Goal: Information Seeking & Learning: Check status

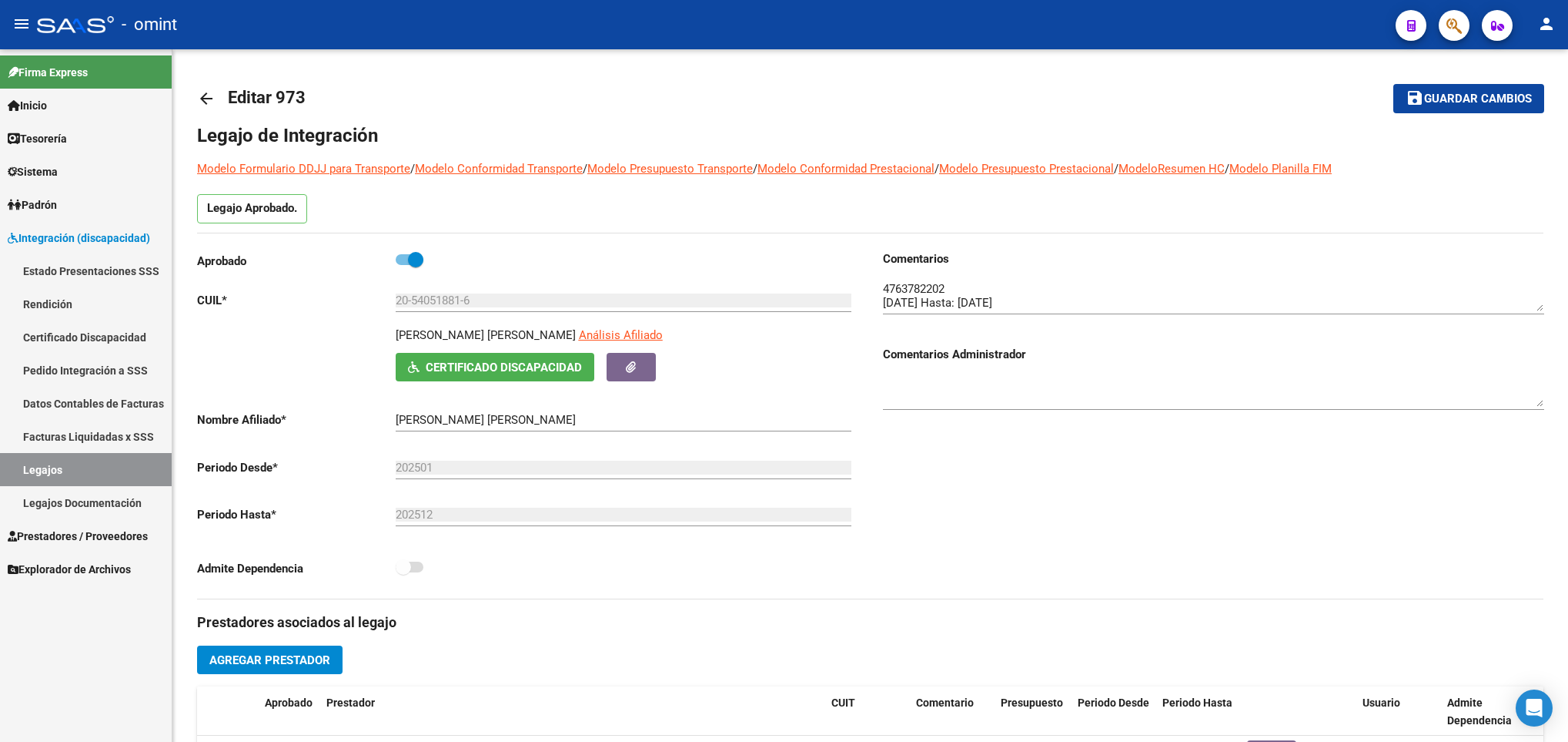
scroll to position [16, 0]
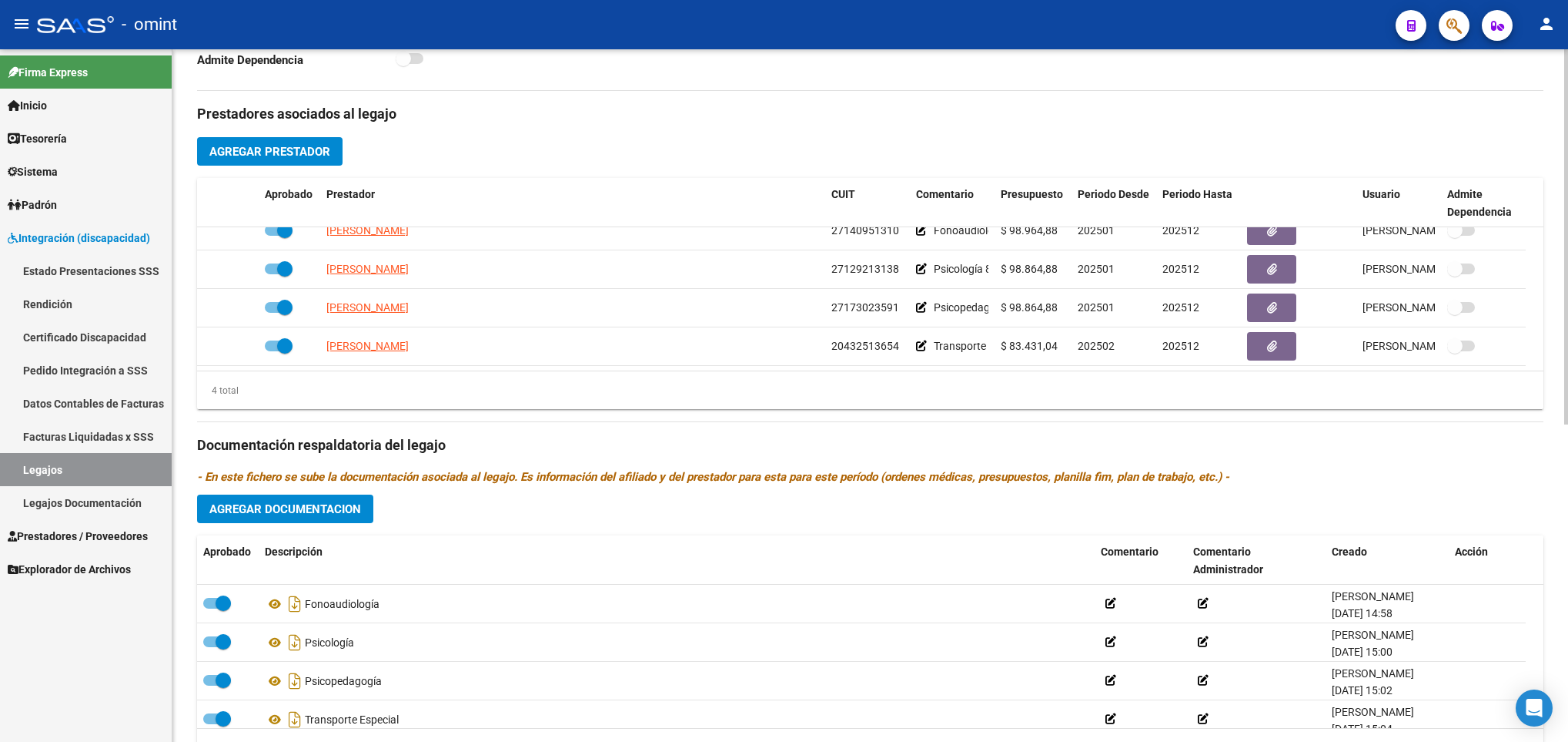
click at [1561, 79] on div "arrow_back Editar 973 save Guardar cambios Legajo de Integración Modelo Formula…" at bounding box center [870, 178] width 1396 height 1274
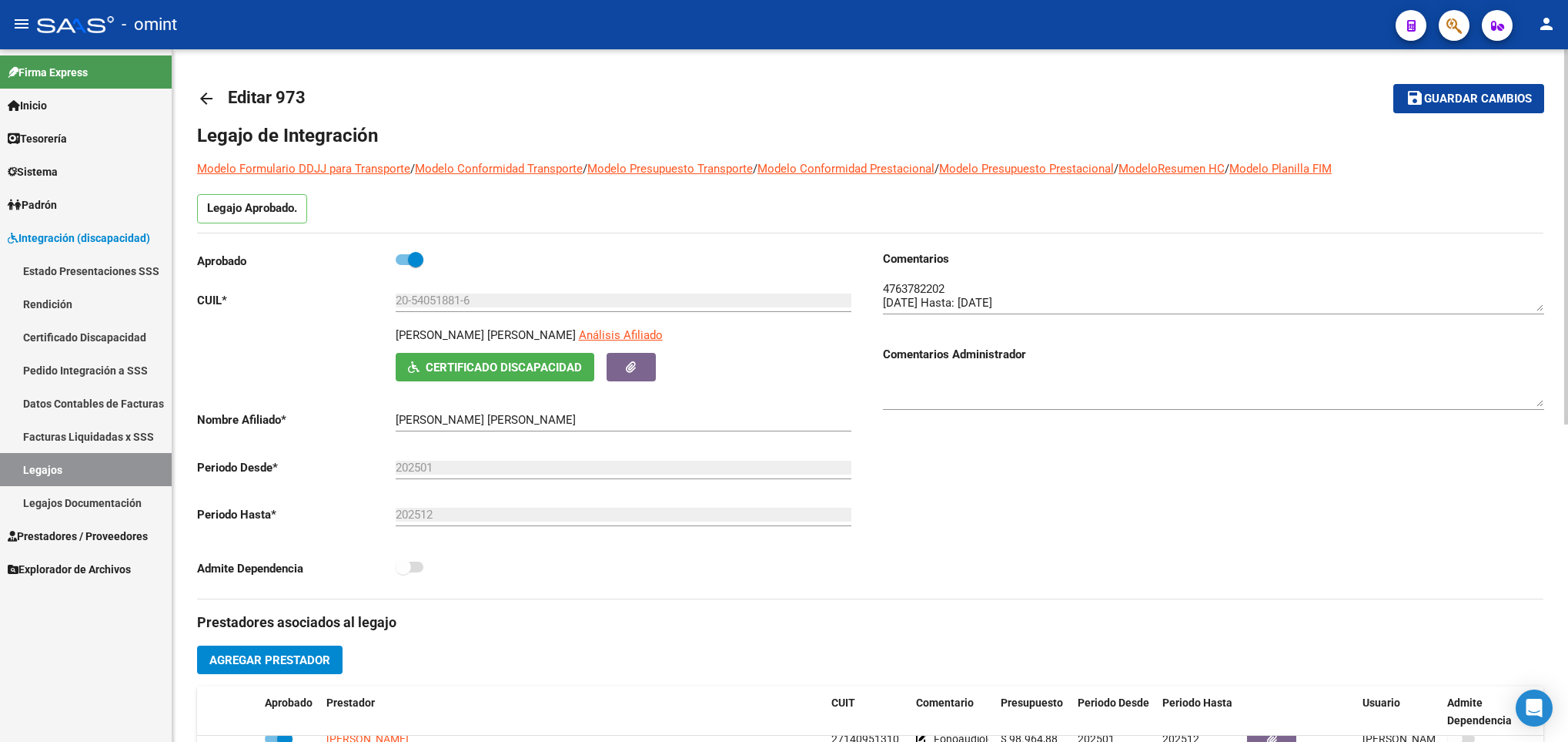
click at [1566, 70] on div at bounding box center [1566, 395] width 4 height 692
click at [202, 90] on mat-icon "arrow_back" at bounding box center [206, 98] width 19 height 19
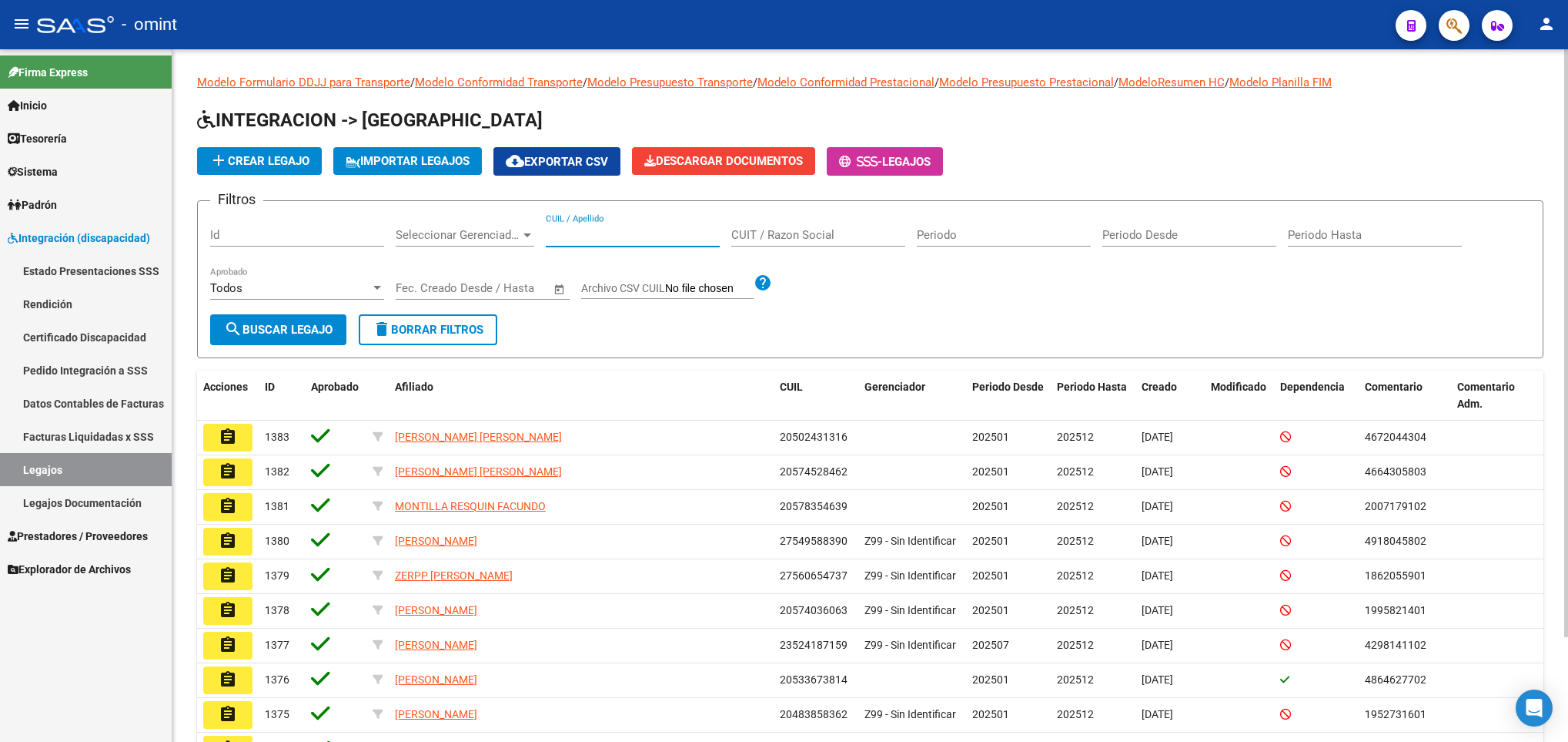
click at [615, 233] on input "CUIL / Apellido" at bounding box center [632, 234] width 174 height 14
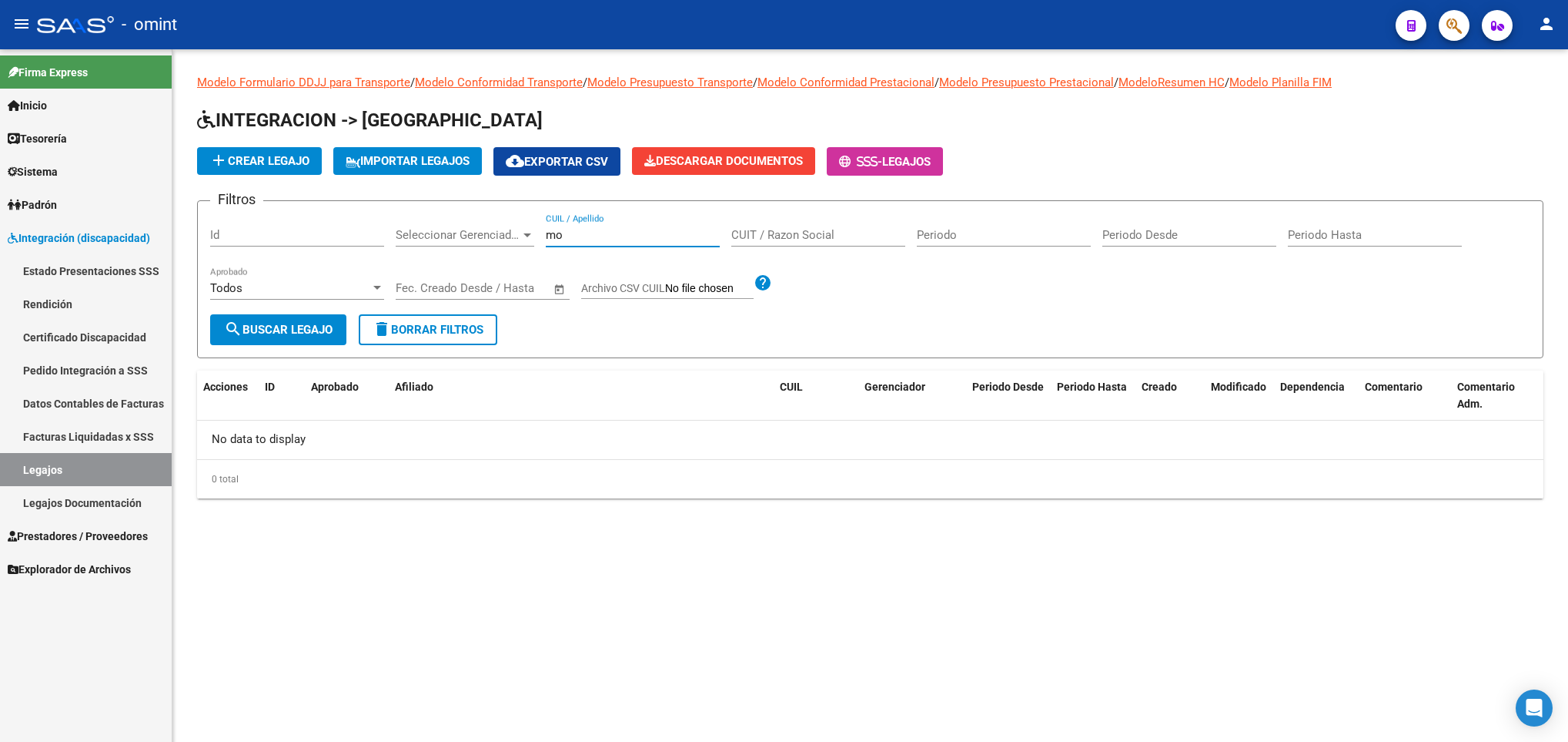
type input "m"
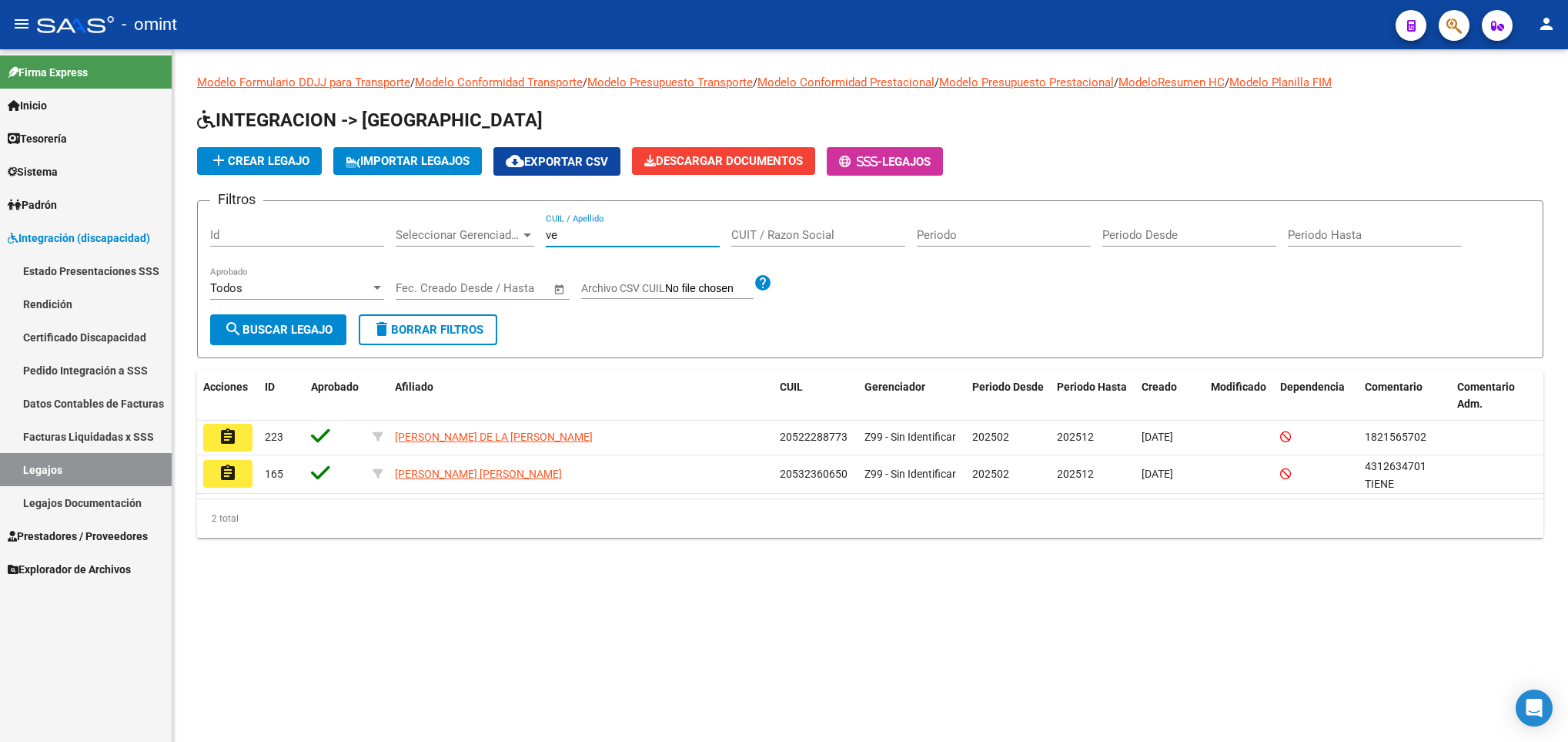
type input "v"
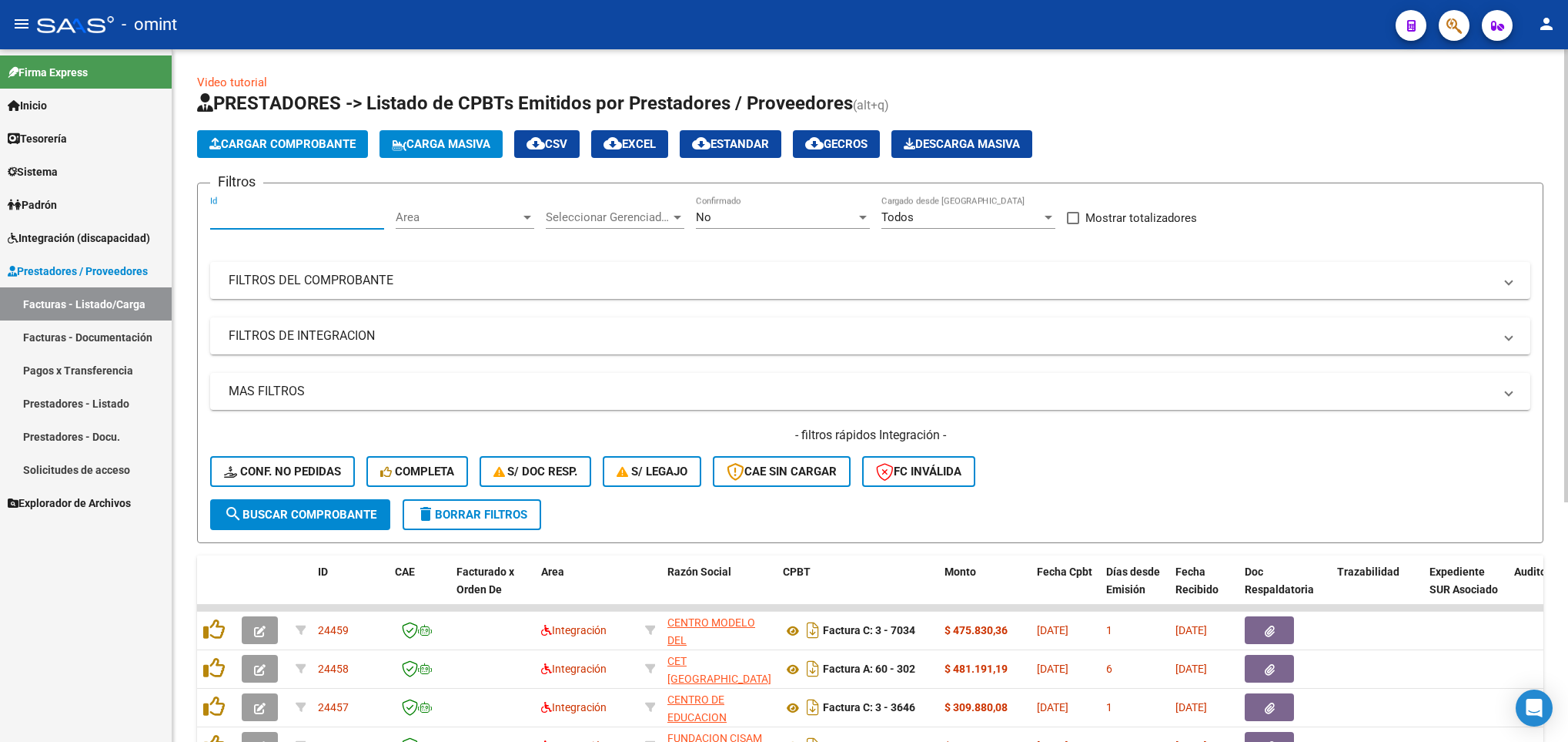
click at [250, 222] on input "Id" at bounding box center [297, 217] width 174 height 14
paste input "23077"
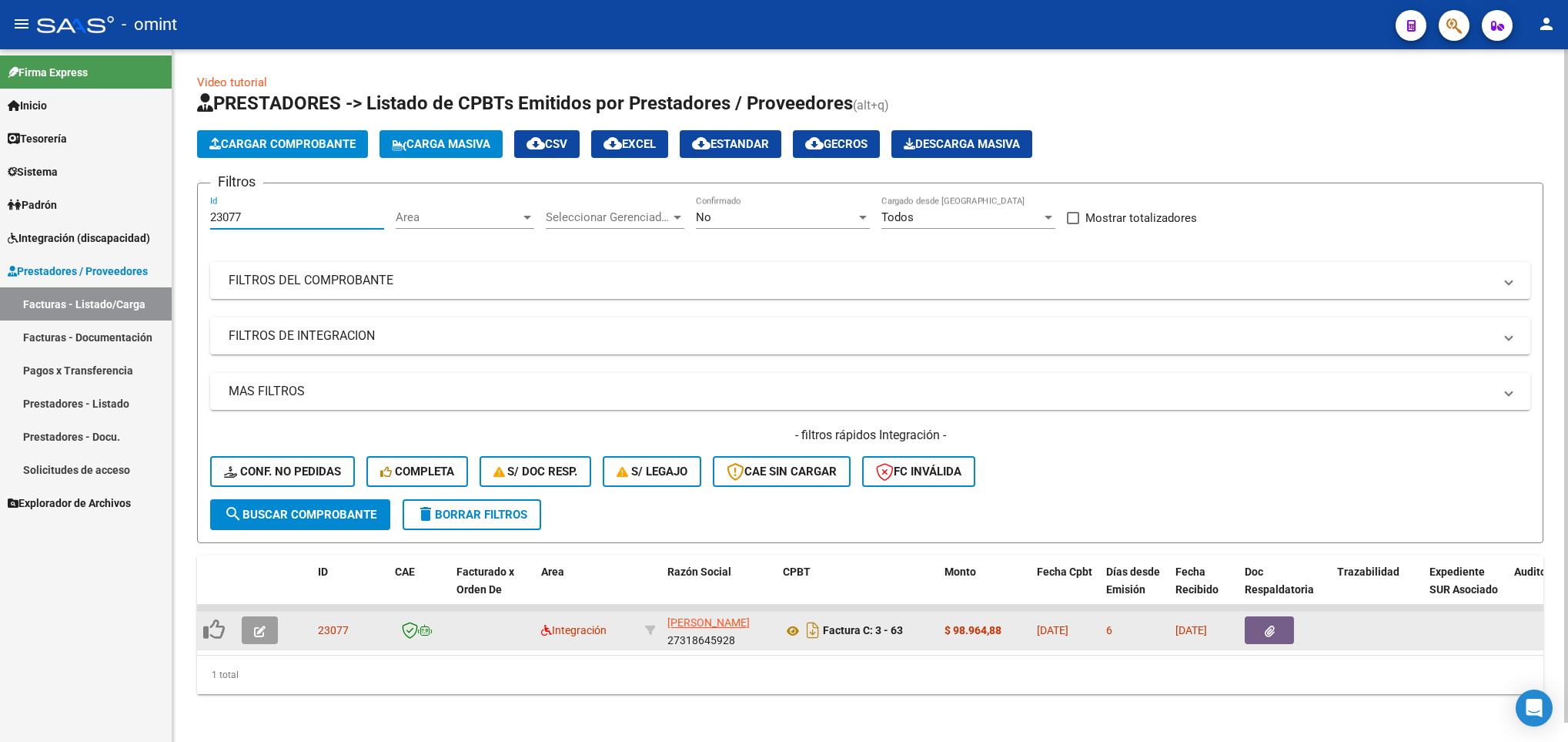
type input "23077"
click at [259, 633] on icon "button" at bounding box center [259, 631] width 11 height 11
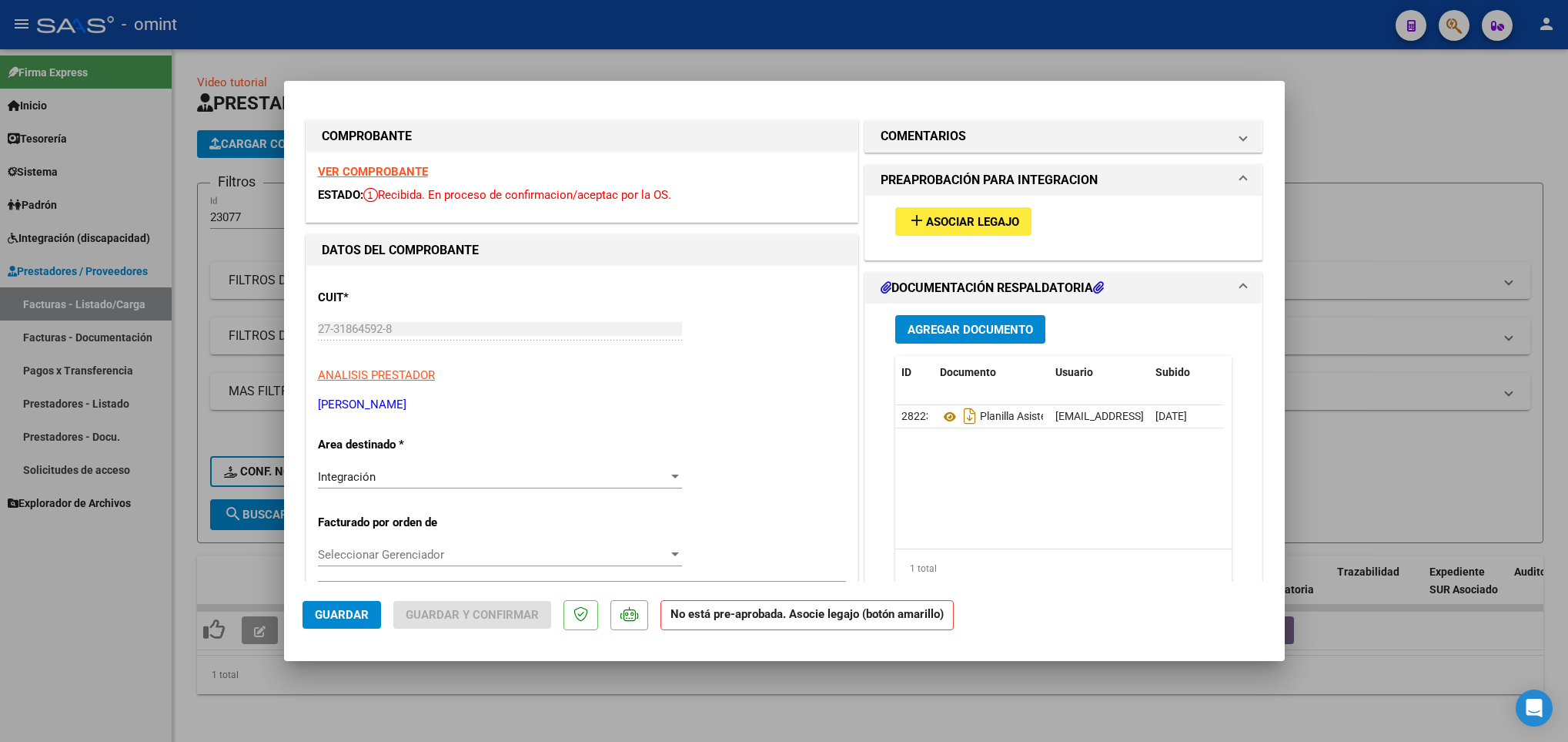
click at [362, 169] on strong "VER COMPROBANTE" at bounding box center [373, 171] width 110 height 14
click at [927, 211] on button "add Asociar Legajo" at bounding box center [963, 221] width 136 height 29
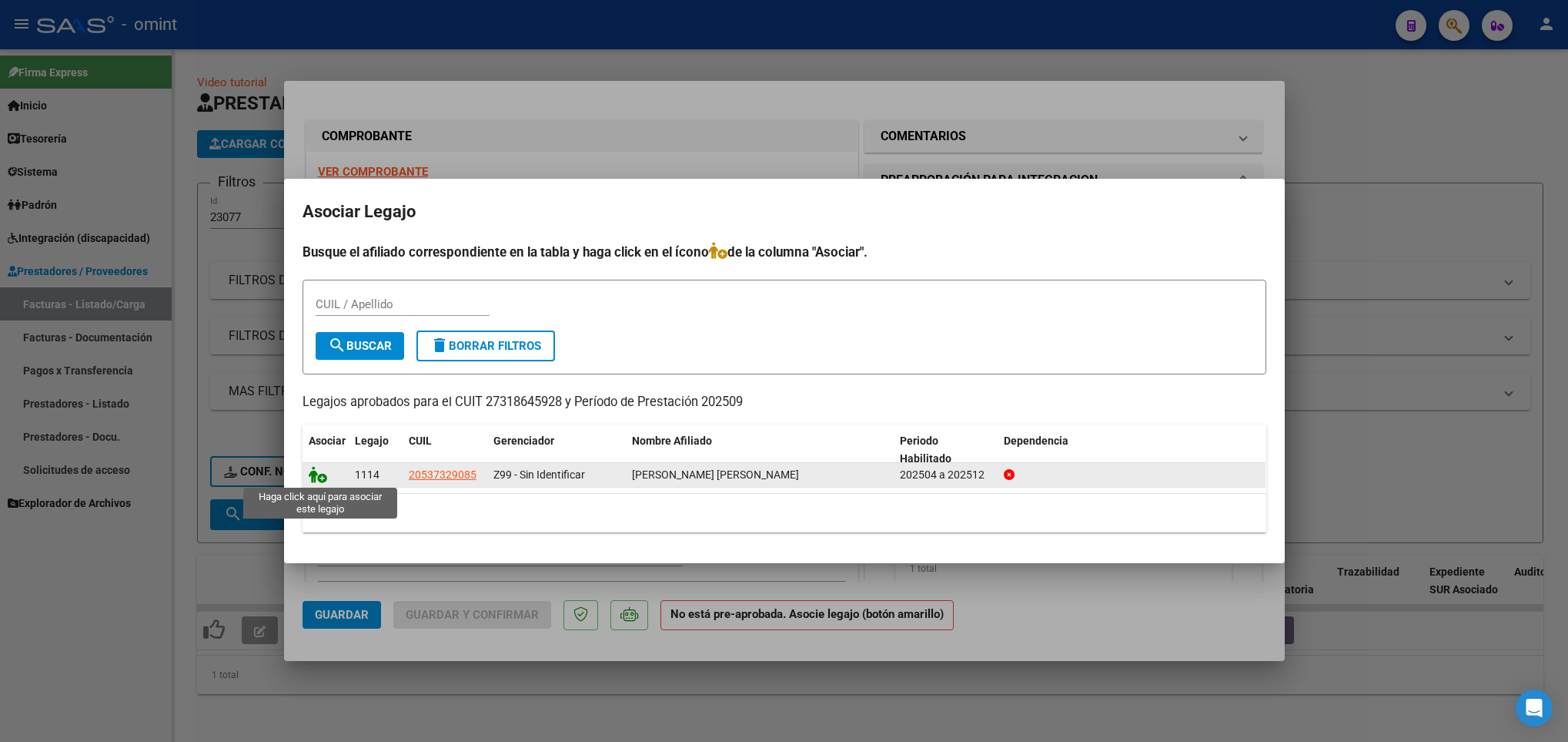
click at [315, 472] on icon at bounding box center [317, 474] width 19 height 17
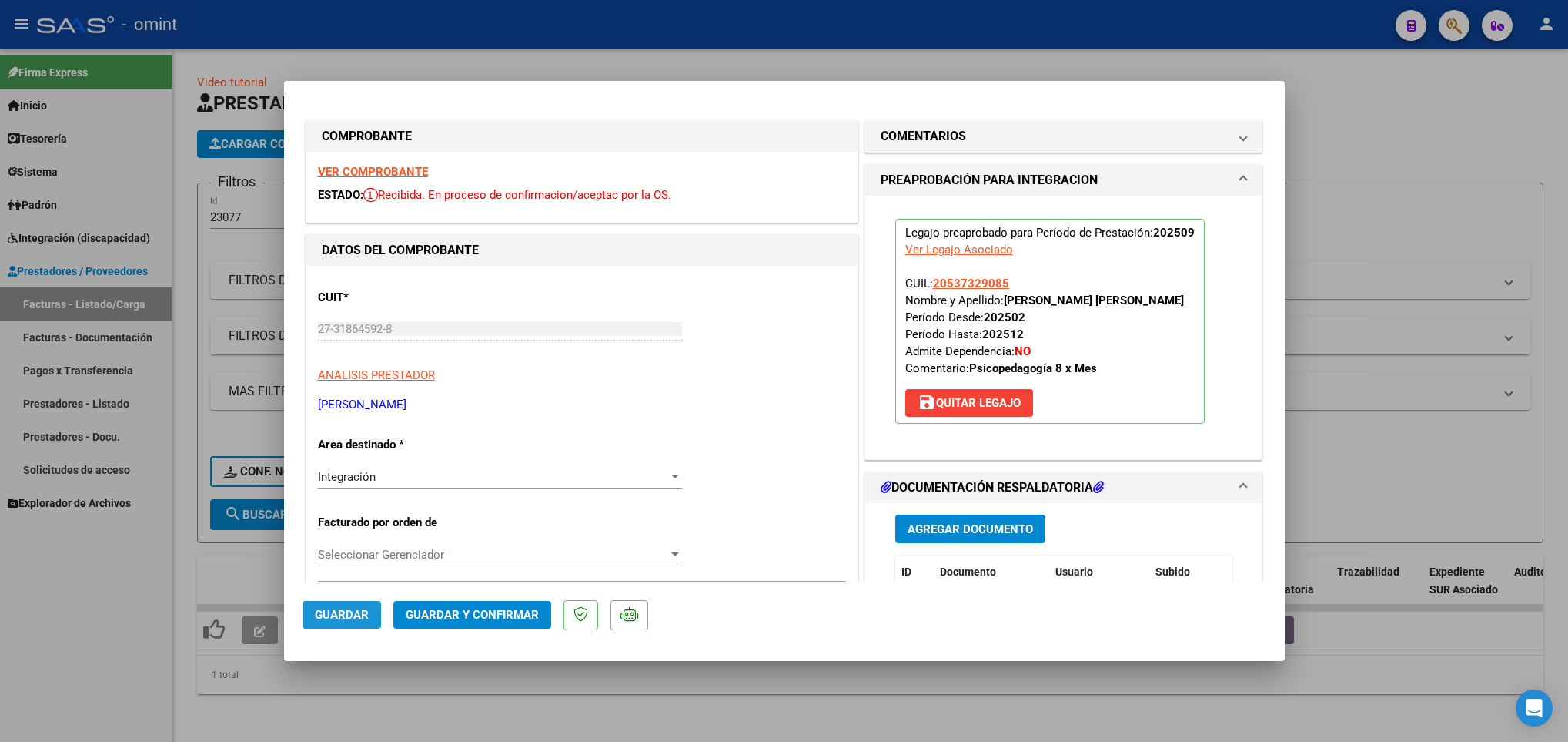
click at [307, 622] on button "Guardar" at bounding box center [342, 615] width 78 height 28
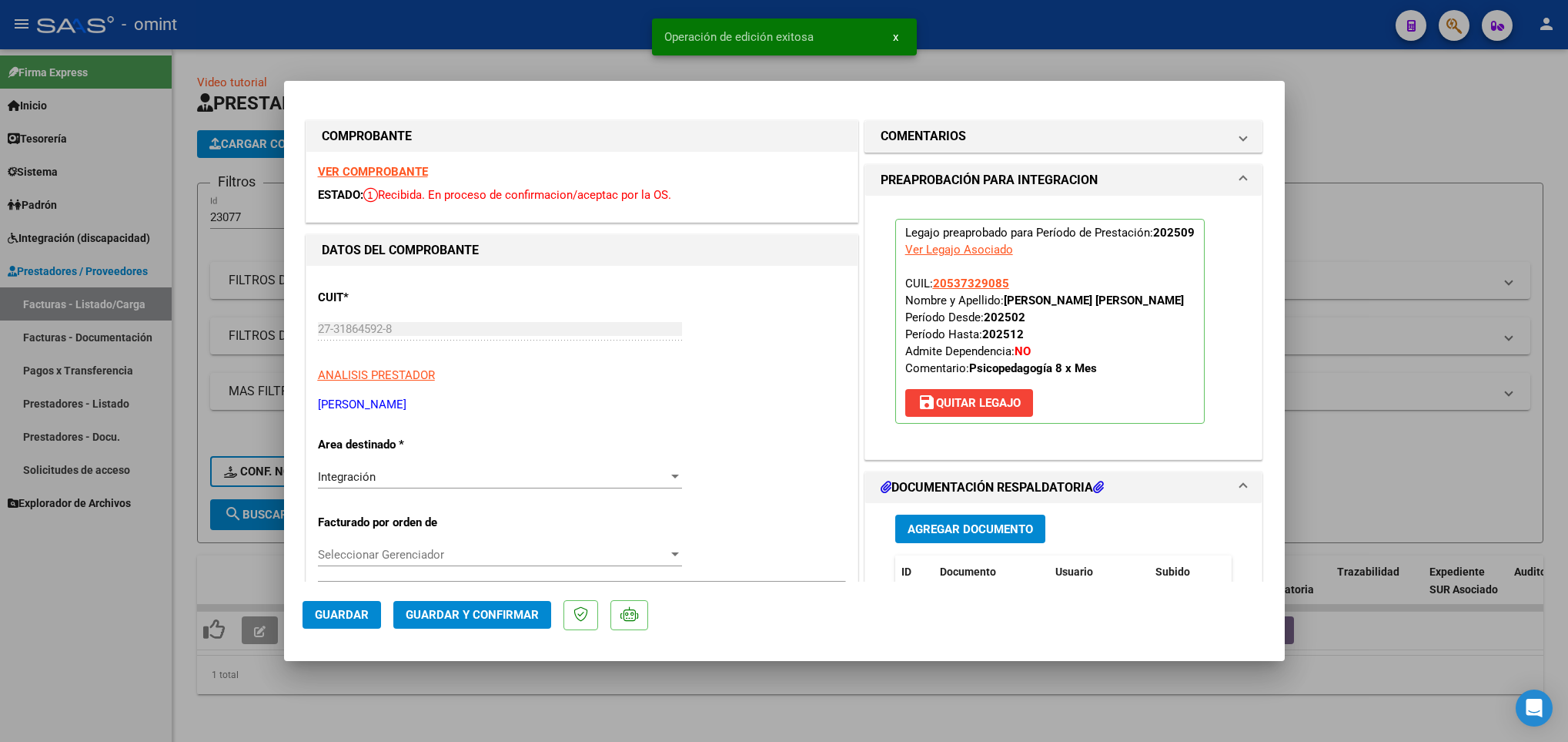
click at [315, 701] on div at bounding box center [784, 371] width 1568 height 742
type input "$ 0,00"
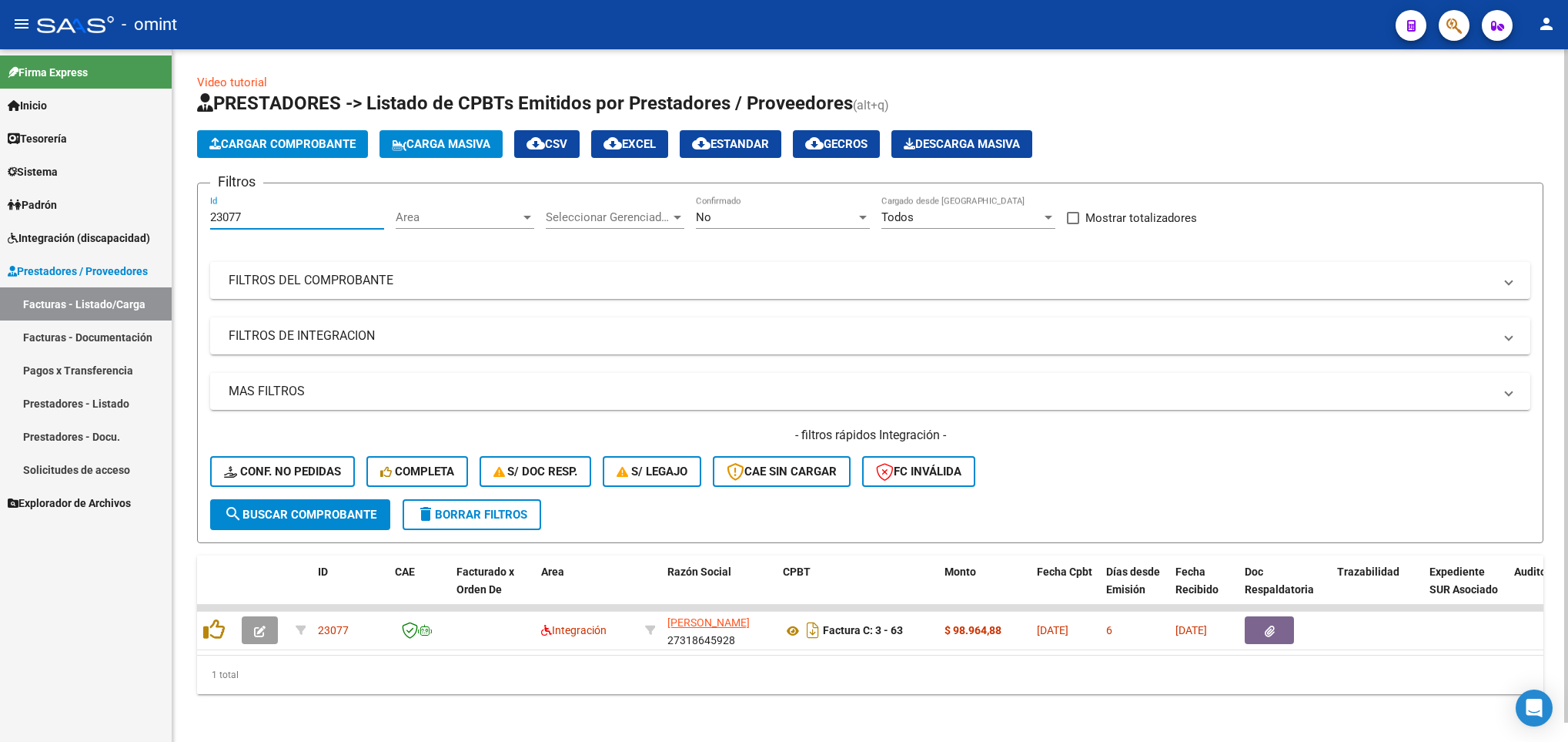
click at [247, 223] on input "23077" at bounding box center [297, 217] width 174 height 14
type input "2"
paste input "23175"
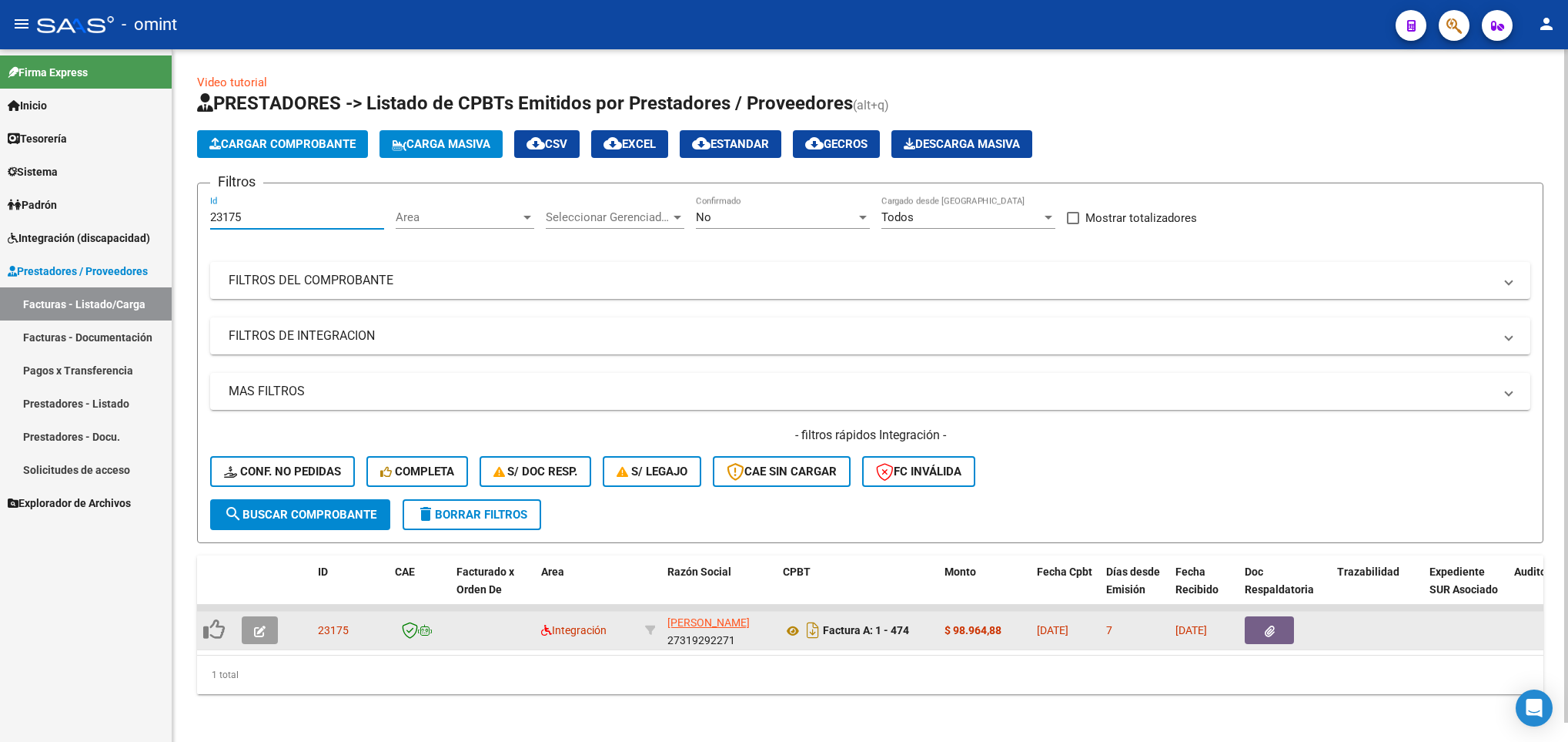
type input "23175"
click at [264, 638] on button "button" at bounding box center [259, 630] width 36 height 28
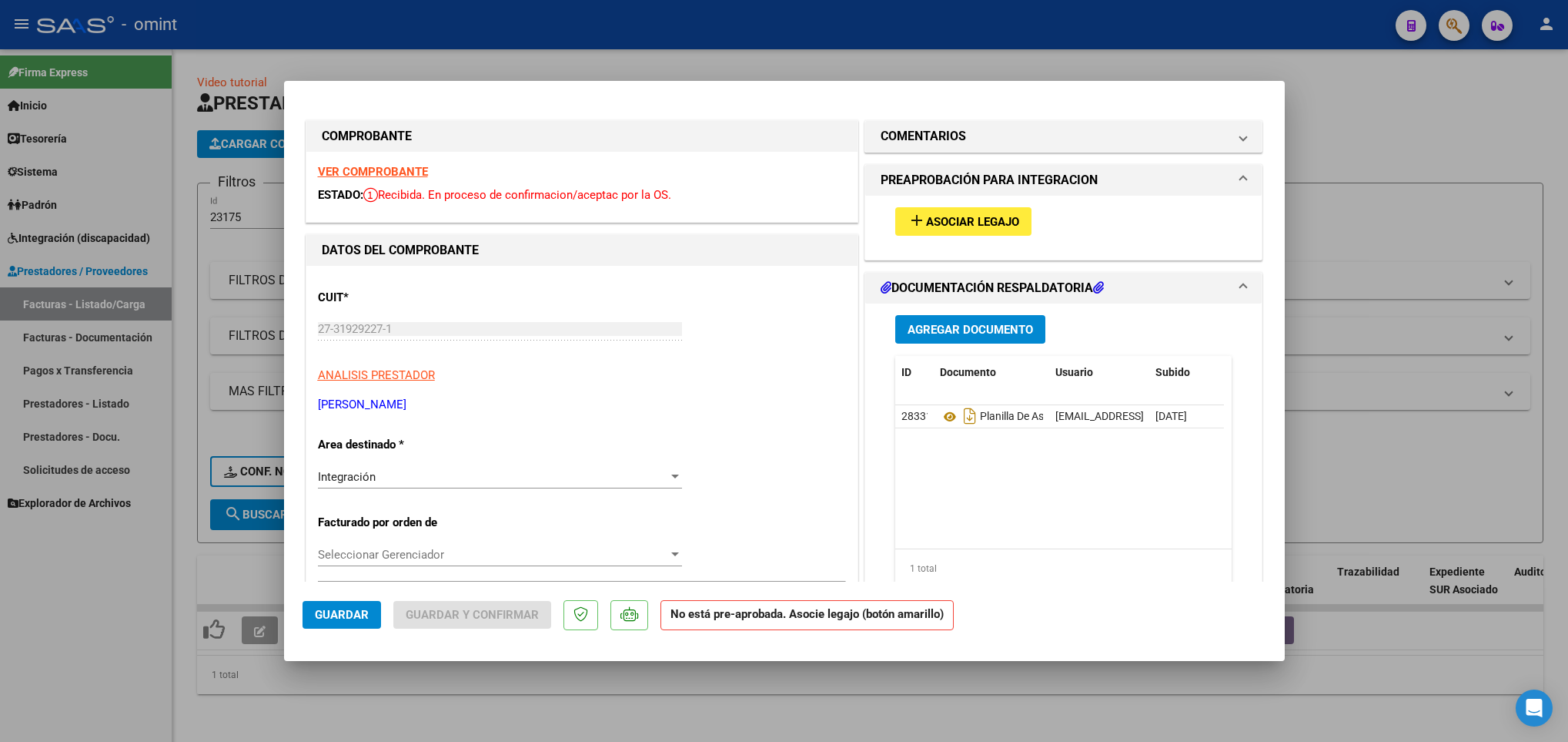
click at [348, 170] on strong "VER COMPROBANTE" at bounding box center [373, 171] width 110 height 14
click at [960, 215] on span "Asociar Legajo" at bounding box center [972, 221] width 93 height 14
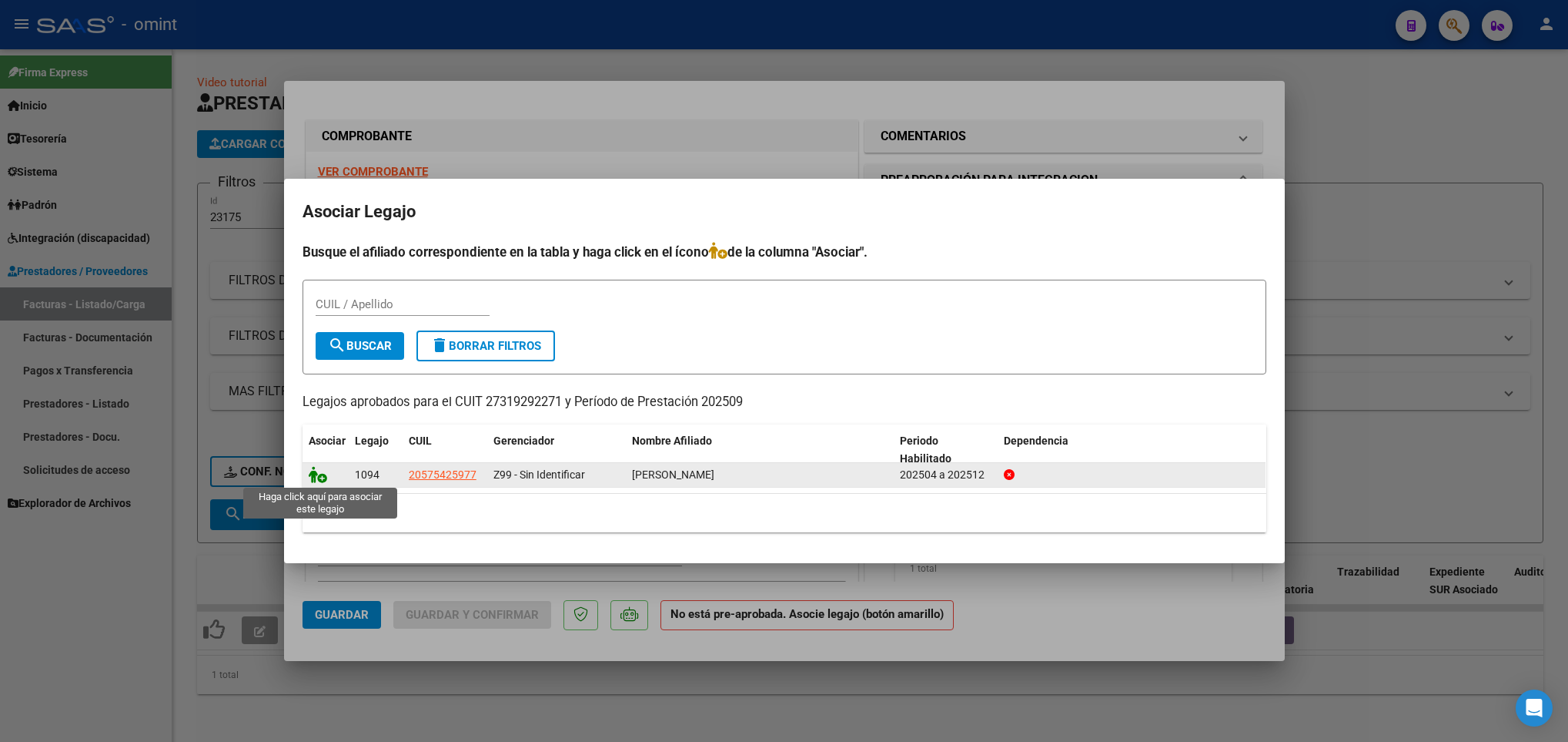
click at [309, 482] on icon at bounding box center [317, 474] width 19 height 17
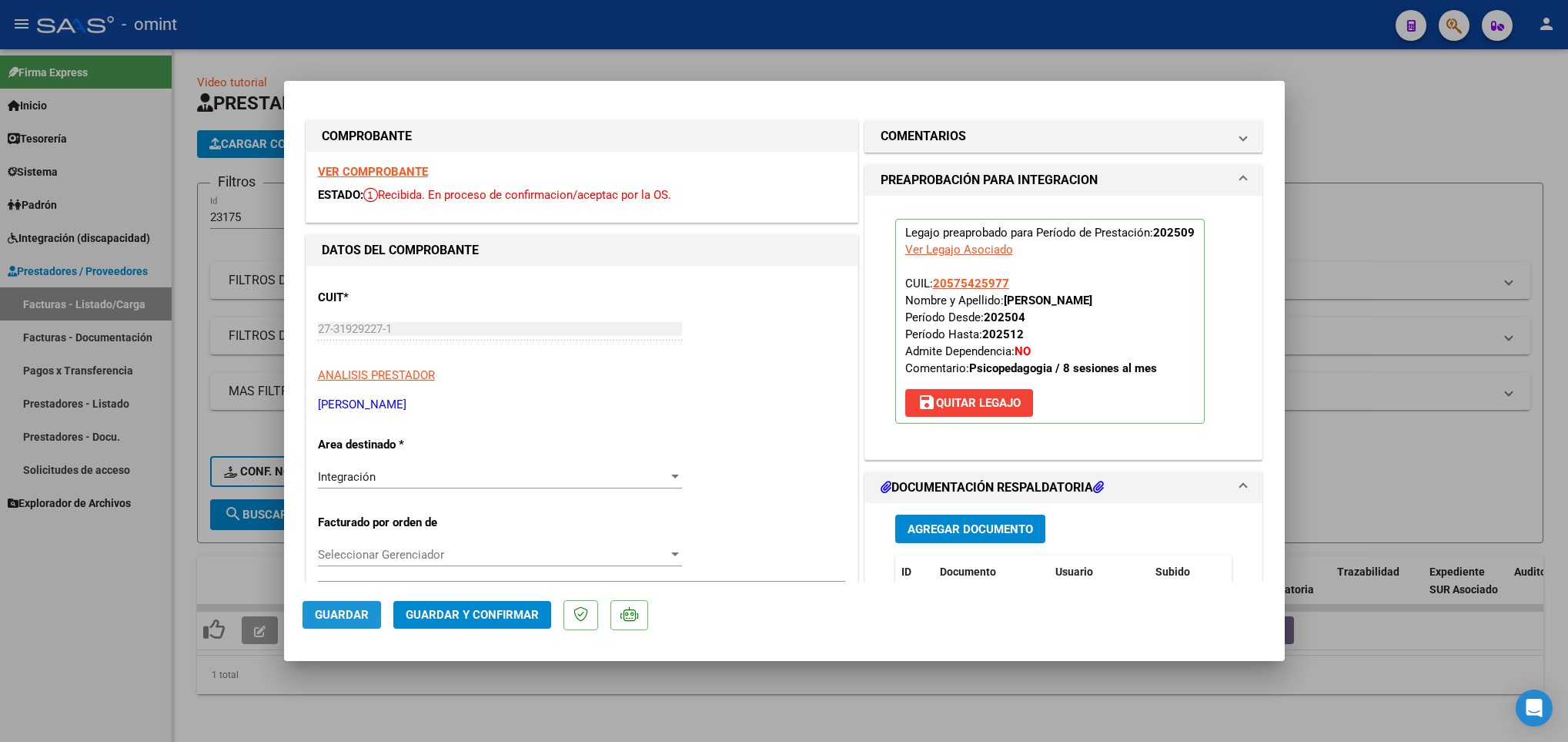
click at [321, 617] on span "Guardar" at bounding box center [342, 614] width 54 height 14
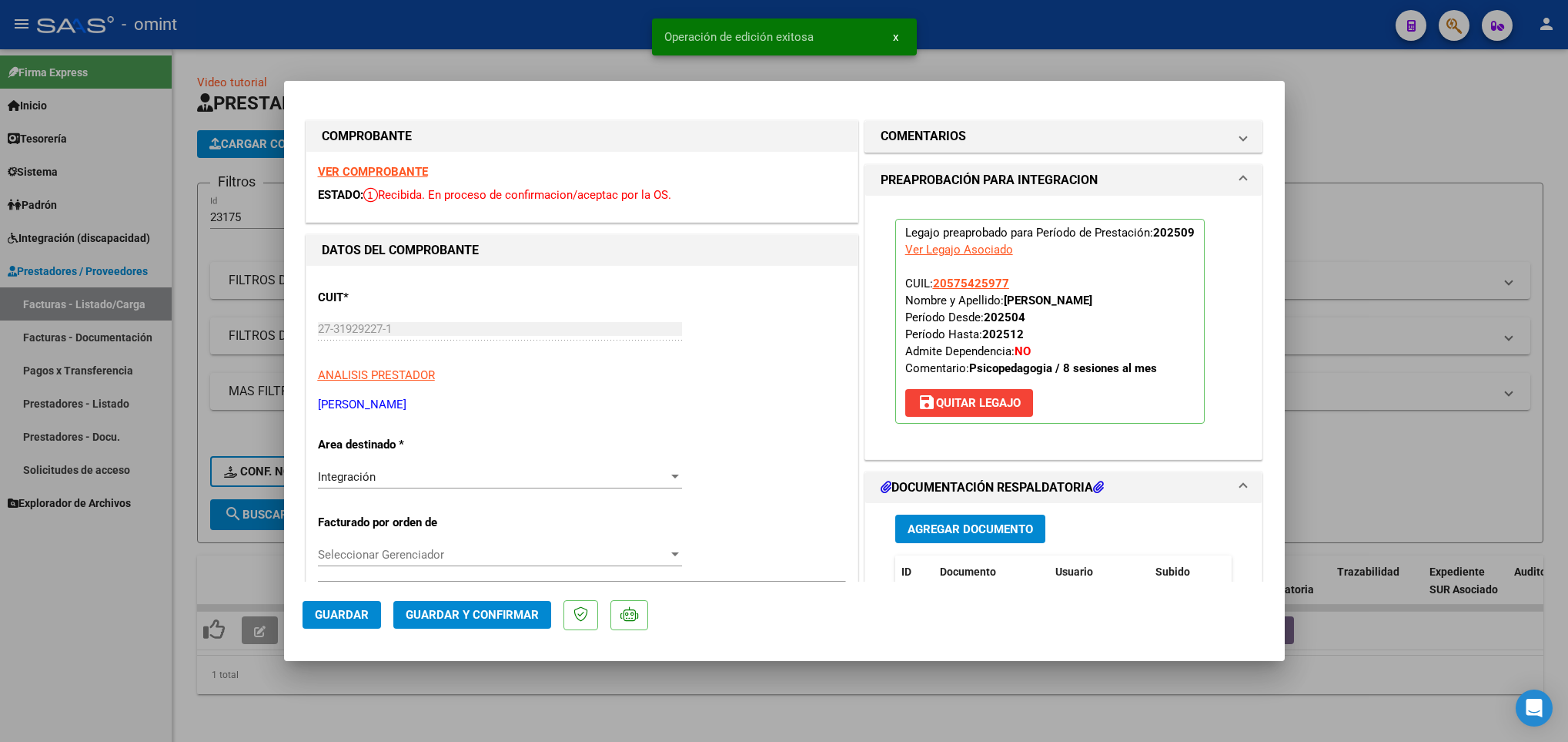
click at [312, 691] on div at bounding box center [784, 371] width 1568 height 742
type input "$ 0,00"
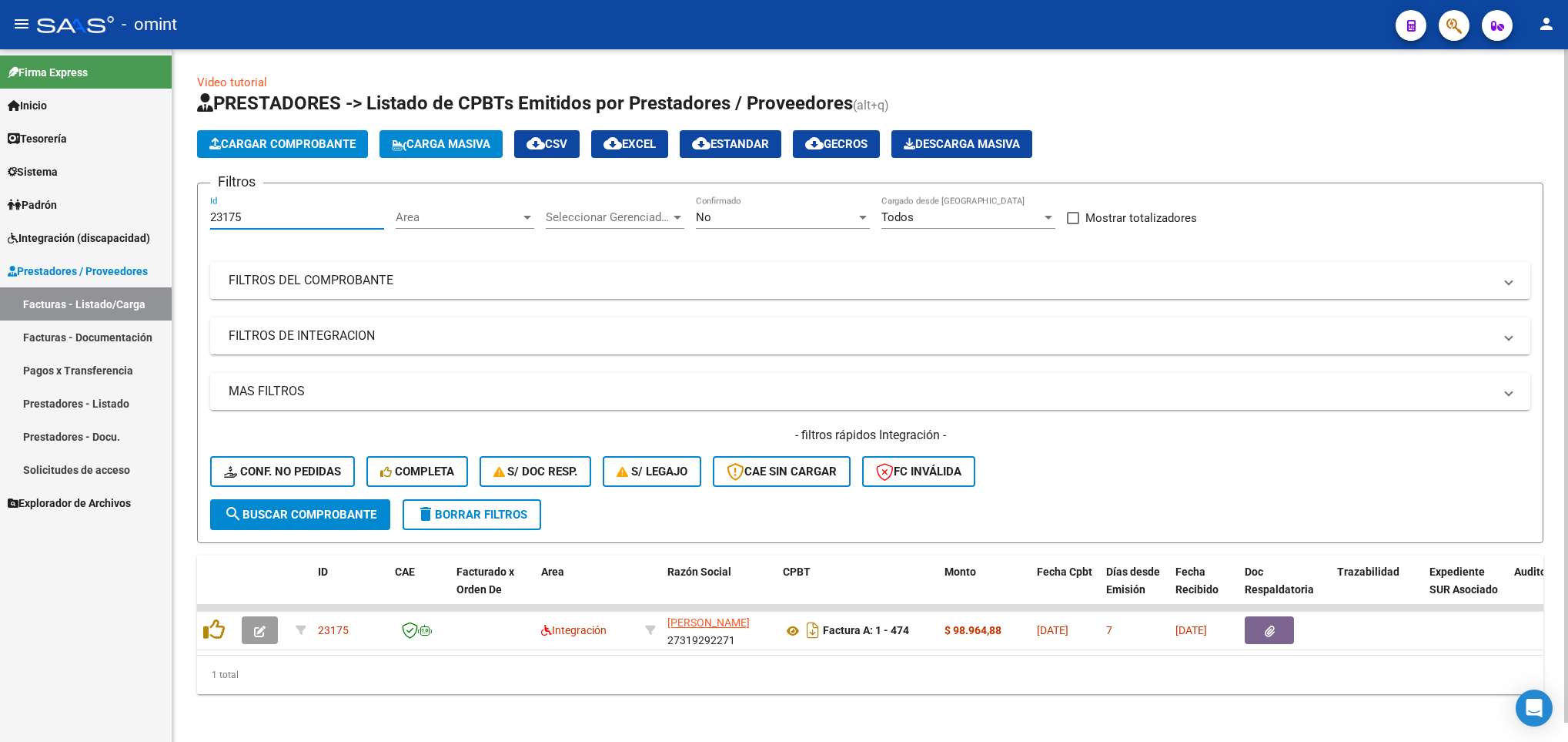
click at [270, 222] on input "23175" at bounding box center [297, 217] width 174 height 14
type input "2"
paste input "23571"
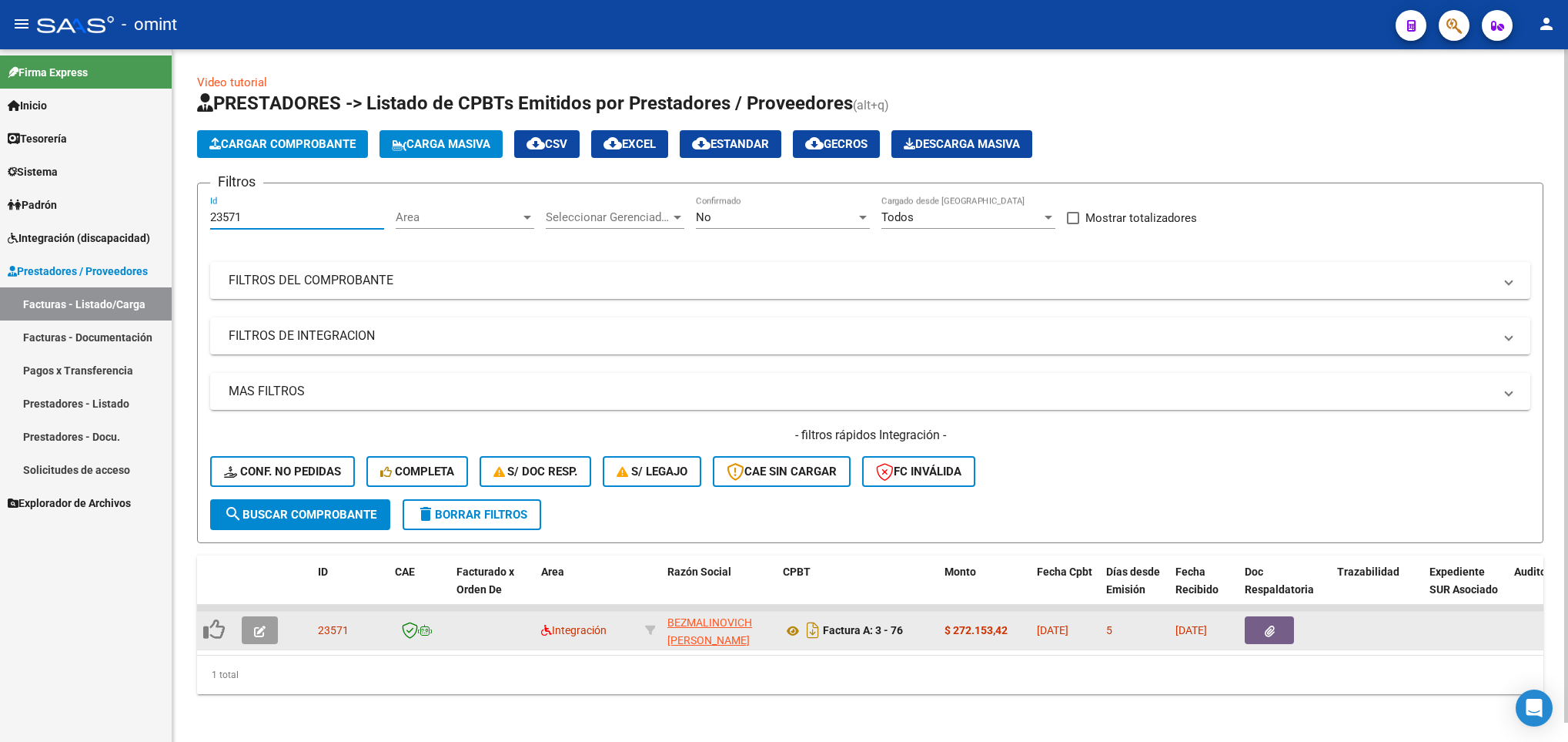
type input "23571"
click at [255, 638] on button "button" at bounding box center [259, 630] width 36 height 28
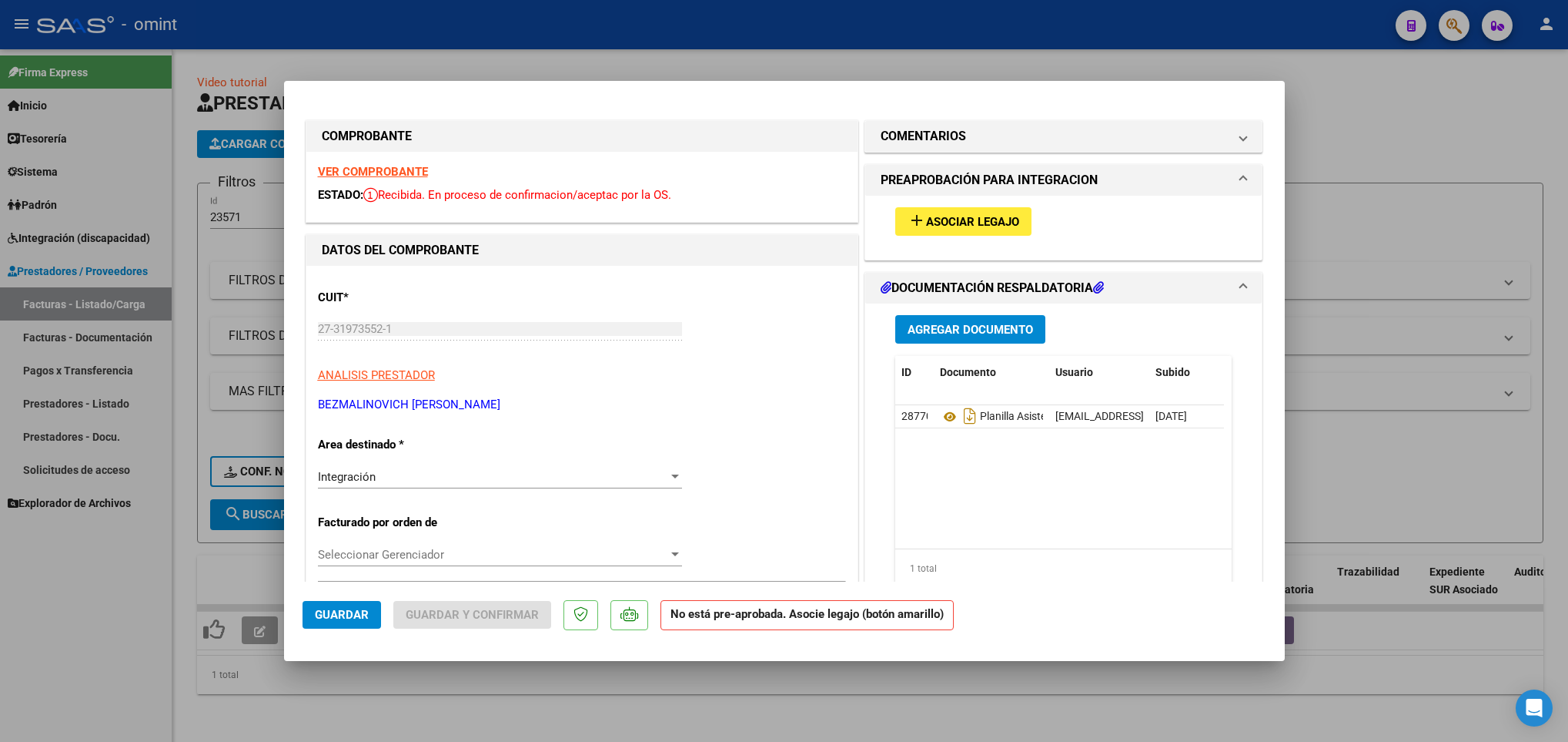
click at [361, 169] on strong "VER COMPROBANTE" at bounding box center [373, 171] width 110 height 14
click at [959, 206] on div "add Asociar Legajo" at bounding box center [1064, 221] width 361 height 51
click at [956, 222] on span "Asociar Legajo" at bounding box center [972, 221] width 93 height 14
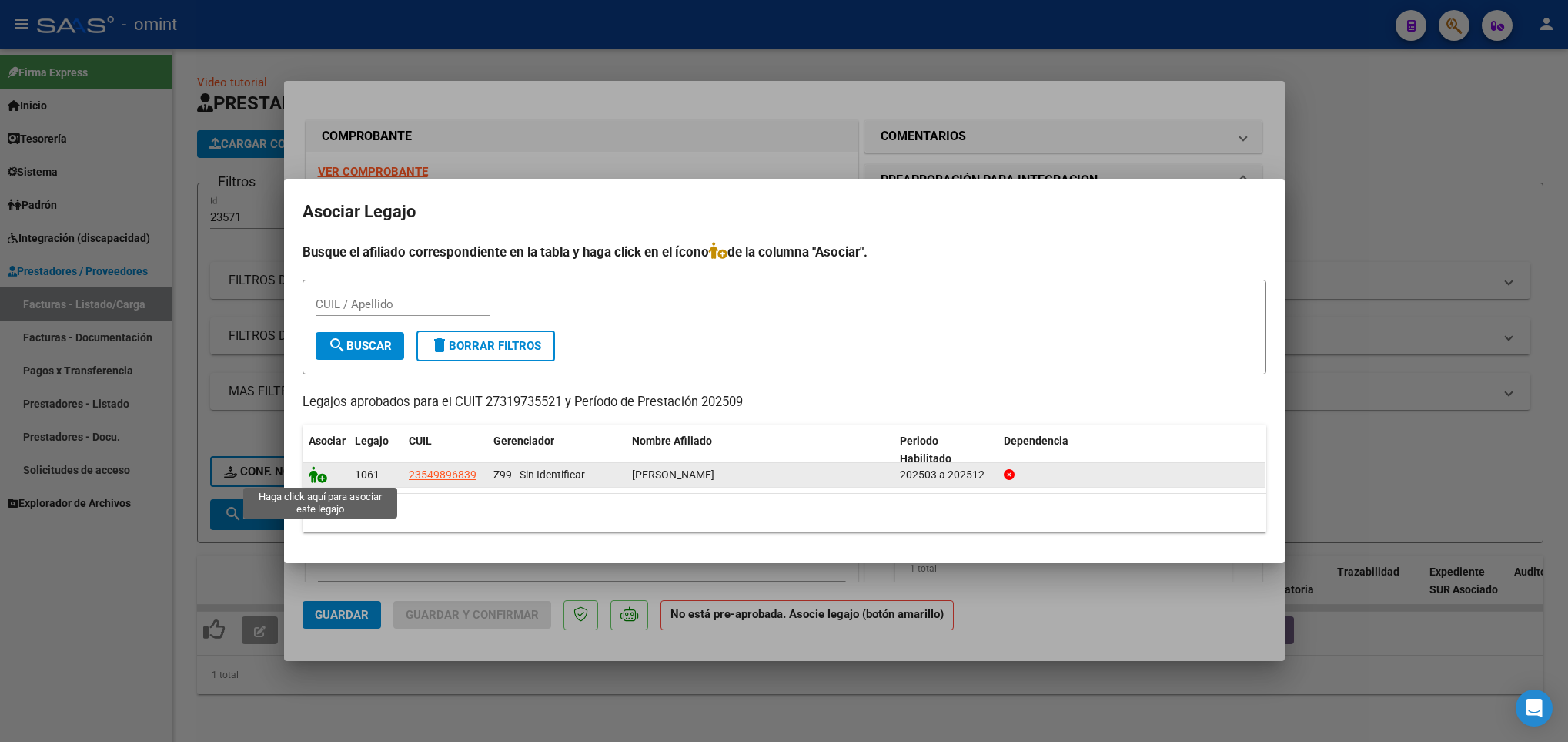
click at [317, 479] on icon at bounding box center [317, 474] width 19 height 17
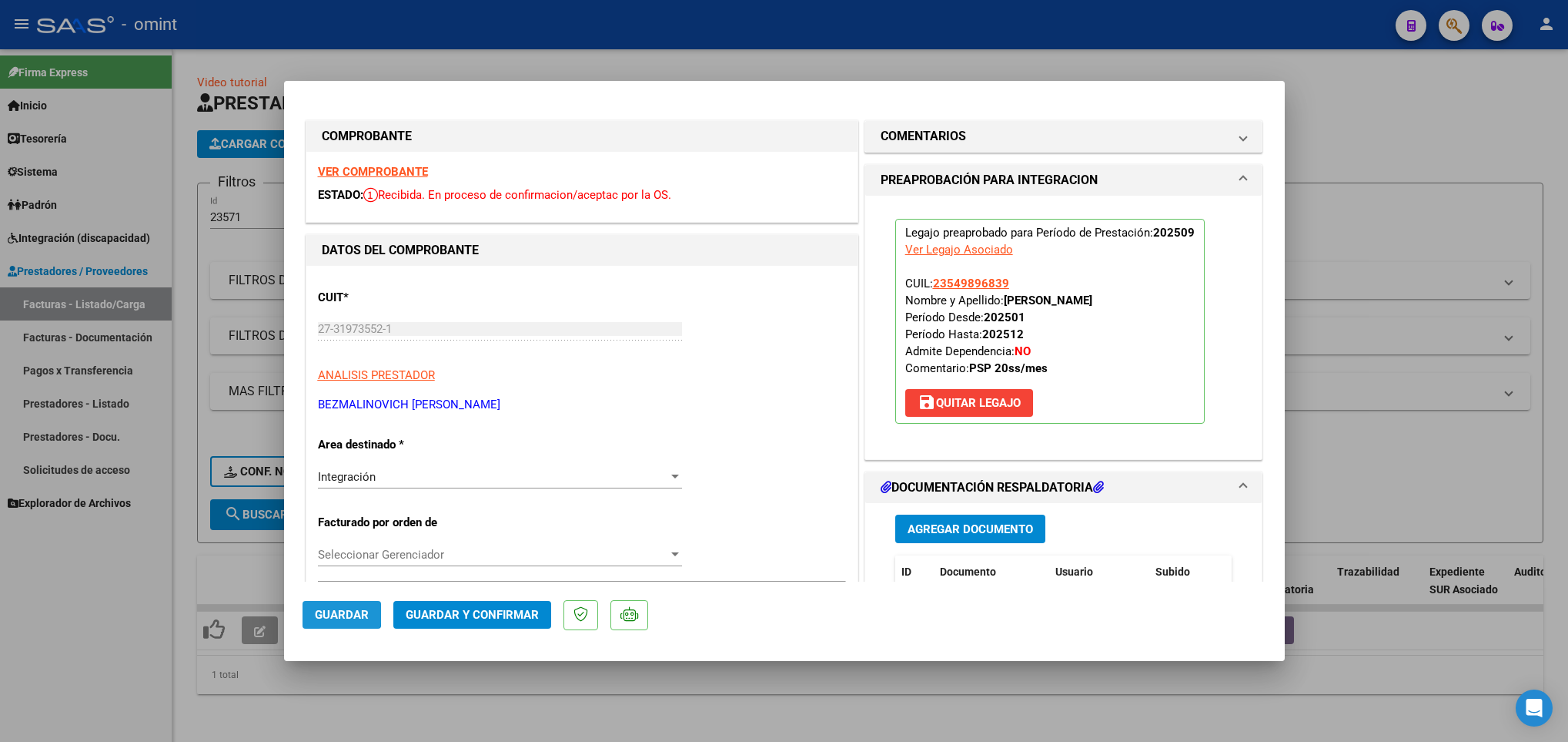
click at [326, 613] on span "Guardar" at bounding box center [342, 614] width 54 height 14
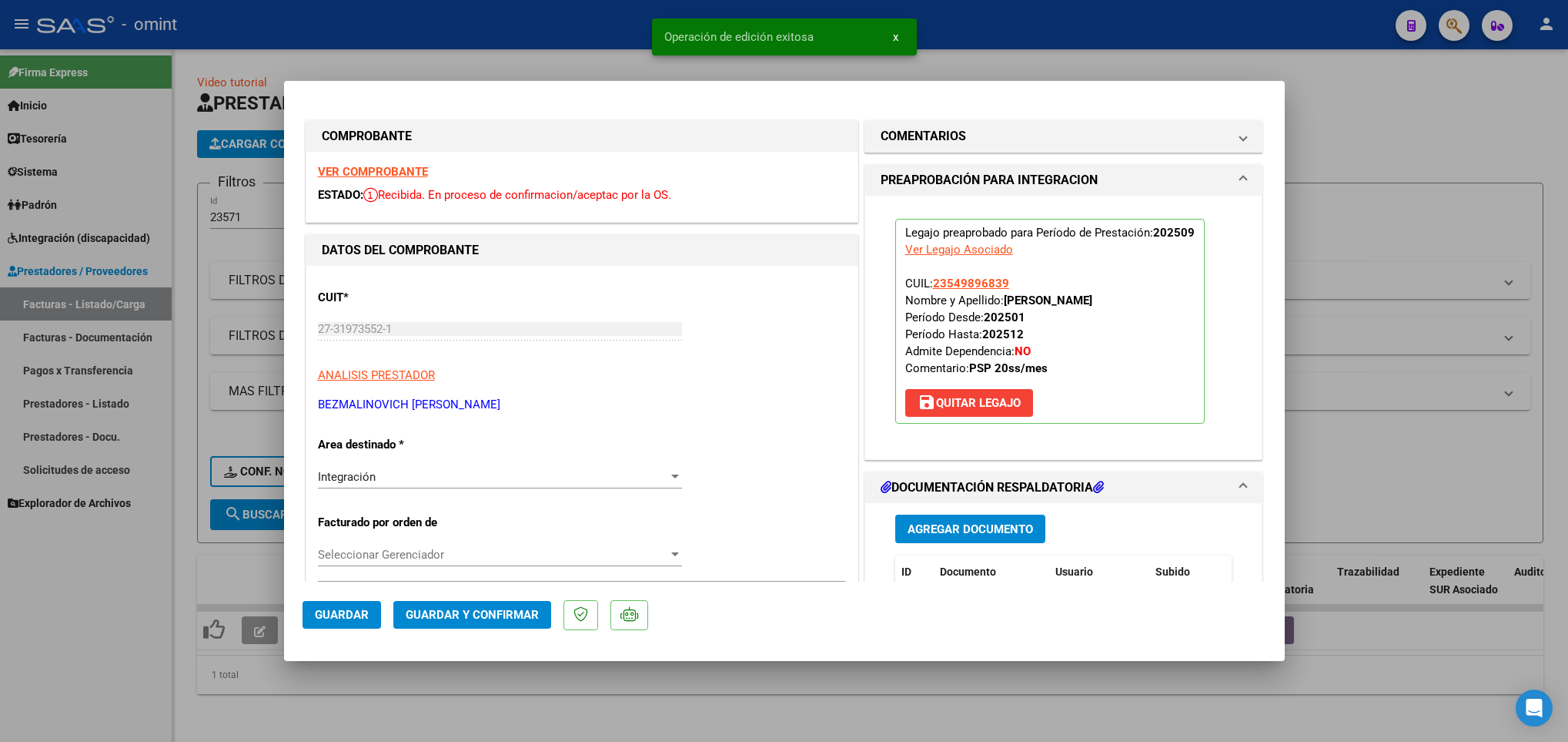
click at [792, 698] on div at bounding box center [784, 371] width 1568 height 742
type input "$ 0,00"
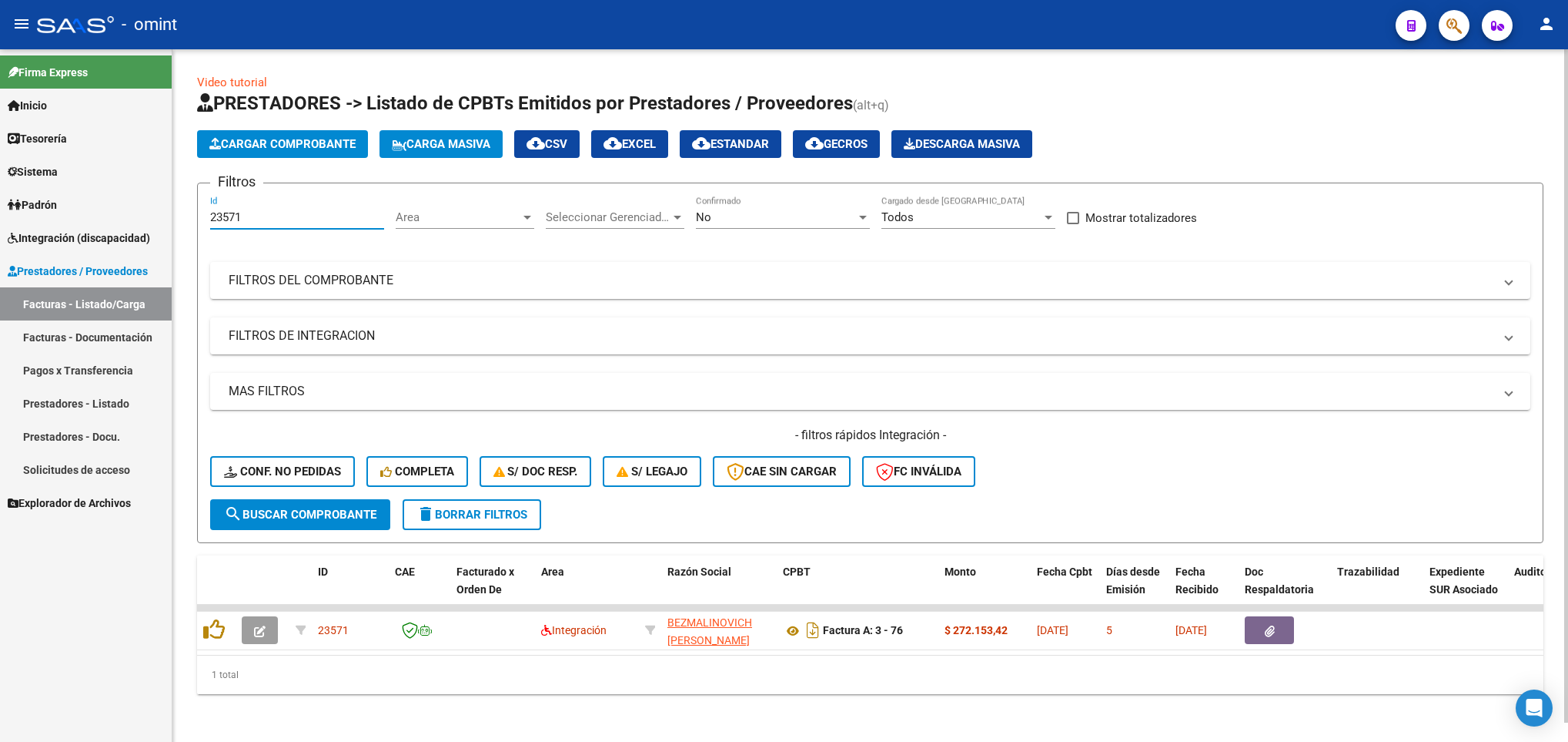
click at [264, 218] on input "23571" at bounding box center [297, 217] width 174 height 14
type input "2"
paste input "23000"
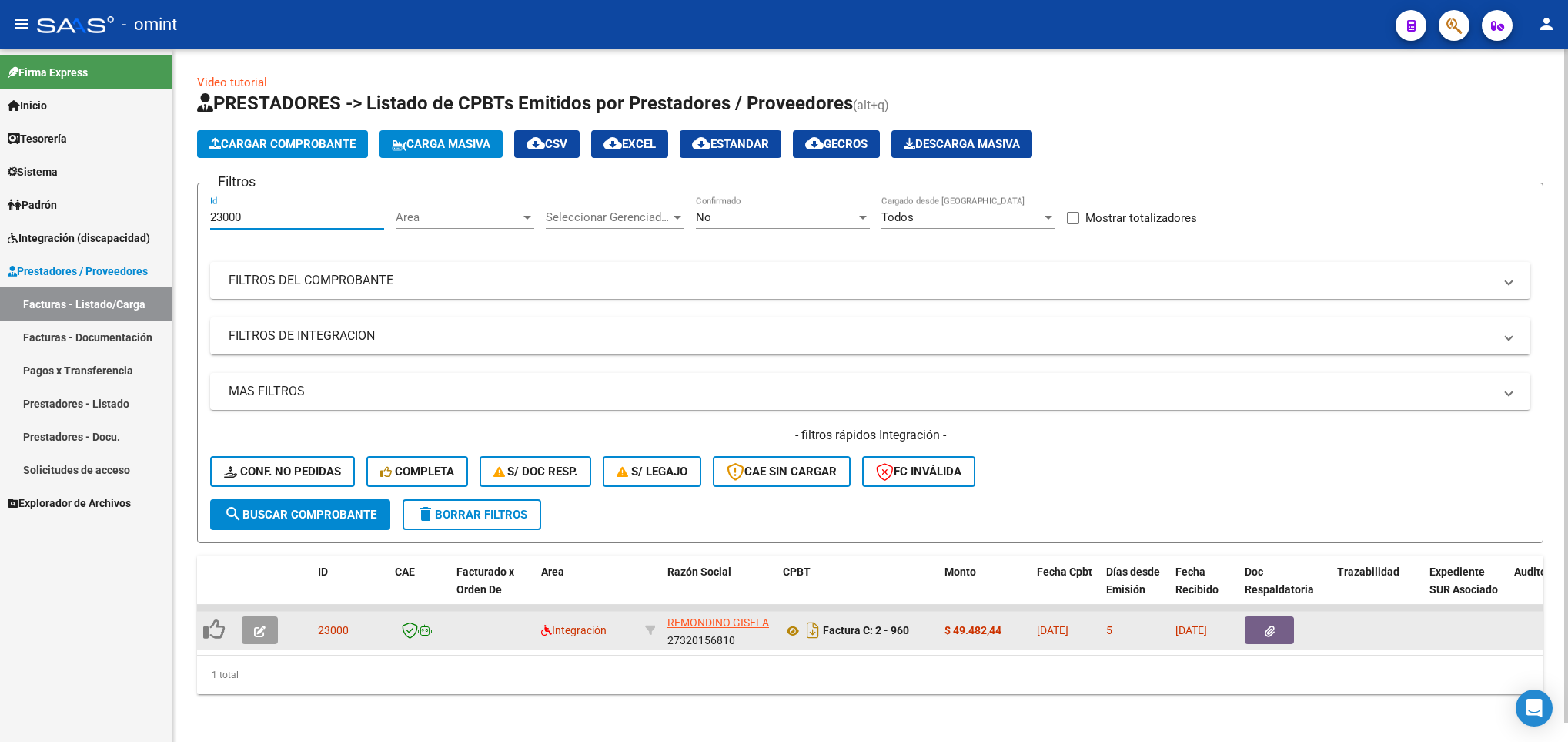
type input "23000"
click at [261, 627] on icon "button" at bounding box center [259, 631] width 11 height 11
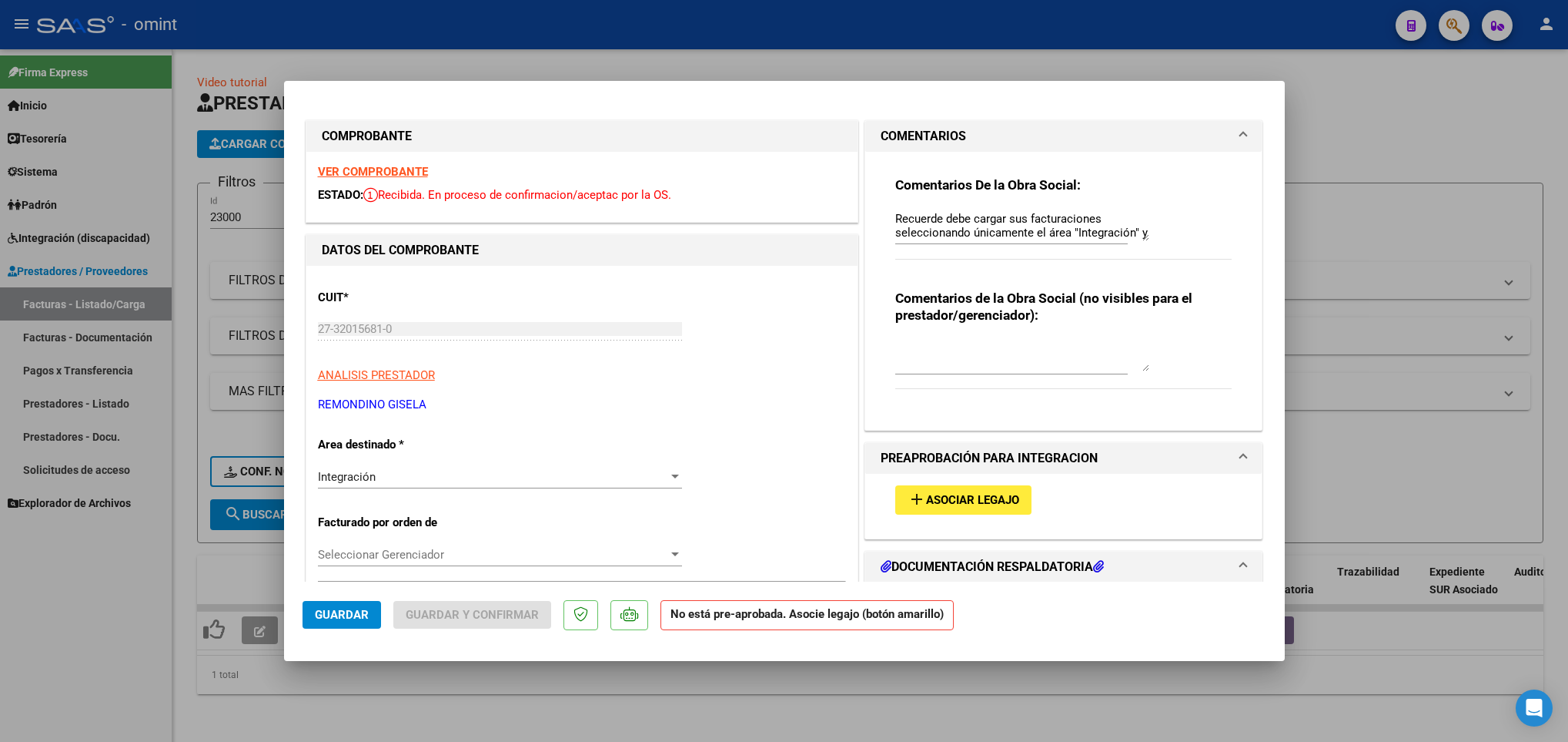
click at [357, 171] on strong "VER COMPROBANTE" at bounding box center [373, 171] width 110 height 14
click at [1000, 490] on button "add Asociar Legajo" at bounding box center [963, 499] width 136 height 29
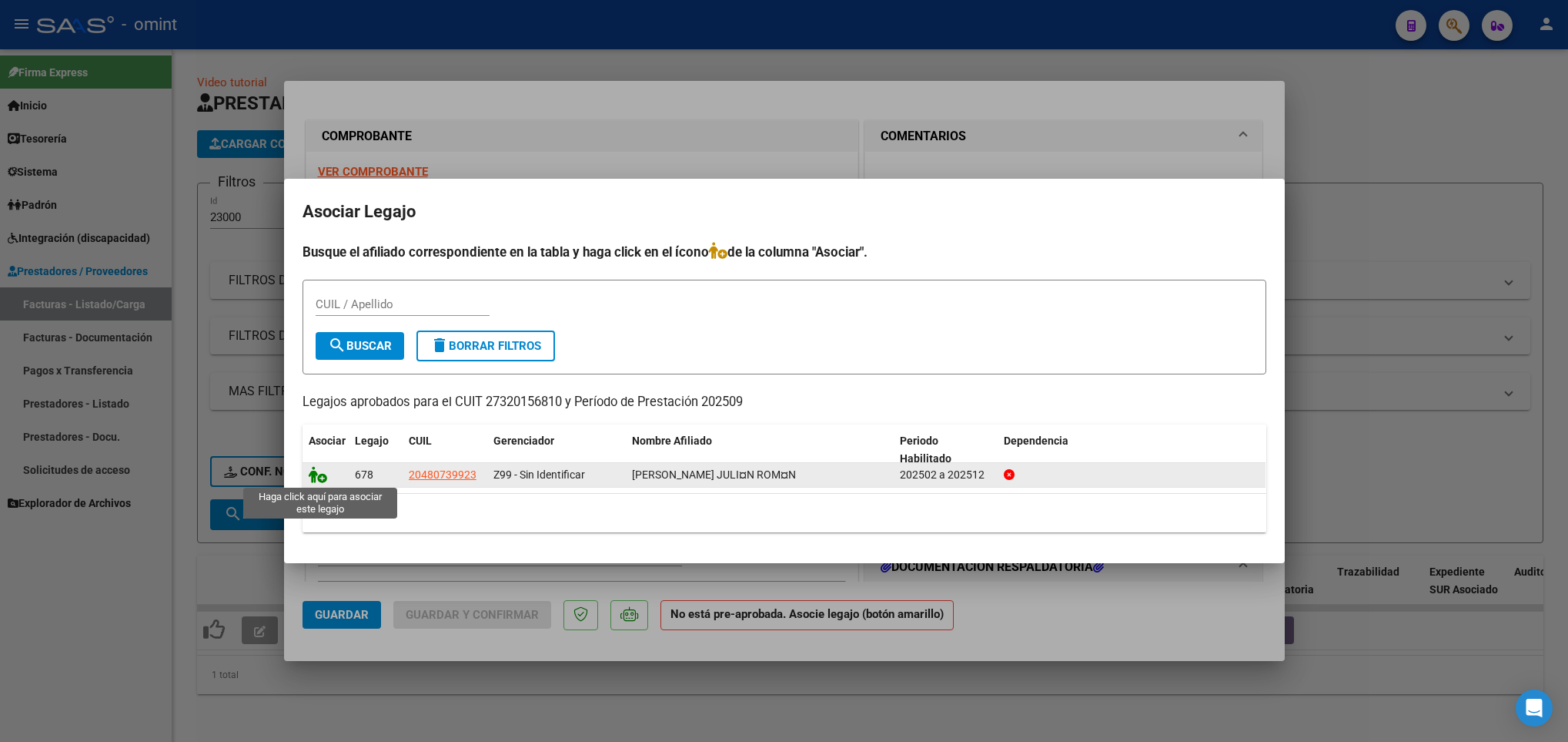
click at [317, 476] on icon at bounding box center [317, 474] width 19 height 17
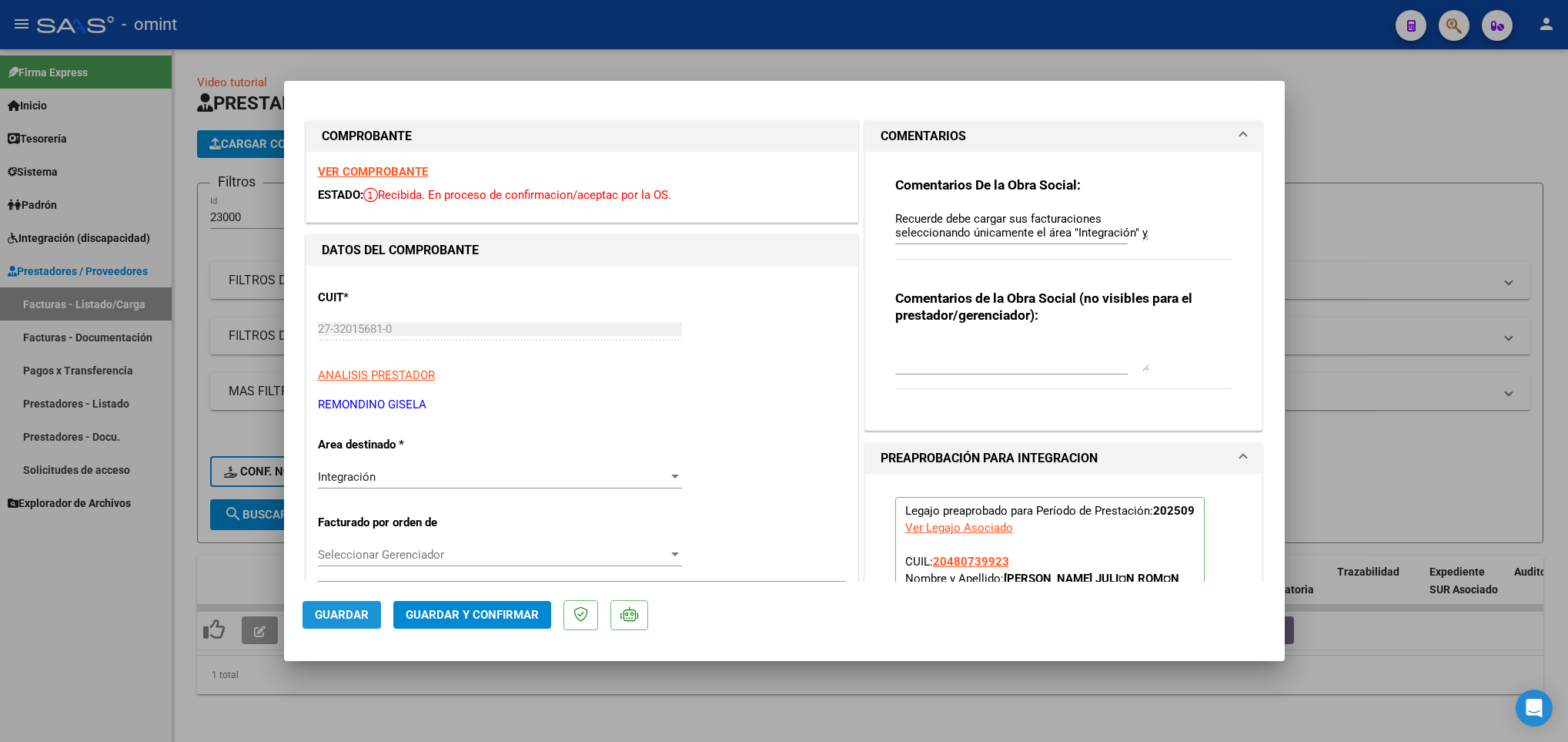
click at [348, 618] on span "Guardar" at bounding box center [342, 614] width 54 height 14
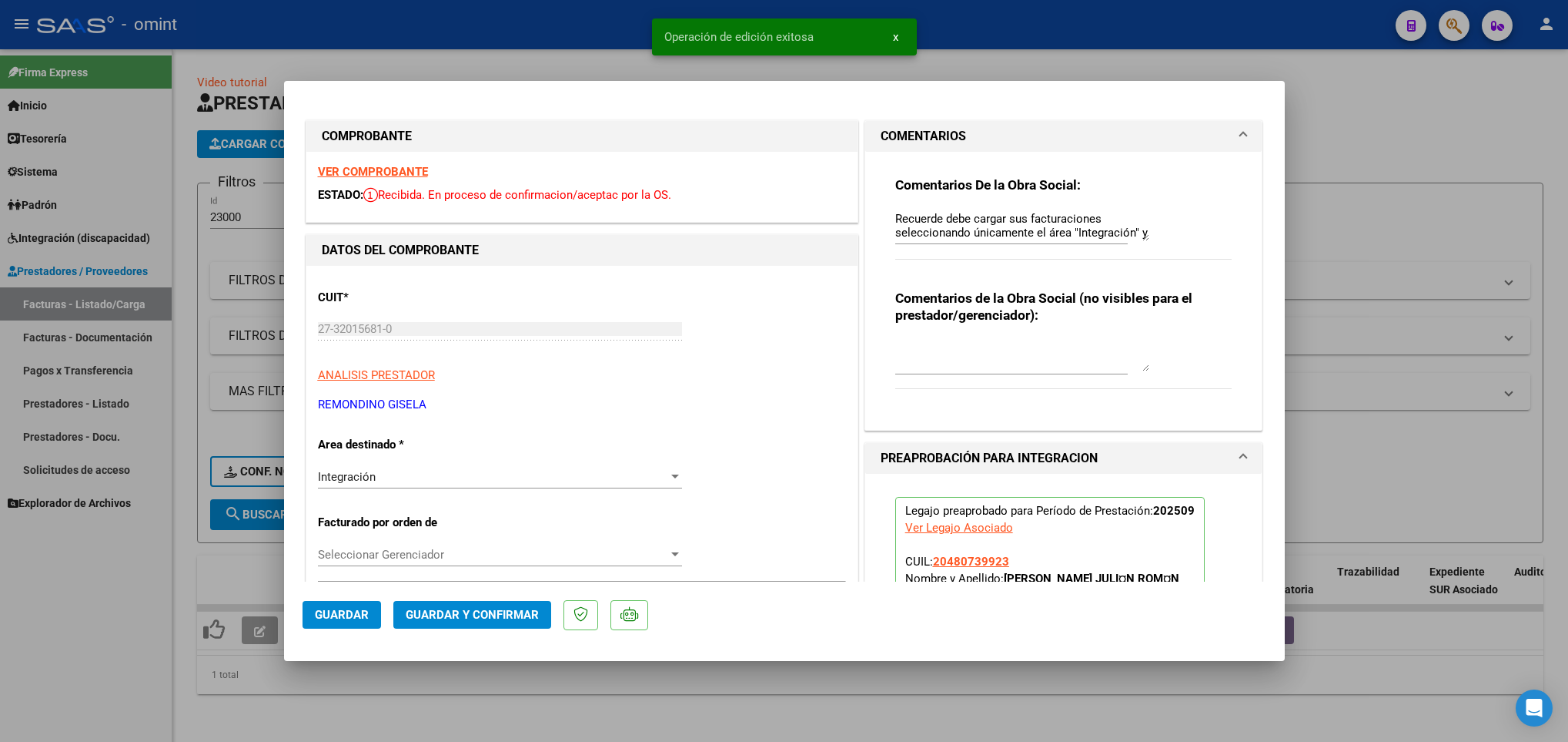
click at [457, 678] on div at bounding box center [784, 371] width 1568 height 742
type input "$ 0,00"
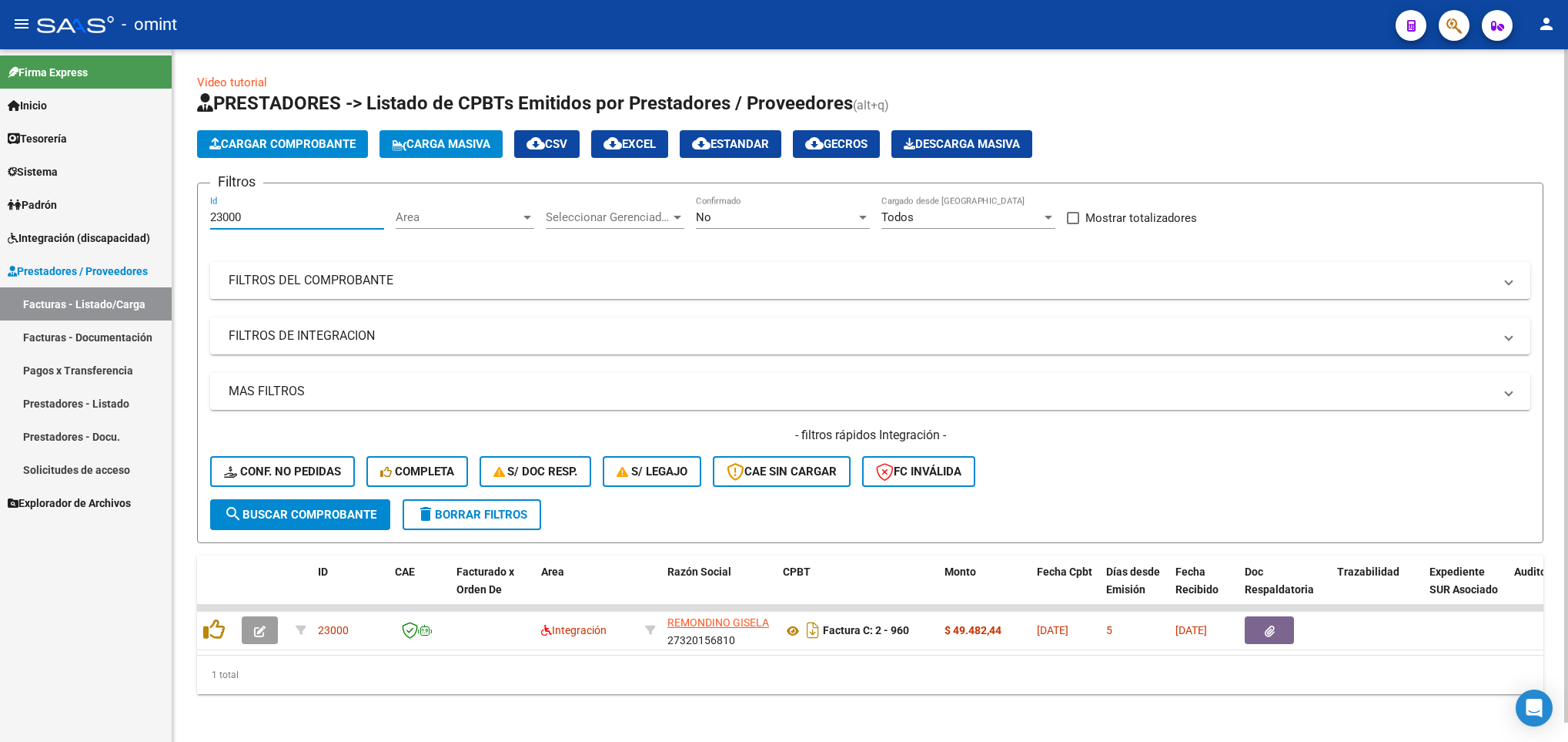
click at [272, 211] on input "23000" at bounding box center [297, 217] width 174 height 14
type input "2"
paste input "23566"
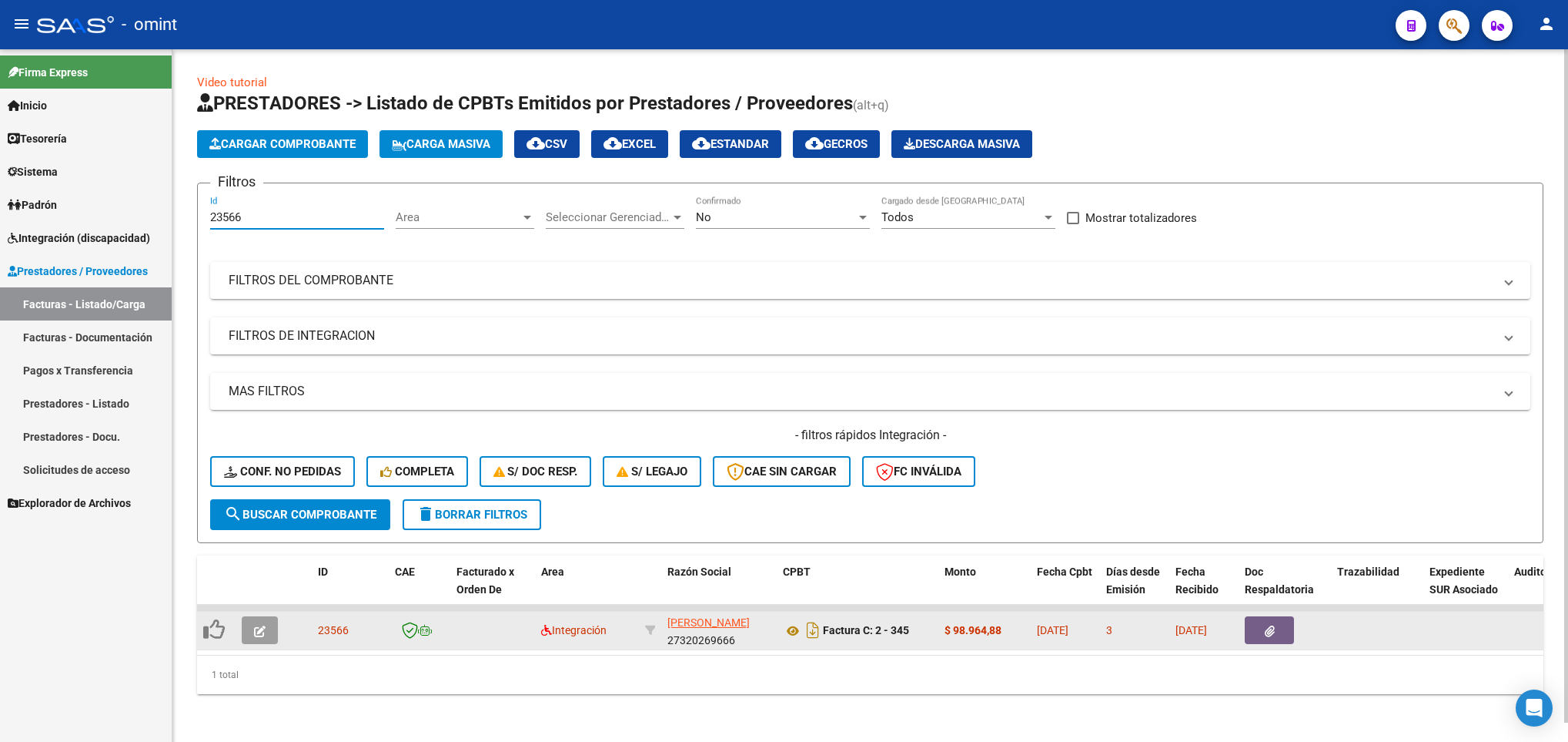
type input "23566"
click at [266, 633] on button "button" at bounding box center [259, 630] width 36 height 28
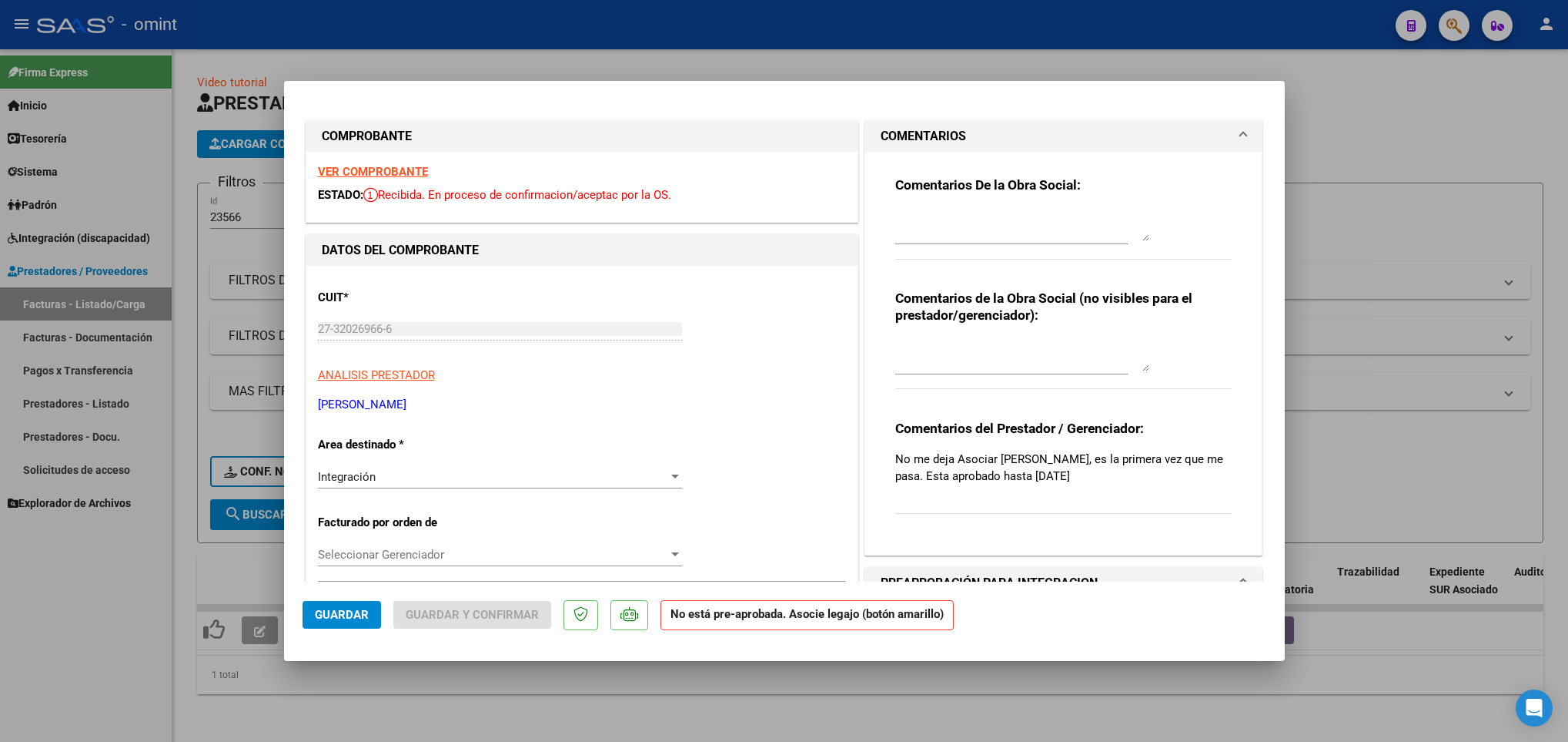
click at [357, 171] on strong "VER COMPROBANTE" at bounding box center [373, 171] width 110 height 14
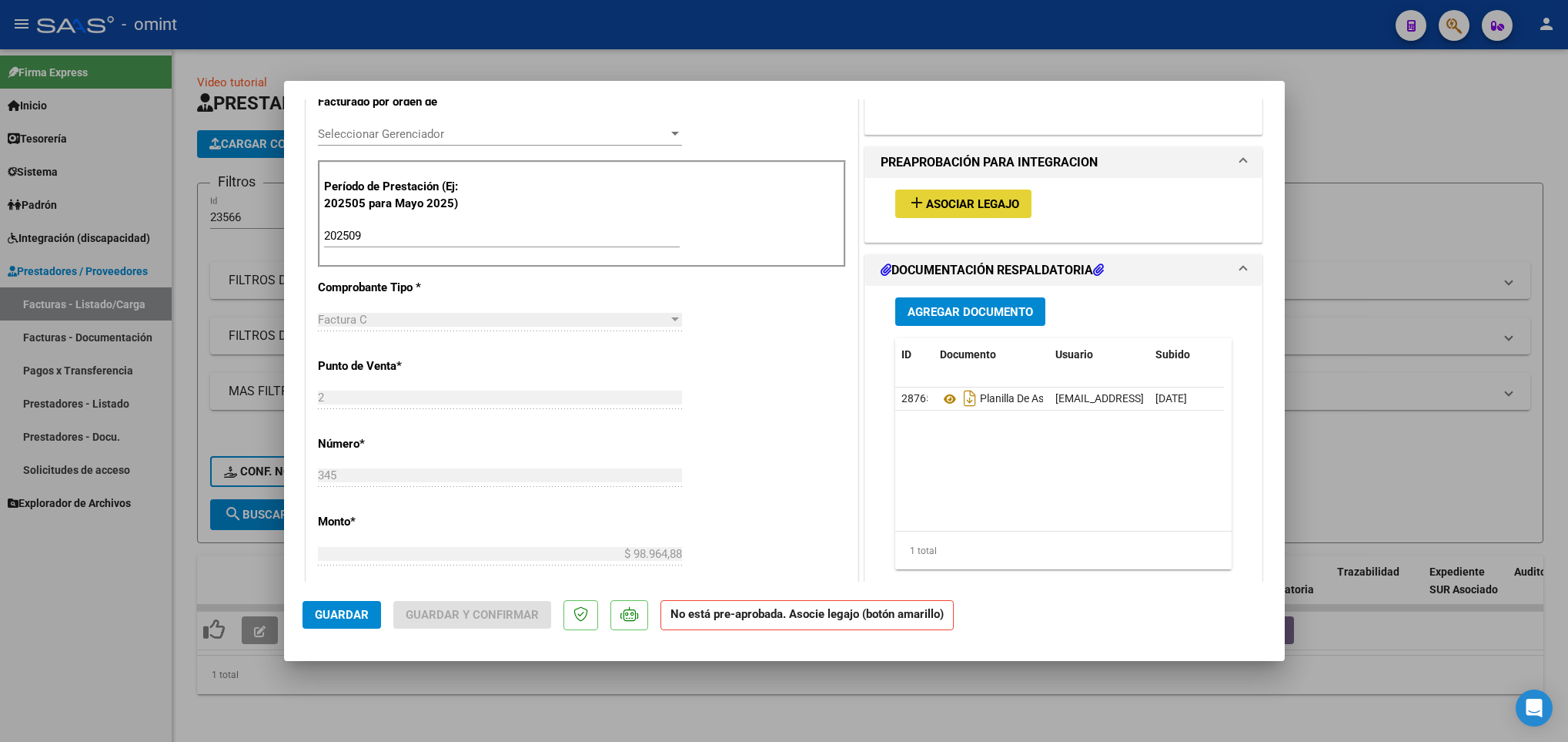
click at [1016, 215] on button "add Asociar Legajo" at bounding box center [963, 203] width 136 height 29
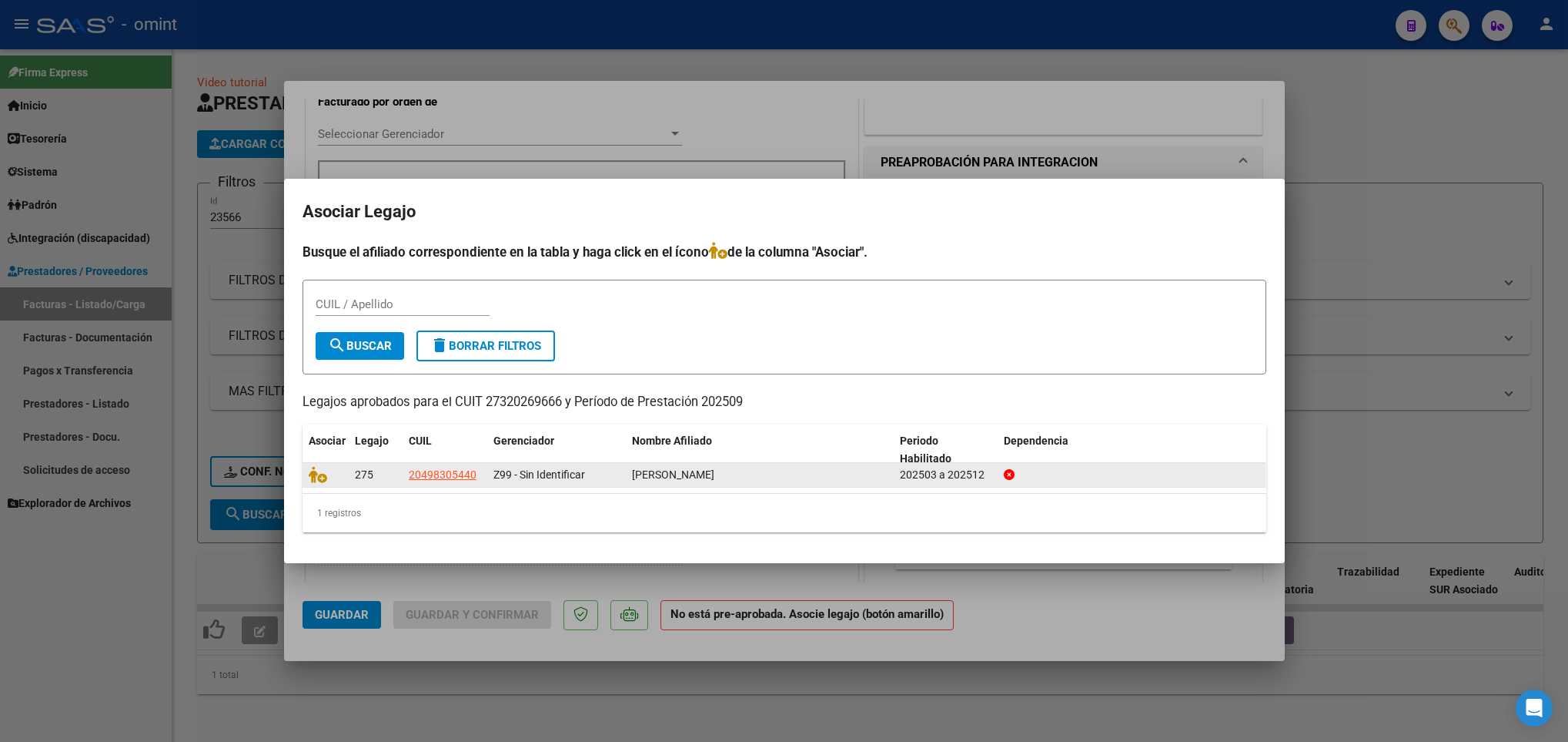
click at [307, 476] on datatable-body-cell at bounding box center [326, 474] width 47 height 24
click at [314, 476] on icon at bounding box center [317, 474] width 19 height 17
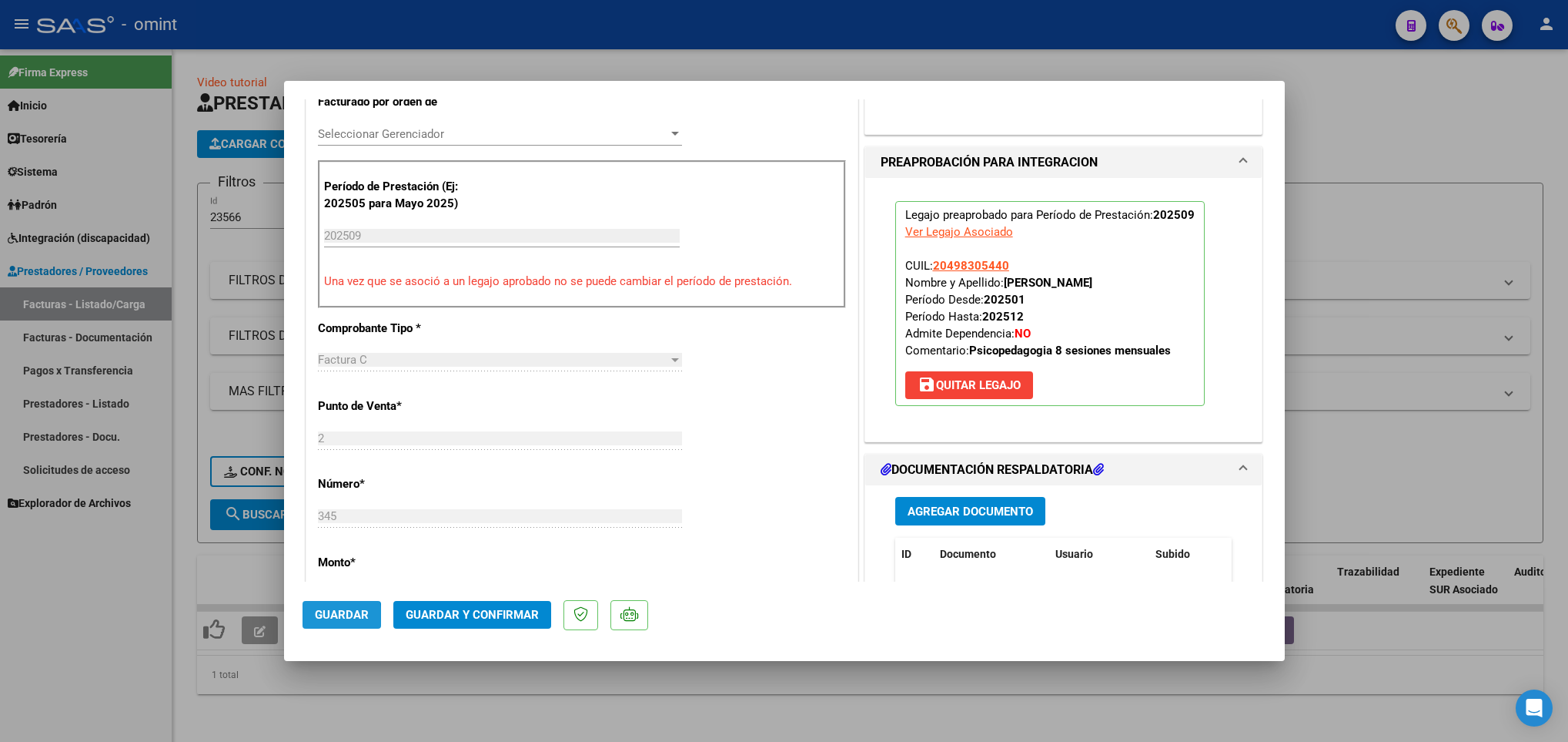
click at [321, 617] on span "Guardar" at bounding box center [342, 614] width 54 height 14
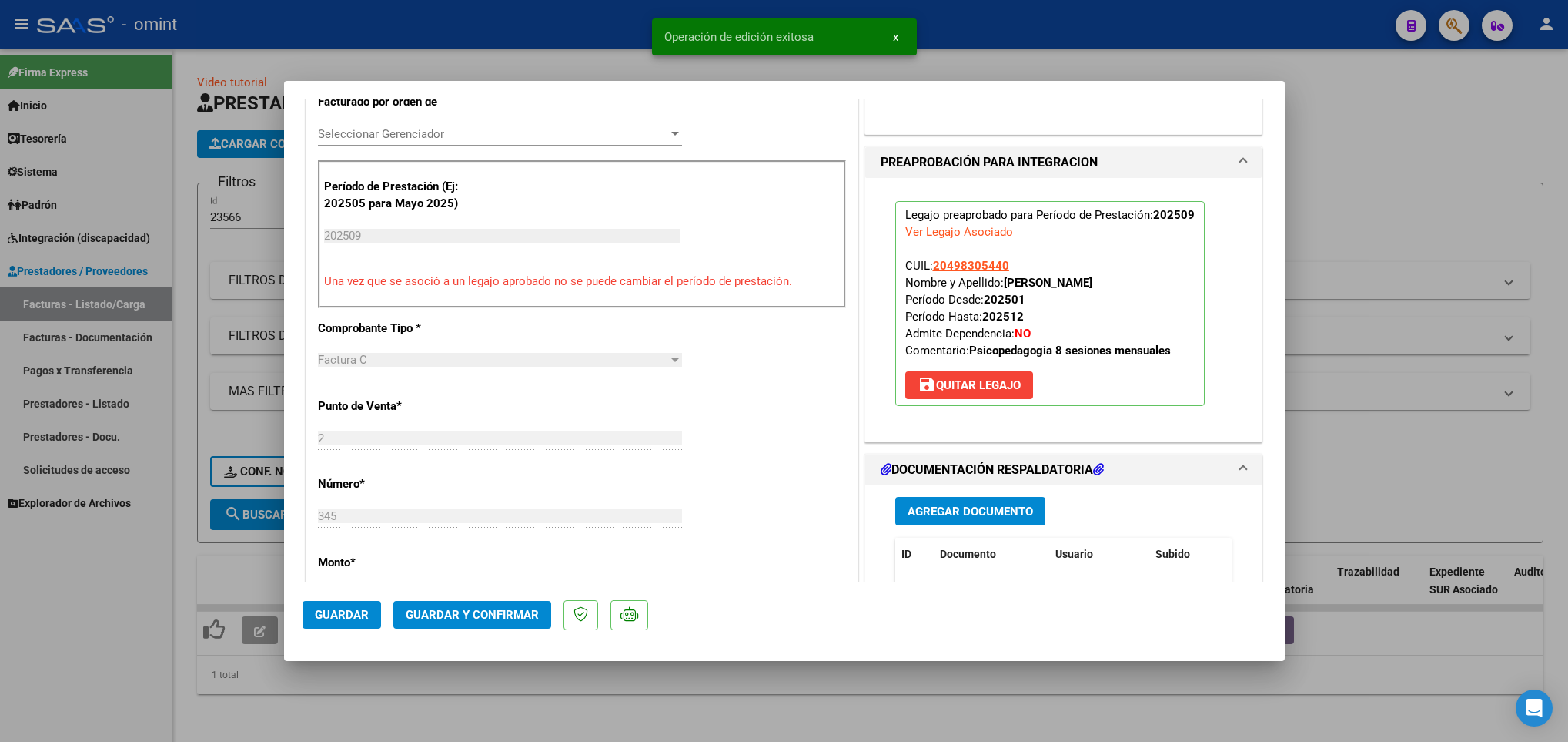
click at [312, 705] on div at bounding box center [784, 371] width 1568 height 742
type input "$ 0,00"
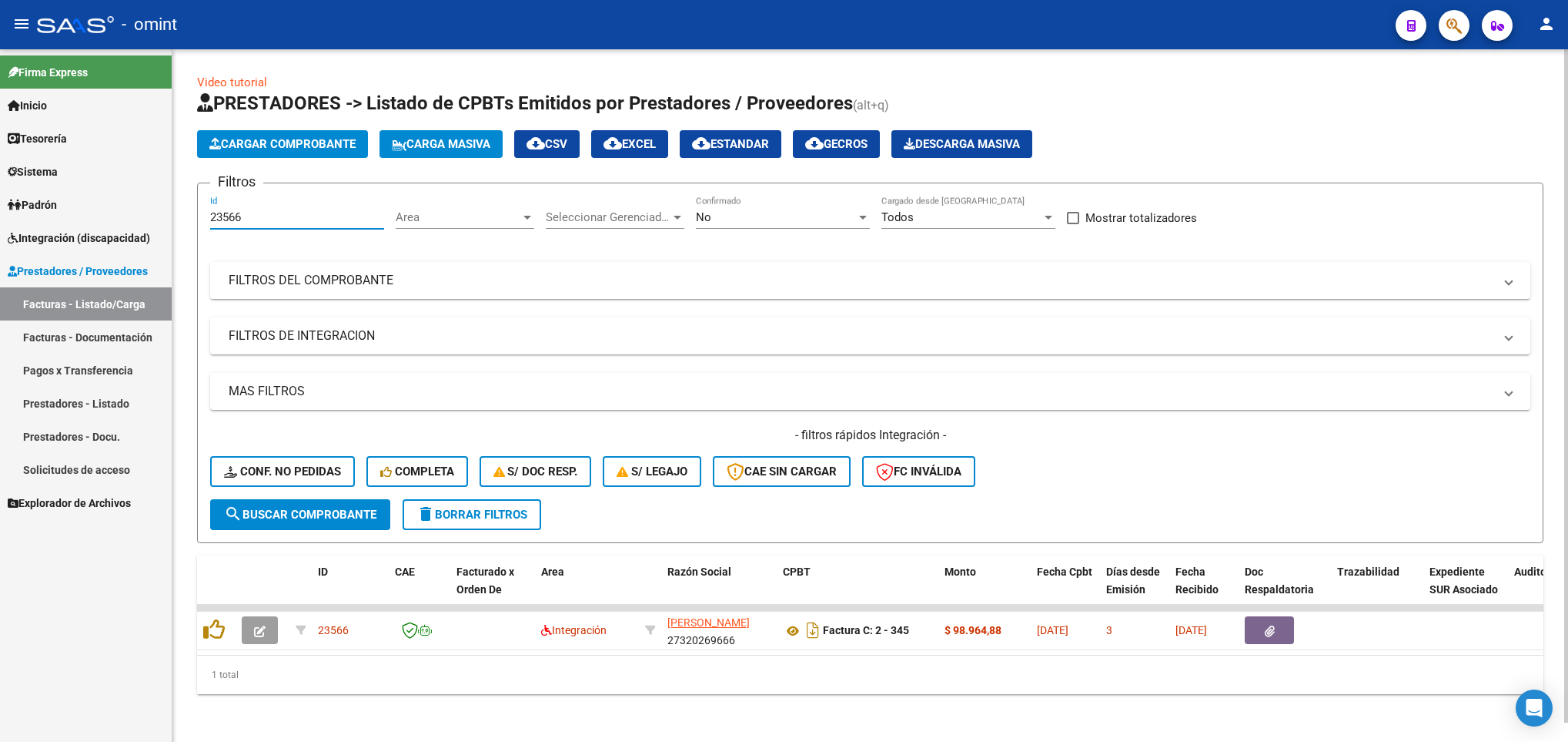
click at [314, 212] on input "23566" at bounding box center [297, 217] width 174 height 14
type input "2"
paste input "23527"
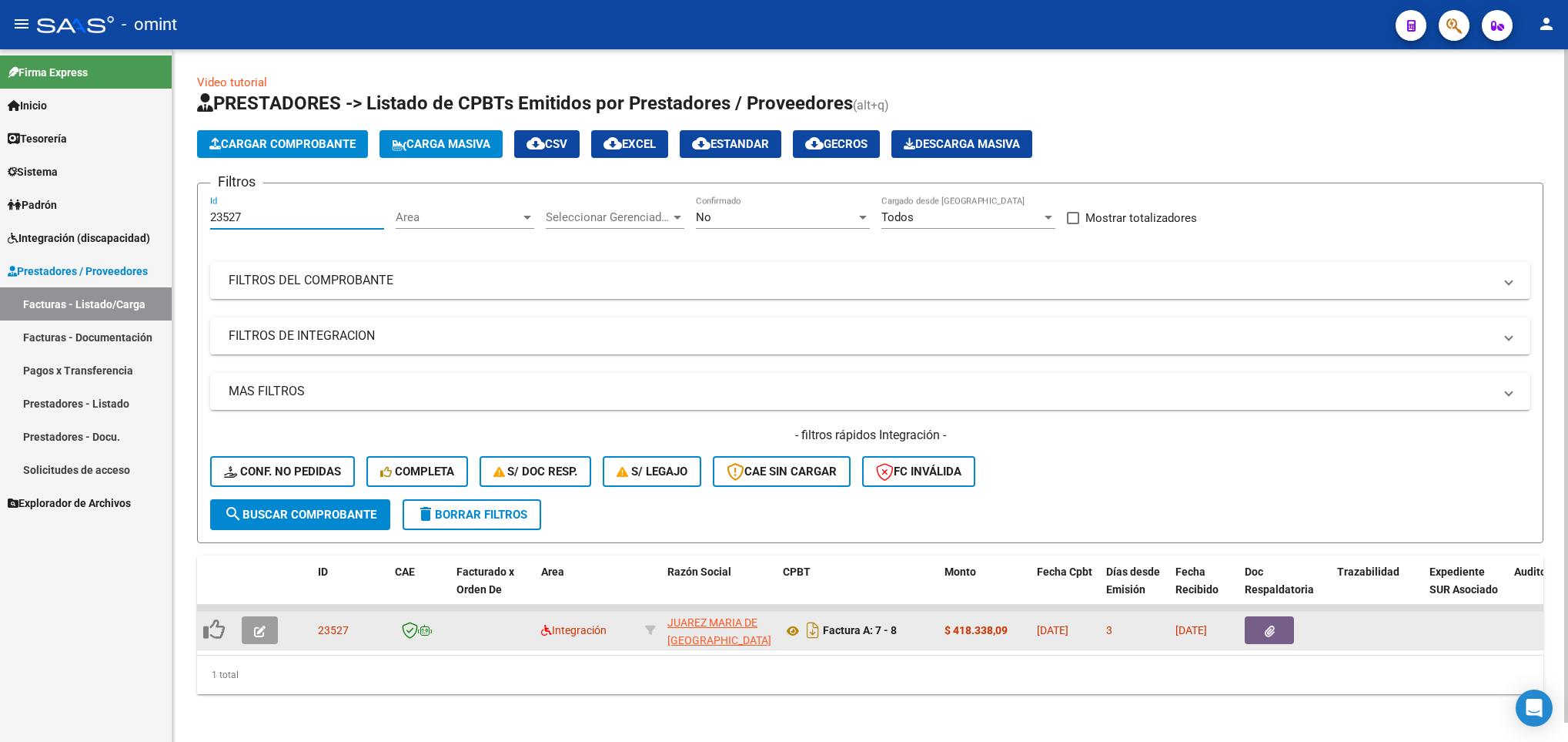
type input "23527"
click at [273, 633] on button "button" at bounding box center [259, 630] width 36 height 28
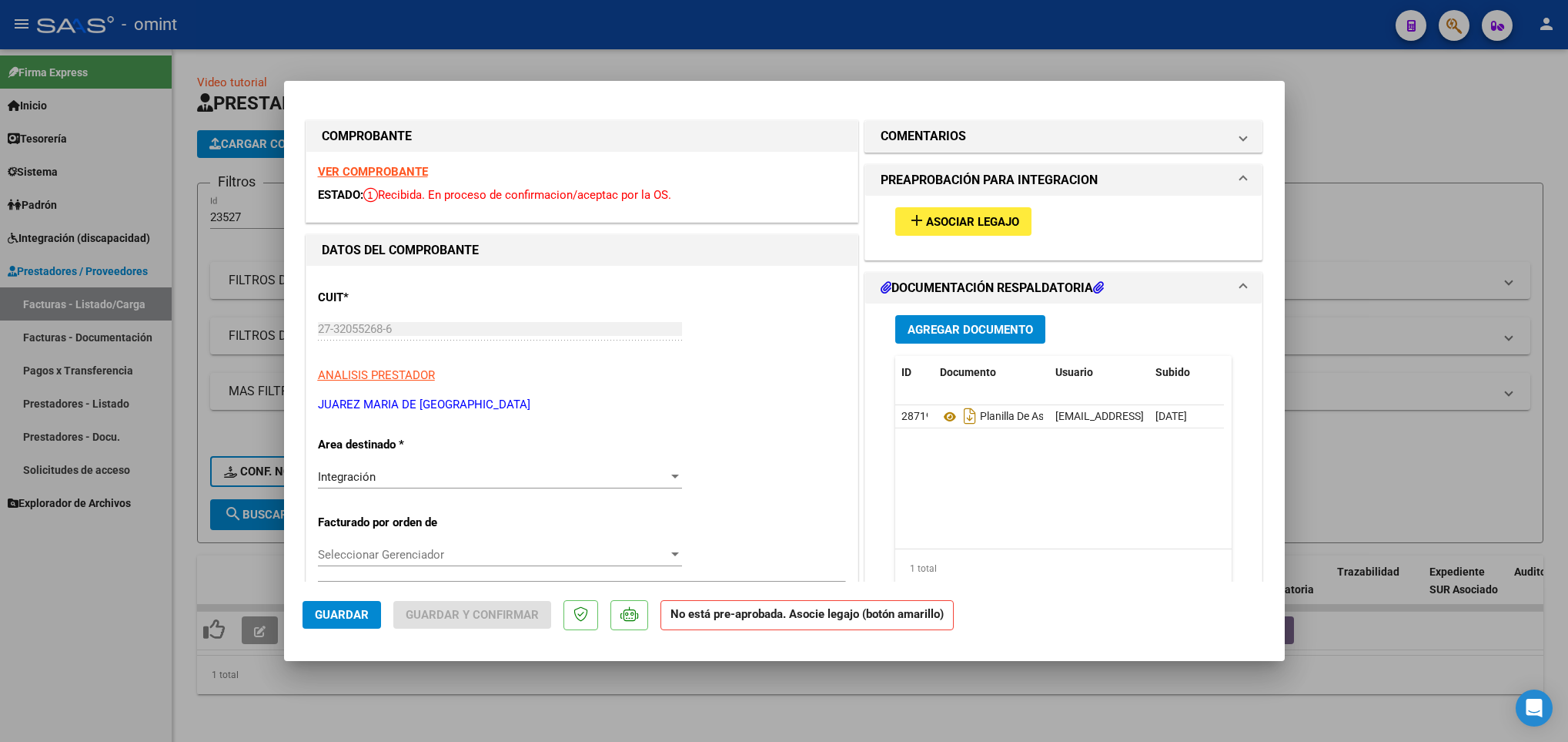
click at [356, 171] on strong "VER COMPROBANTE" at bounding box center [373, 171] width 110 height 14
click at [965, 225] on span "Asociar Legajo" at bounding box center [972, 221] width 93 height 14
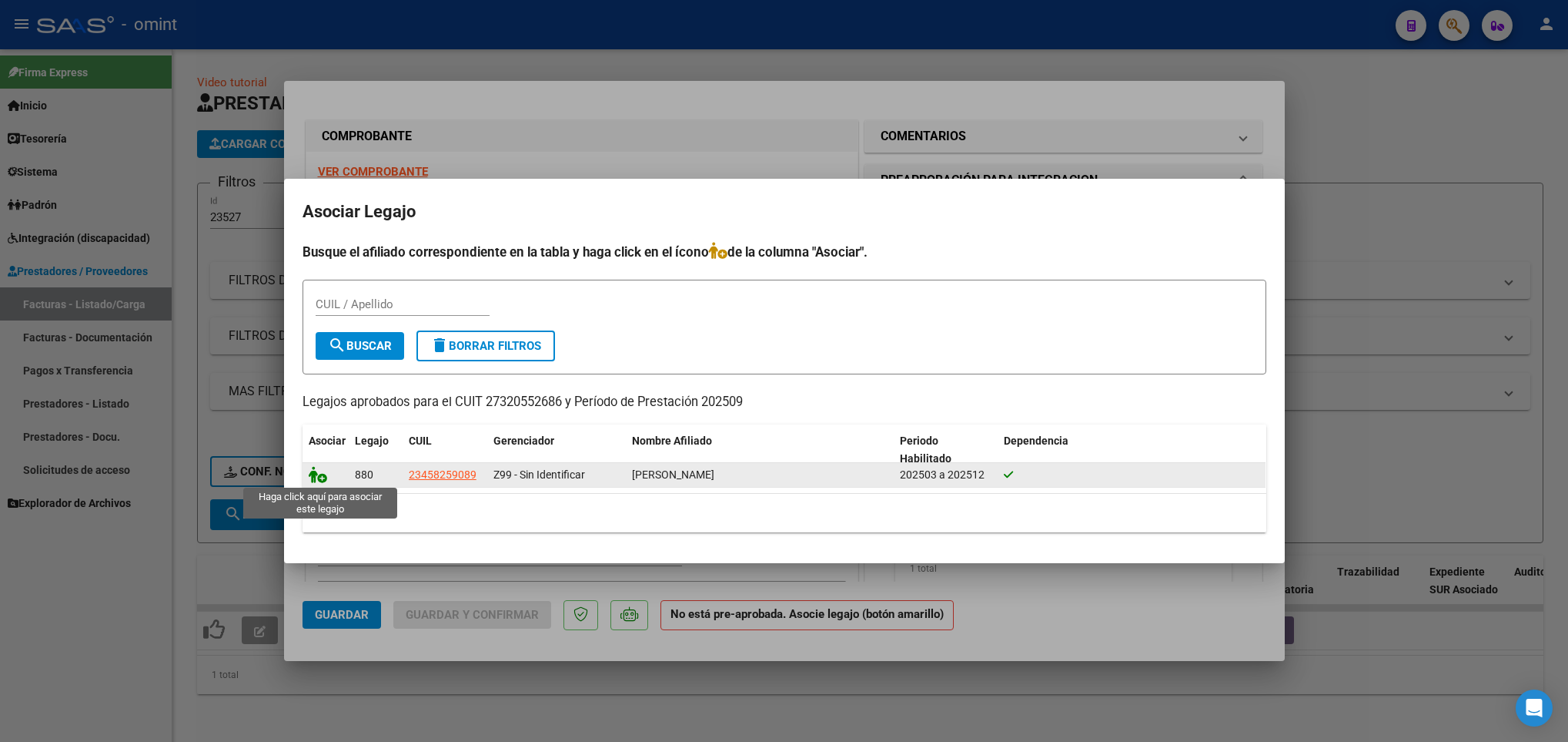
click at [309, 470] on icon at bounding box center [317, 474] width 19 height 17
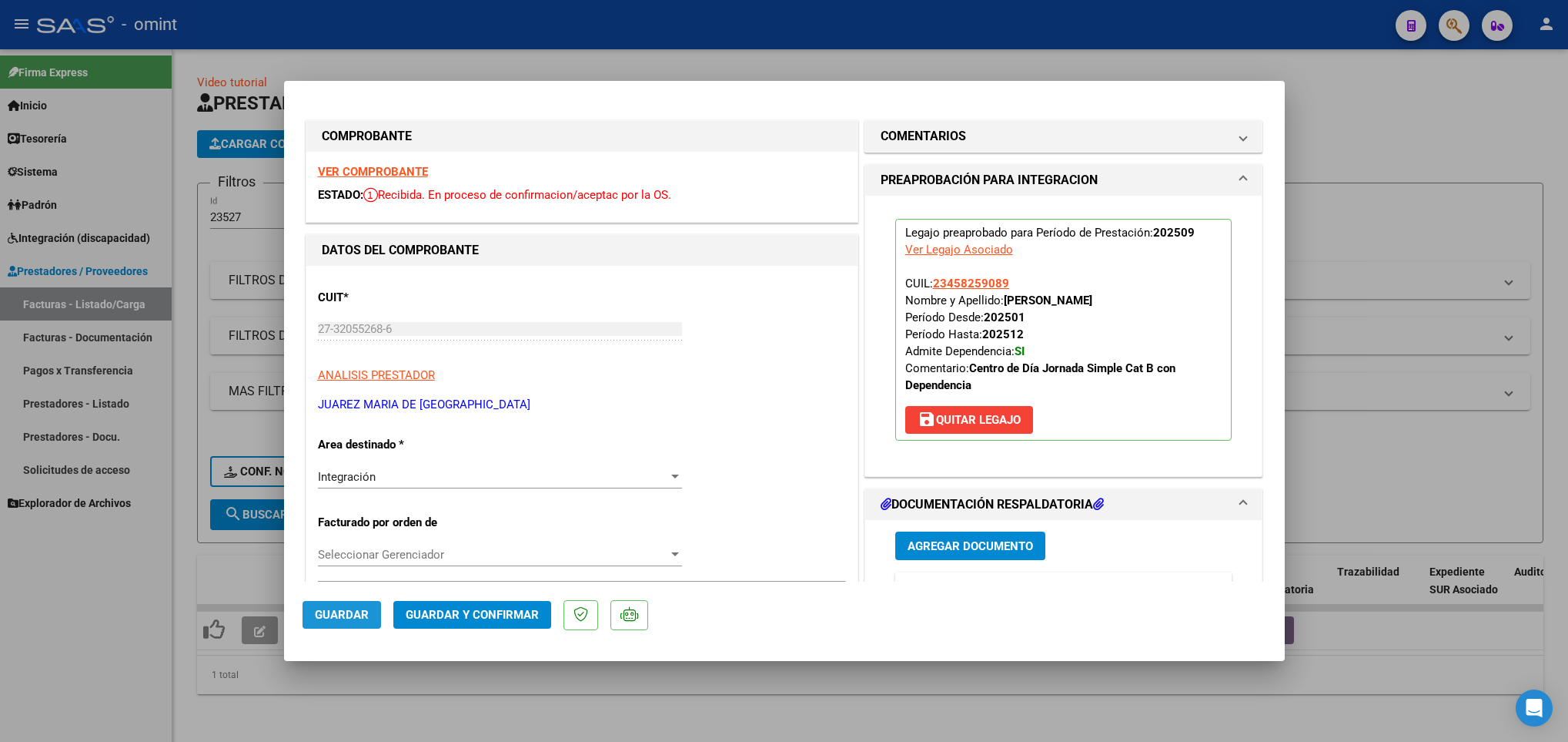
click at [315, 620] on span "Guardar" at bounding box center [342, 614] width 54 height 14
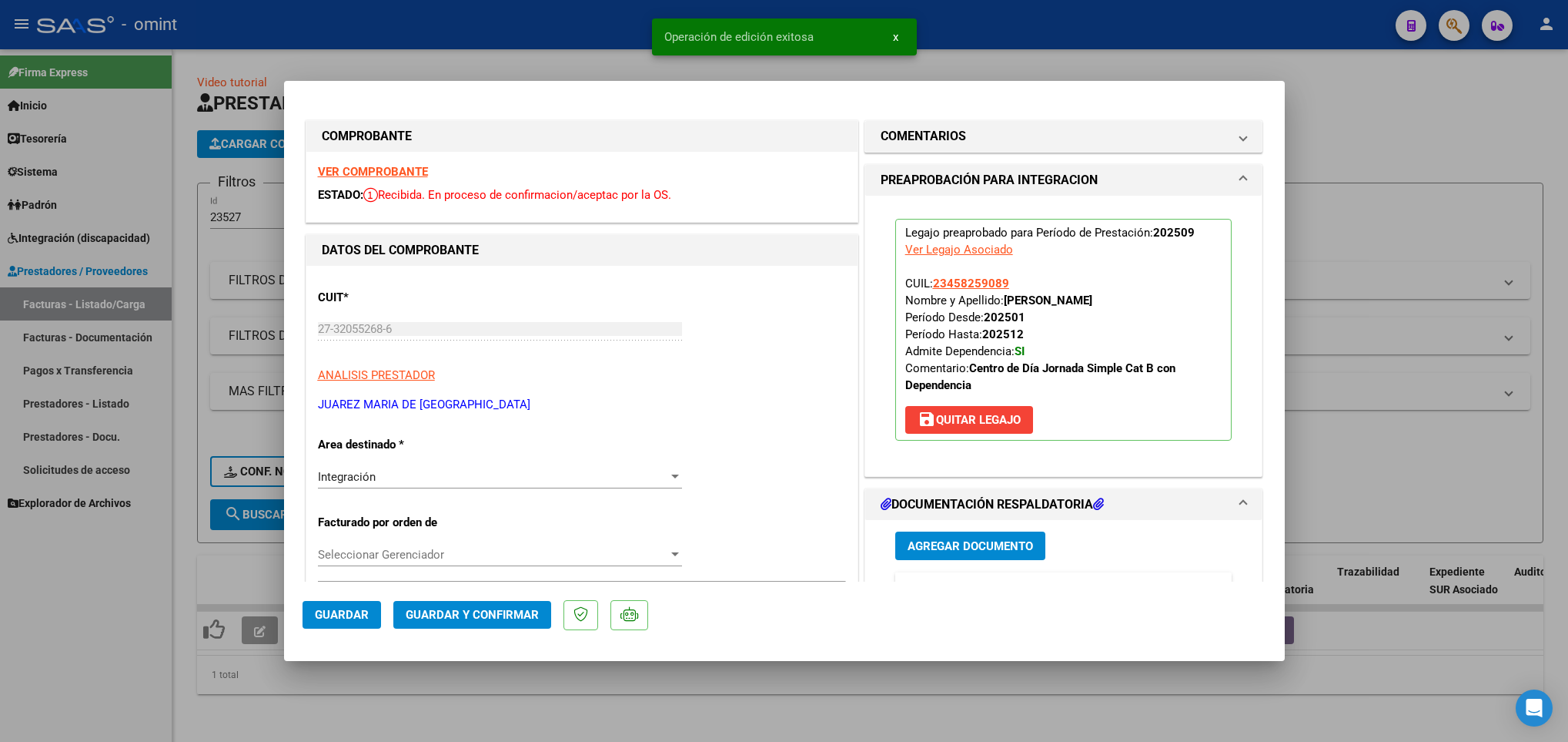
click at [377, 707] on div at bounding box center [784, 371] width 1568 height 742
type input "$ 0,00"
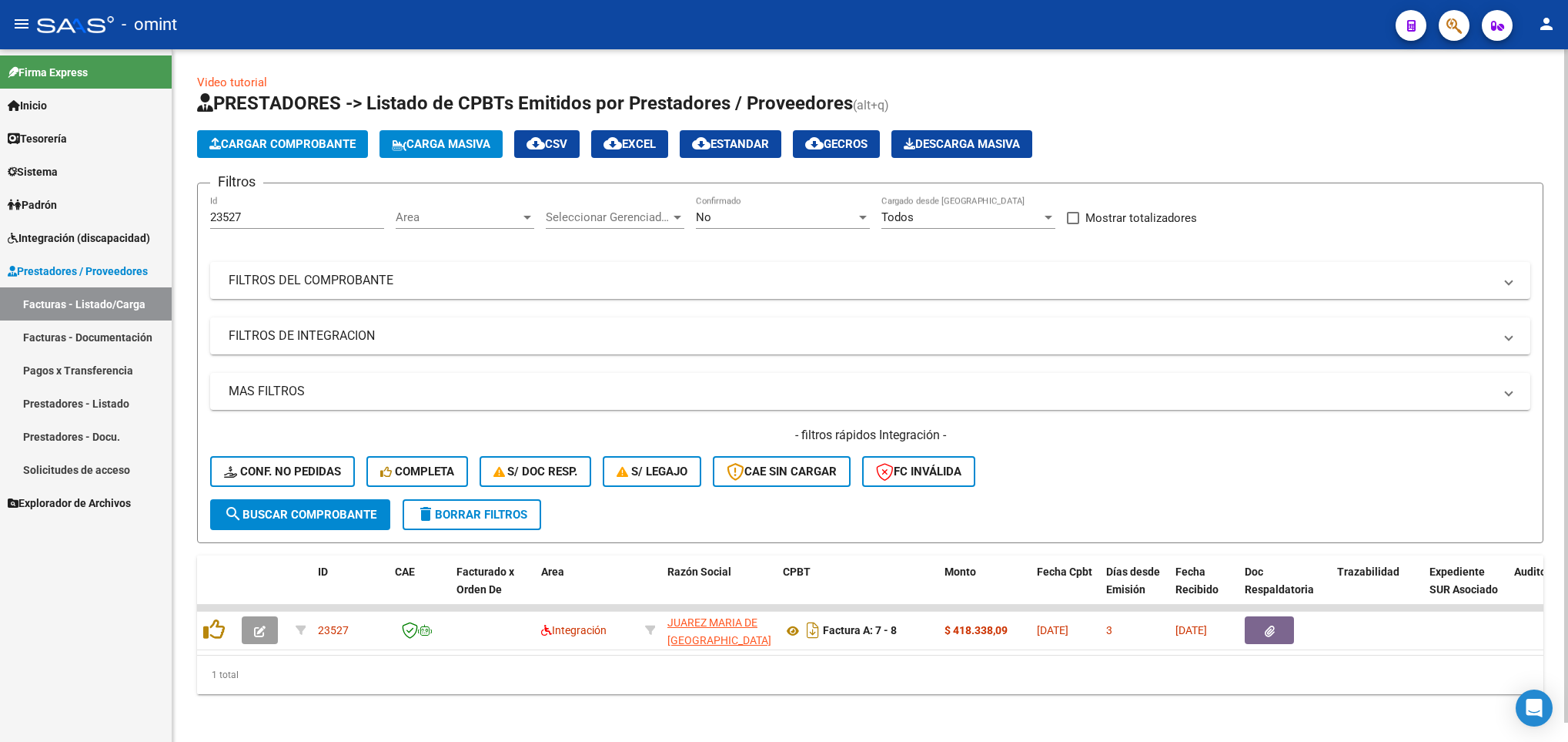
click at [340, 218] on input "23527" at bounding box center [297, 217] width 174 height 14
type input "2"
paste input "22253"
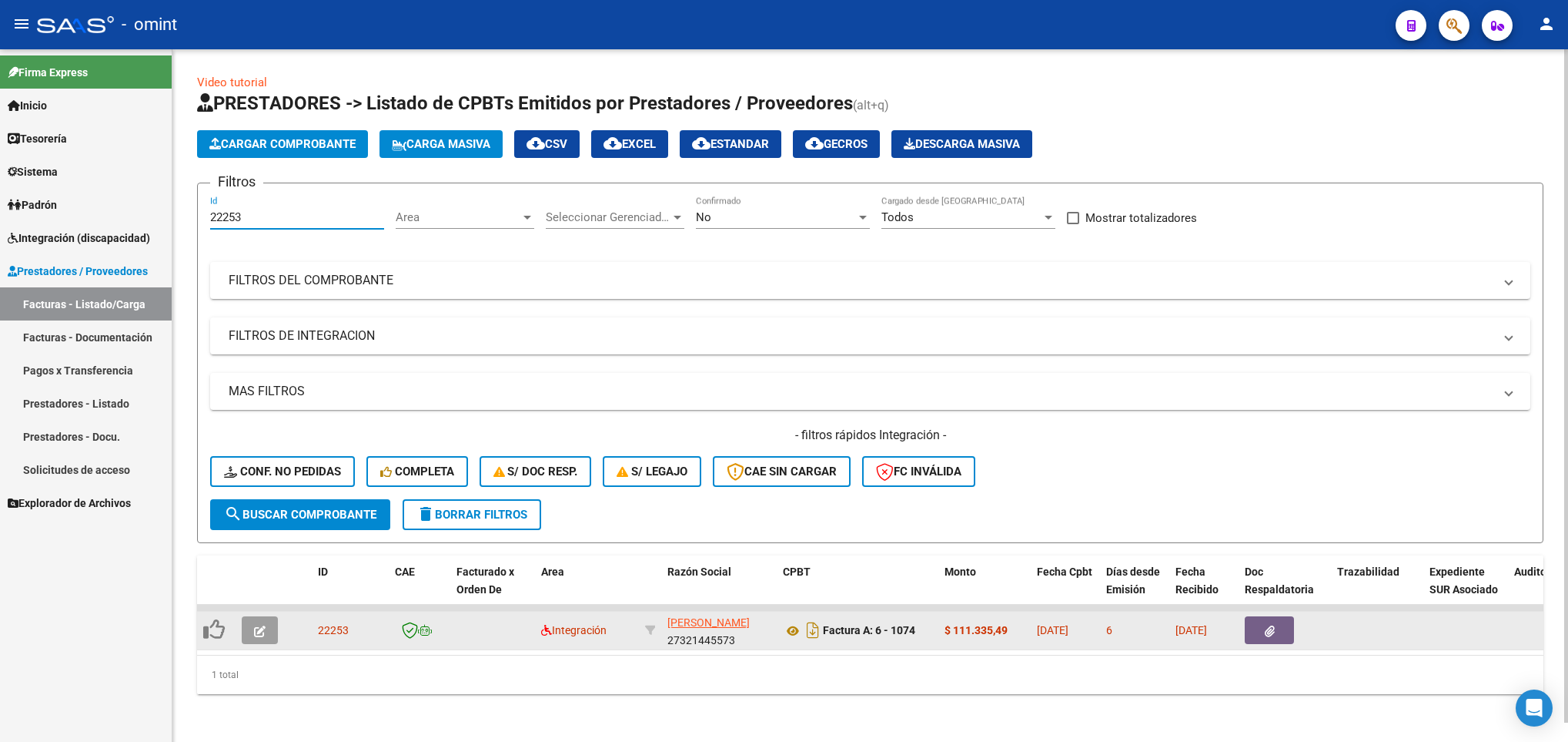
type input "22253"
click at [264, 633] on icon "button" at bounding box center [259, 631] width 11 height 11
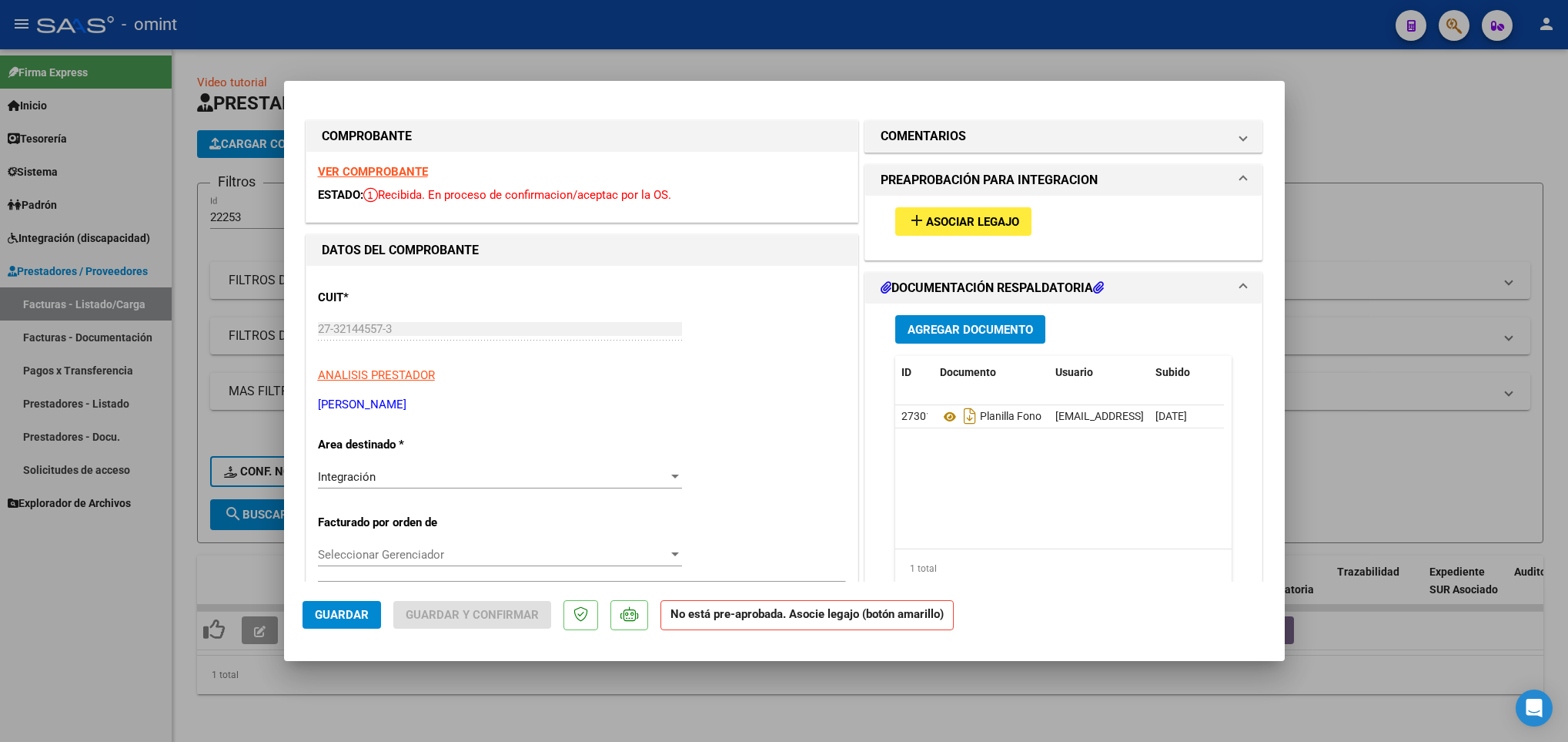
click at [409, 171] on strong "VER COMPROBANTE" at bounding box center [373, 171] width 110 height 14
click at [926, 217] on span "Asociar Legajo" at bounding box center [972, 221] width 93 height 14
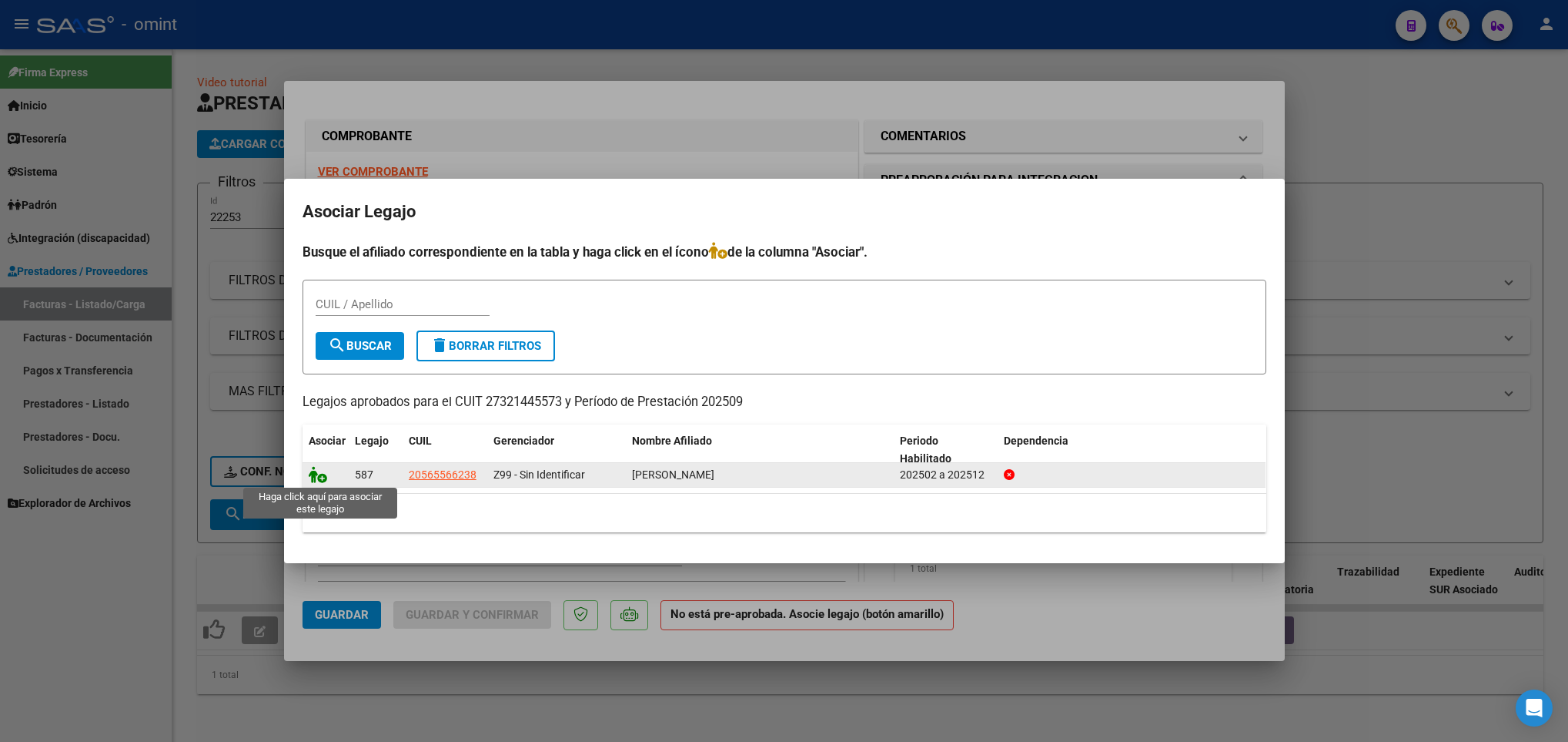
click at [308, 470] on icon at bounding box center [317, 474] width 19 height 17
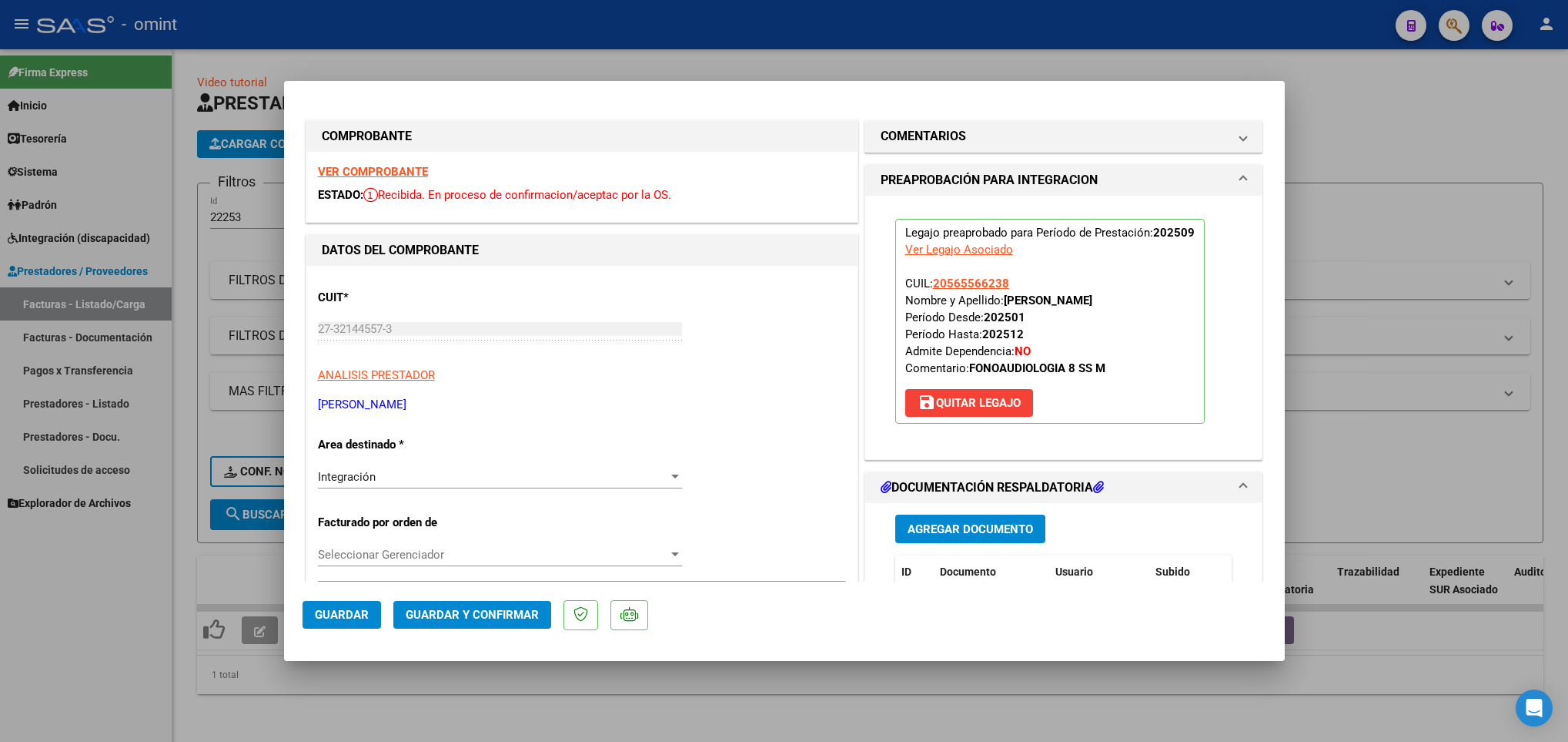
click at [328, 612] on span "Guardar" at bounding box center [342, 614] width 54 height 14
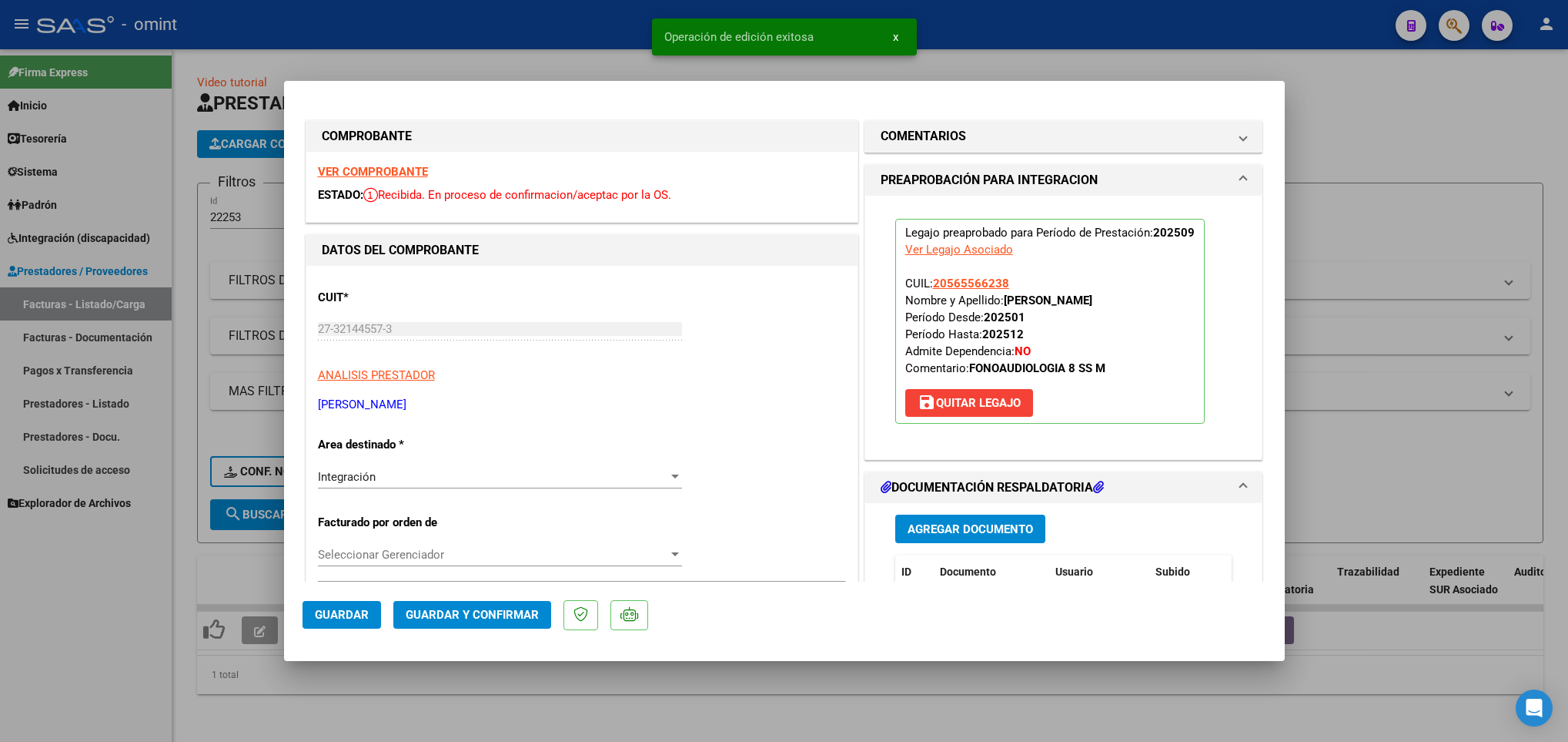
click at [373, 708] on div at bounding box center [784, 371] width 1568 height 742
type input "$ 0,00"
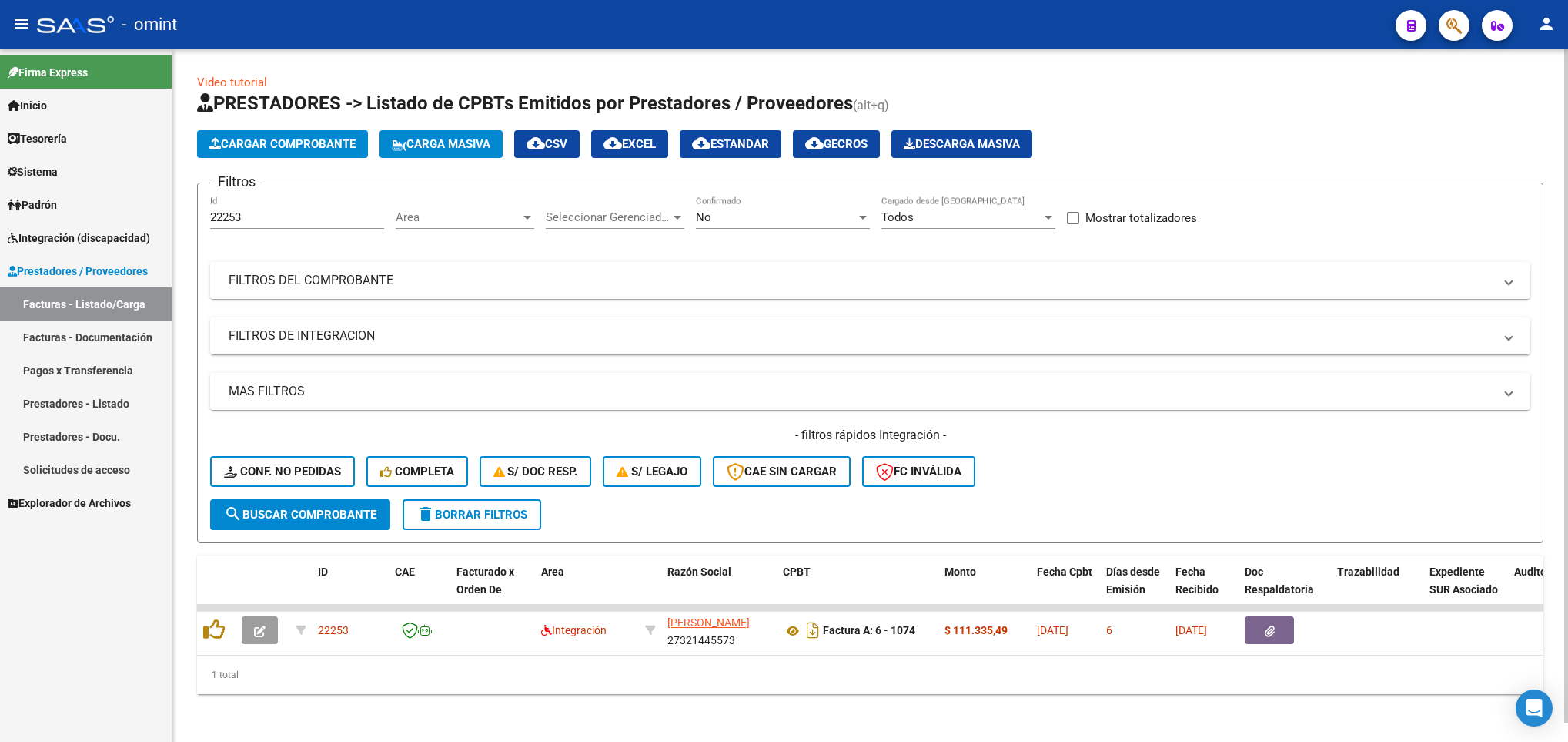
click at [280, 211] on input "22253" at bounding box center [297, 217] width 174 height 14
type input "2"
paste input "22358"
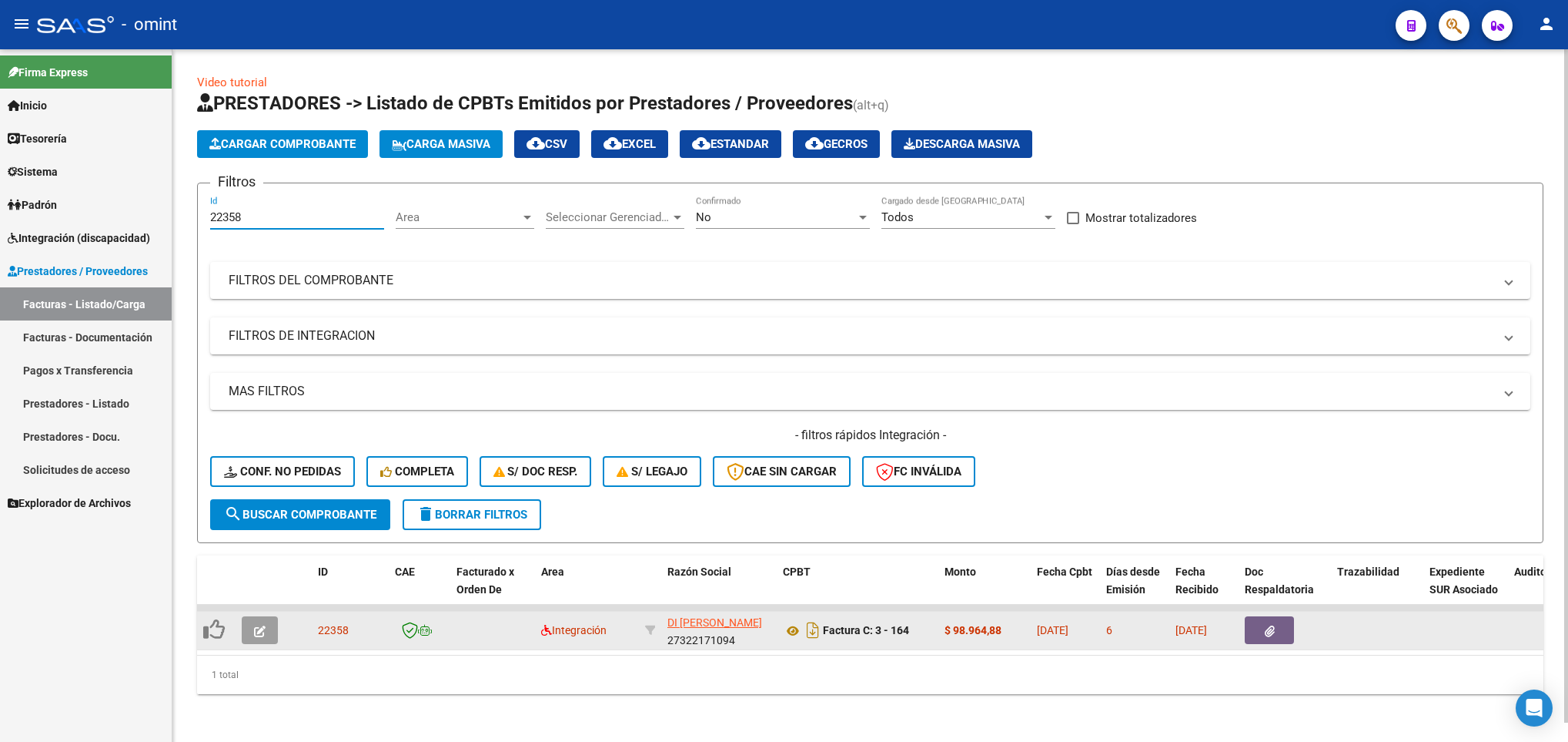
type input "22358"
click at [266, 626] on button "button" at bounding box center [259, 630] width 36 height 28
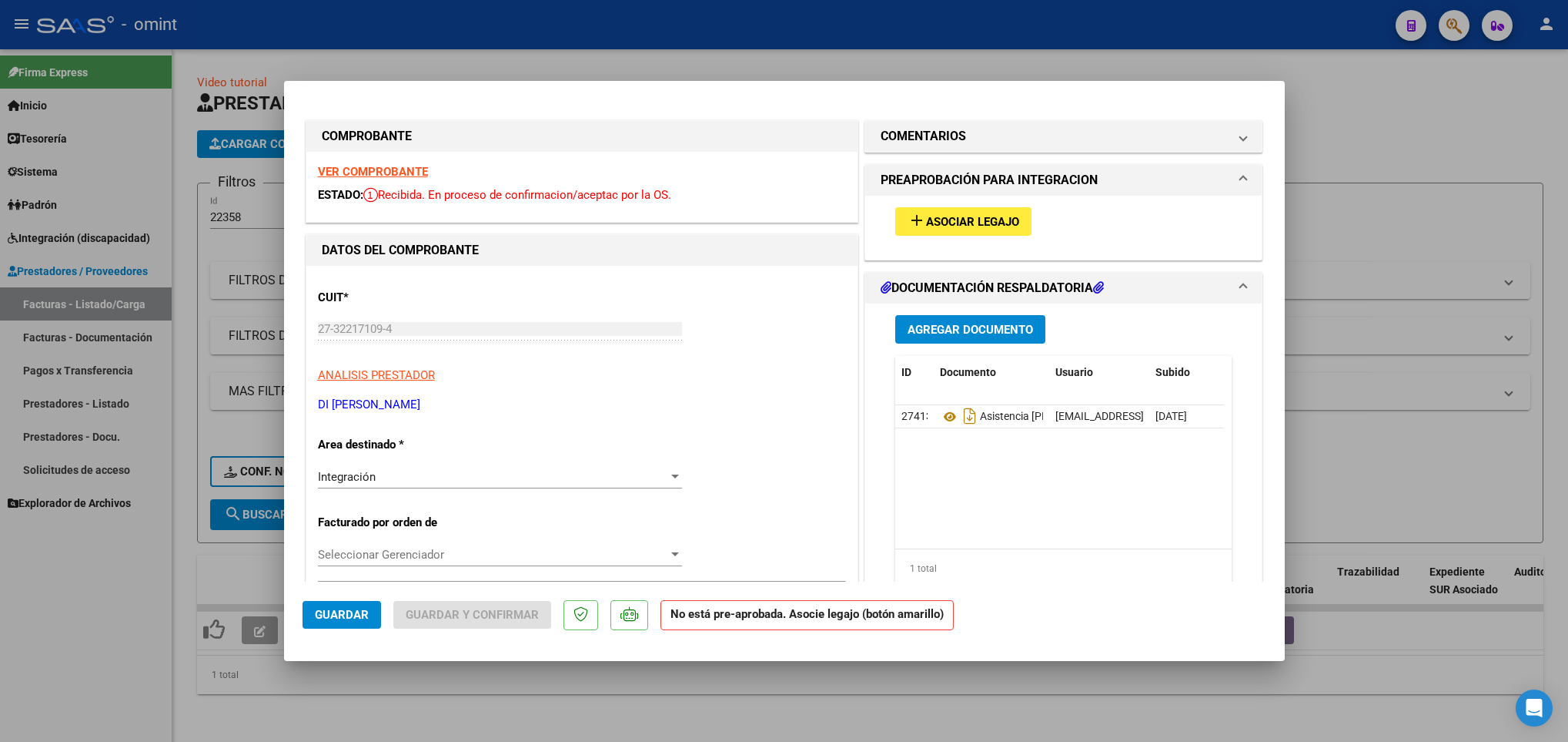
click at [363, 173] on strong "VER COMPROBANTE" at bounding box center [373, 171] width 110 height 14
click at [942, 224] on span "Asociar Legajo" at bounding box center [972, 221] width 93 height 14
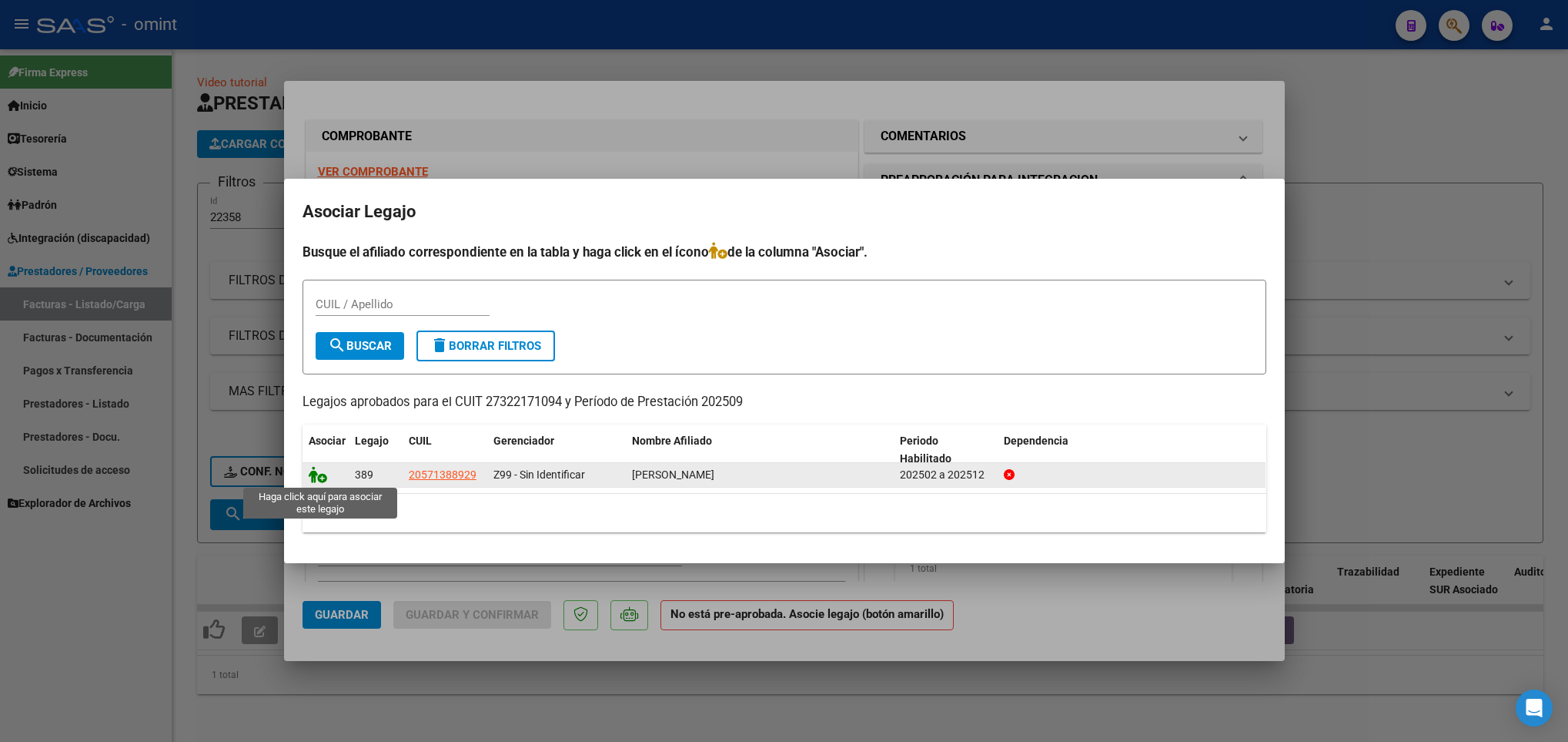
click at [321, 477] on icon at bounding box center [317, 474] width 19 height 17
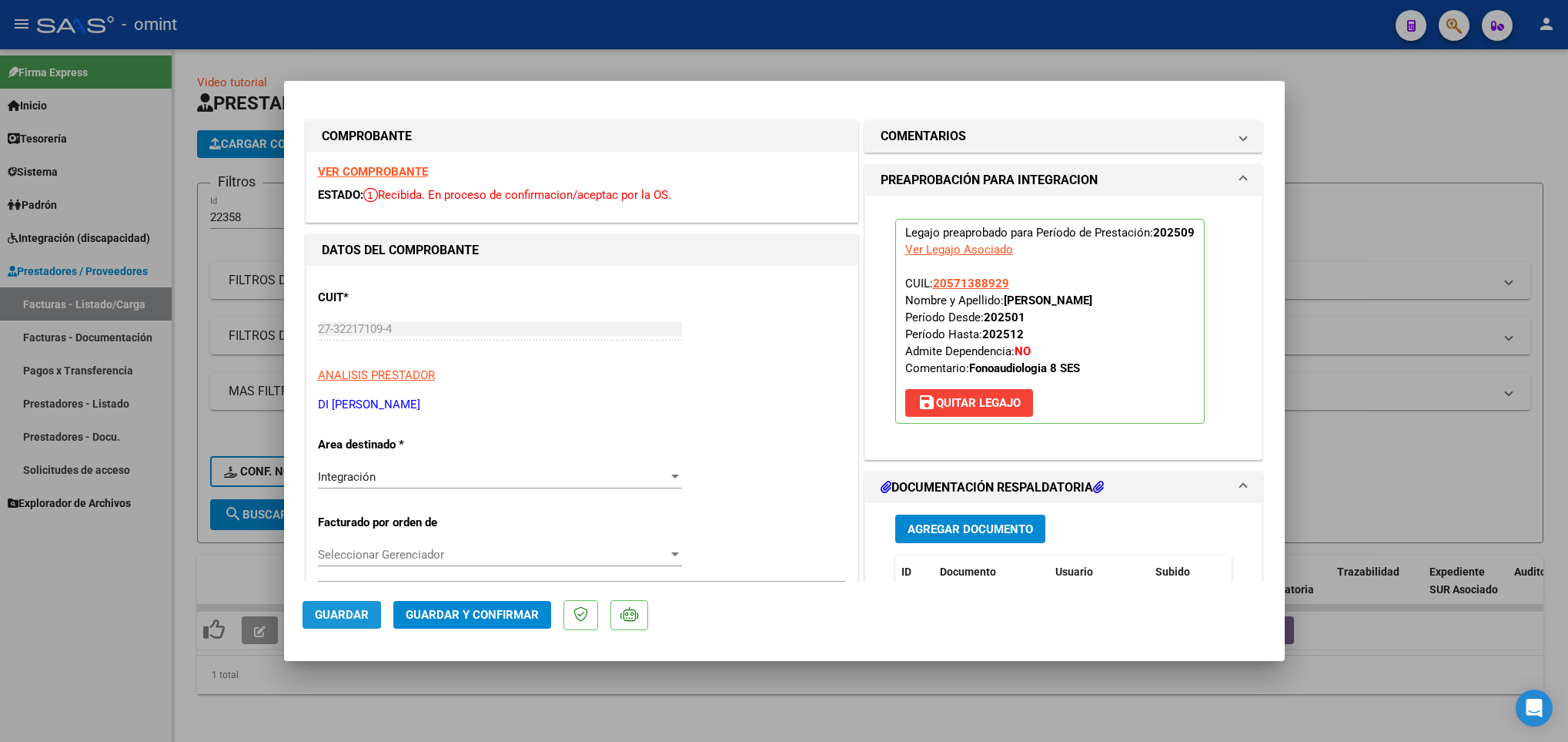
click at [317, 610] on span "Guardar" at bounding box center [342, 614] width 54 height 14
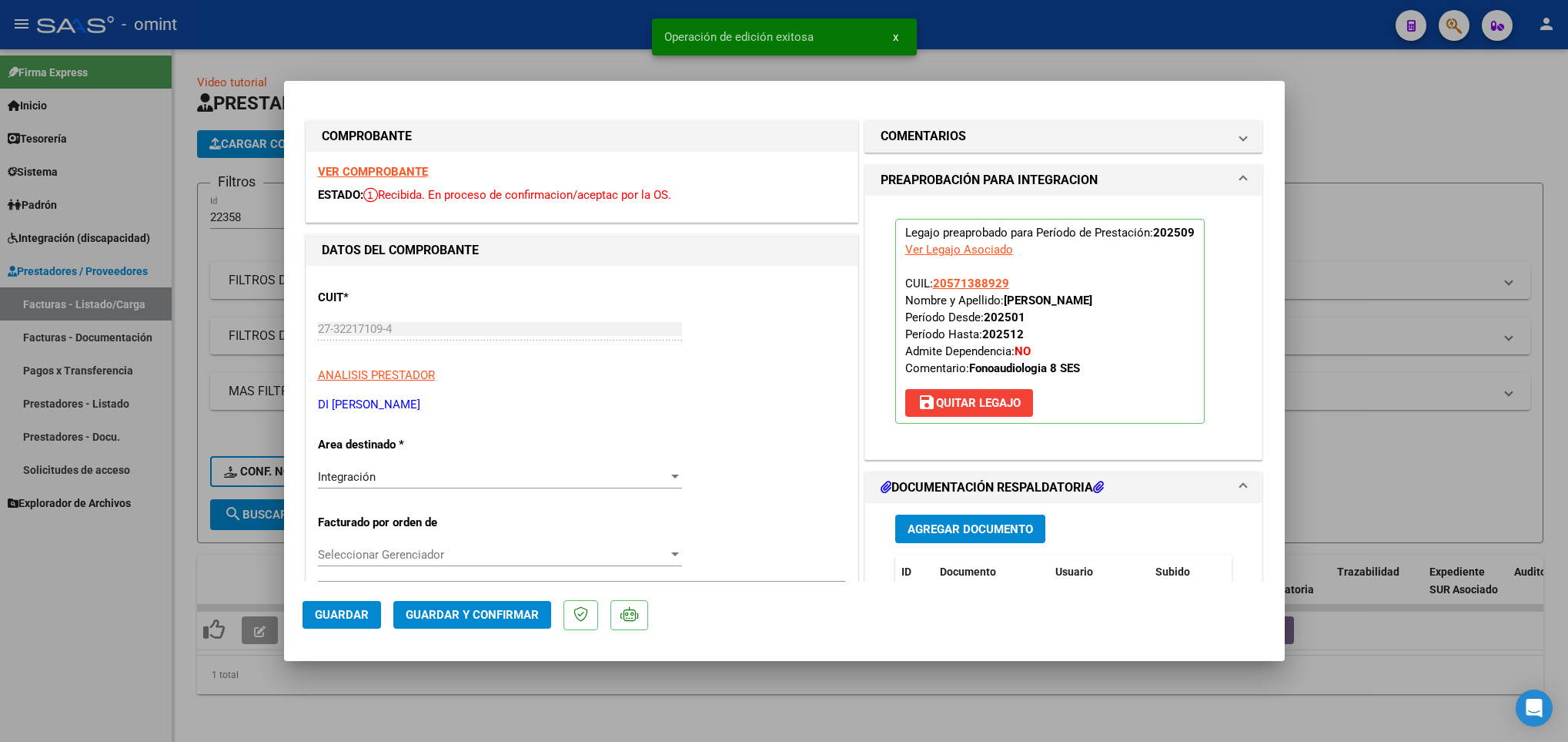
click at [281, 686] on div at bounding box center [784, 371] width 1568 height 742
type input "$ 0,00"
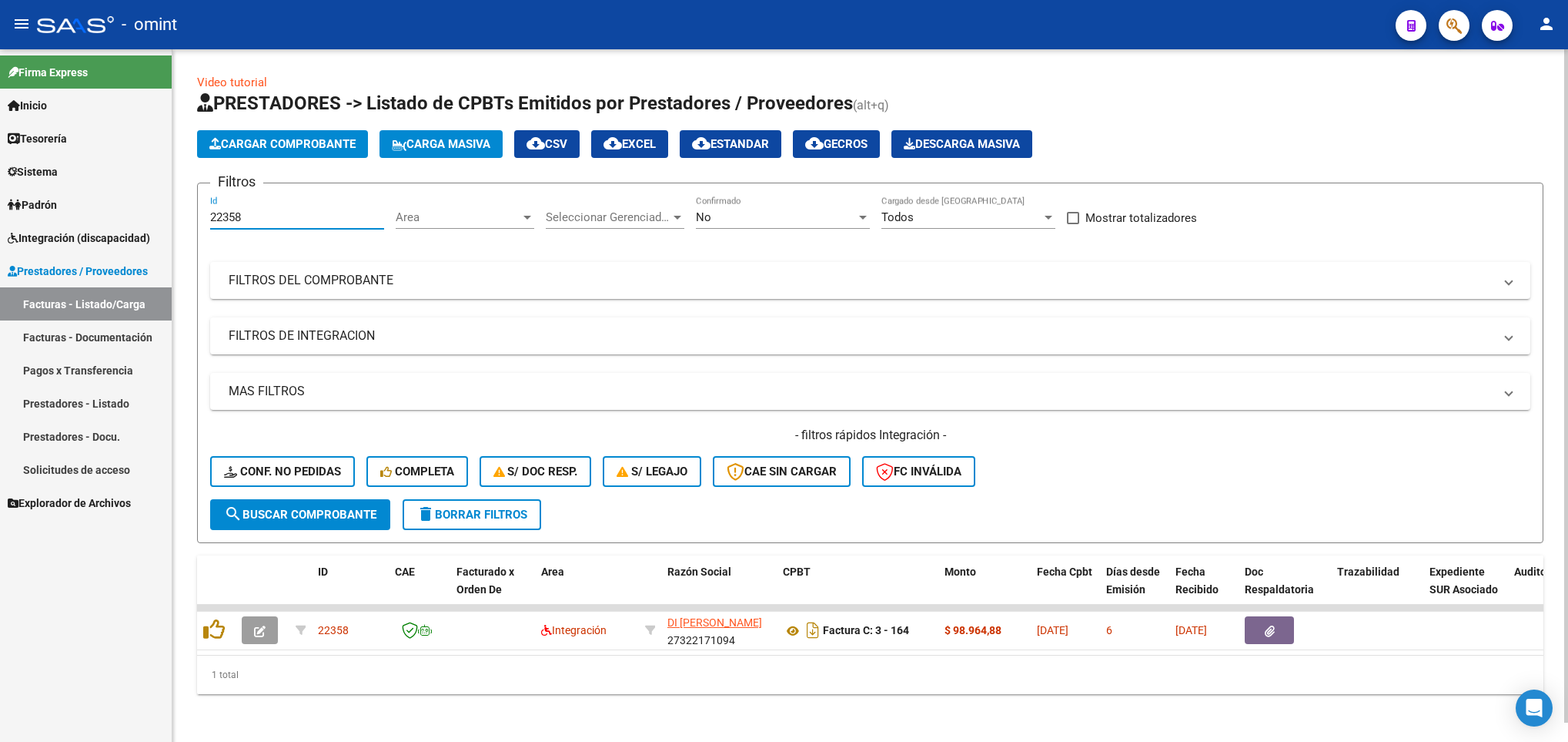
click at [280, 215] on input "22358" at bounding box center [297, 217] width 174 height 14
type input "2"
paste input "23392"
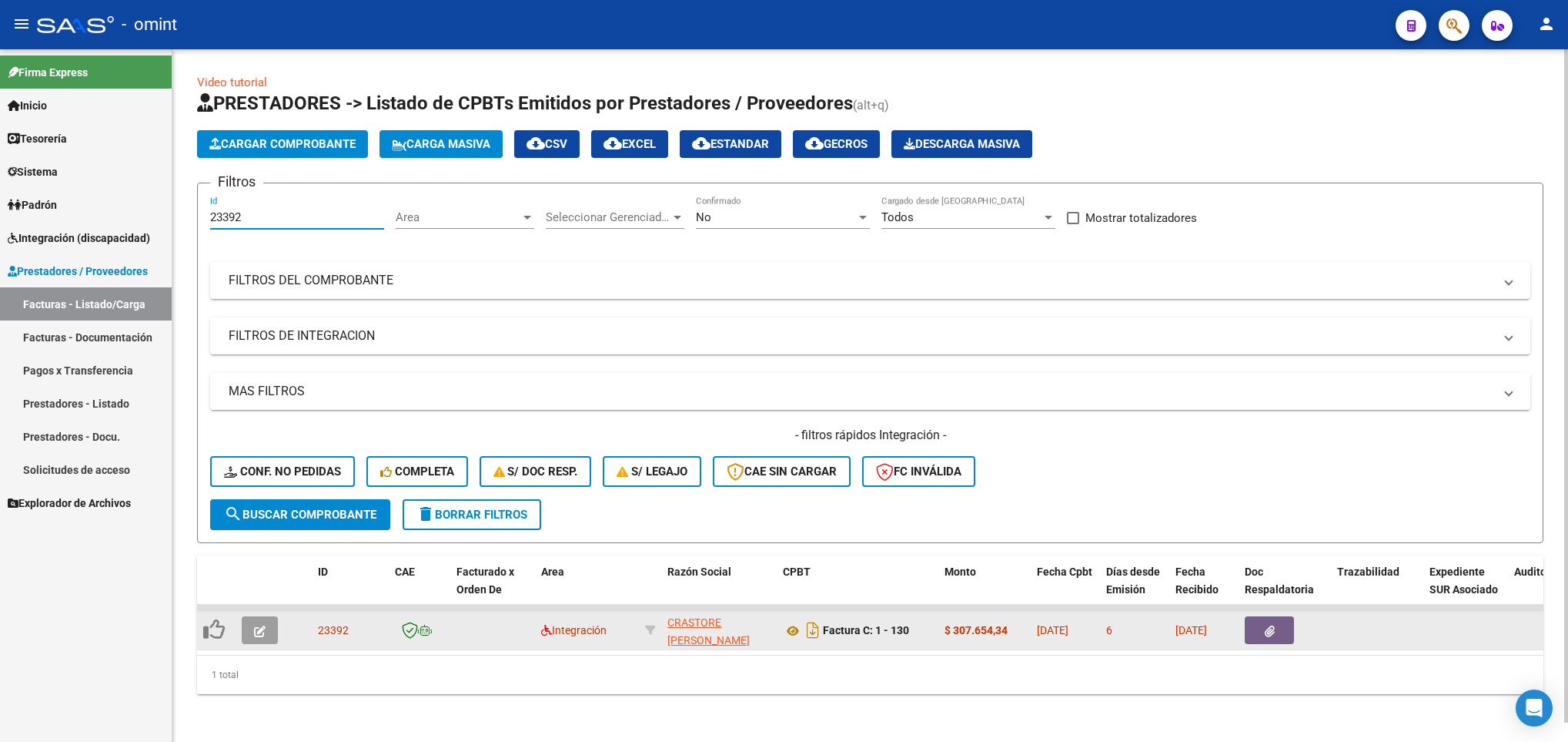
type input "23392"
click at [255, 623] on span "button" at bounding box center [259, 629] width 11 height 14
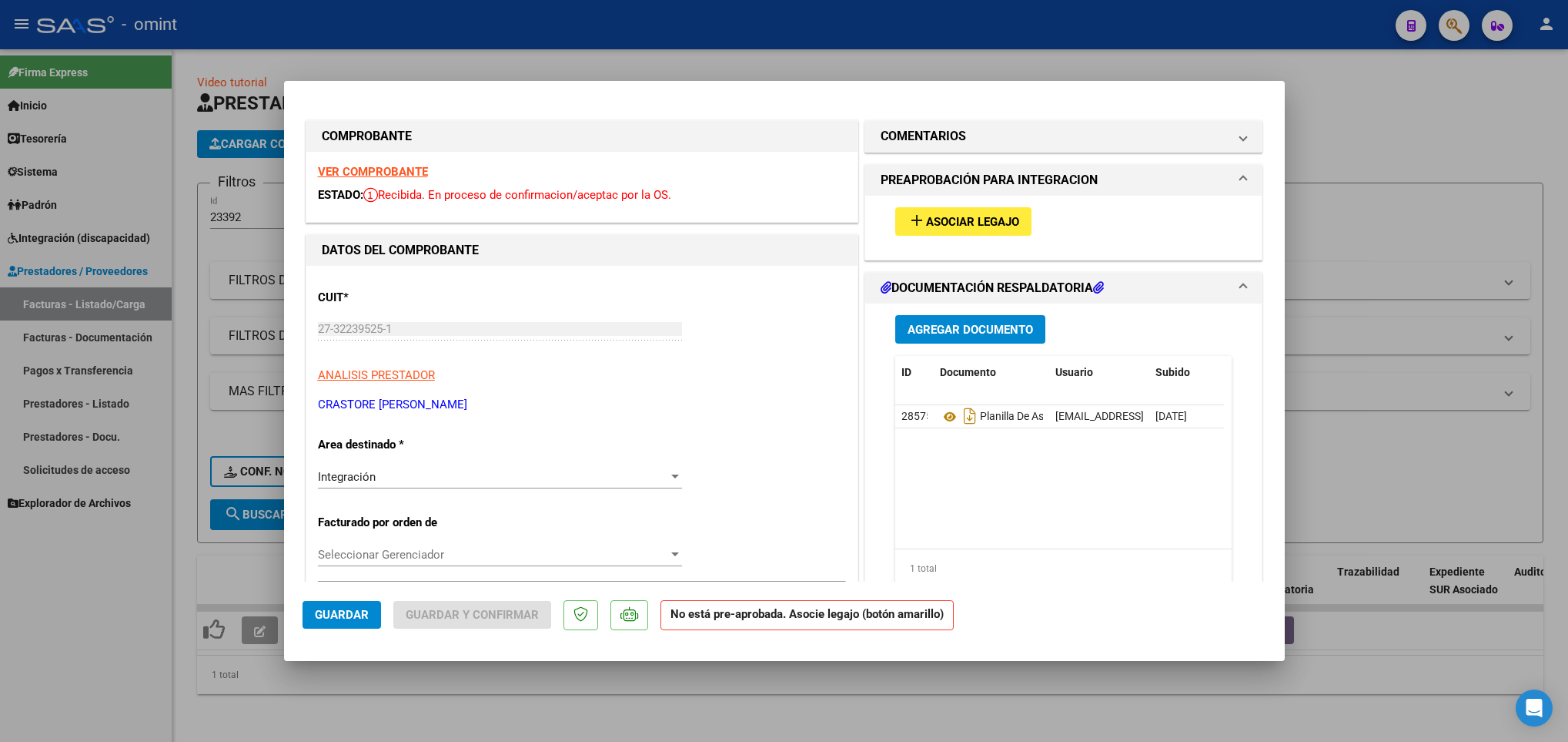
click at [412, 171] on strong "VER COMPROBANTE" at bounding box center [373, 171] width 110 height 14
click at [915, 217] on mat-icon "add" at bounding box center [916, 220] width 19 height 19
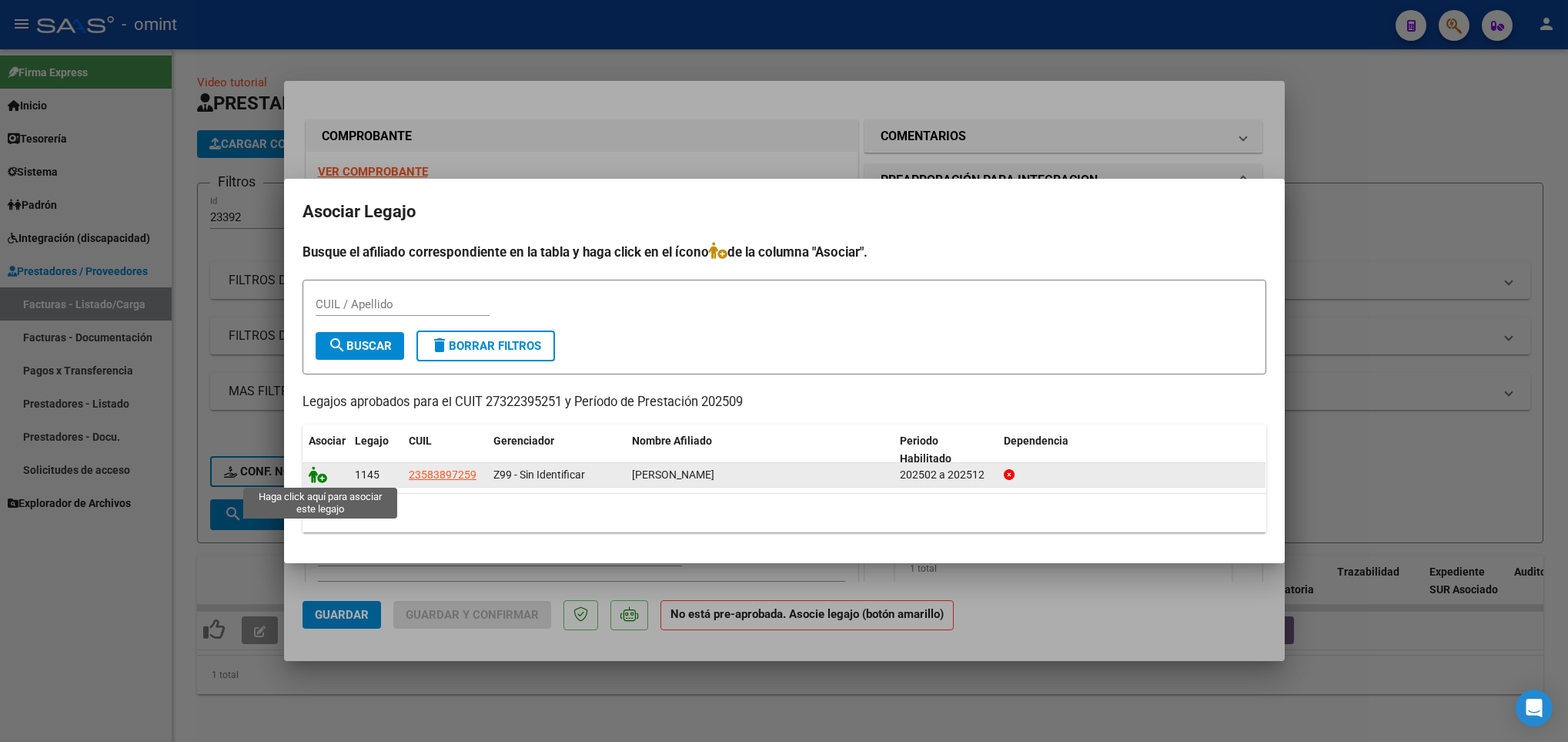
click at [315, 478] on icon at bounding box center [317, 474] width 19 height 17
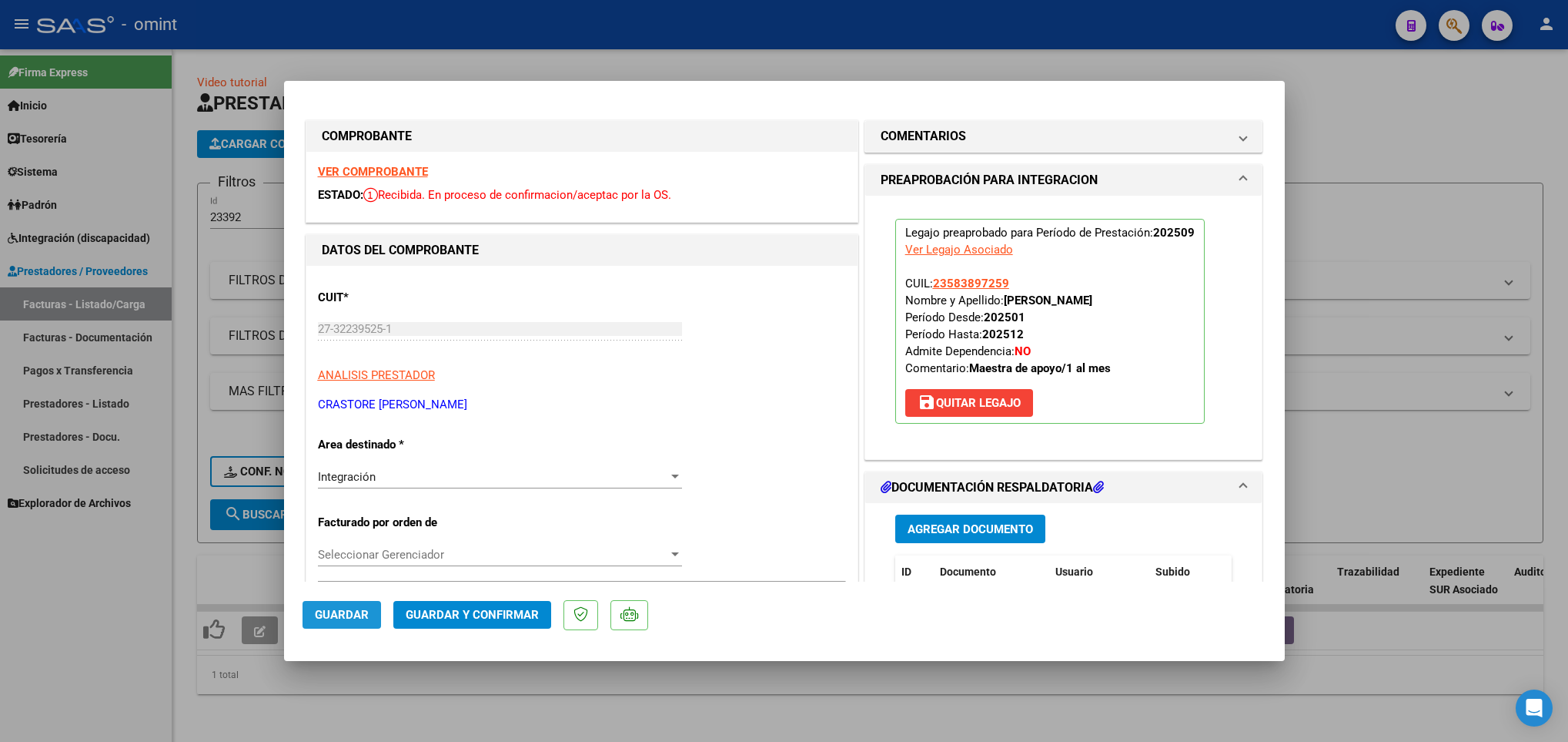
click at [319, 604] on button "Guardar" at bounding box center [342, 615] width 78 height 28
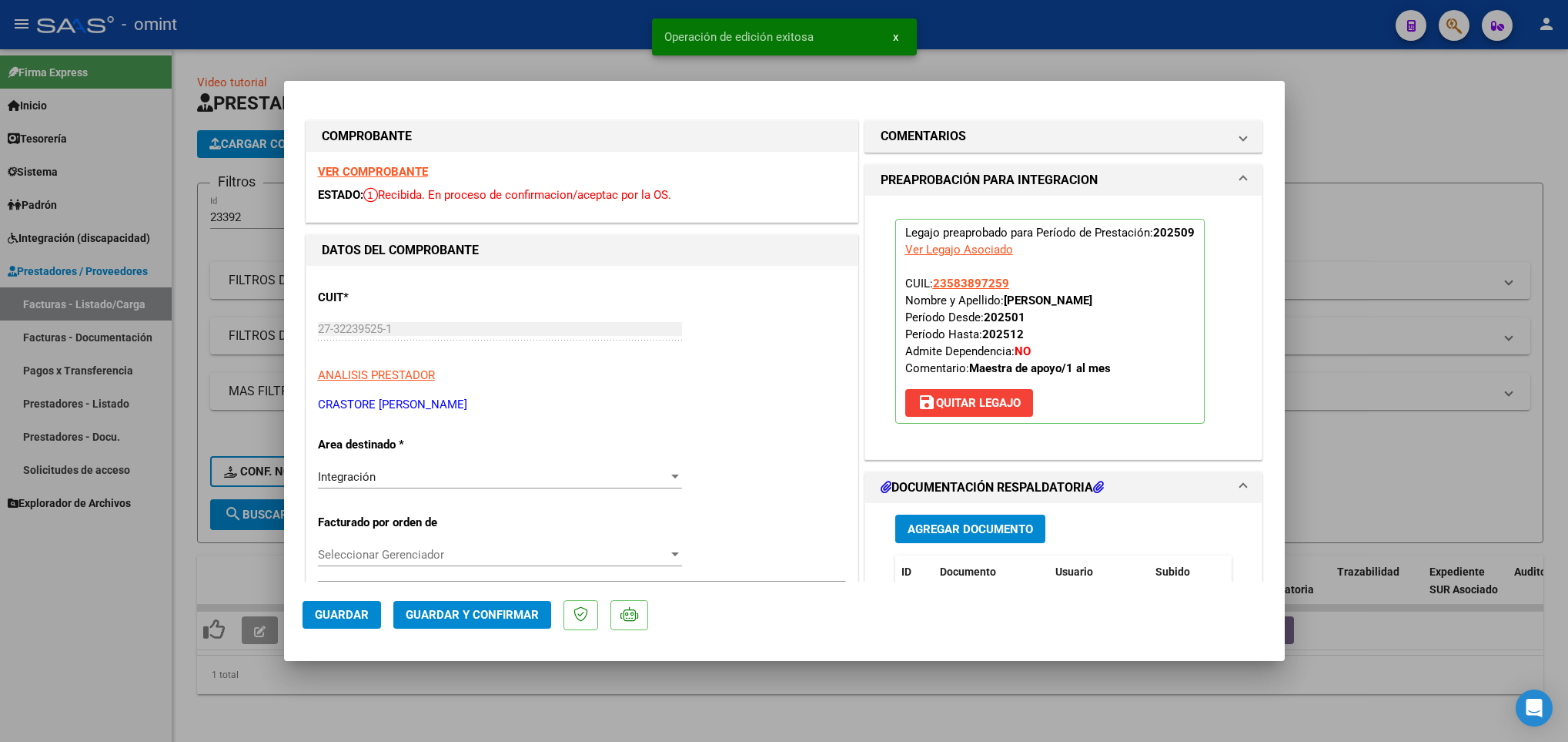
click at [238, 579] on div at bounding box center [784, 371] width 1568 height 742
type input "$ 0,00"
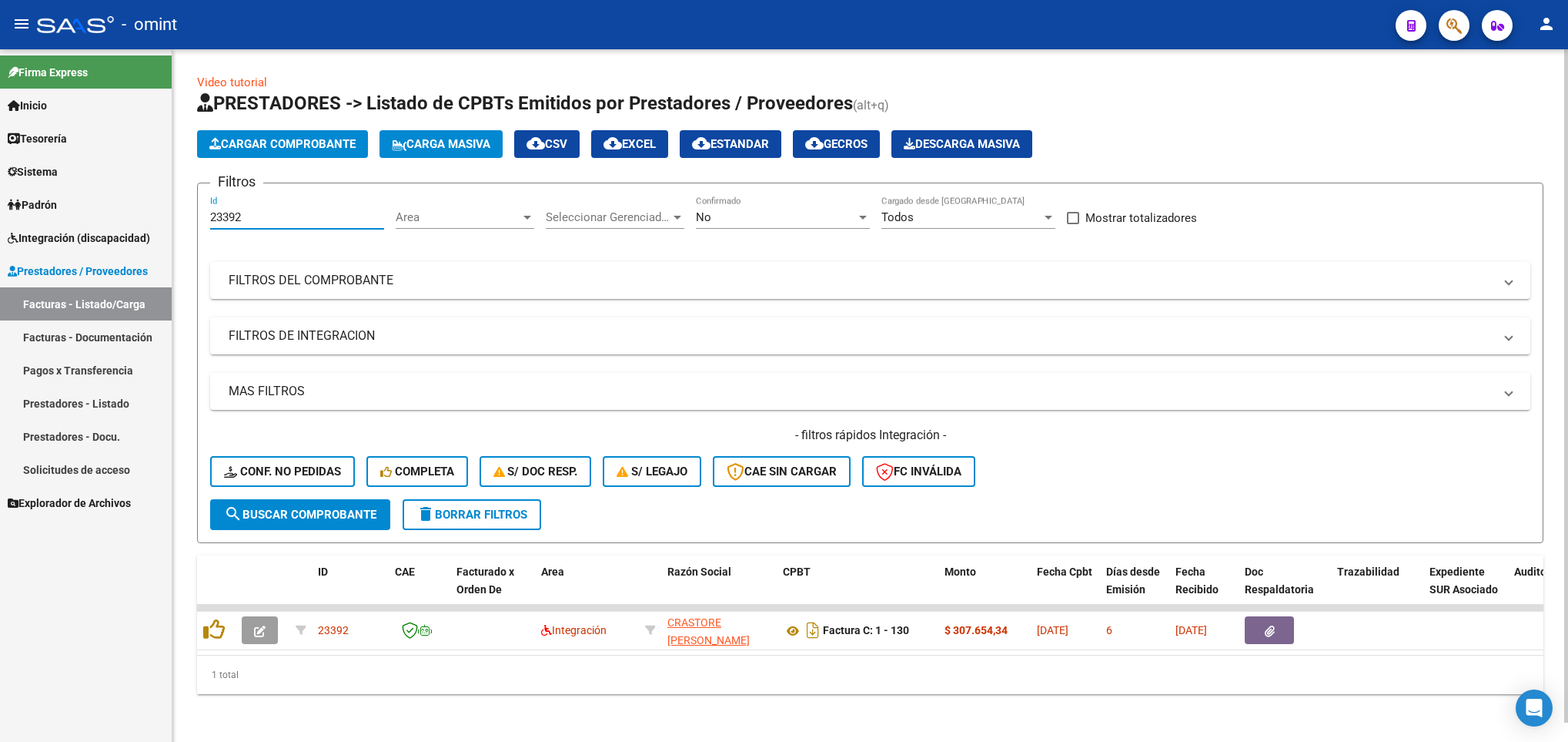
click at [259, 215] on input "23392" at bounding box center [297, 217] width 174 height 14
type input "2"
paste input "23891"
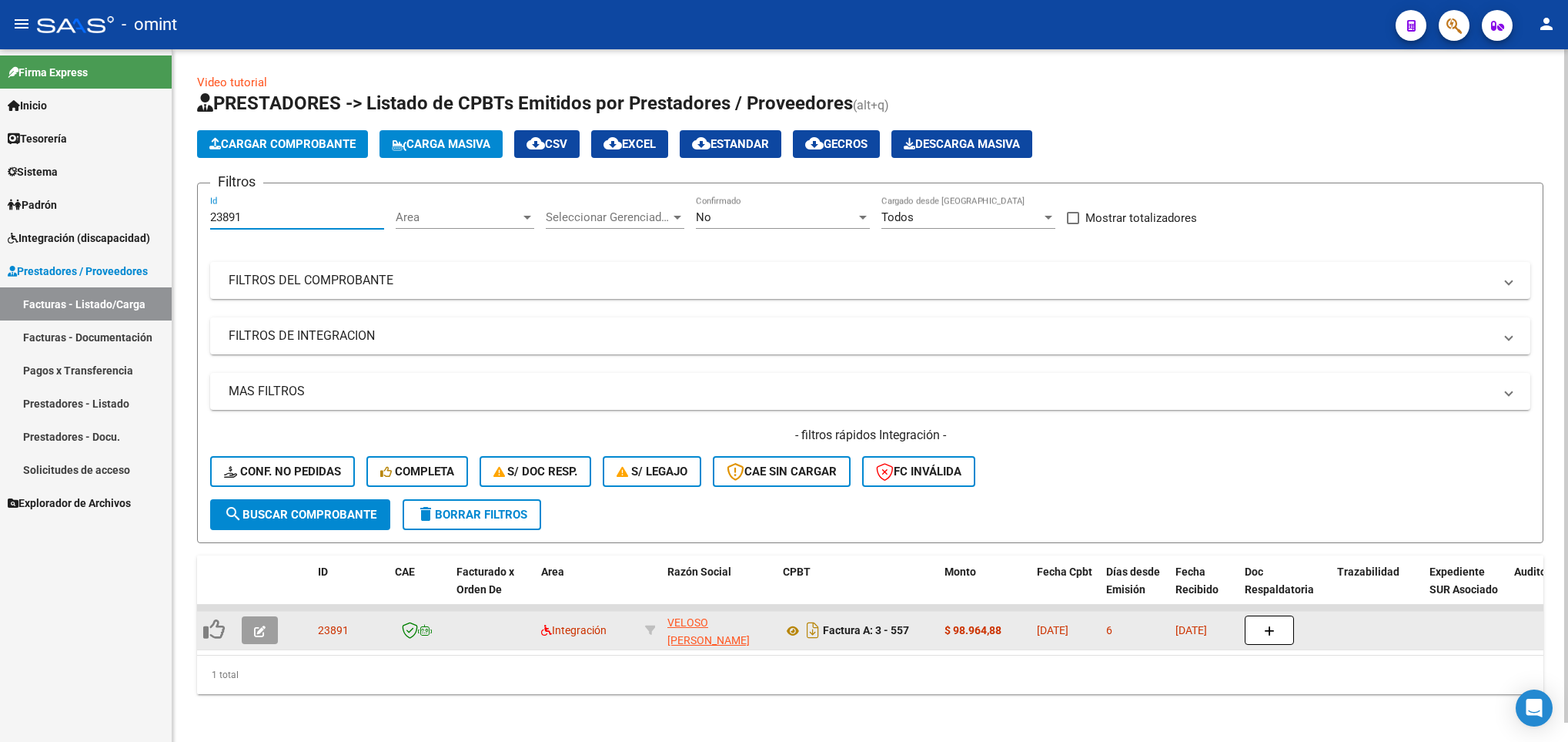
type input "23891"
click at [262, 633] on icon "button" at bounding box center [259, 631] width 11 height 11
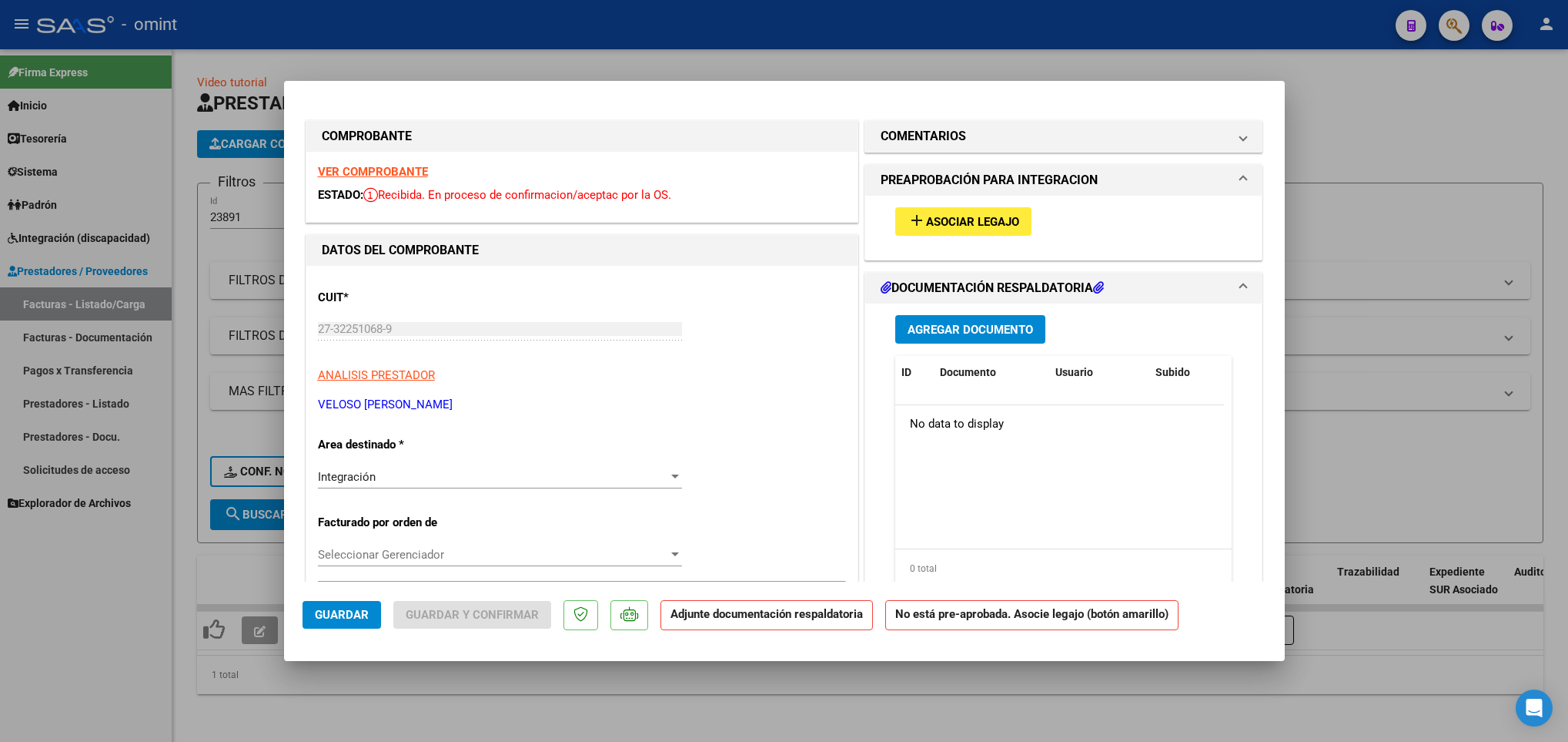
click at [404, 165] on strong "VER COMPROBANTE" at bounding box center [373, 171] width 110 height 14
click at [926, 218] on span "Asociar Legajo" at bounding box center [972, 221] width 93 height 14
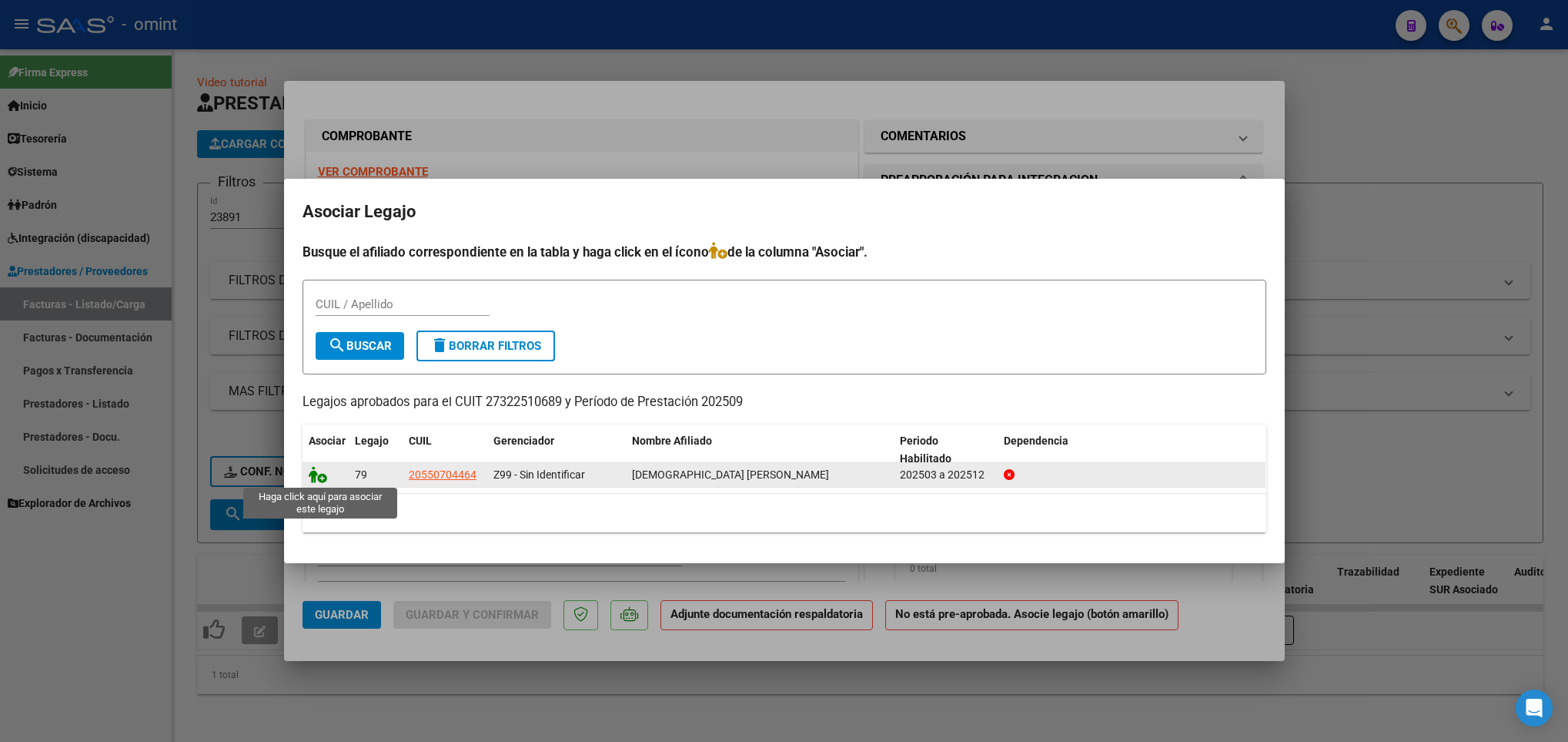
click at [312, 471] on icon at bounding box center [317, 474] width 19 height 17
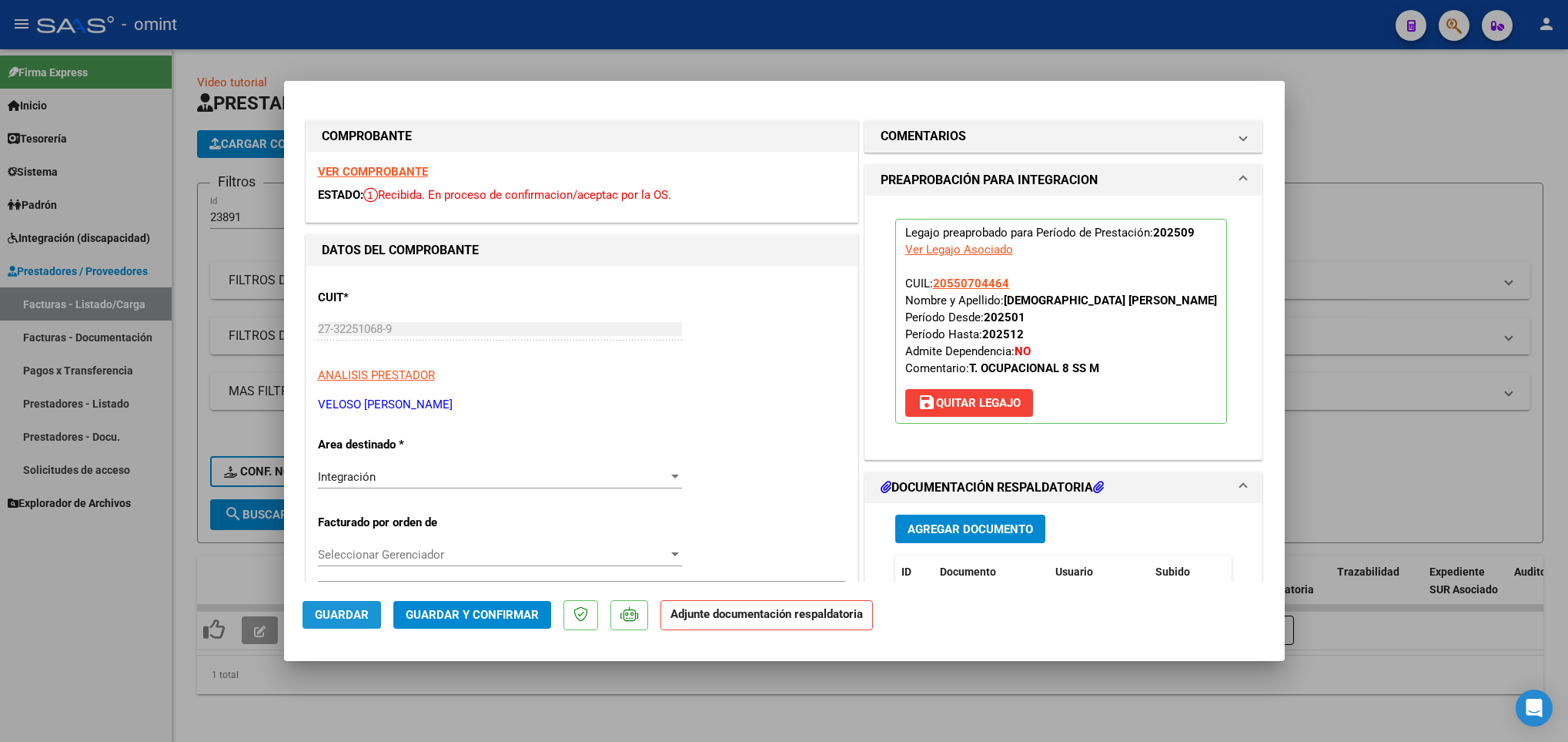
click at [326, 613] on span "Guardar" at bounding box center [342, 614] width 54 height 14
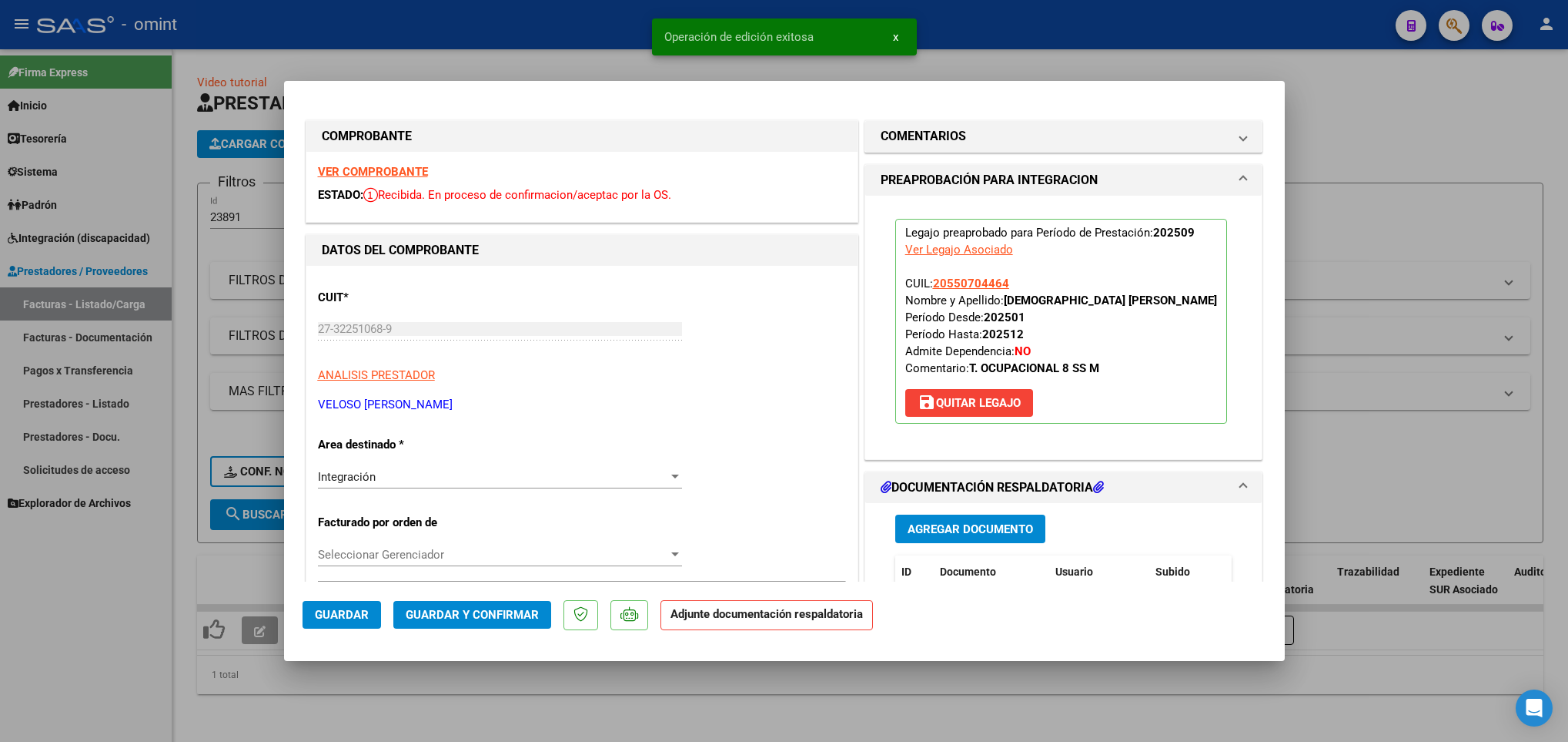
click at [393, 719] on div at bounding box center [784, 371] width 1568 height 742
type input "$ 0,00"
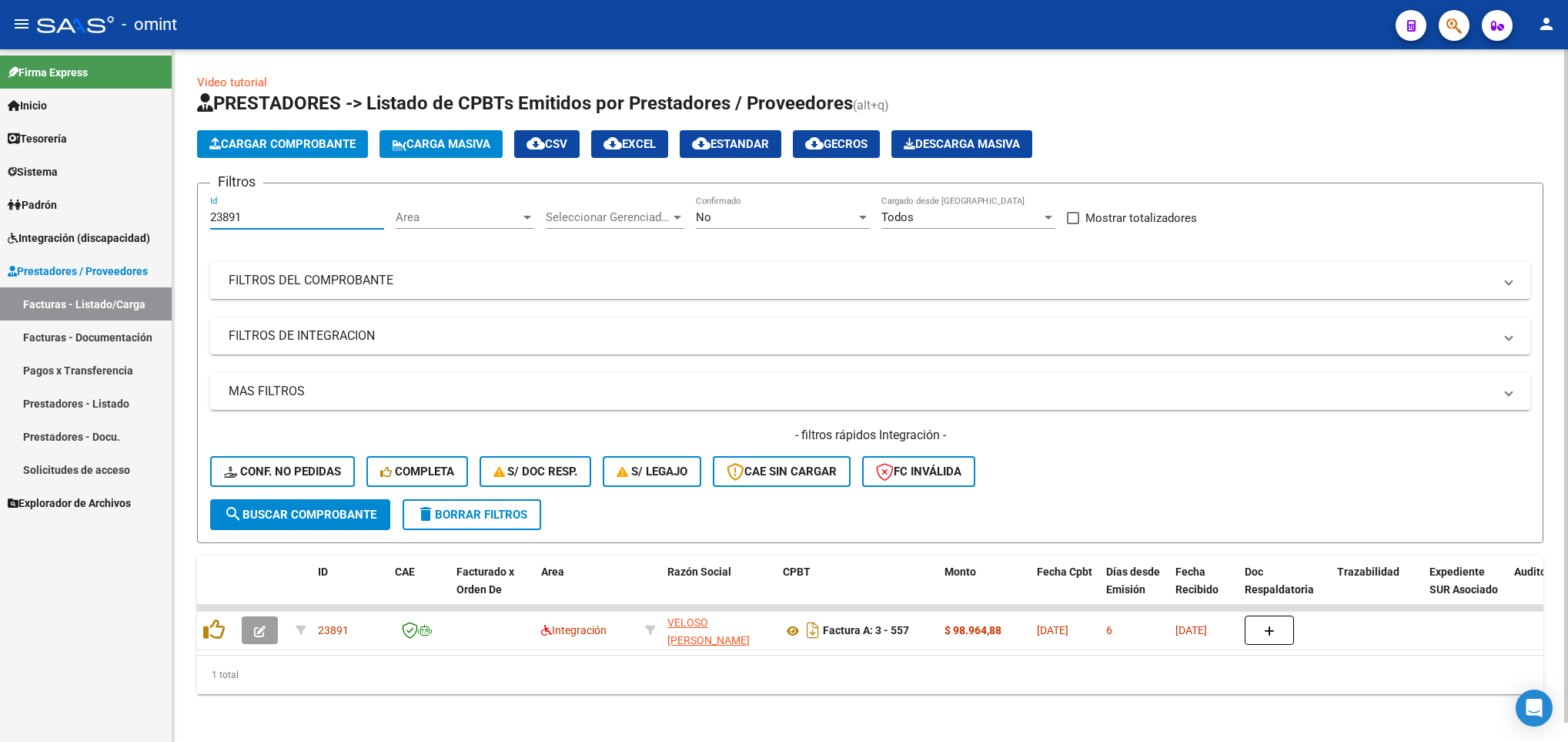
click at [268, 217] on input "23891" at bounding box center [297, 217] width 174 height 14
type input "2"
paste input "22507"
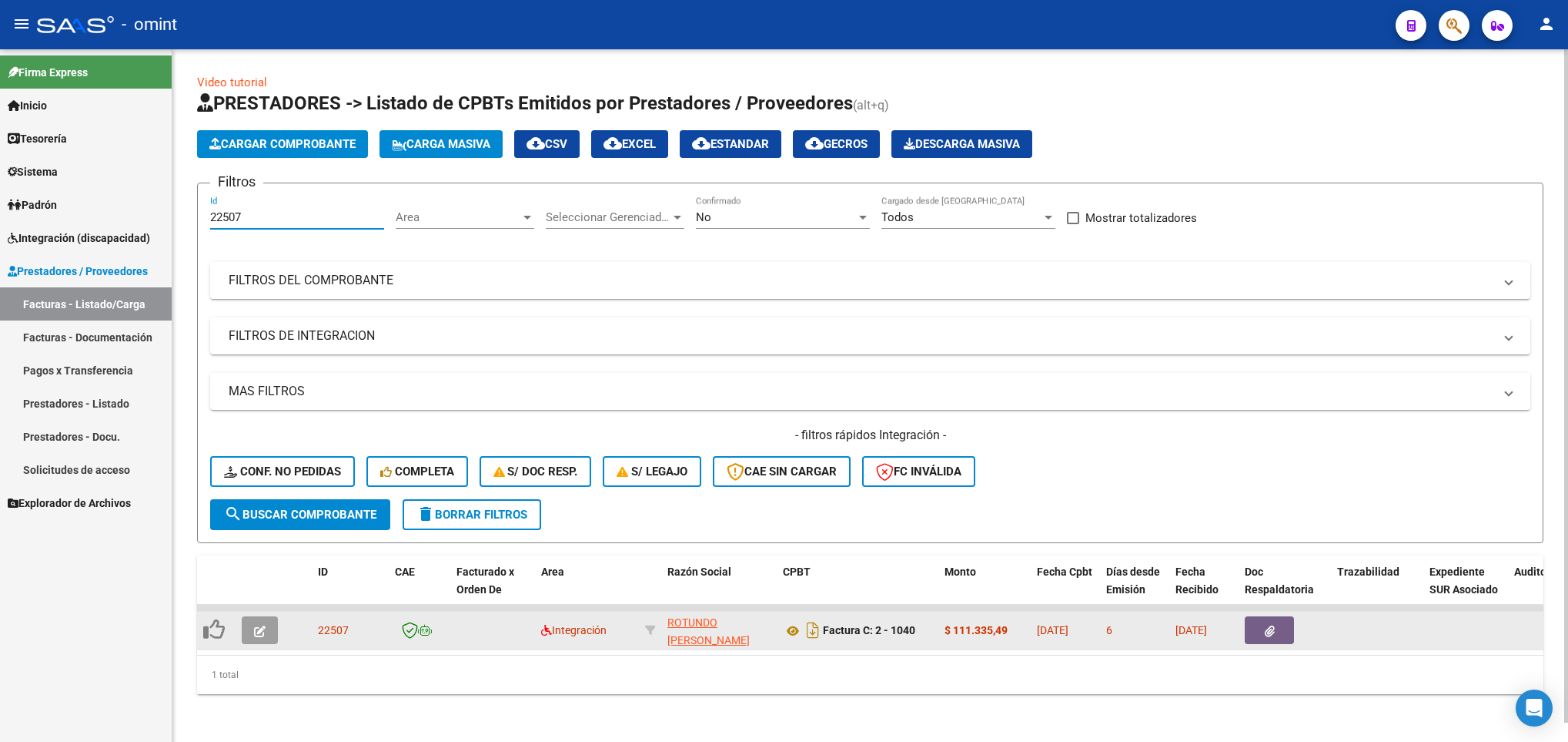
type input "22507"
click at [262, 627] on icon "button" at bounding box center [259, 631] width 11 height 11
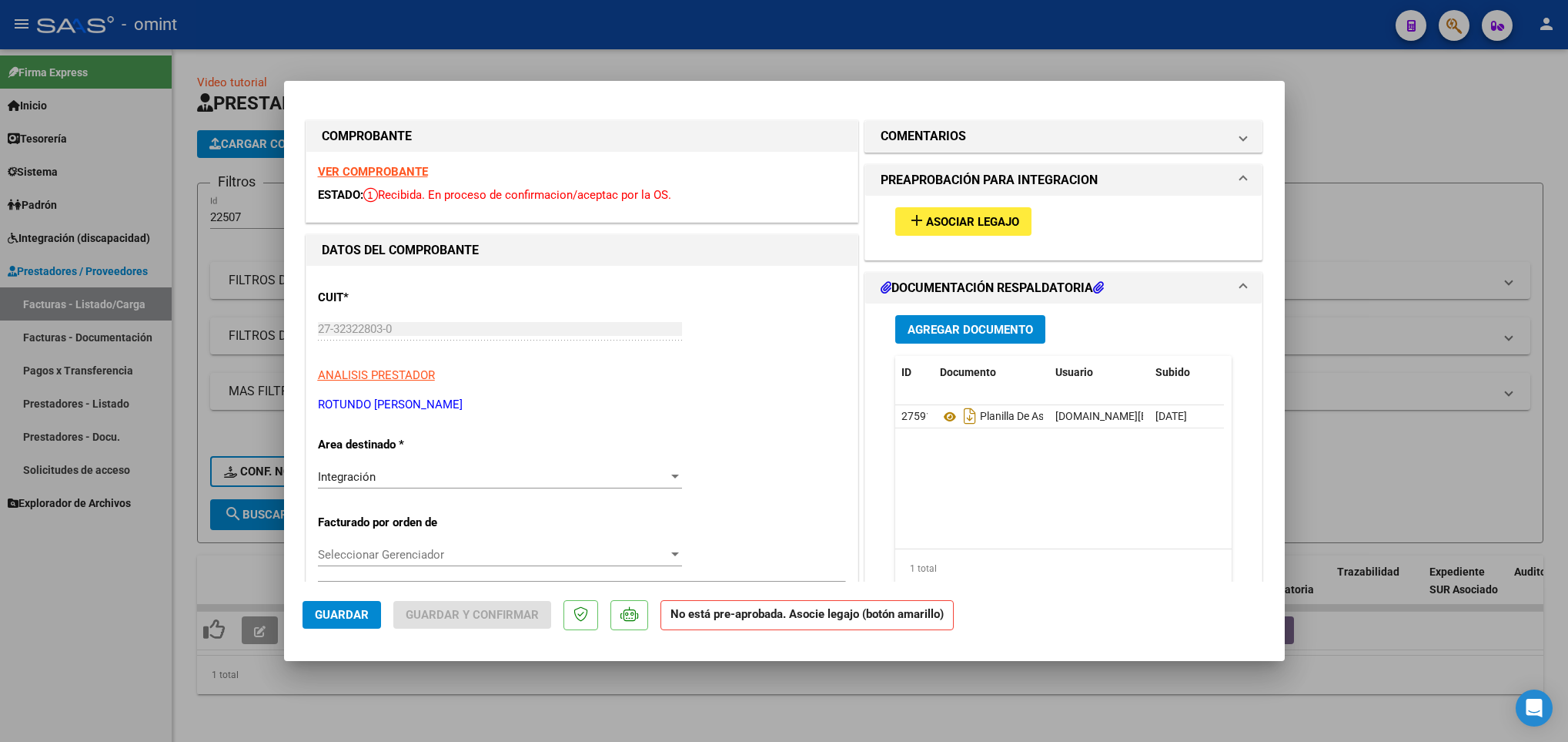
click at [402, 171] on strong "VER COMPROBANTE" at bounding box center [373, 171] width 110 height 14
click at [979, 223] on span "Asociar Legajo" at bounding box center [972, 221] width 93 height 14
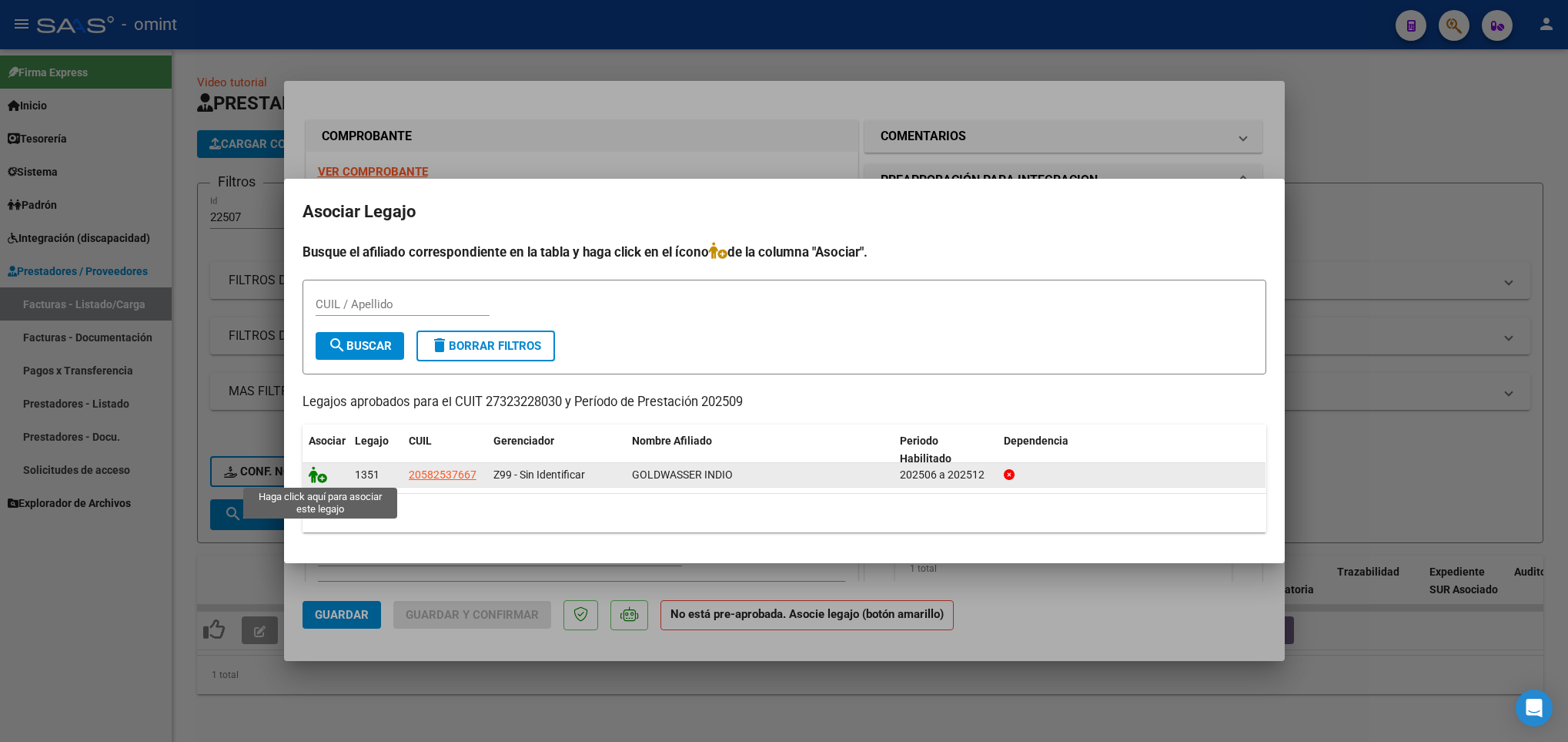
click at [312, 476] on icon at bounding box center [317, 474] width 19 height 17
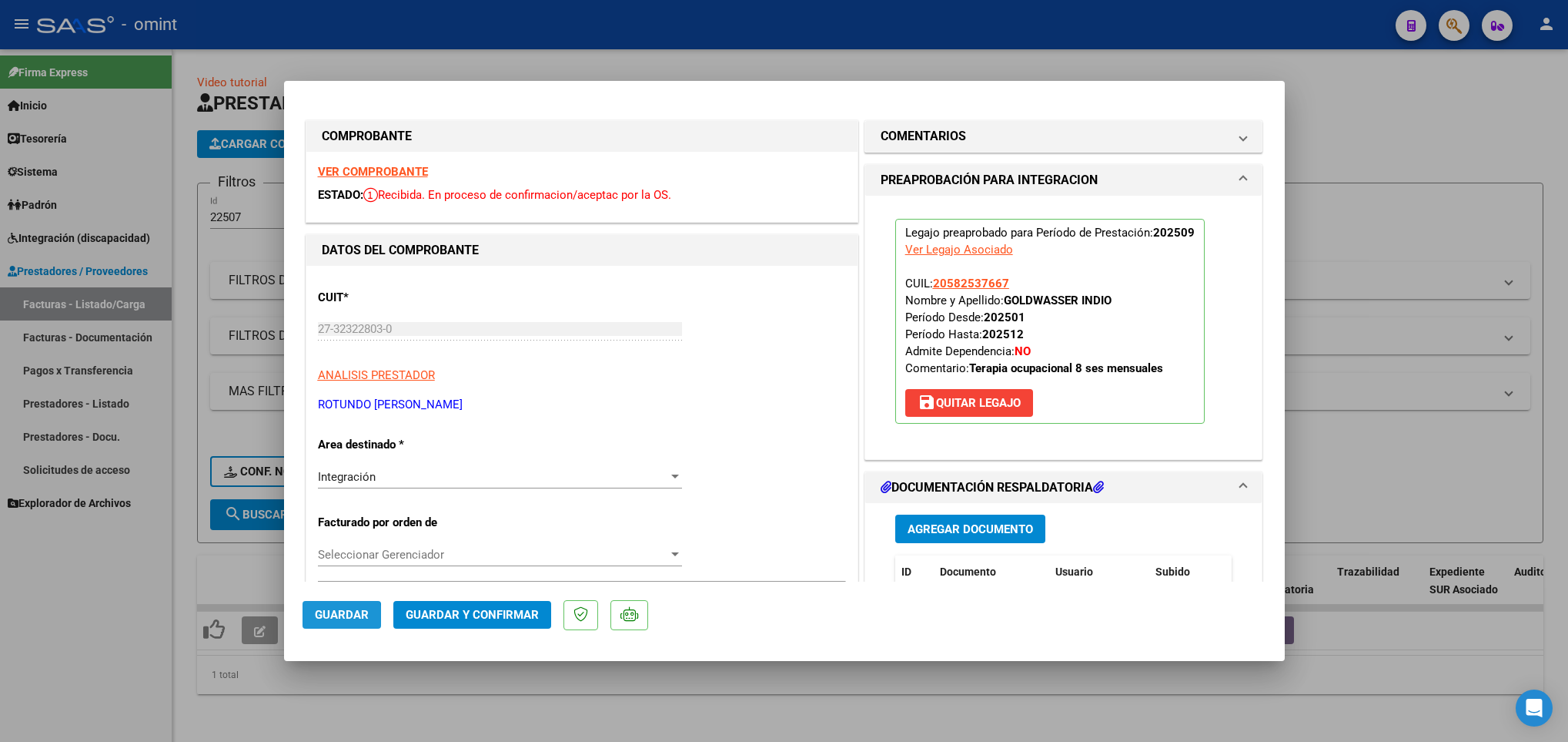
click at [317, 620] on span "Guardar" at bounding box center [342, 614] width 54 height 14
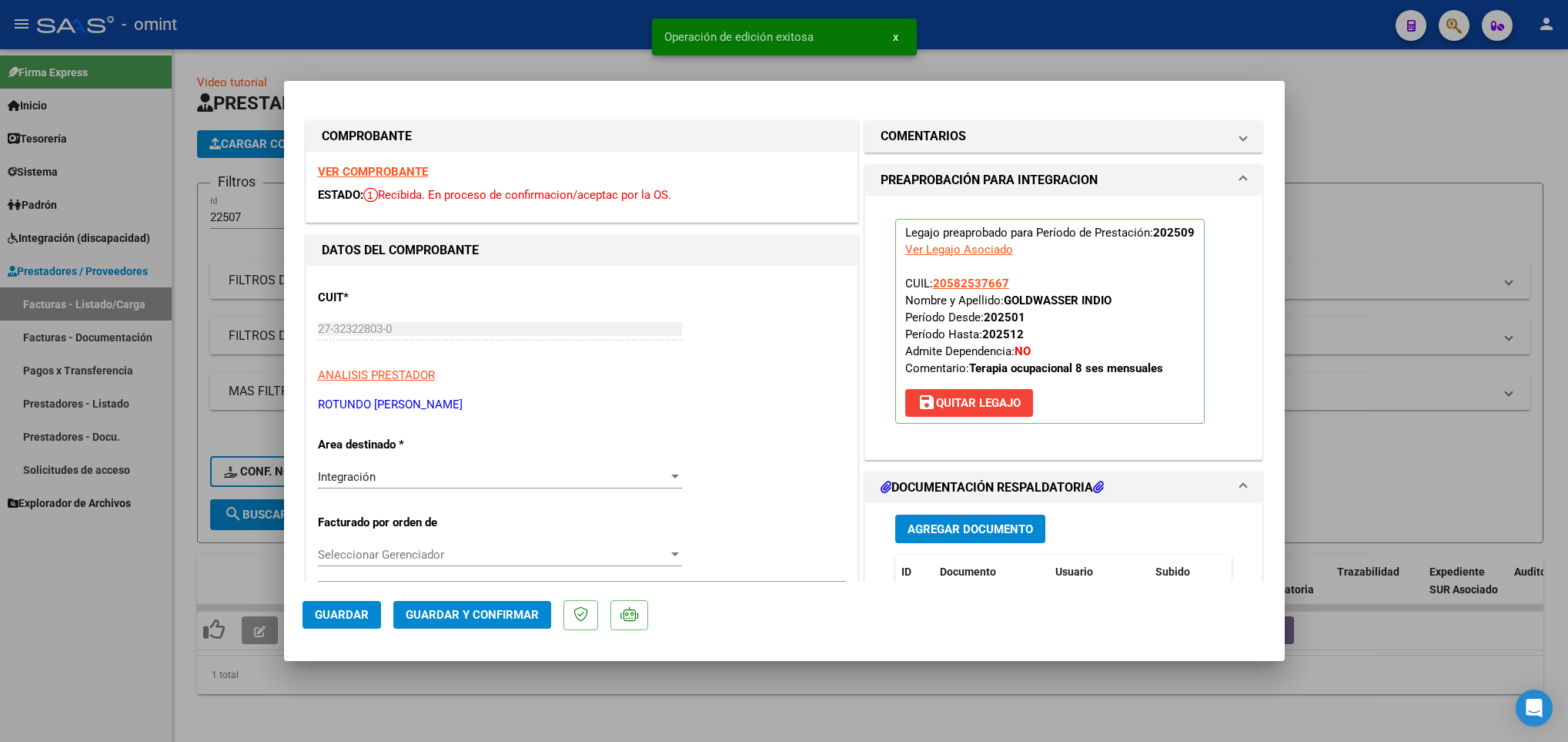
click at [334, 699] on div at bounding box center [784, 371] width 1568 height 742
type input "$ 0,00"
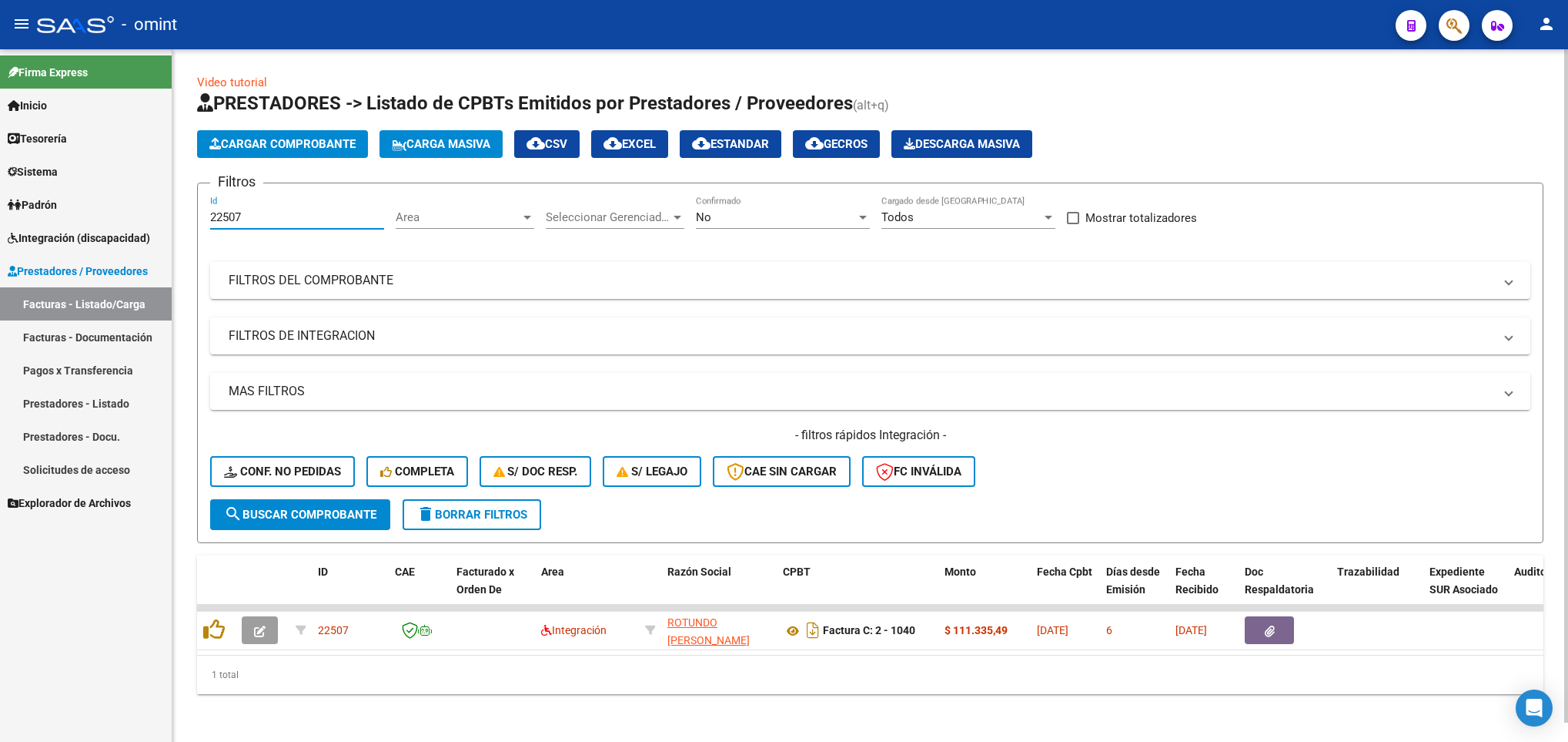
click at [271, 224] on input "22507" at bounding box center [297, 217] width 174 height 14
type input "2"
paste input "23469"
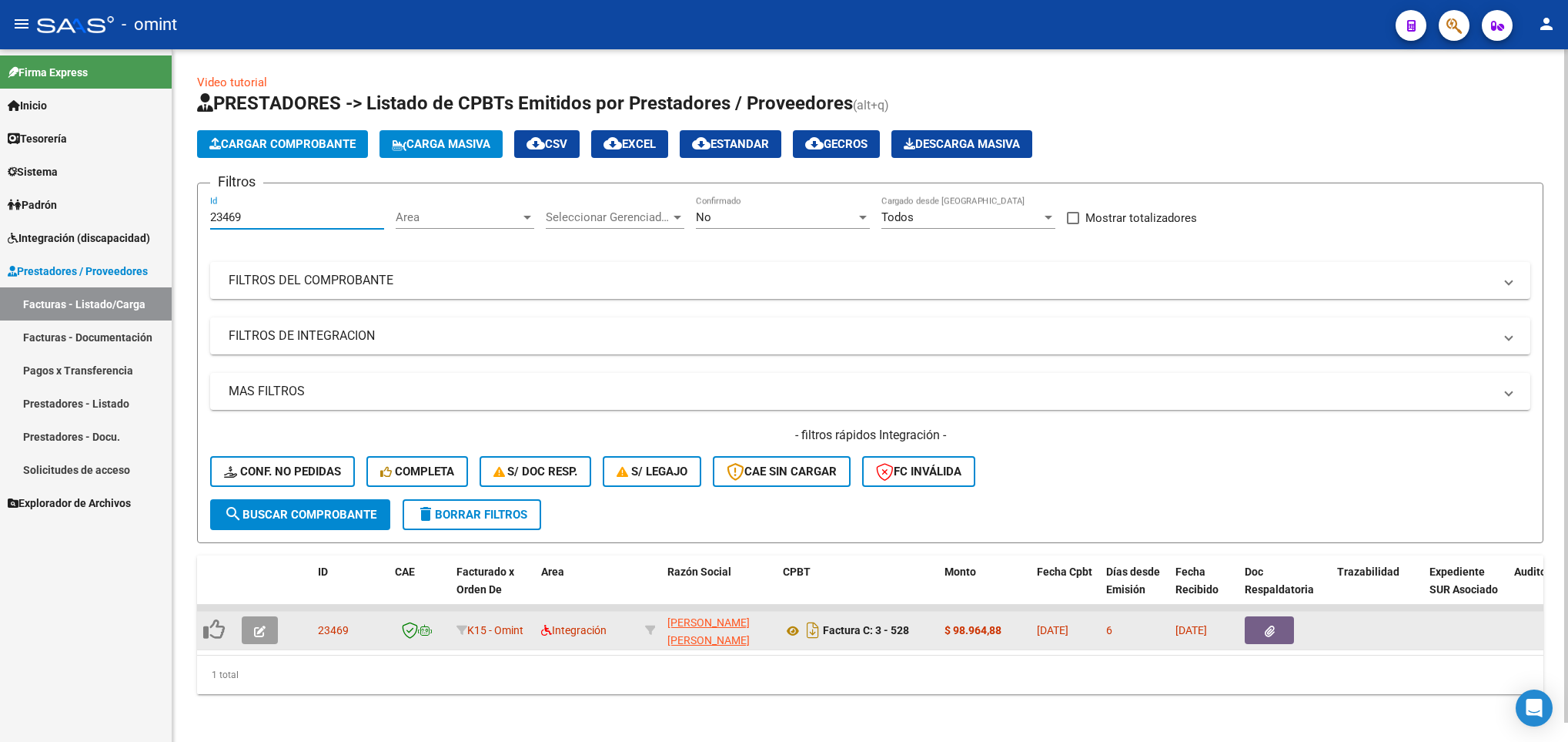
type input "23469"
click at [264, 625] on icon "button" at bounding box center [259, 631] width 11 height 11
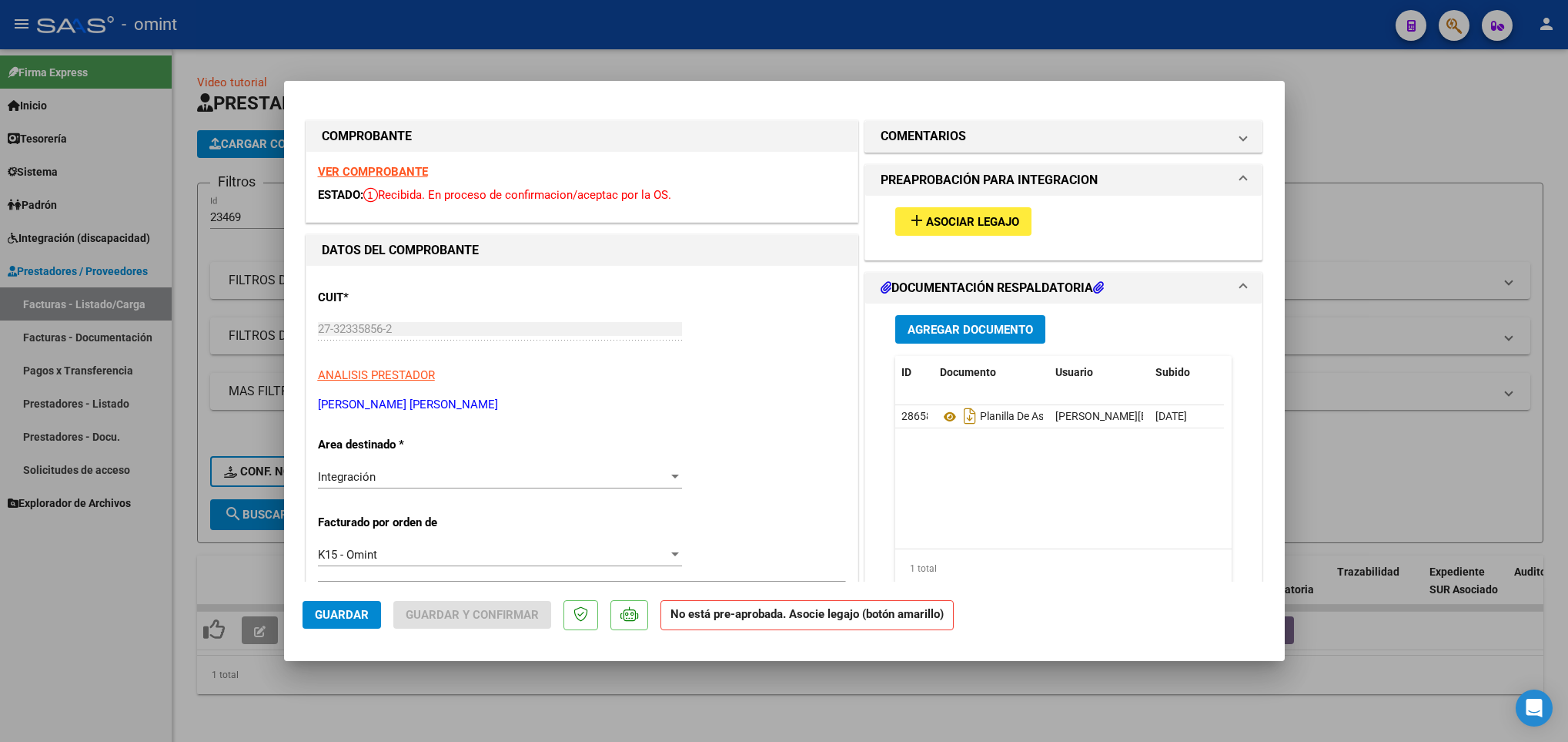
click at [381, 171] on strong "VER COMPROBANTE" at bounding box center [373, 171] width 110 height 14
click at [938, 207] on button "add Asociar Legajo" at bounding box center [963, 221] width 136 height 29
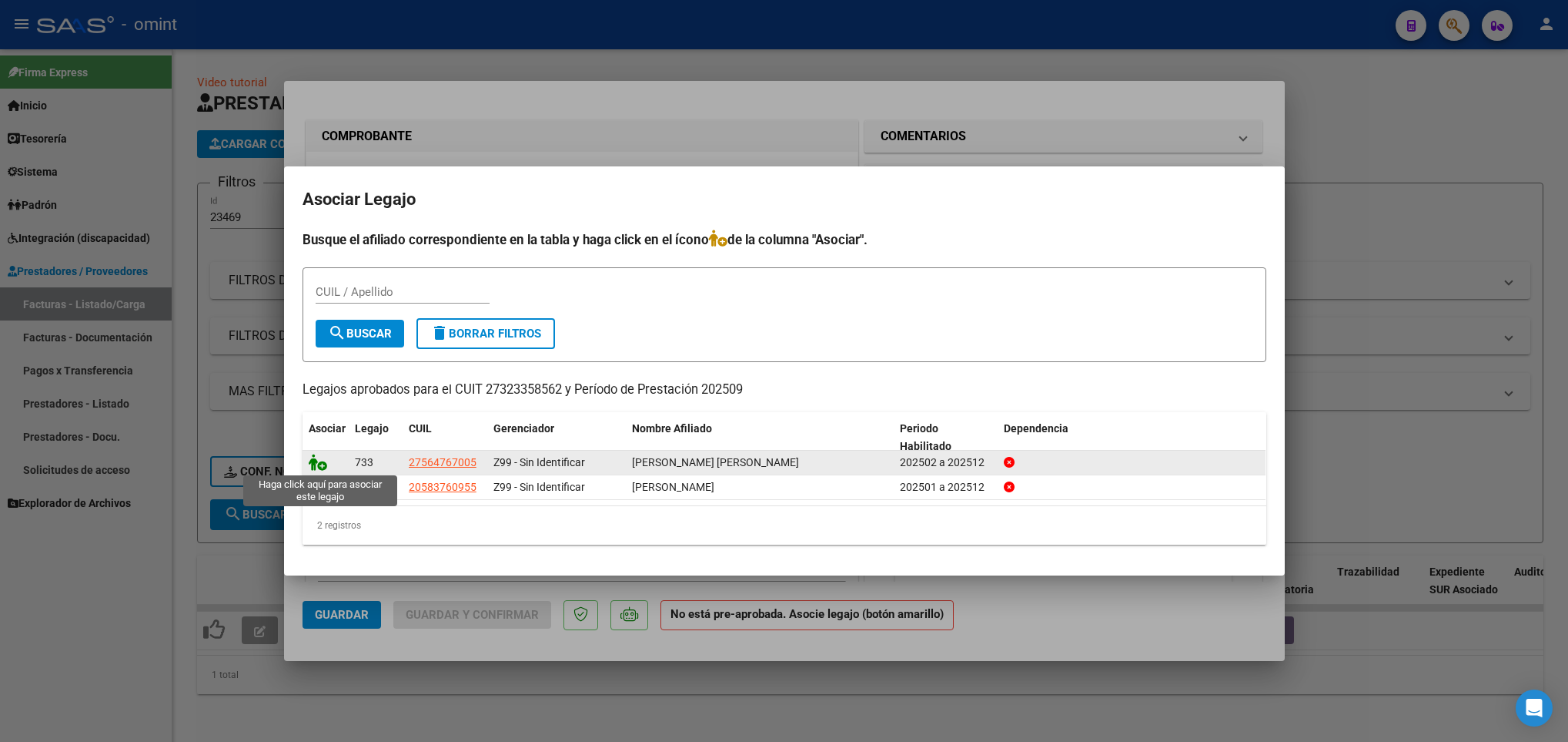
click at [314, 463] on icon at bounding box center [317, 462] width 19 height 17
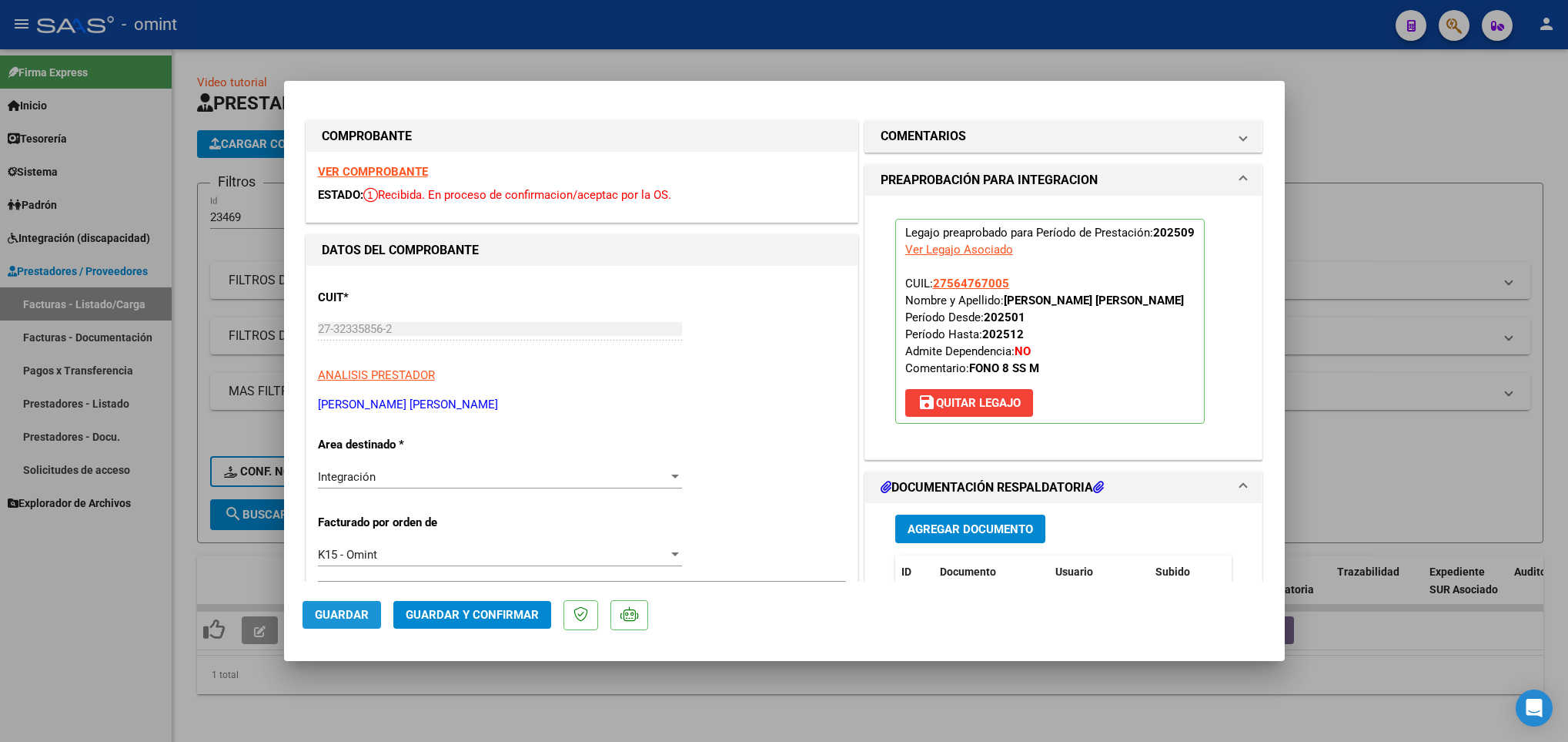
click at [312, 622] on button "Guardar" at bounding box center [342, 615] width 78 height 28
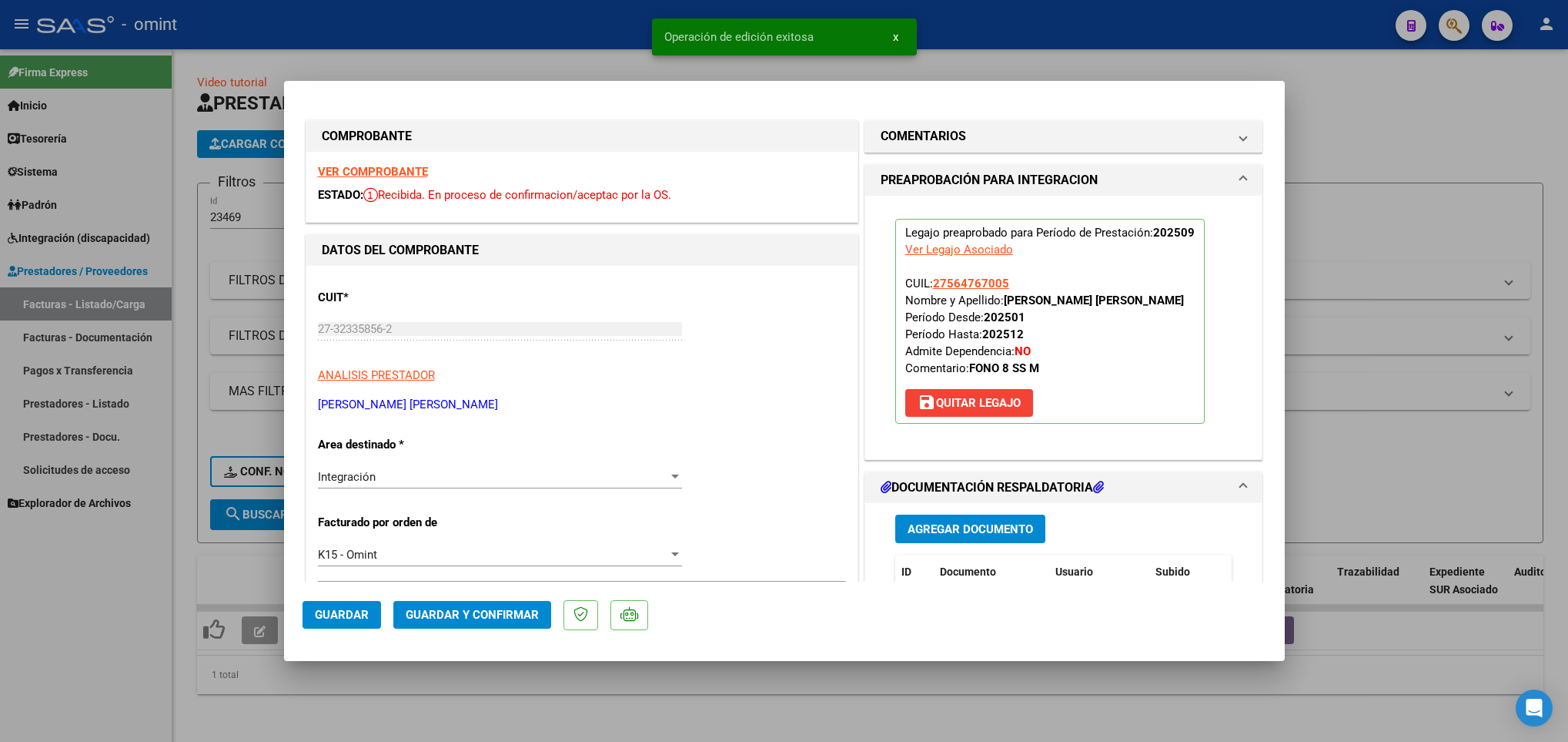
click at [312, 718] on div at bounding box center [784, 371] width 1568 height 742
type input "$ 0,00"
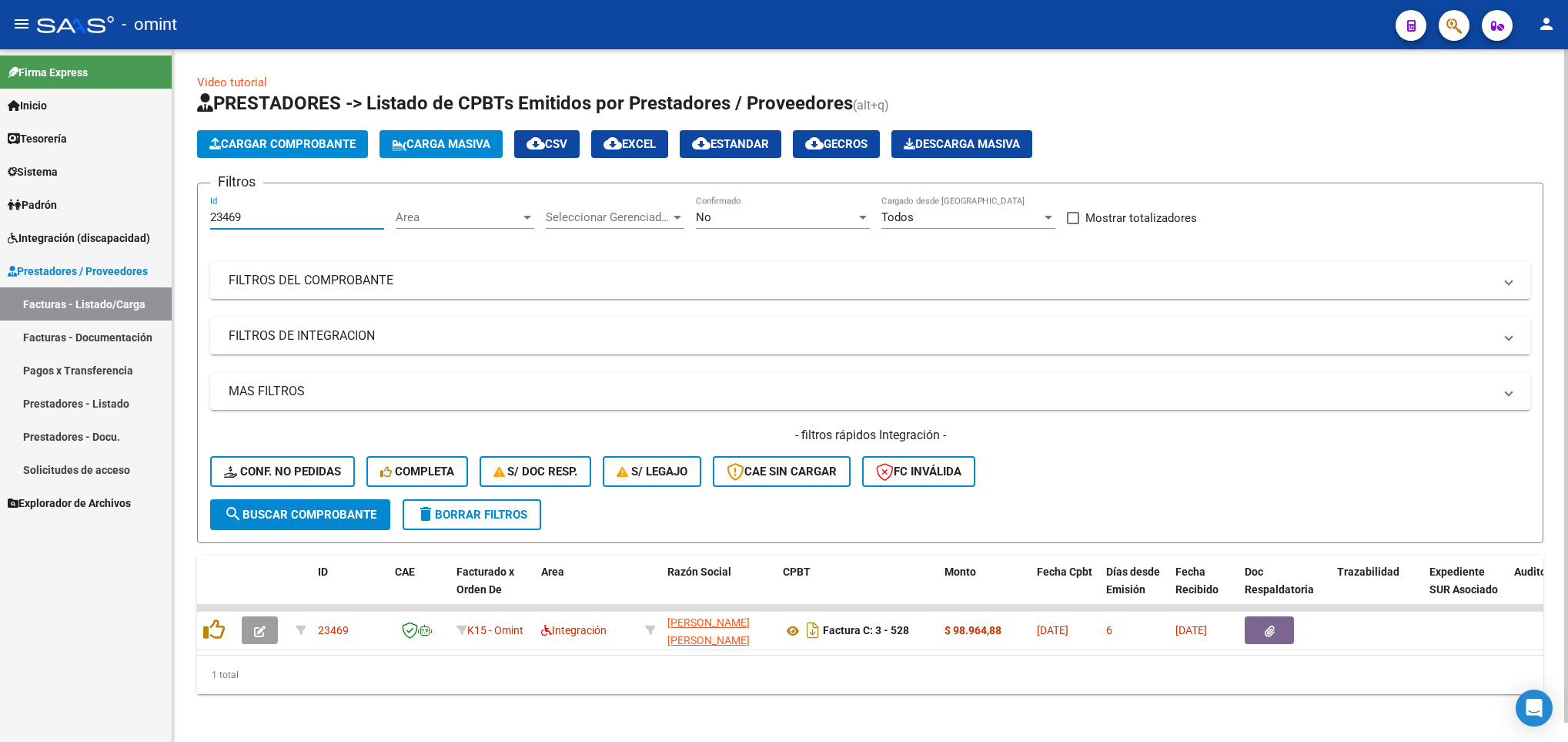
click at [312, 220] on input "23469" at bounding box center [297, 217] width 174 height 14
type input "2"
paste input "21870"
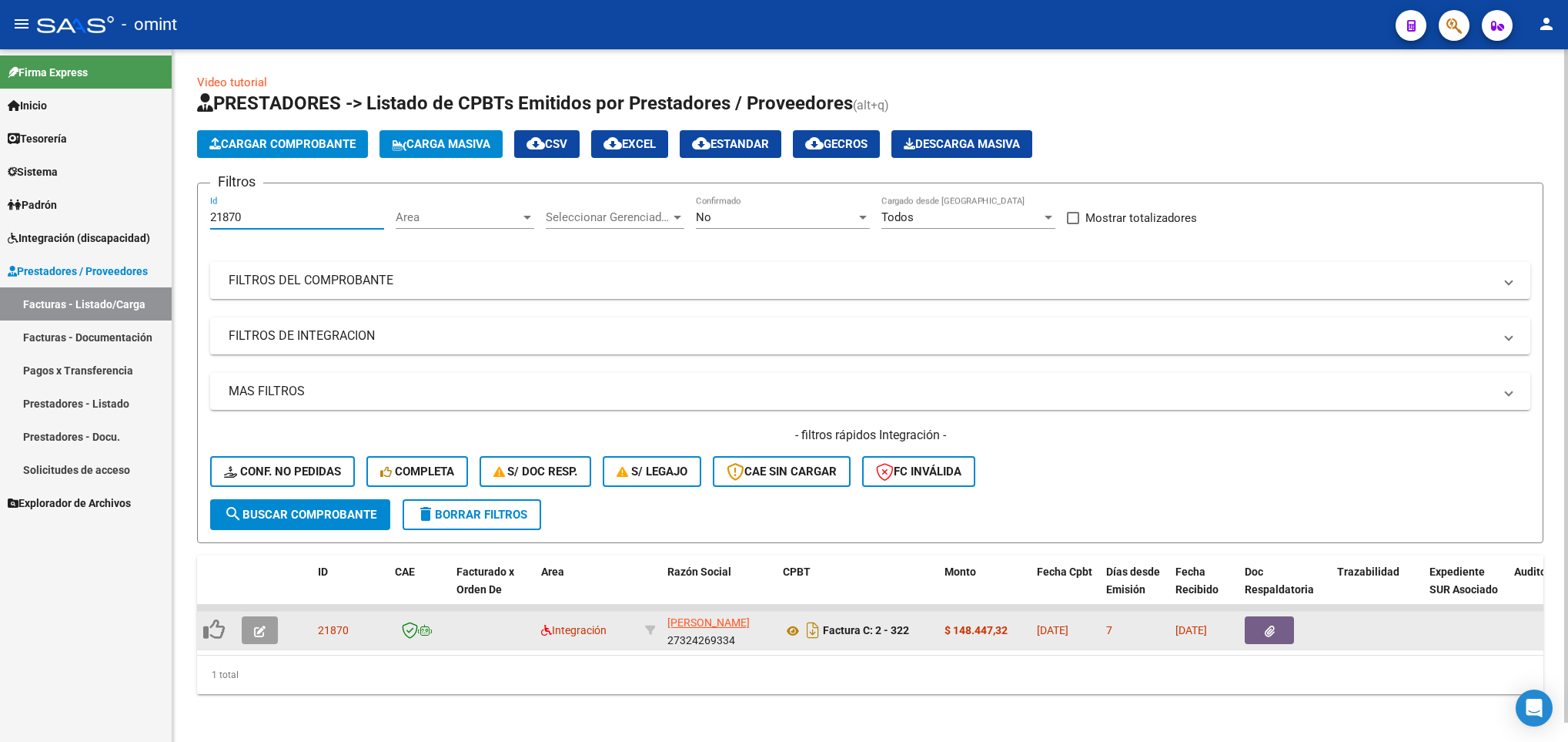
type input "21870"
click at [264, 625] on icon "button" at bounding box center [259, 631] width 11 height 11
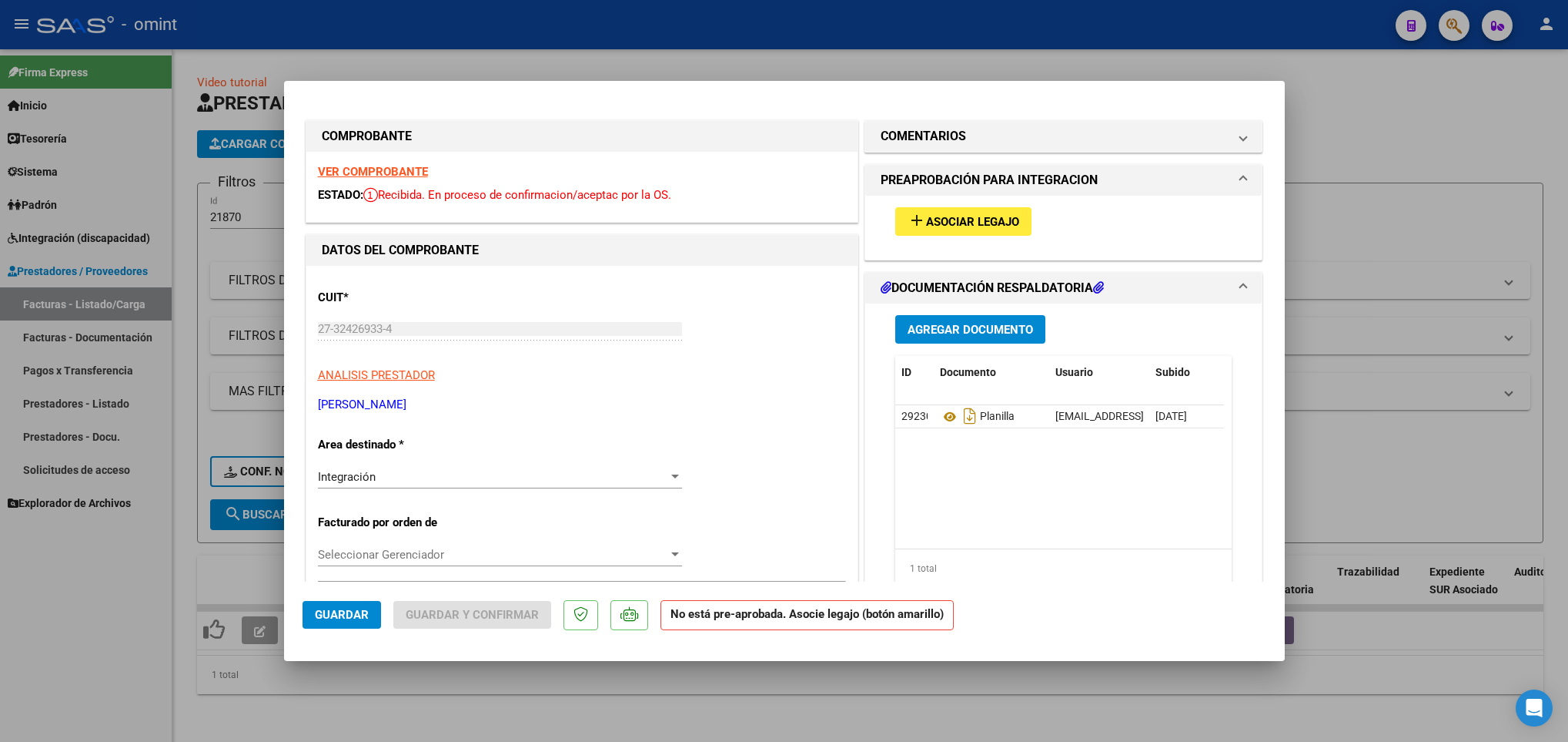
click at [405, 167] on strong "VER COMPROBANTE" at bounding box center [373, 171] width 110 height 14
click at [926, 215] on span "Asociar Legajo" at bounding box center [972, 221] width 93 height 14
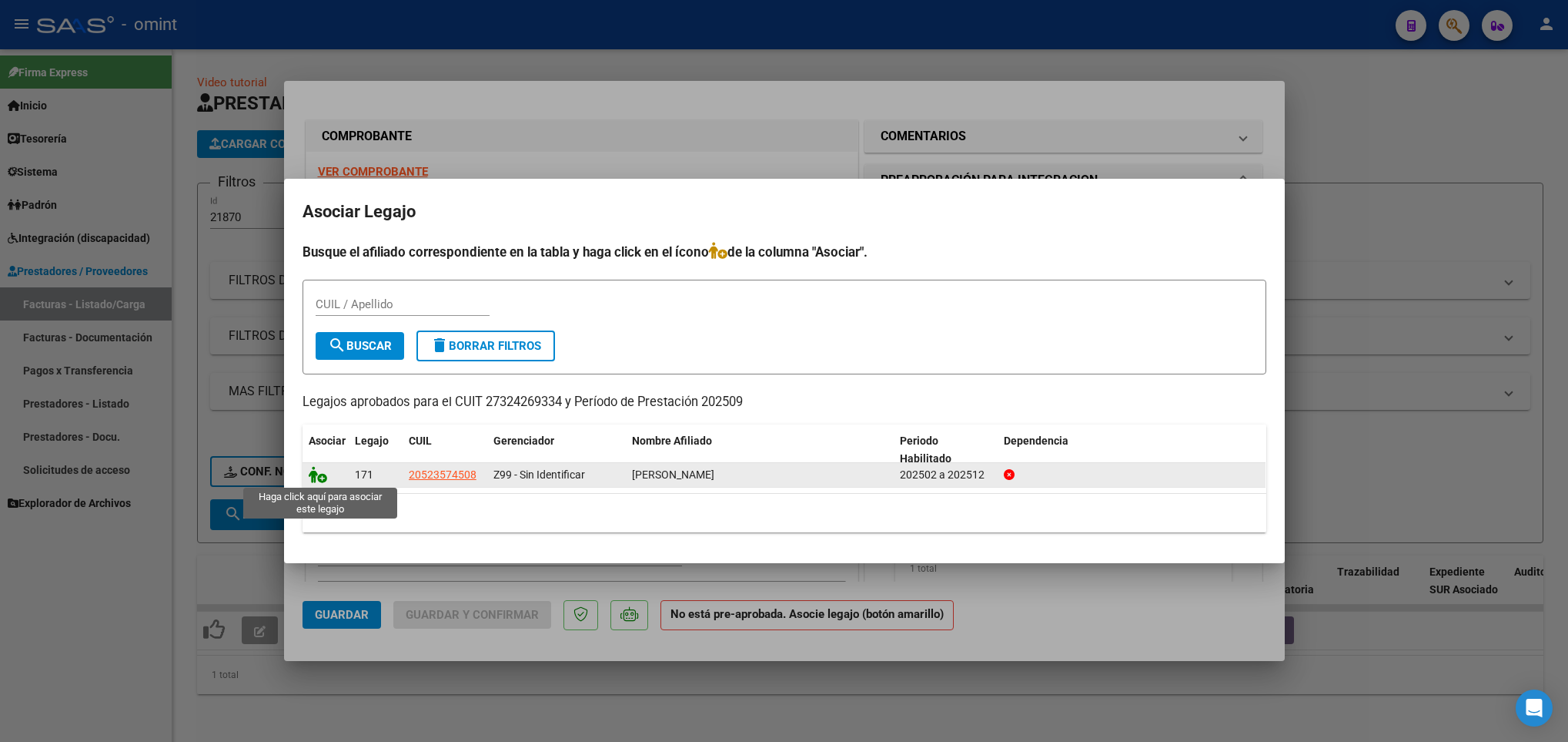
click at [317, 481] on icon at bounding box center [317, 474] width 19 height 17
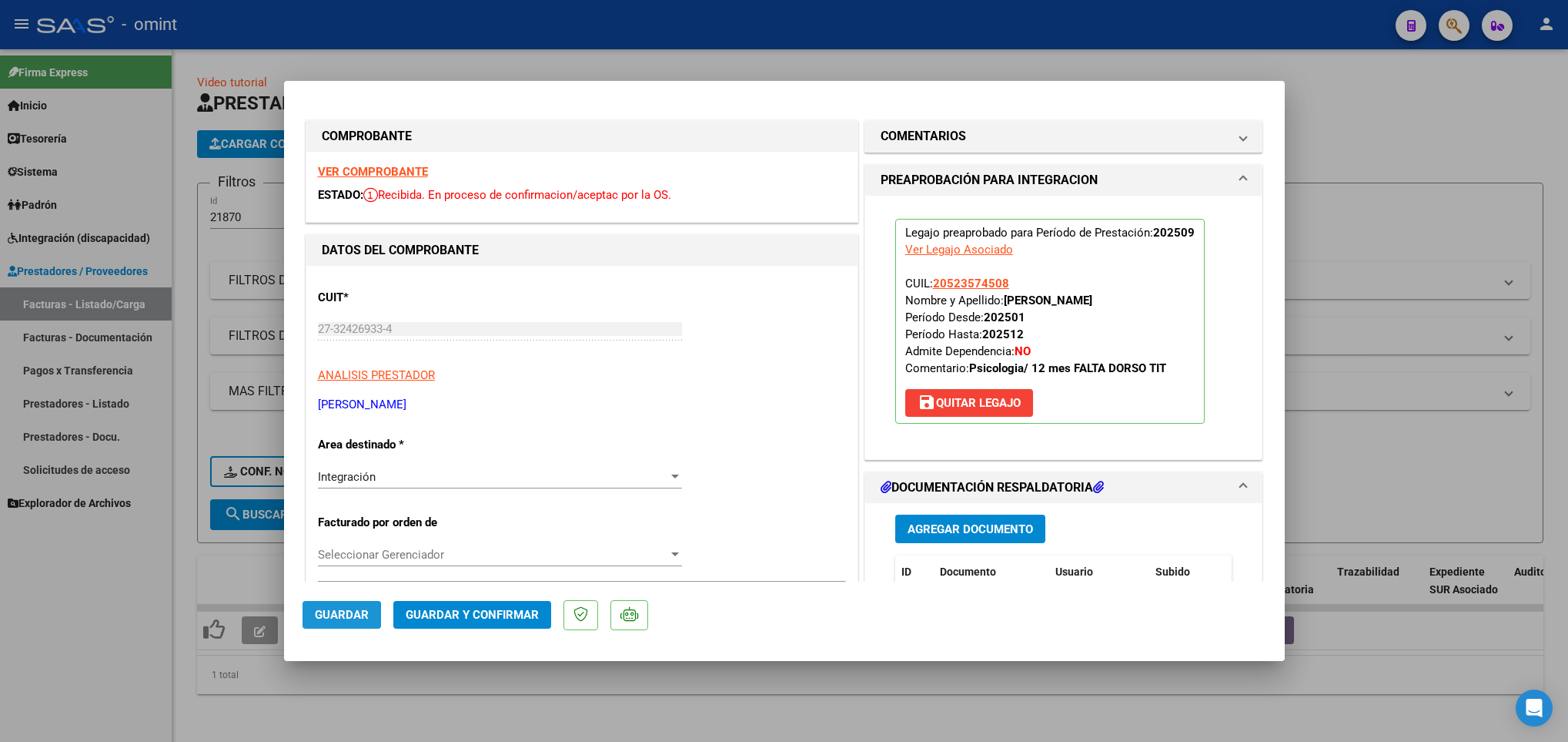
click at [317, 618] on span "Guardar" at bounding box center [342, 614] width 54 height 14
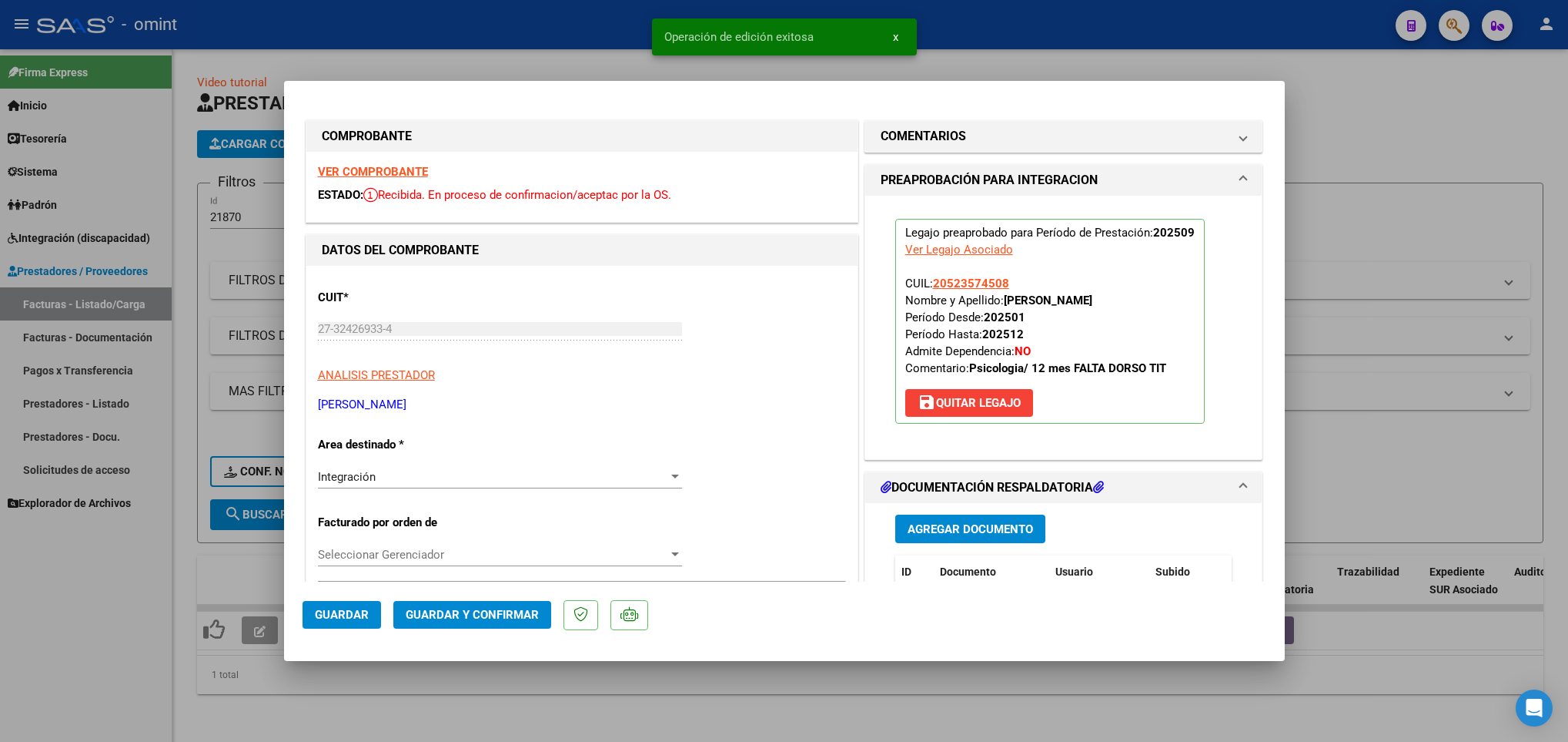
click at [340, 708] on div at bounding box center [784, 371] width 1568 height 742
type input "$ 0,00"
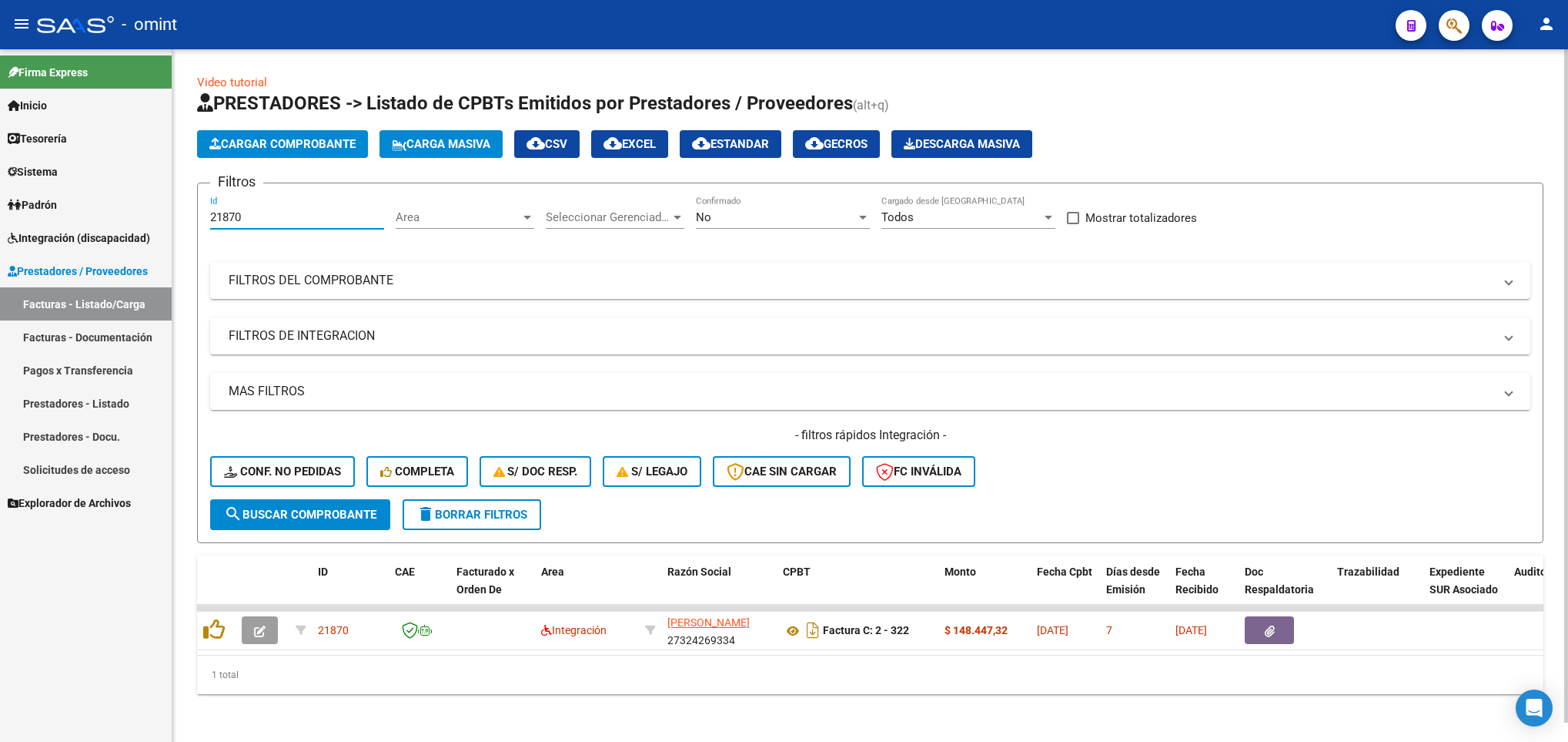
click at [268, 217] on input "21870" at bounding box center [297, 217] width 174 height 14
type input "2"
paste input "22151"
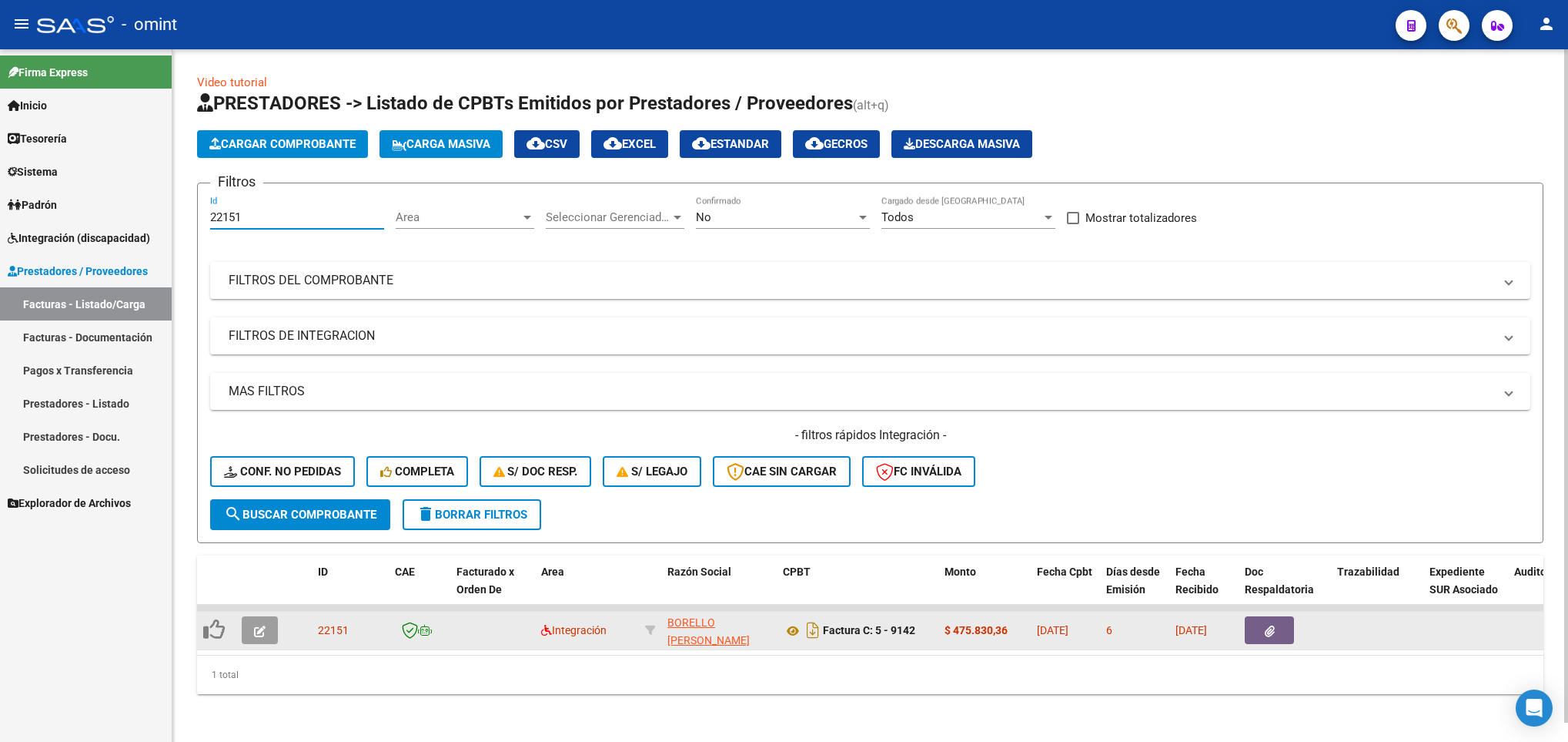
type input "22151"
click at [264, 633] on icon "button" at bounding box center [259, 631] width 11 height 11
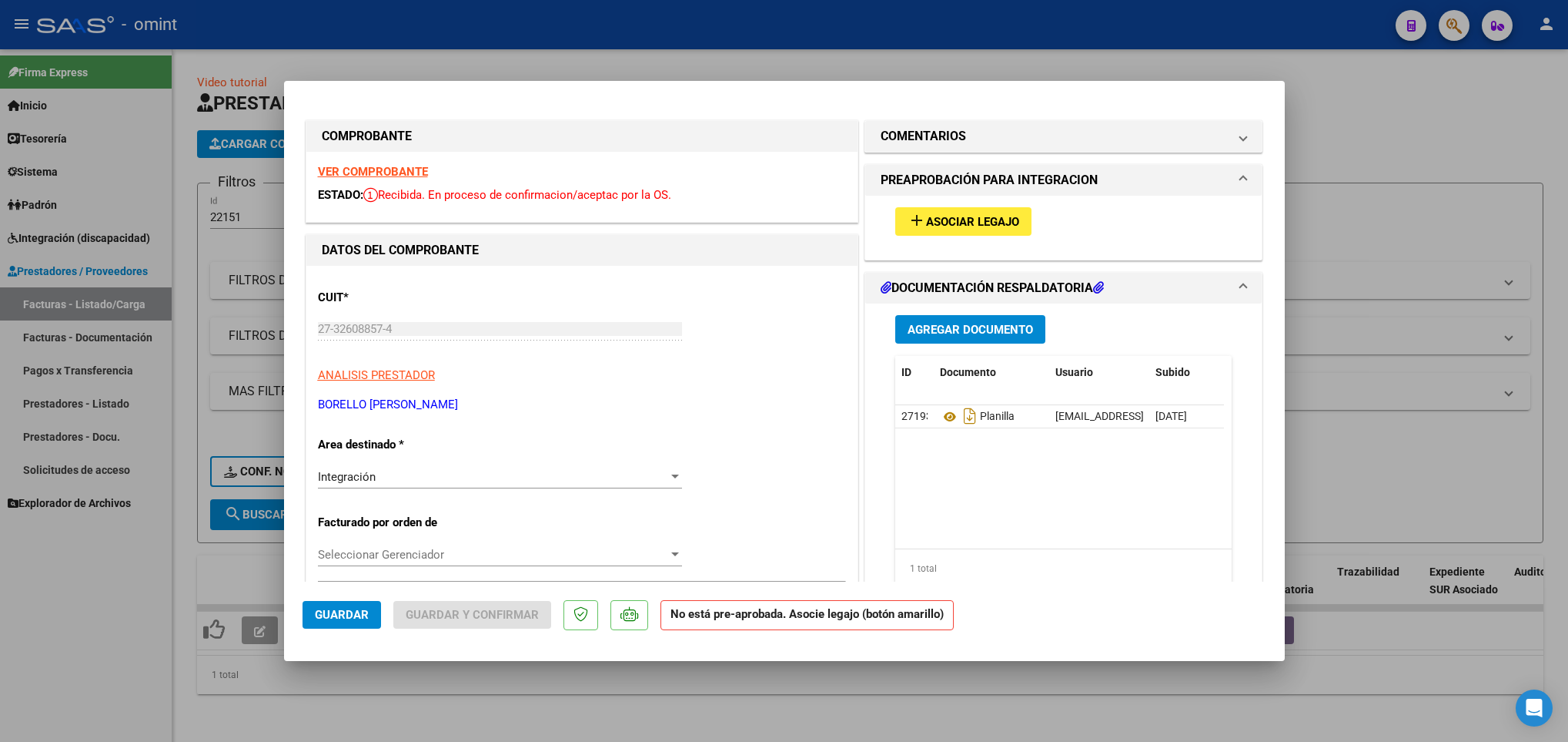
click at [376, 167] on strong "VER COMPROBANTE" at bounding box center [373, 171] width 110 height 14
click at [915, 225] on mat-icon "add" at bounding box center [916, 220] width 19 height 19
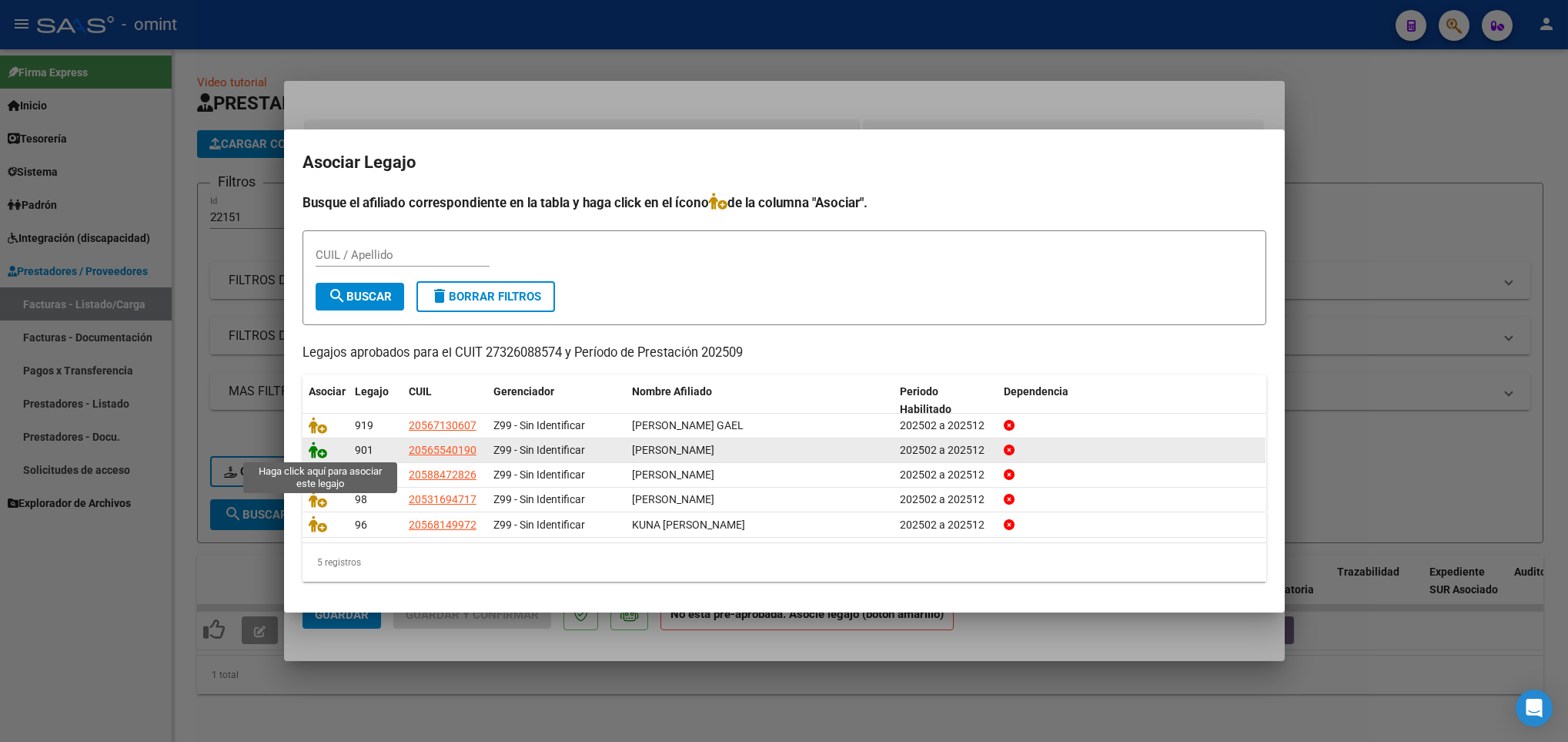
click at [317, 456] on icon at bounding box center [317, 450] width 19 height 17
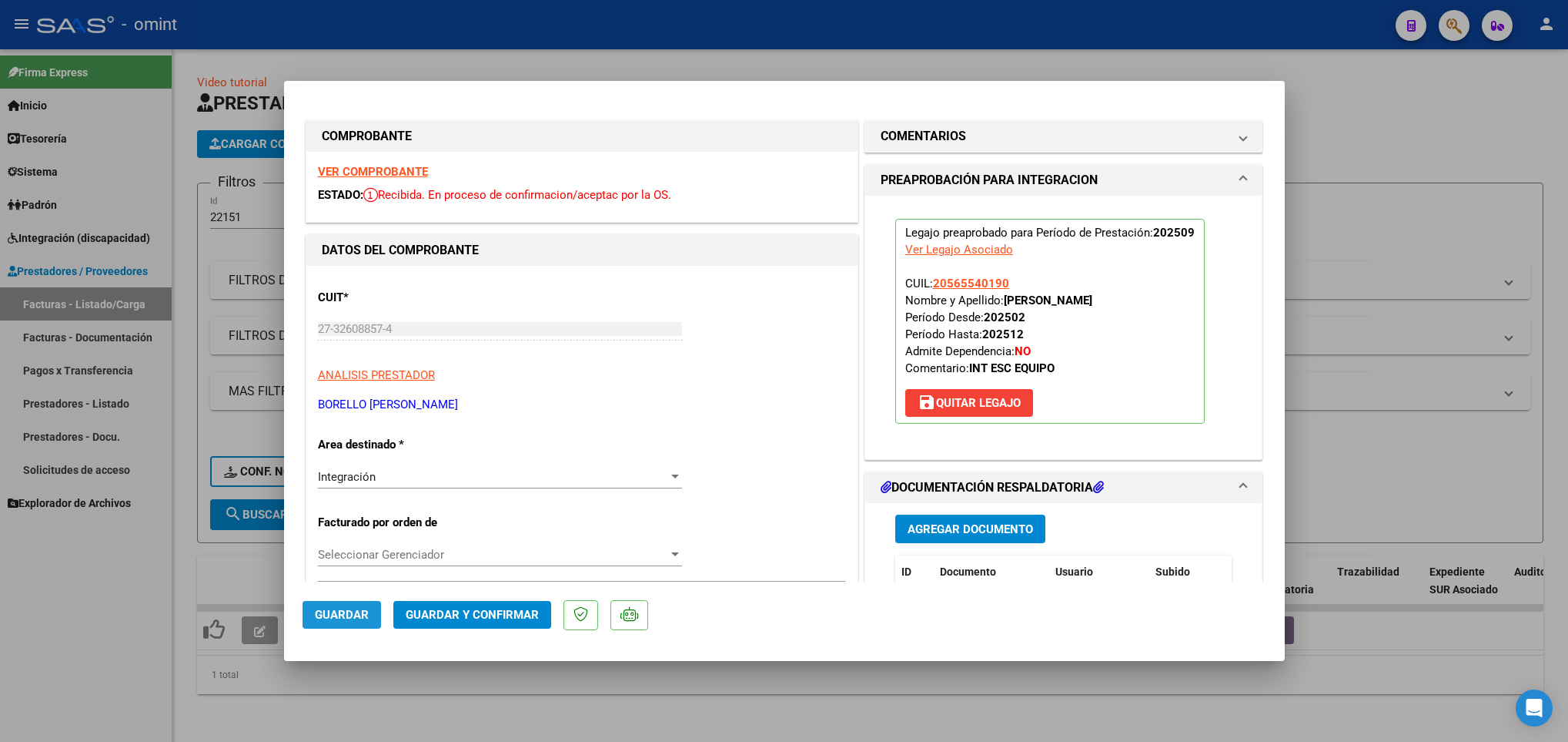
click at [330, 604] on button "Guardar" at bounding box center [342, 615] width 78 height 28
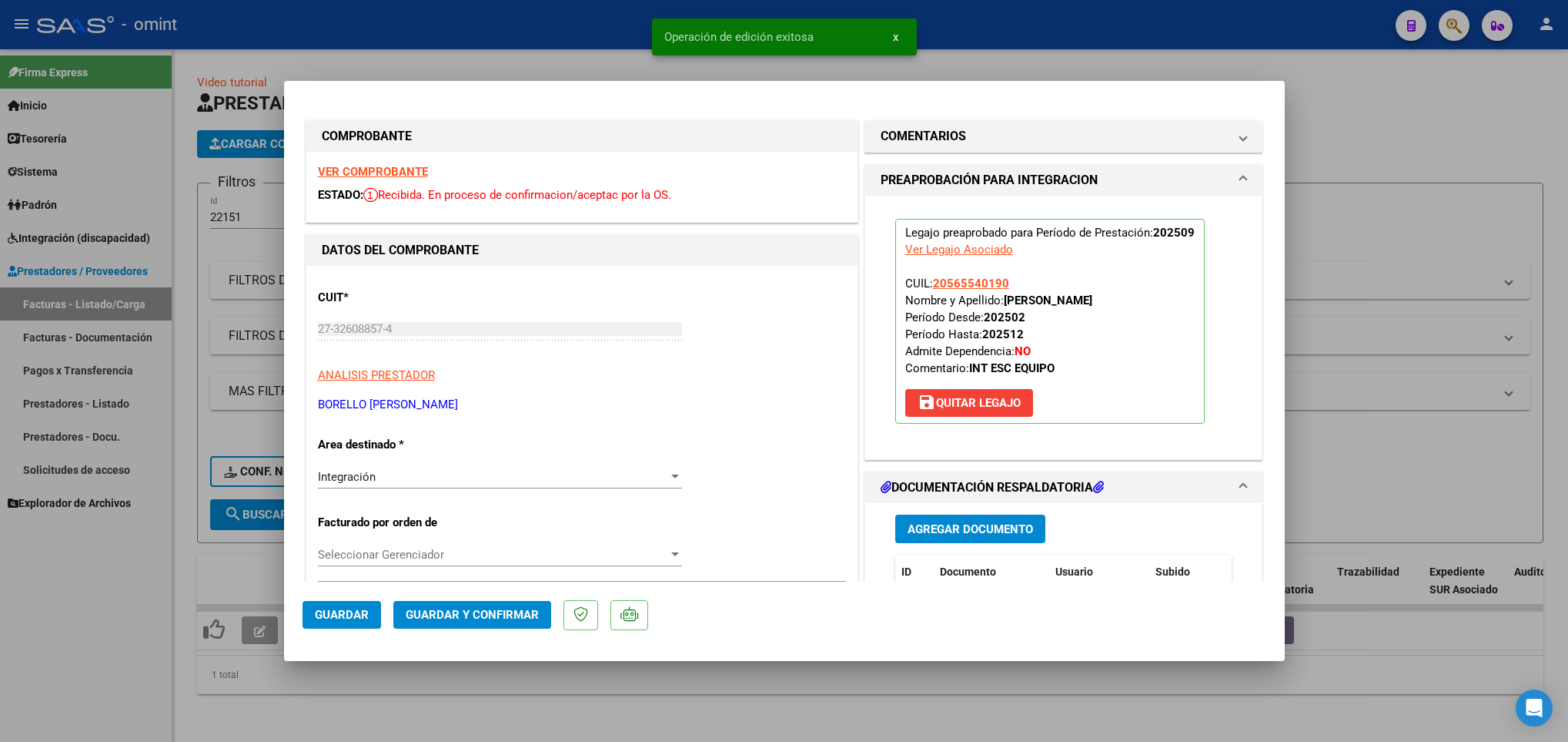
click at [296, 696] on div at bounding box center [784, 371] width 1568 height 742
type input "$ 0,00"
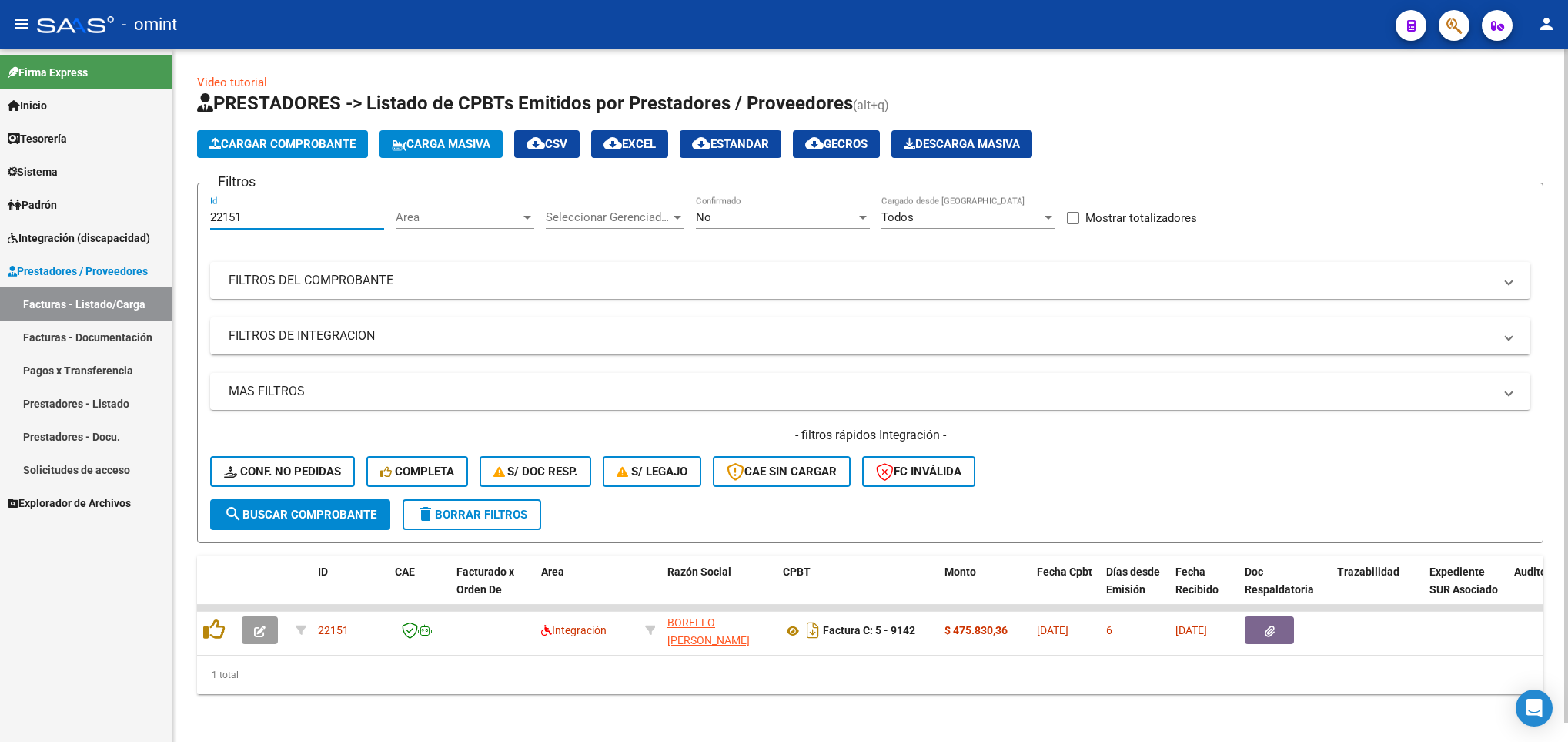
click at [270, 217] on input "22151" at bounding box center [297, 217] width 174 height 14
type input "2"
paste input "24070"
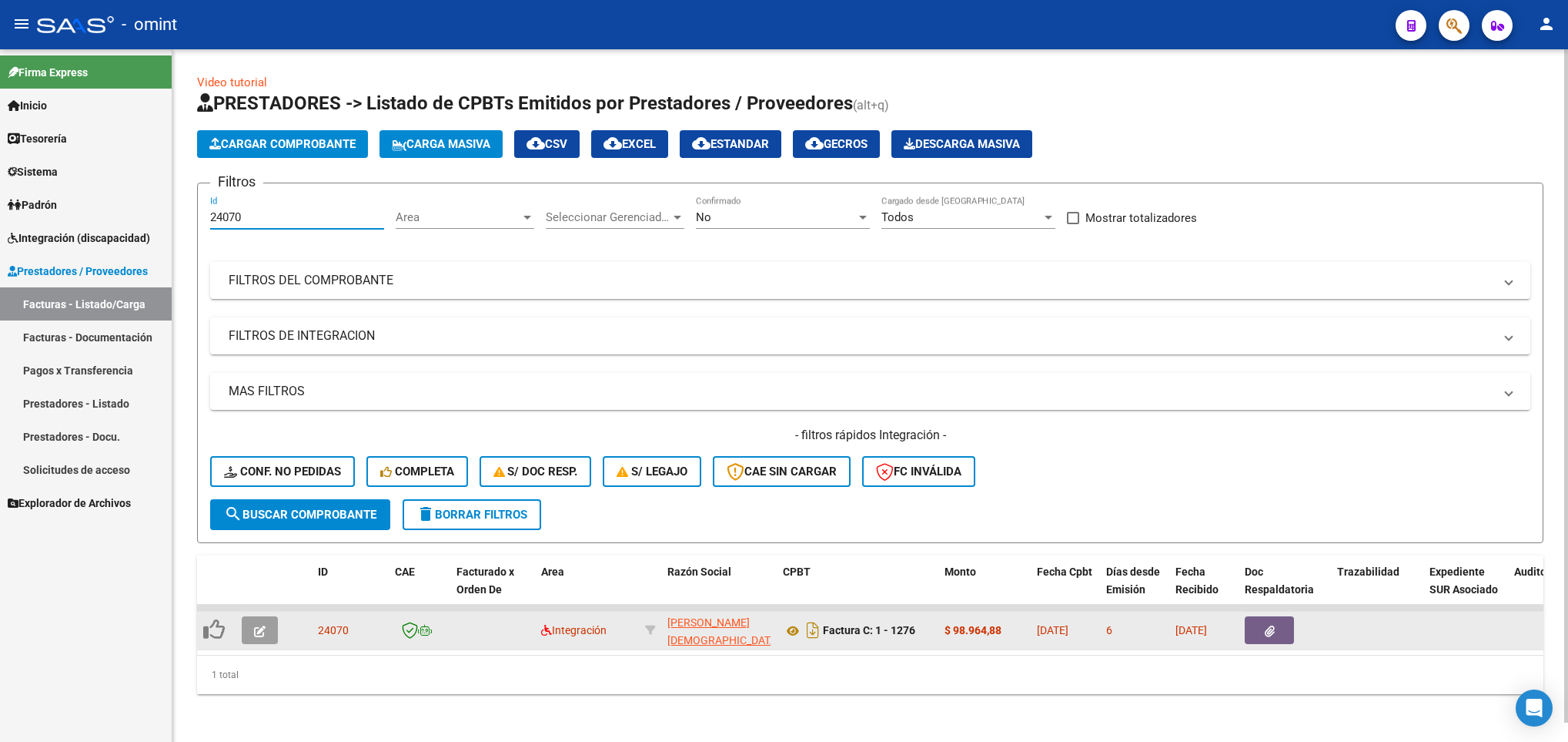
type input "24070"
click at [254, 633] on icon "button" at bounding box center [259, 631] width 11 height 11
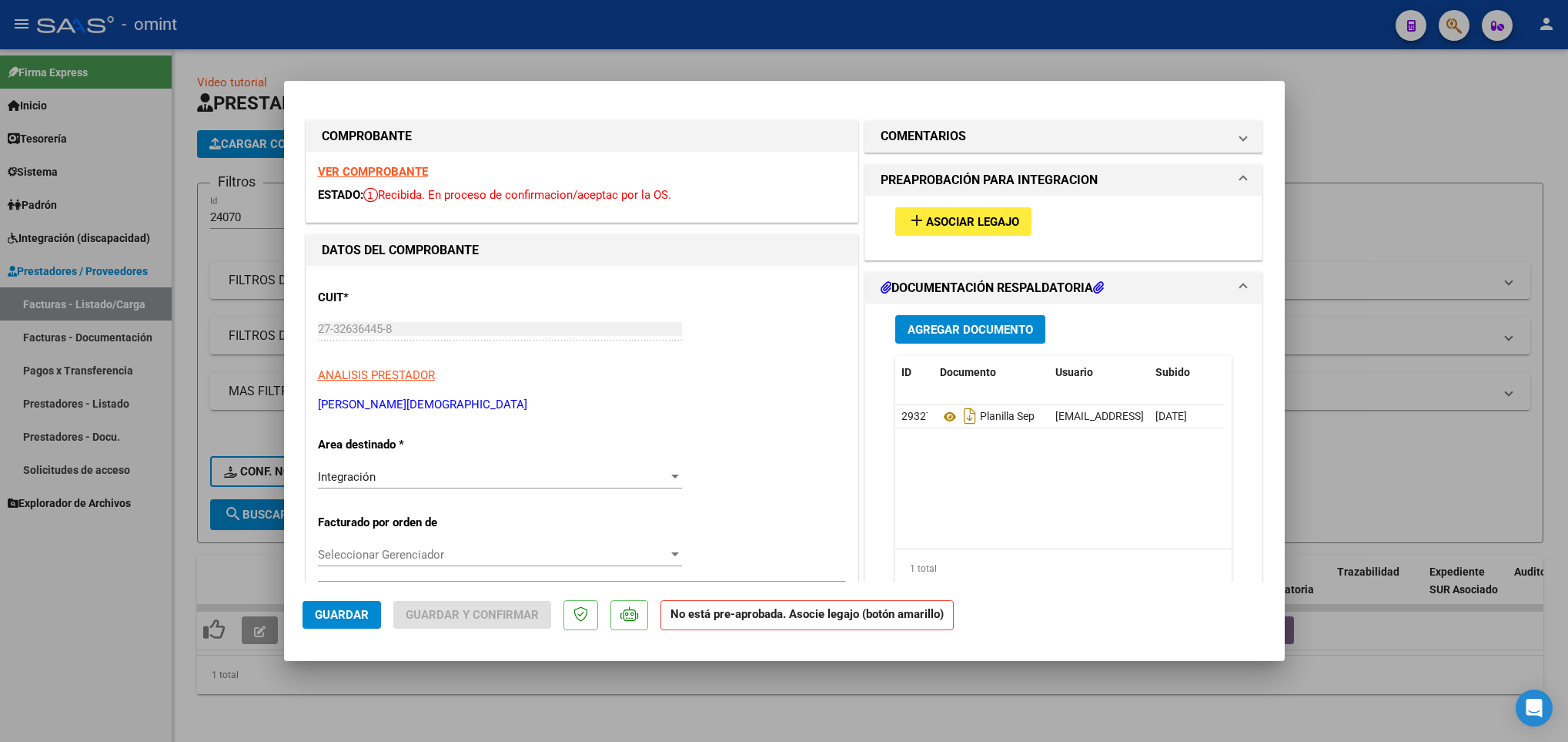
click at [404, 174] on strong "VER COMPROBANTE" at bounding box center [373, 171] width 110 height 14
click at [955, 229] on span "Asociar Legajo" at bounding box center [972, 221] width 93 height 14
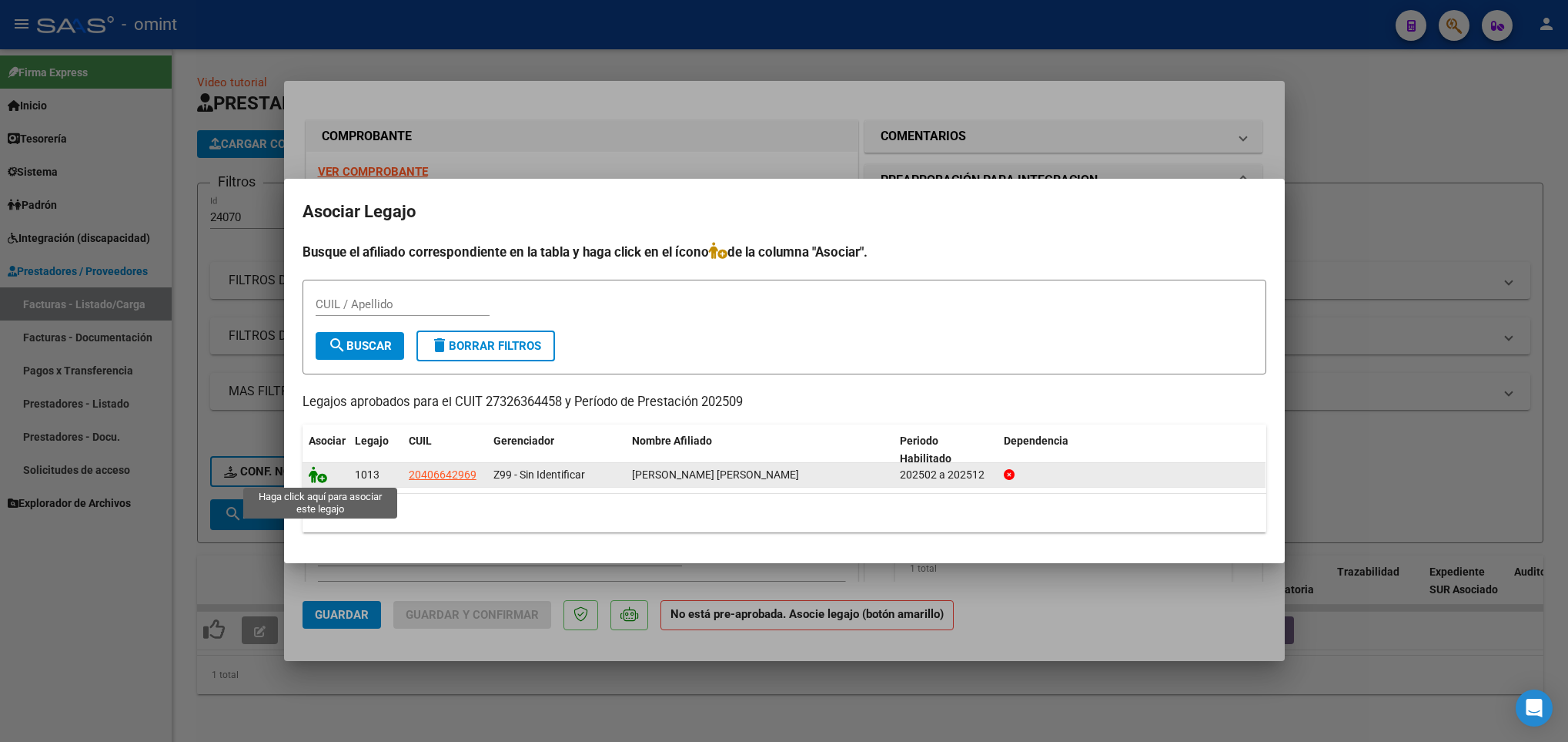
click at [320, 478] on icon at bounding box center [317, 474] width 19 height 17
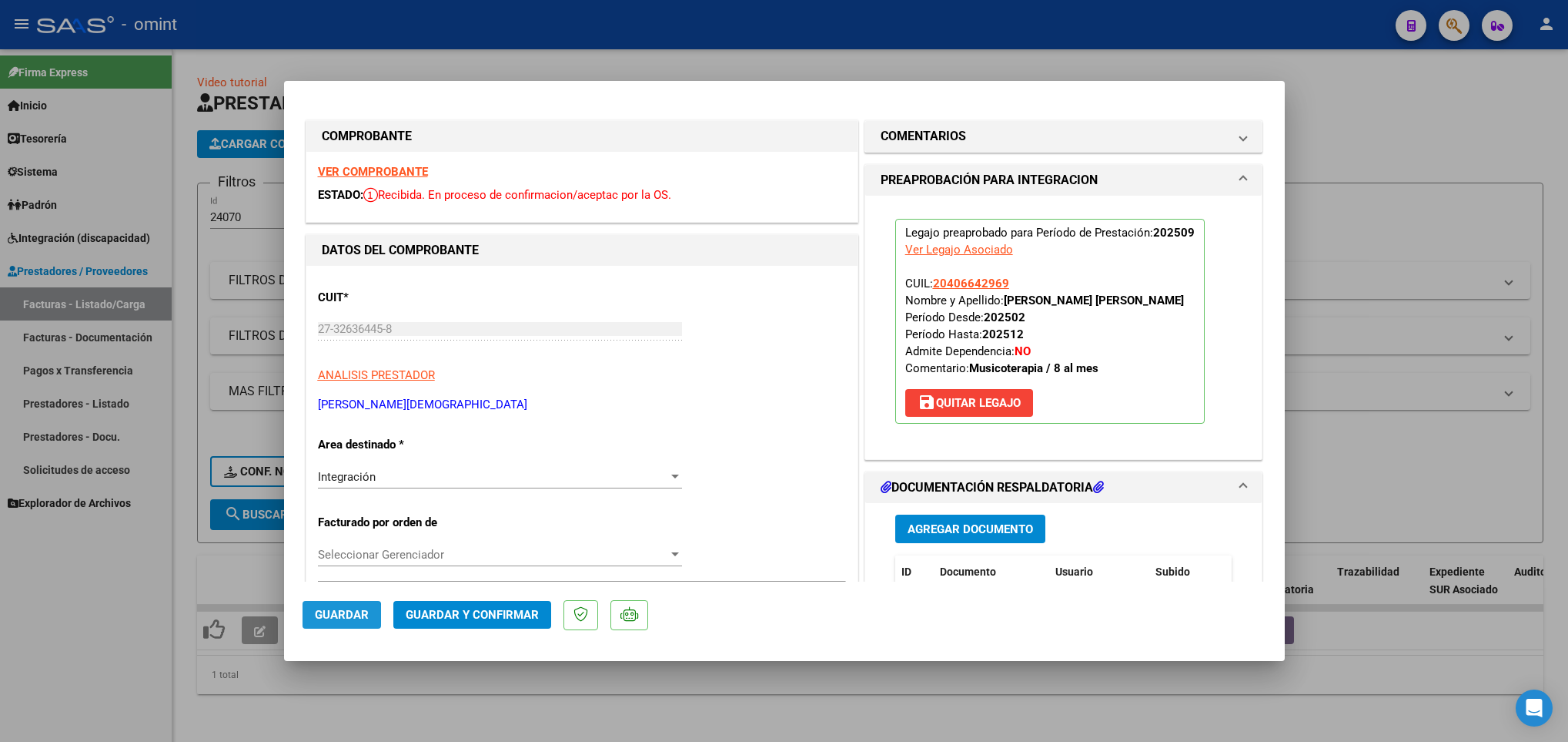
click at [324, 621] on span "Guardar" at bounding box center [342, 614] width 54 height 14
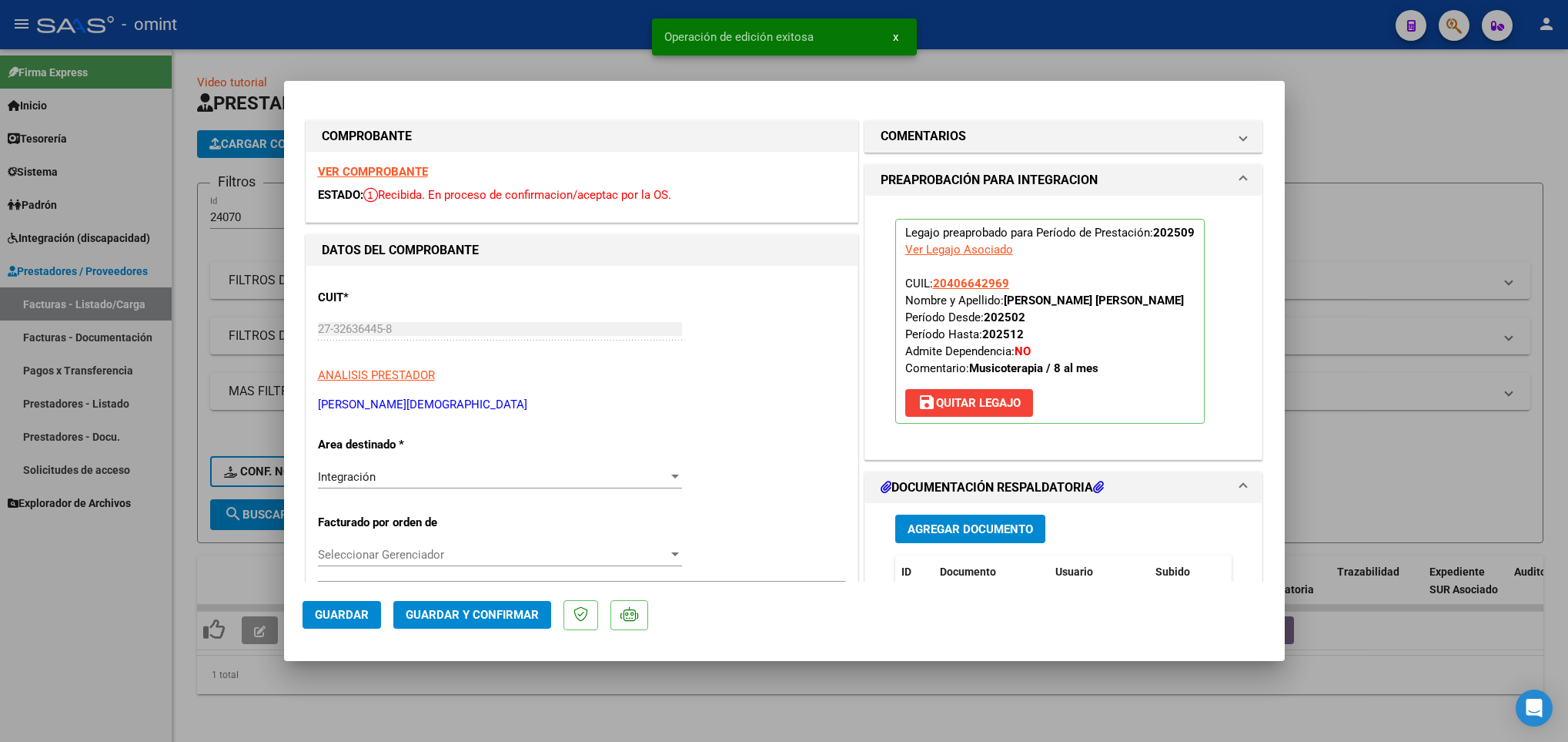
click at [277, 717] on div at bounding box center [784, 371] width 1568 height 742
type input "$ 0,00"
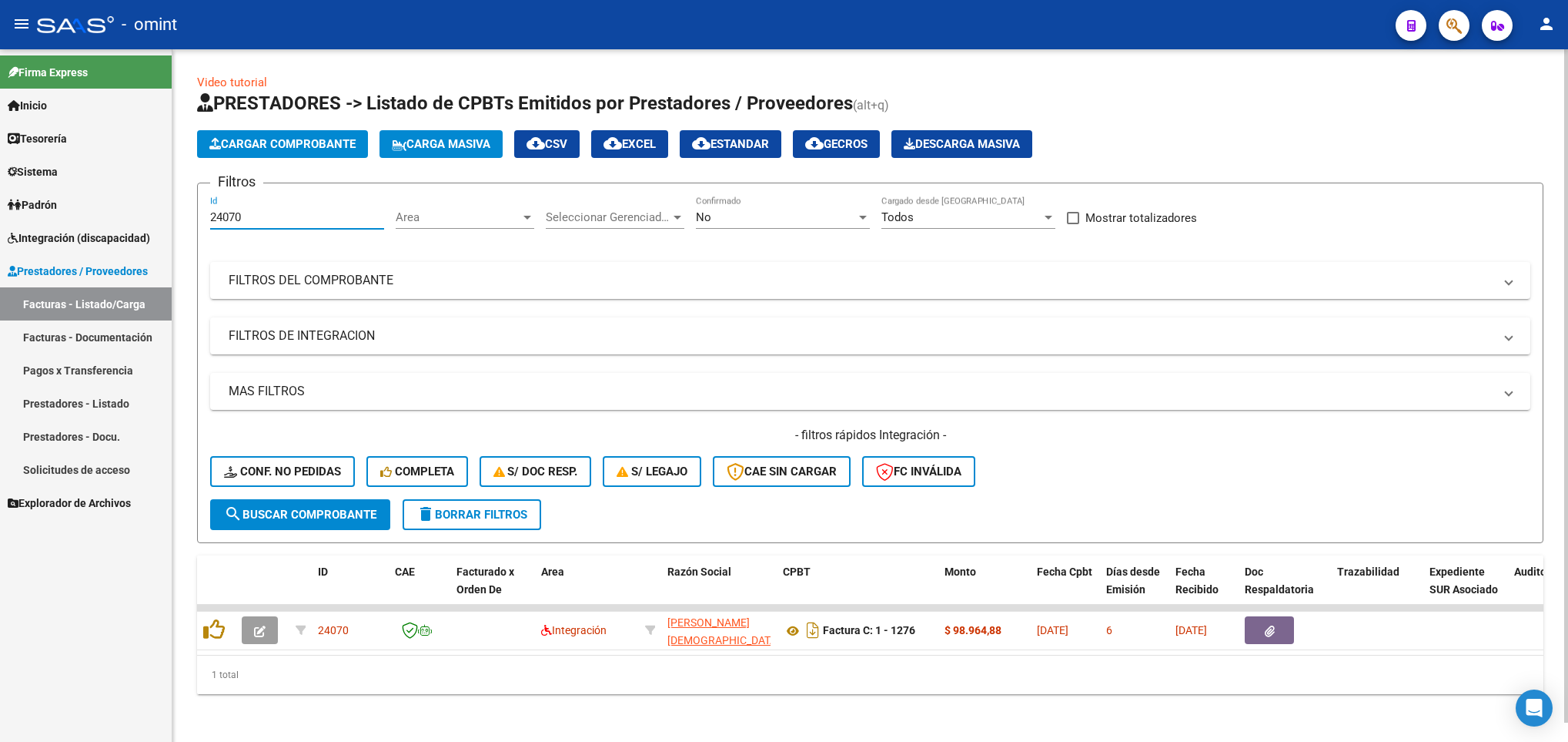
click at [255, 220] on input "24070" at bounding box center [297, 217] width 174 height 14
type input "2"
paste input "23200"
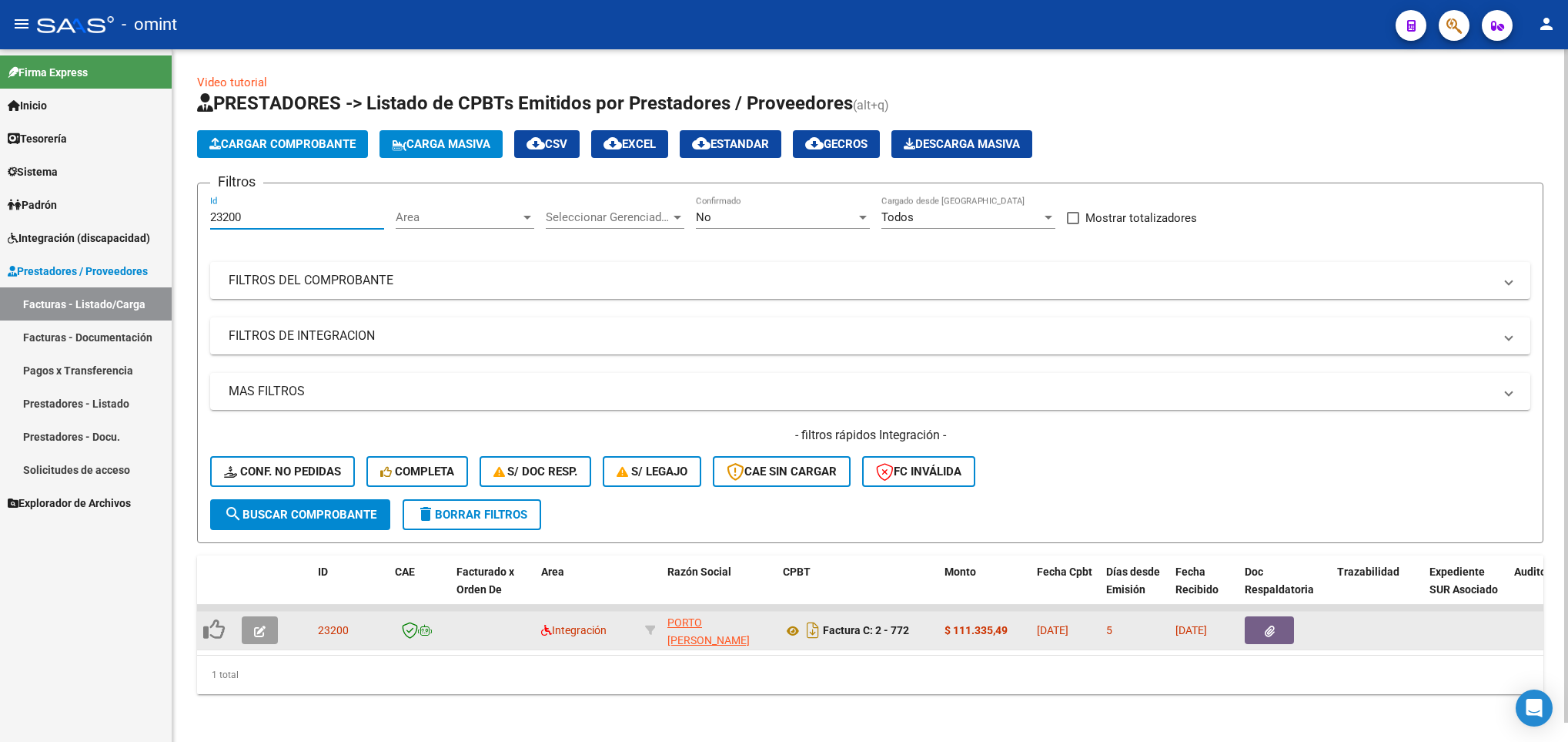
type input "23200"
click at [264, 626] on icon "button" at bounding box center [259, 631] width 11 height 11
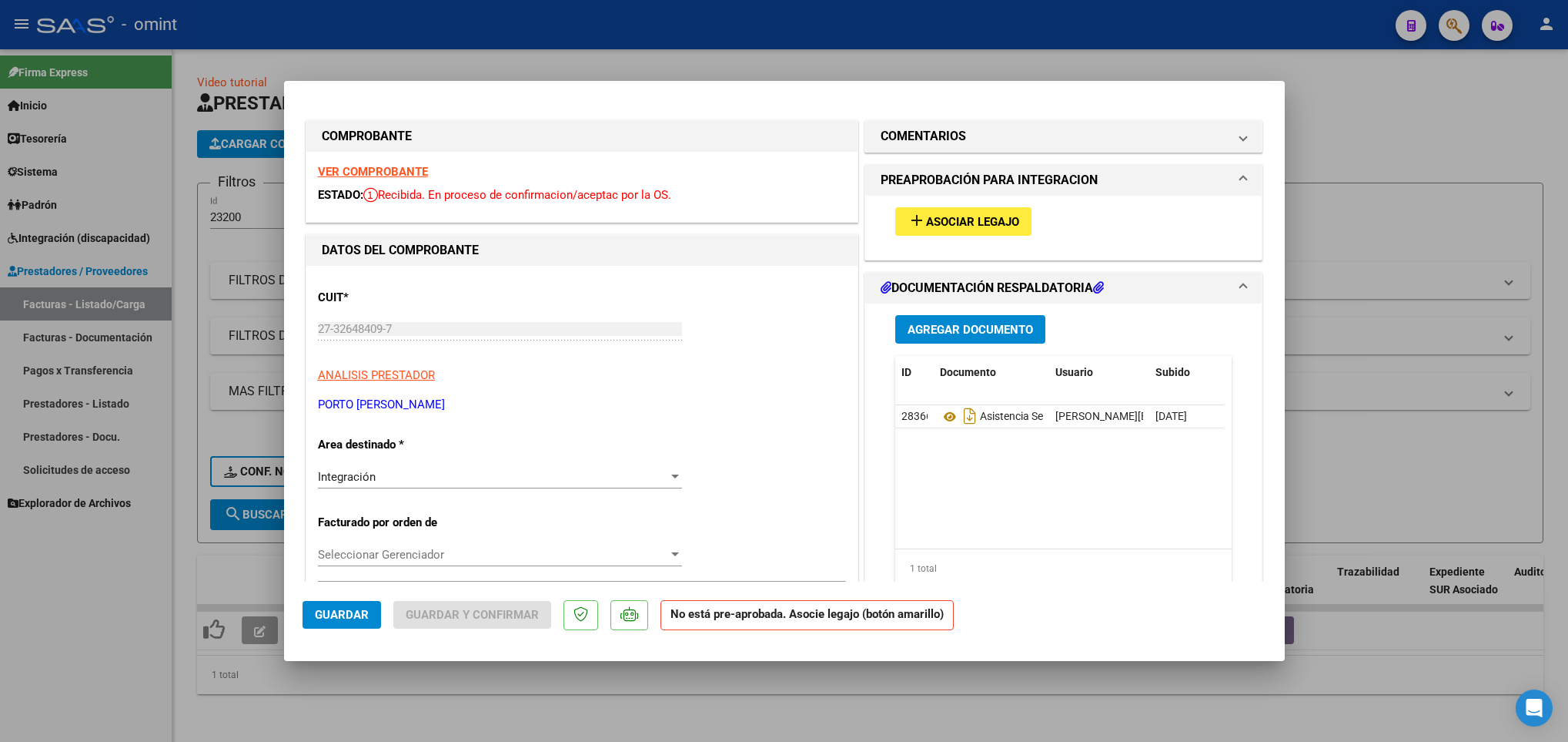
click at [392, 169] on strong "VER COMPROBANTE" at bounding box center [373, 171] width 110 height 14
click at [995, 215] on span "Asociar Legajo" at bounding box center [972, 221] width 93 height 14
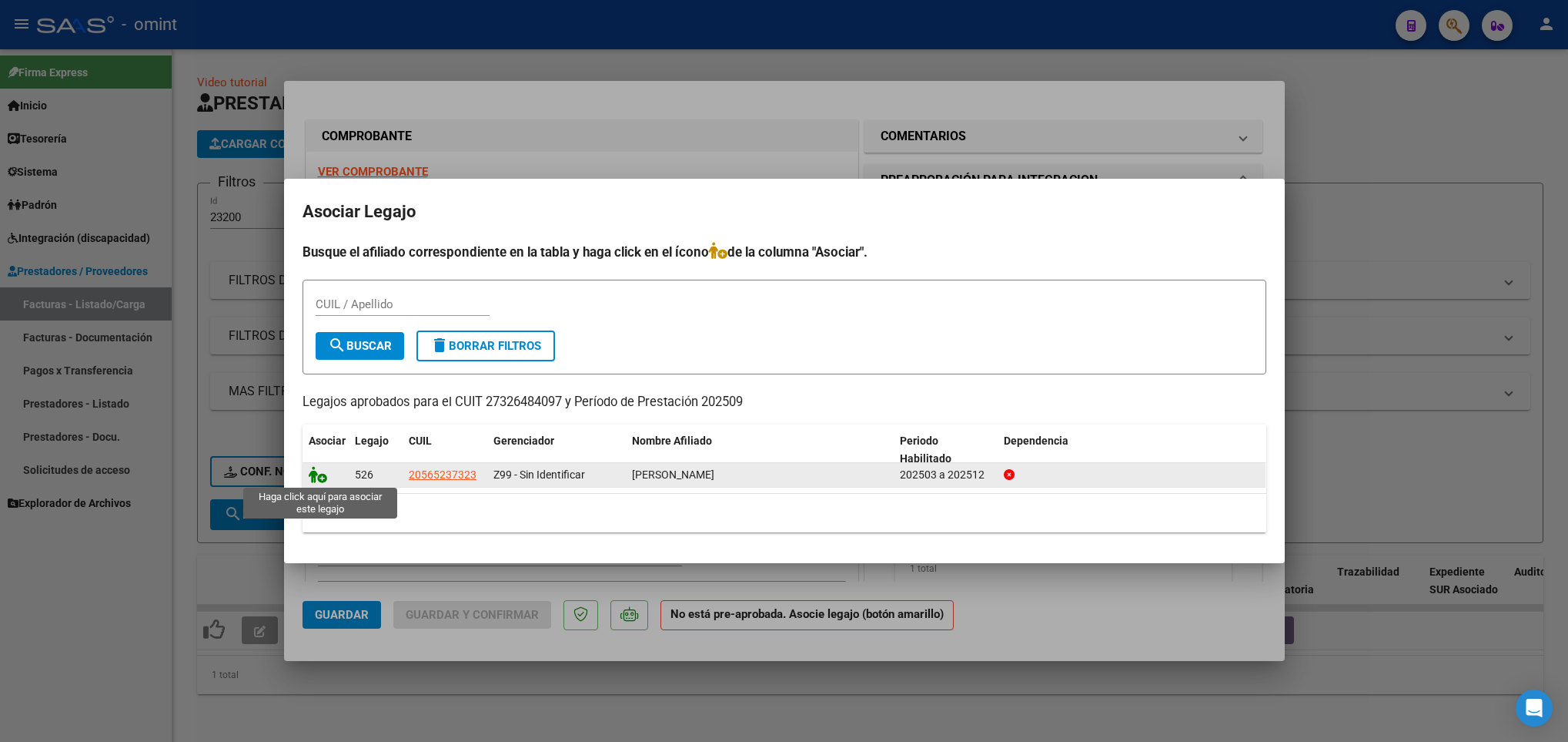
click at [314, 474] on icon at bounding box center [317, 474] width 19 height 17
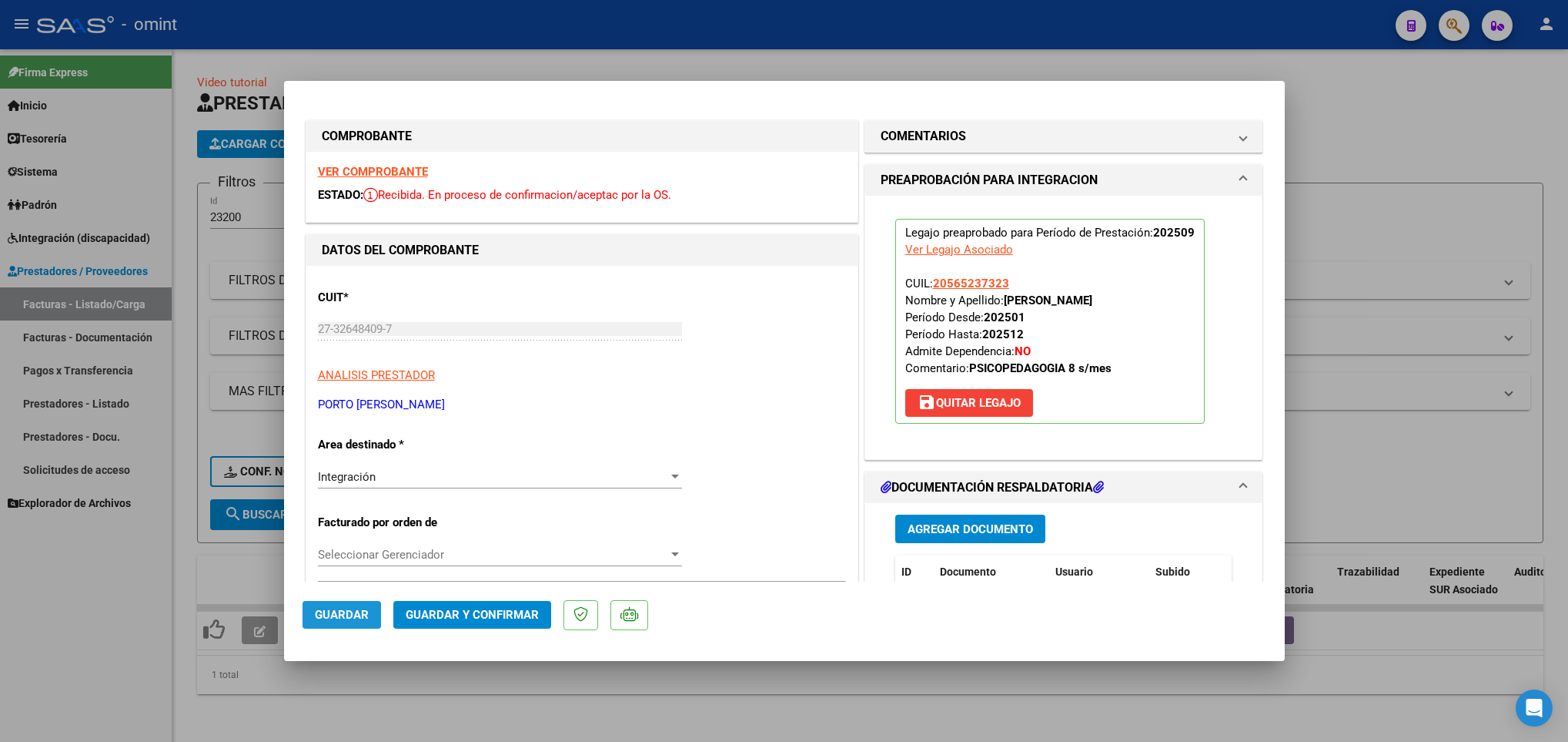
click at [326, 615] on span "Guardar" at bounding box center [342, 614] width 54 height 14
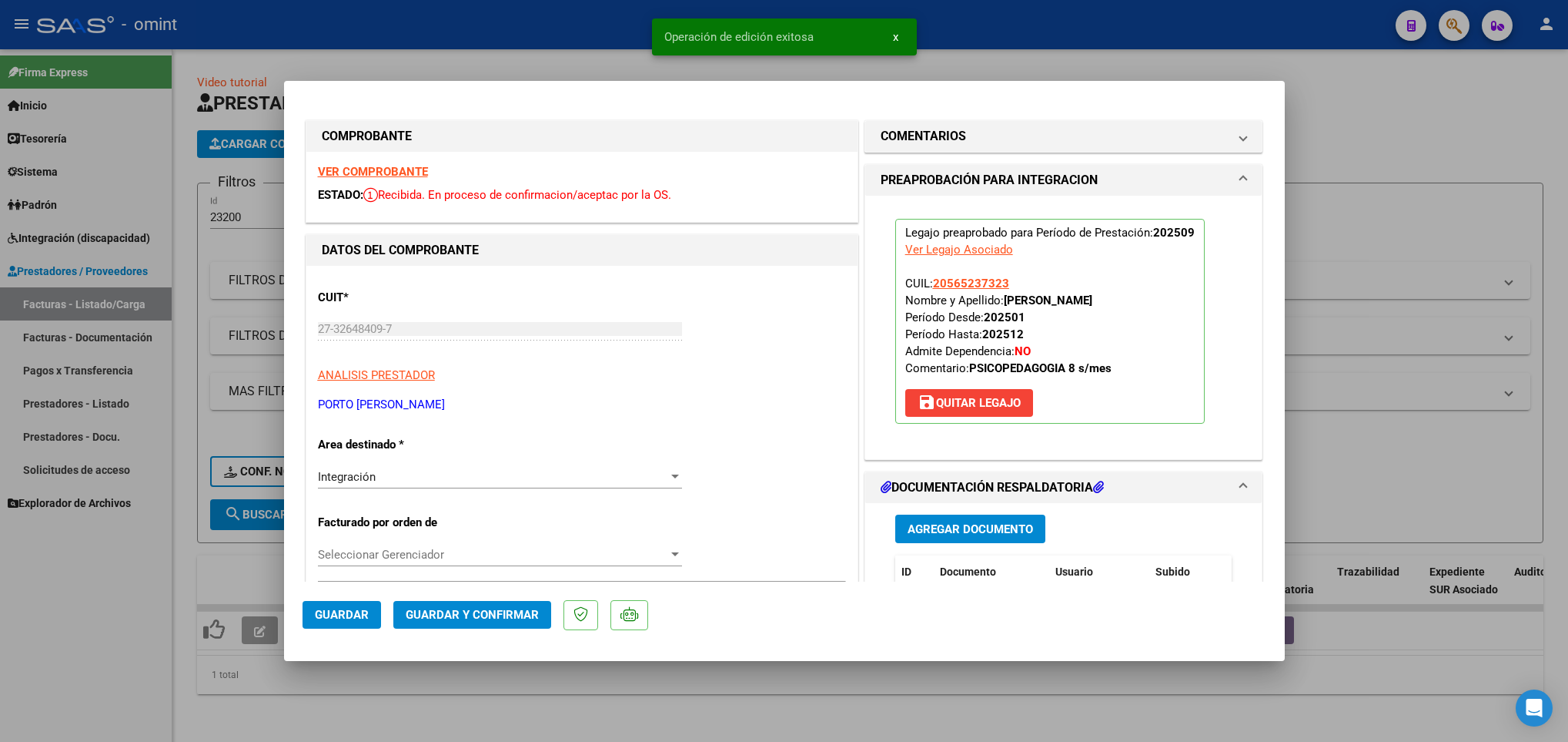
click at [293, 716] on div at bounding box center [784, 371] width 1568 height 742
type input "$ 0,00"
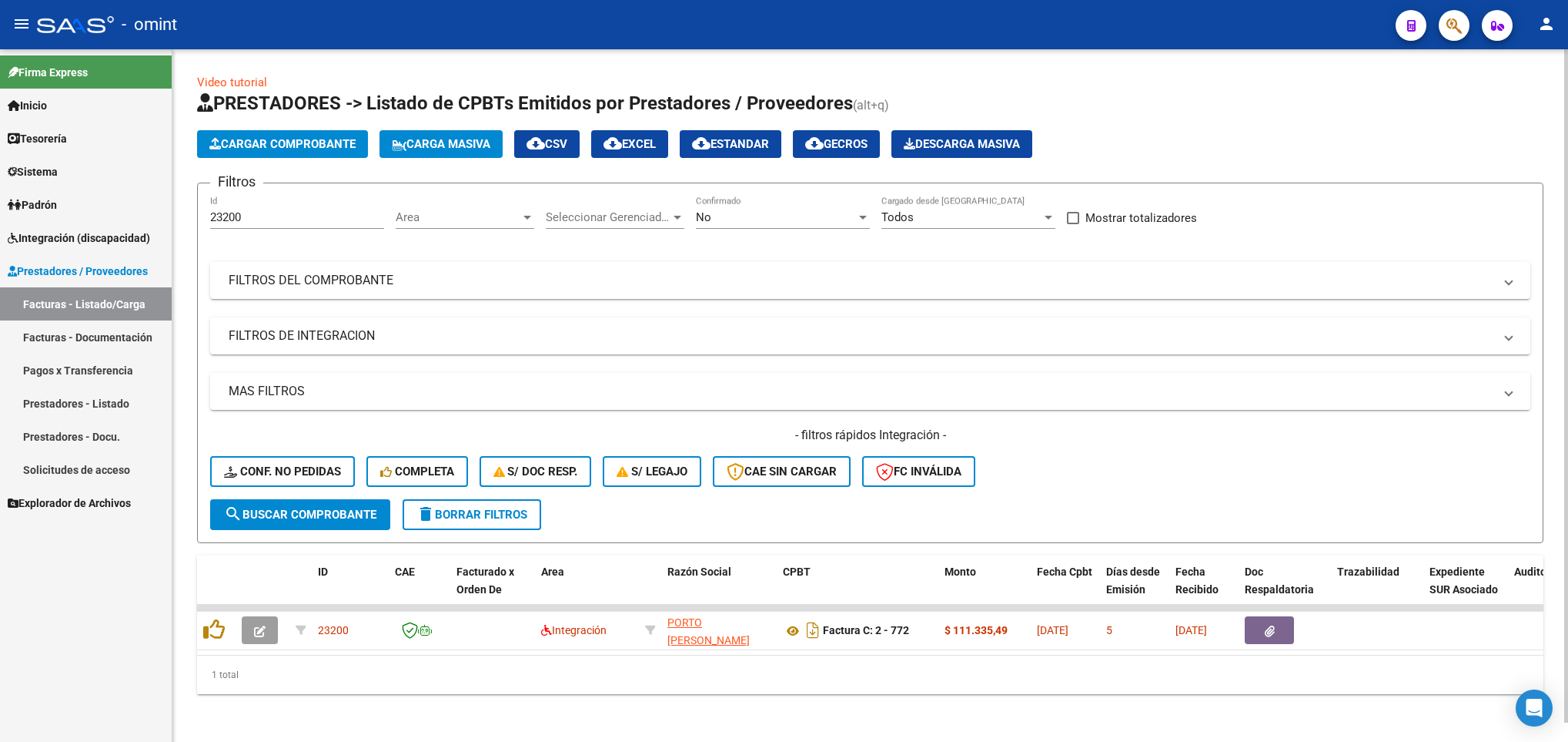
click at [264, 212] on input "23200" at bounding box center [297, 217] width 174 height 14
type input "2"
paste input "23241"
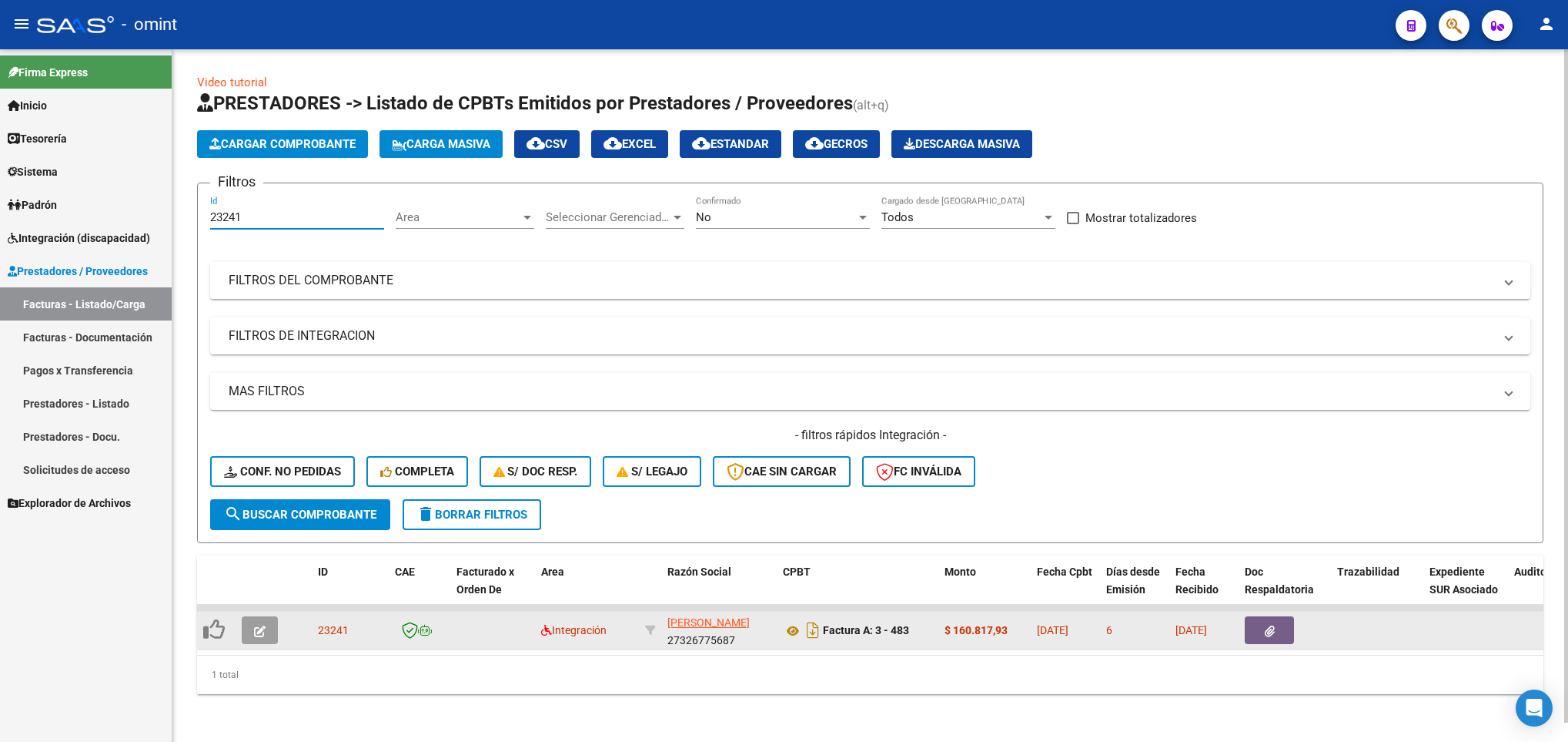
type input "23241"
click at [254, 626] on icon "button" at bounding box center [259, 631] width 11 height 11
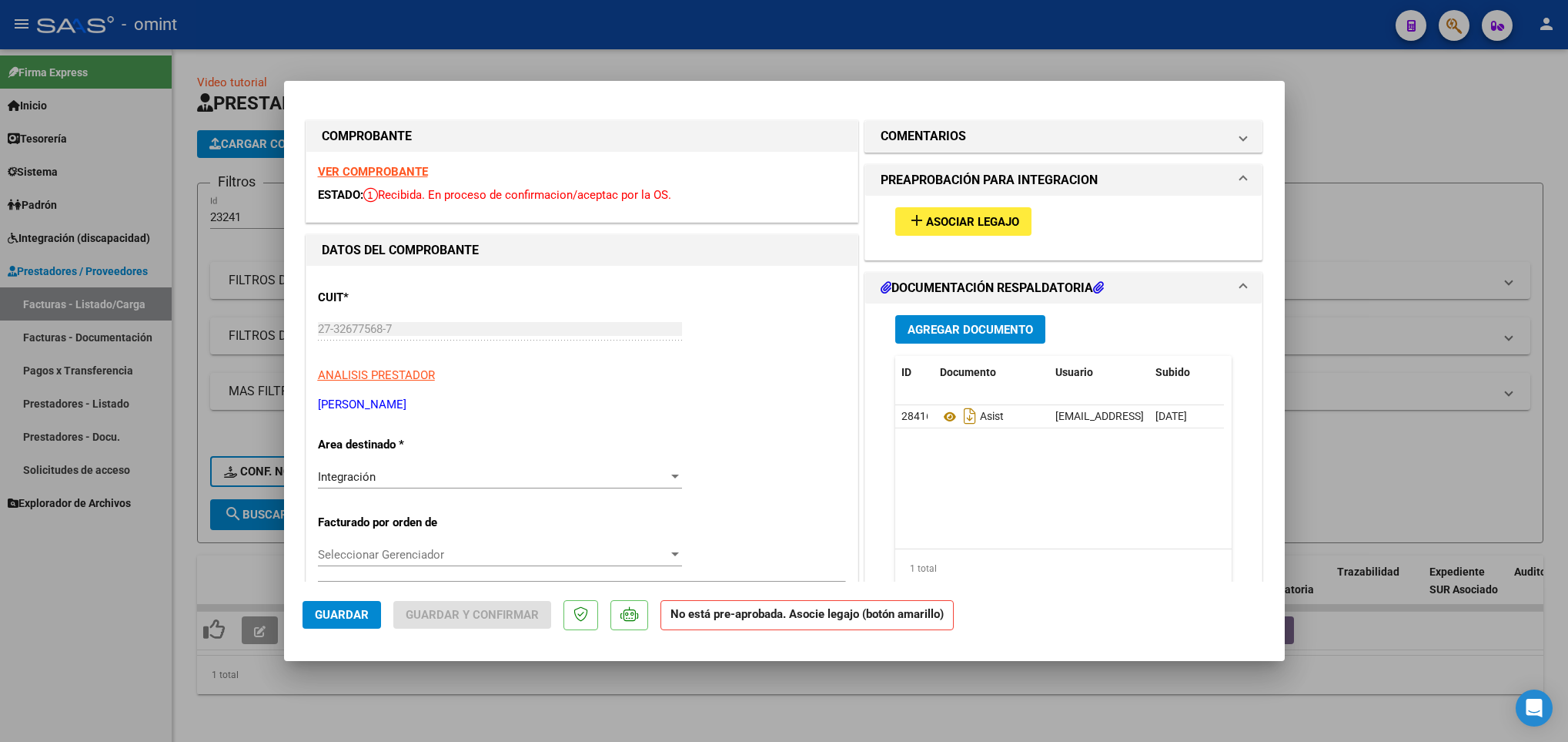
click at [386, 165] on strong "VER COMPROBANTE" at bounding box center [373, 171] width 110 height 14
click at [960, 215] on span "Asociar Legajo" at bounding box center [972, 221] width 93 height 14
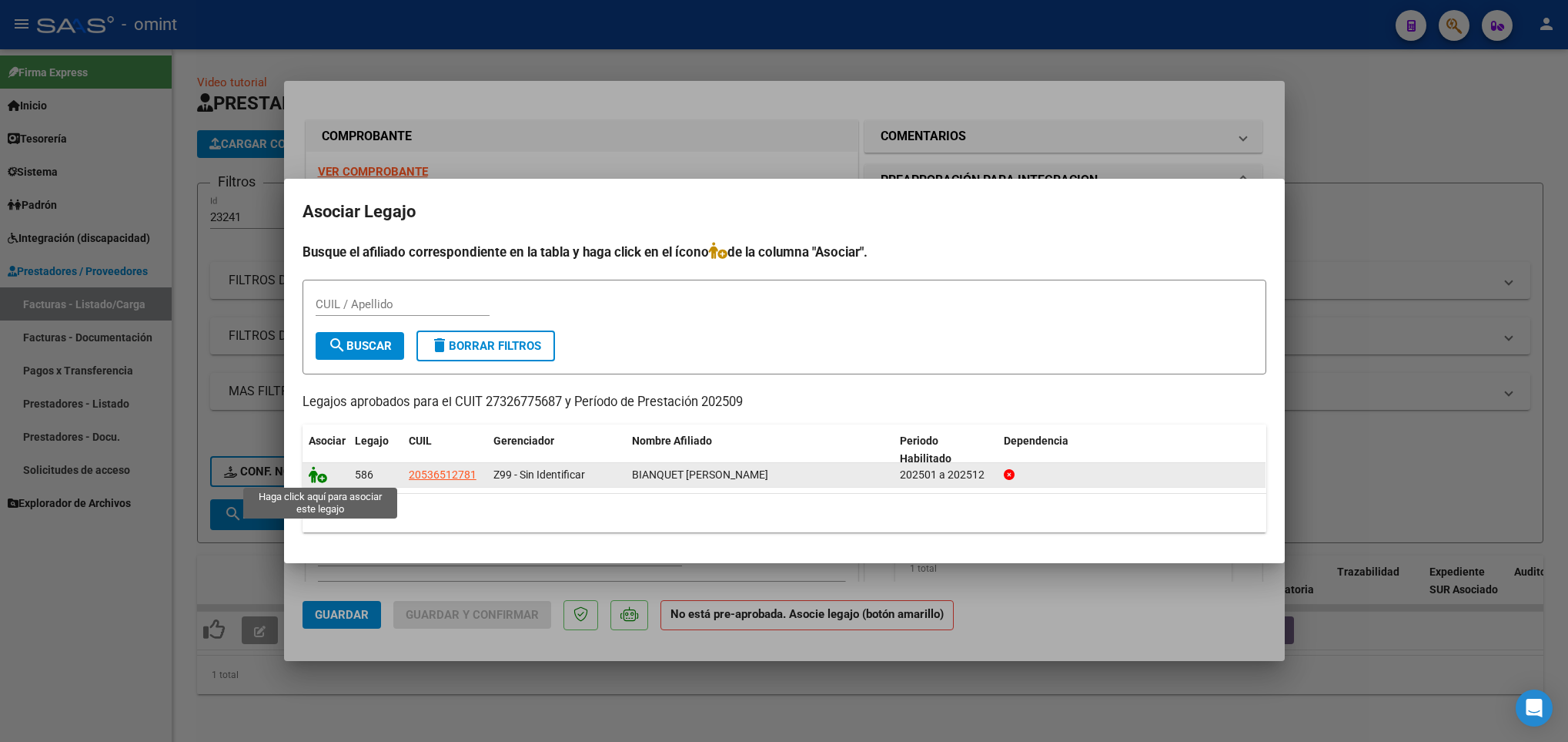
click at [312, 478] on icon at bounding box center [317, 474] width 19 height 17
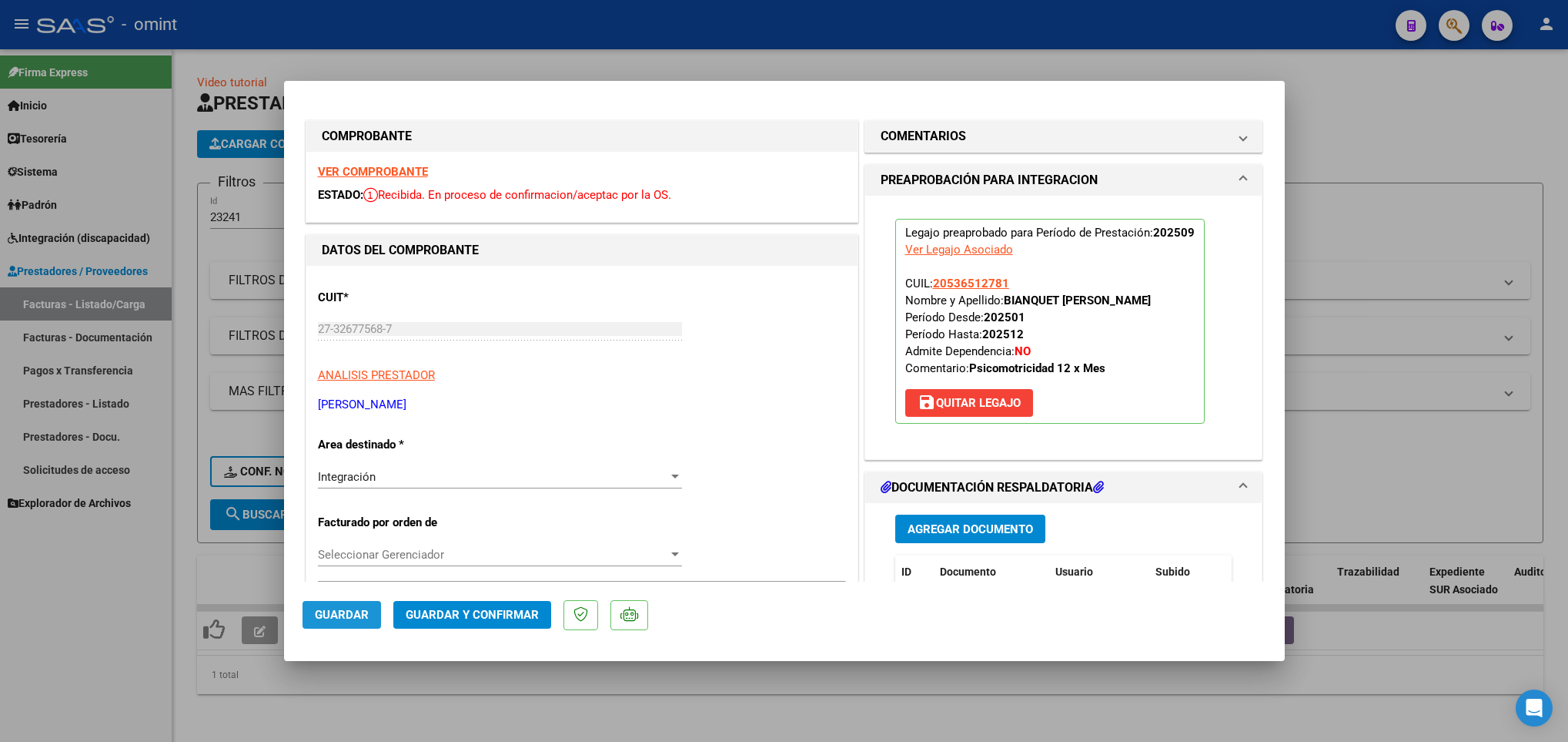
click at [342, 607] on span "Guardar" at bounding box center [342, 614] width 54 height 14
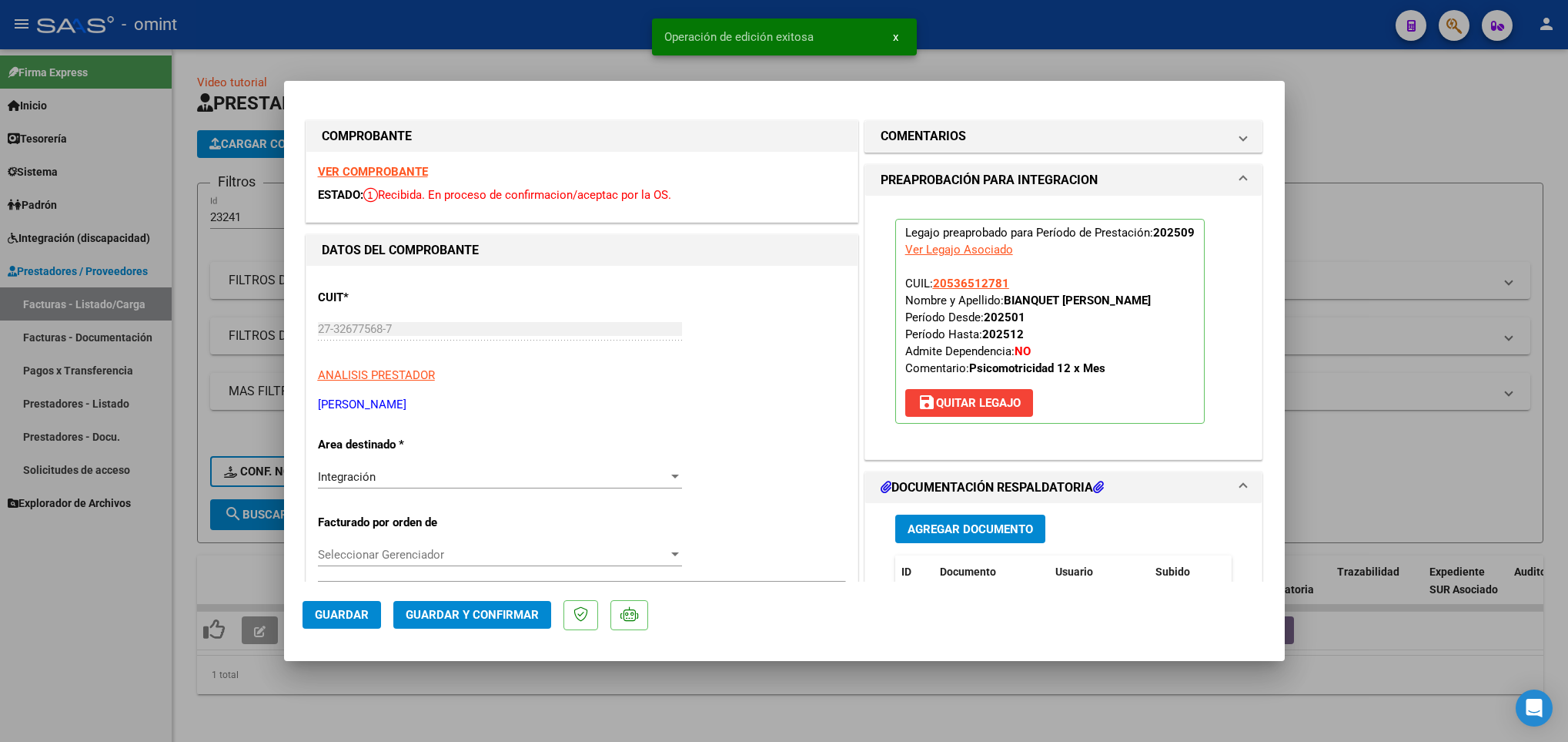
click at [340, 689] on div at bounding box center [784, 371] width 1568 height 742
type input "$ 0,00"
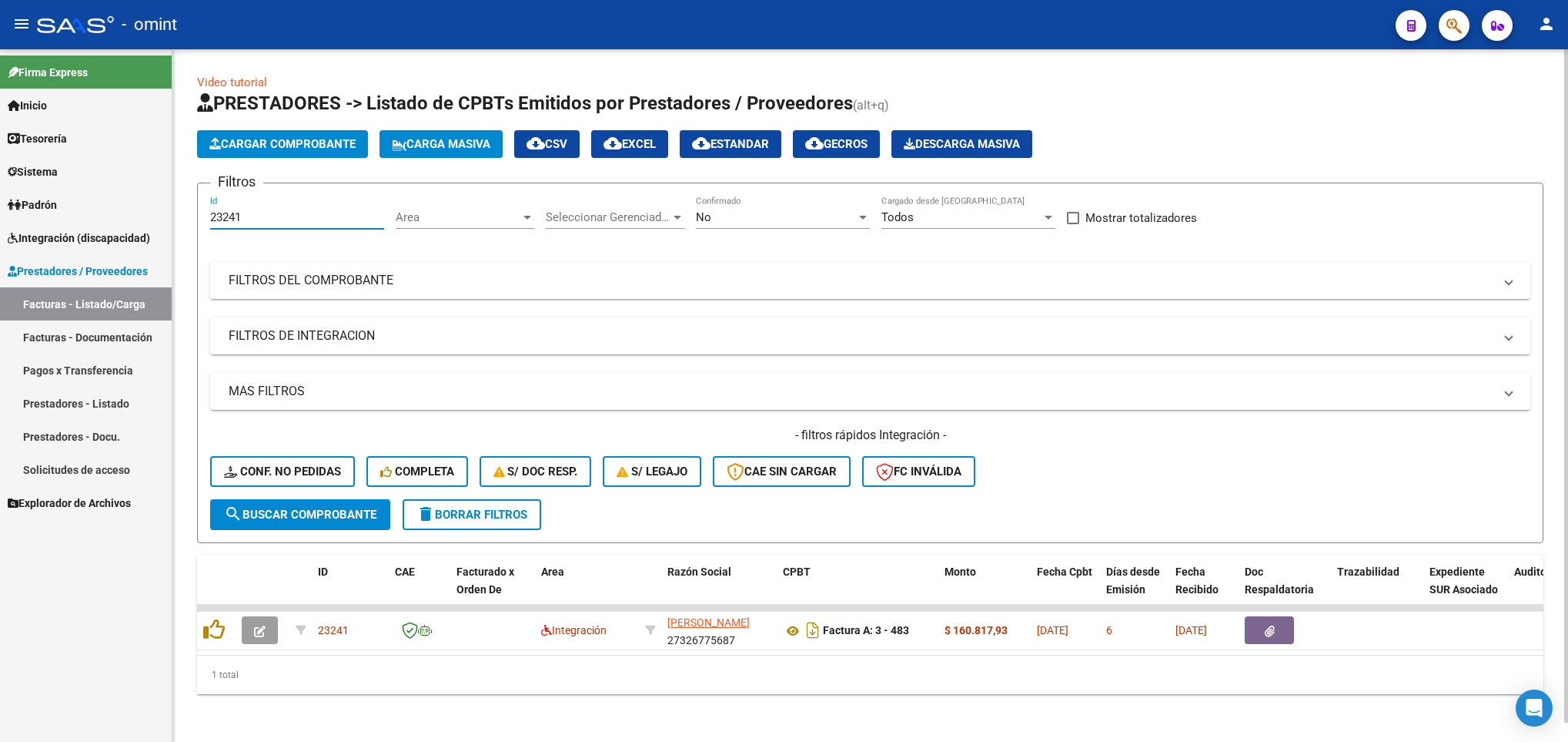
click at [270, 218] on input "23241" at bounding box center [297, 217] width 174 height 14
type input "2"
paste input "24313"
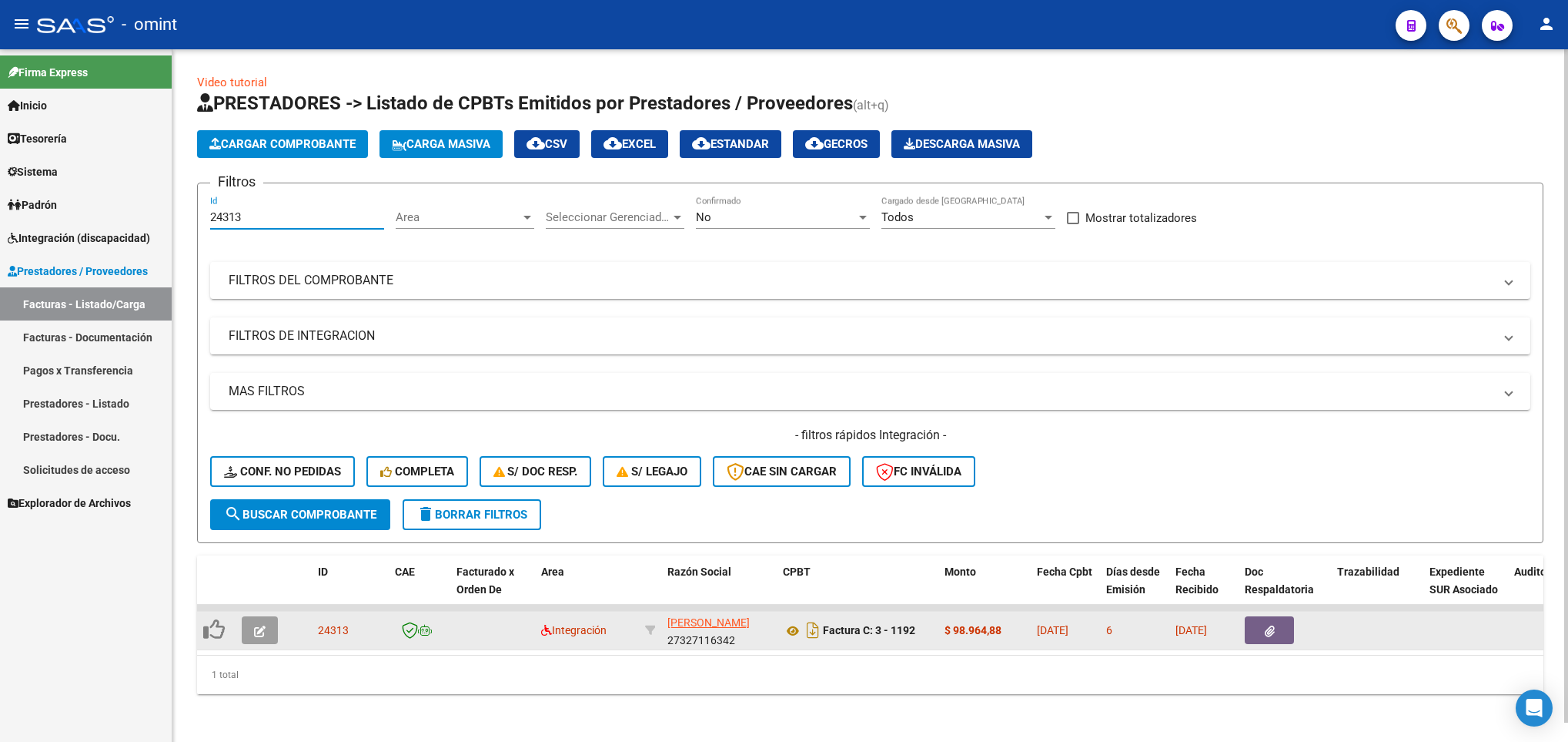
type input "24313"
click at [264, 626] on icon "button" at bounding box center [259, 631] width 11 height 11
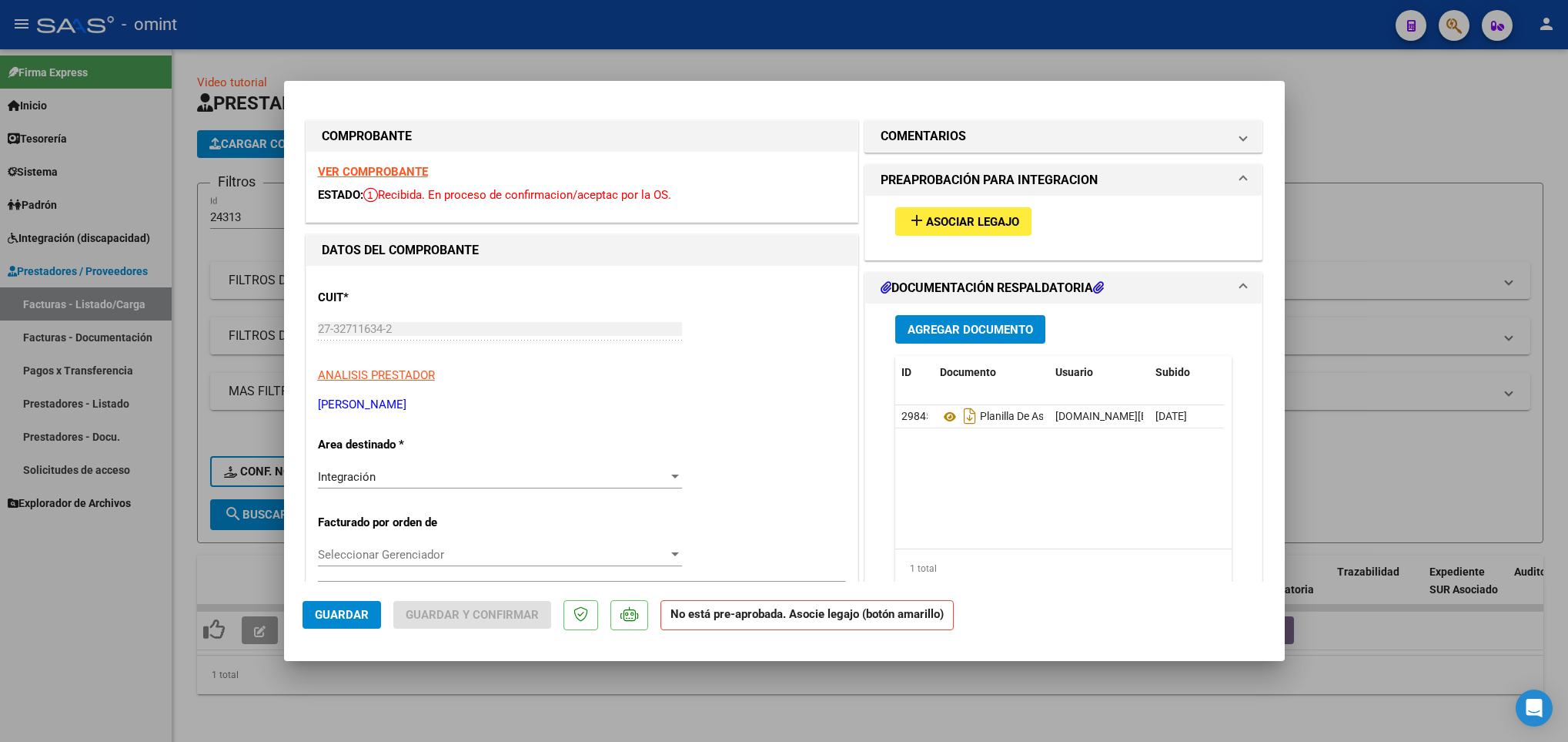
click at [374, 170] on strong "VER COMPROBANTE" at bounding box center [373, 171] width 110 height 14
click at [928, 217] on span "Asociar Legajo" at bounding box center [972, 221] width 93 height 14
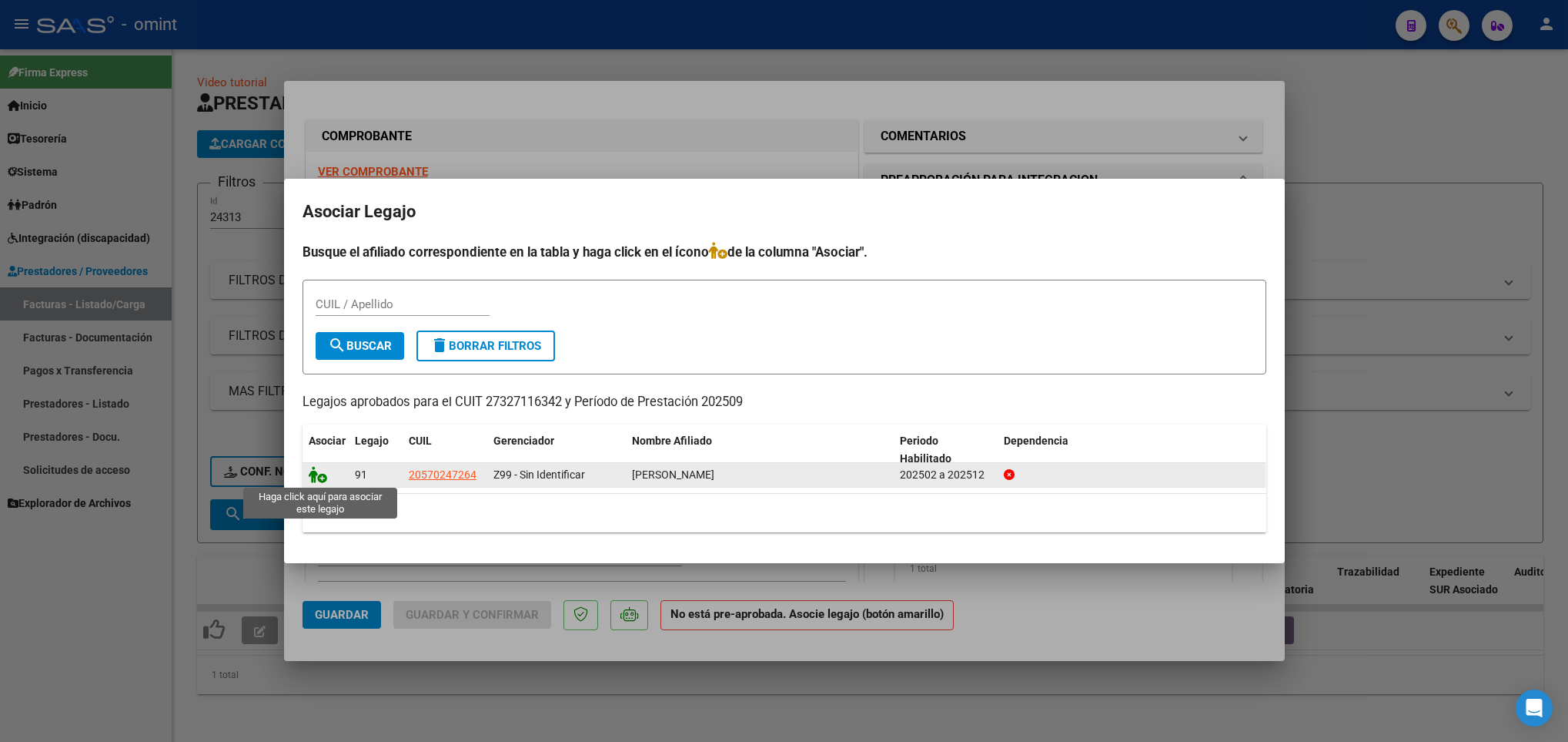
click at [310, 473] on icon at bounding box center [317, 474] width 19 height 17
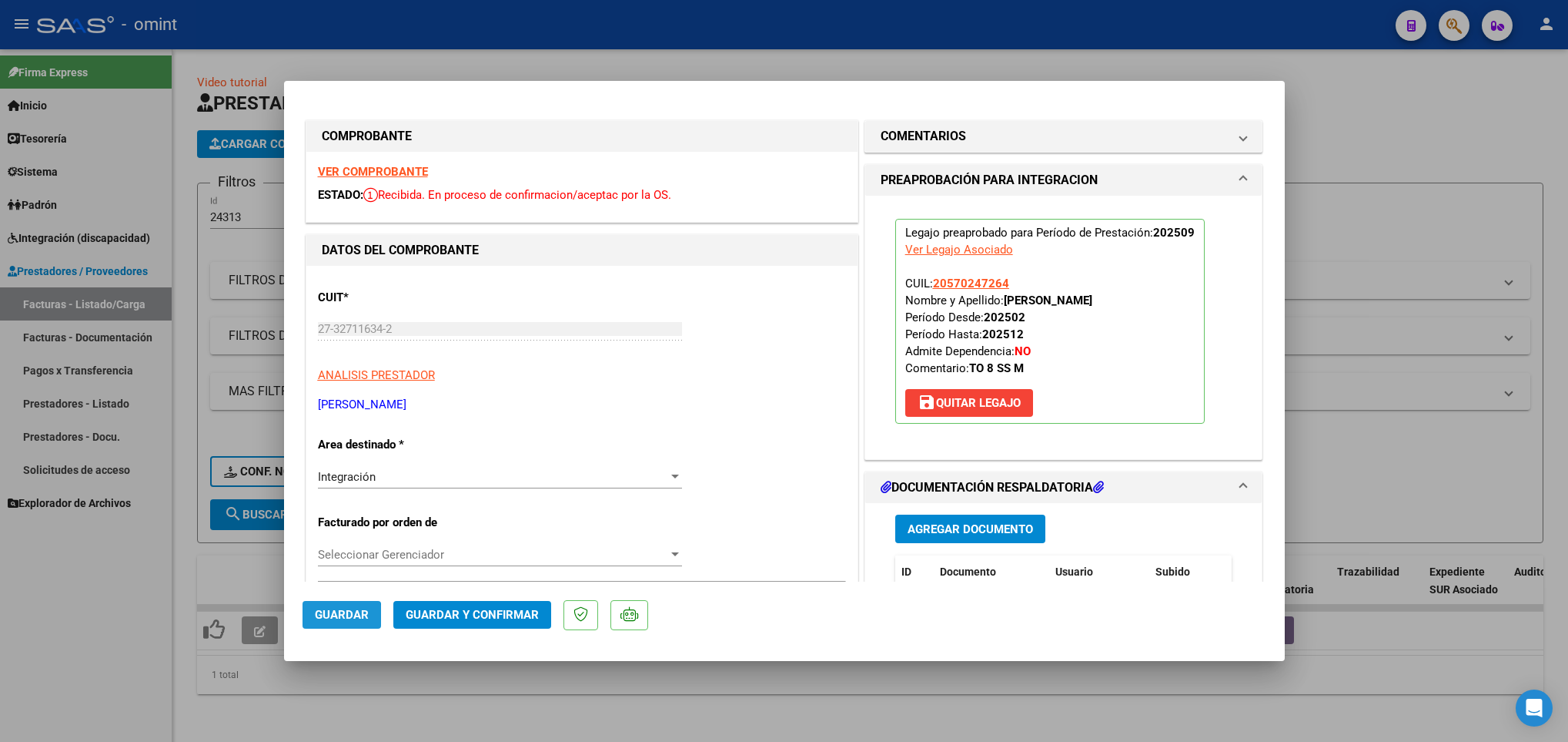
click at [319, 620] on span "Guardar" at bounding box center [342, 614] width 54 height 14
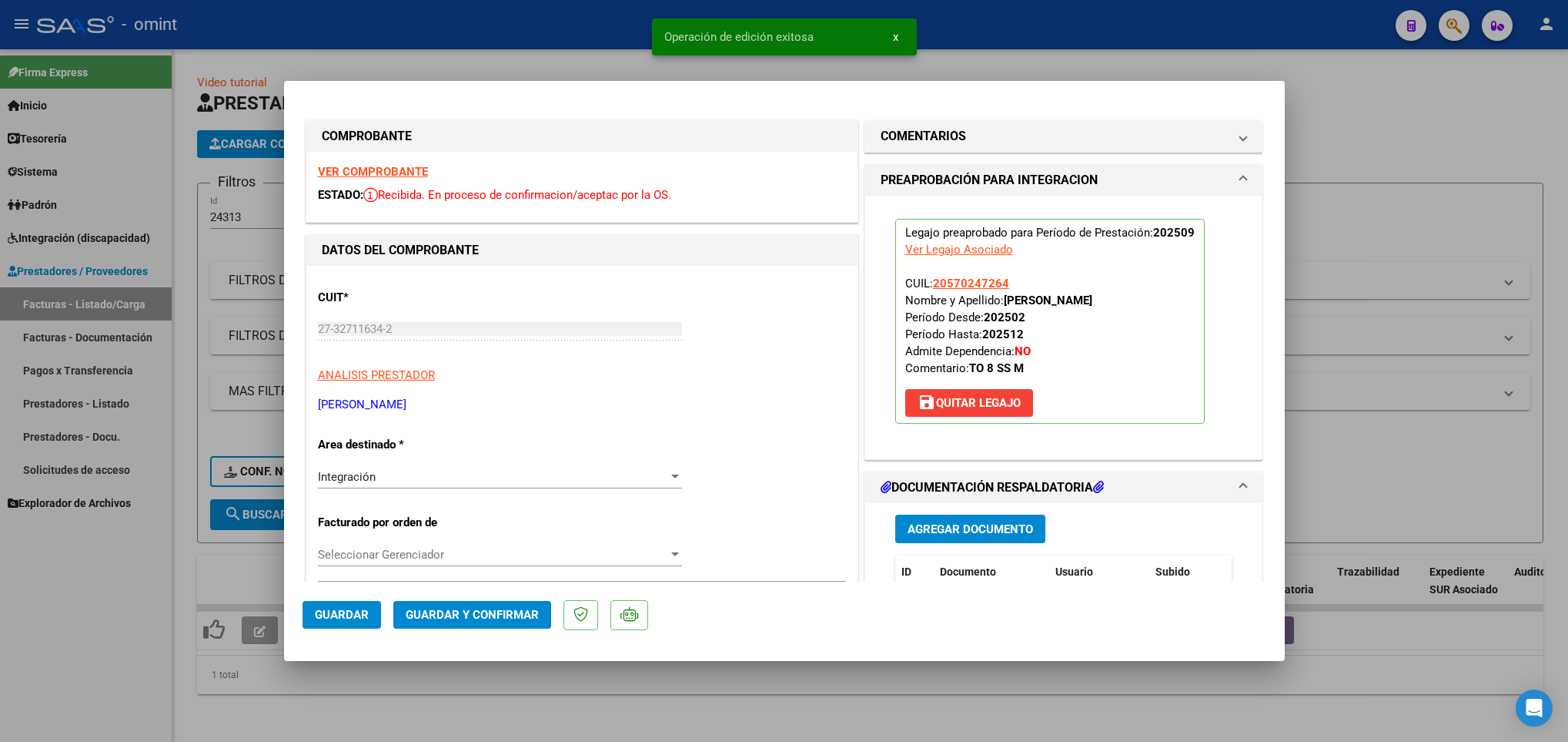
click at [317, 730] on div at bounding box center [784, 371] width 1568 height 742
type input "$ 0,00"
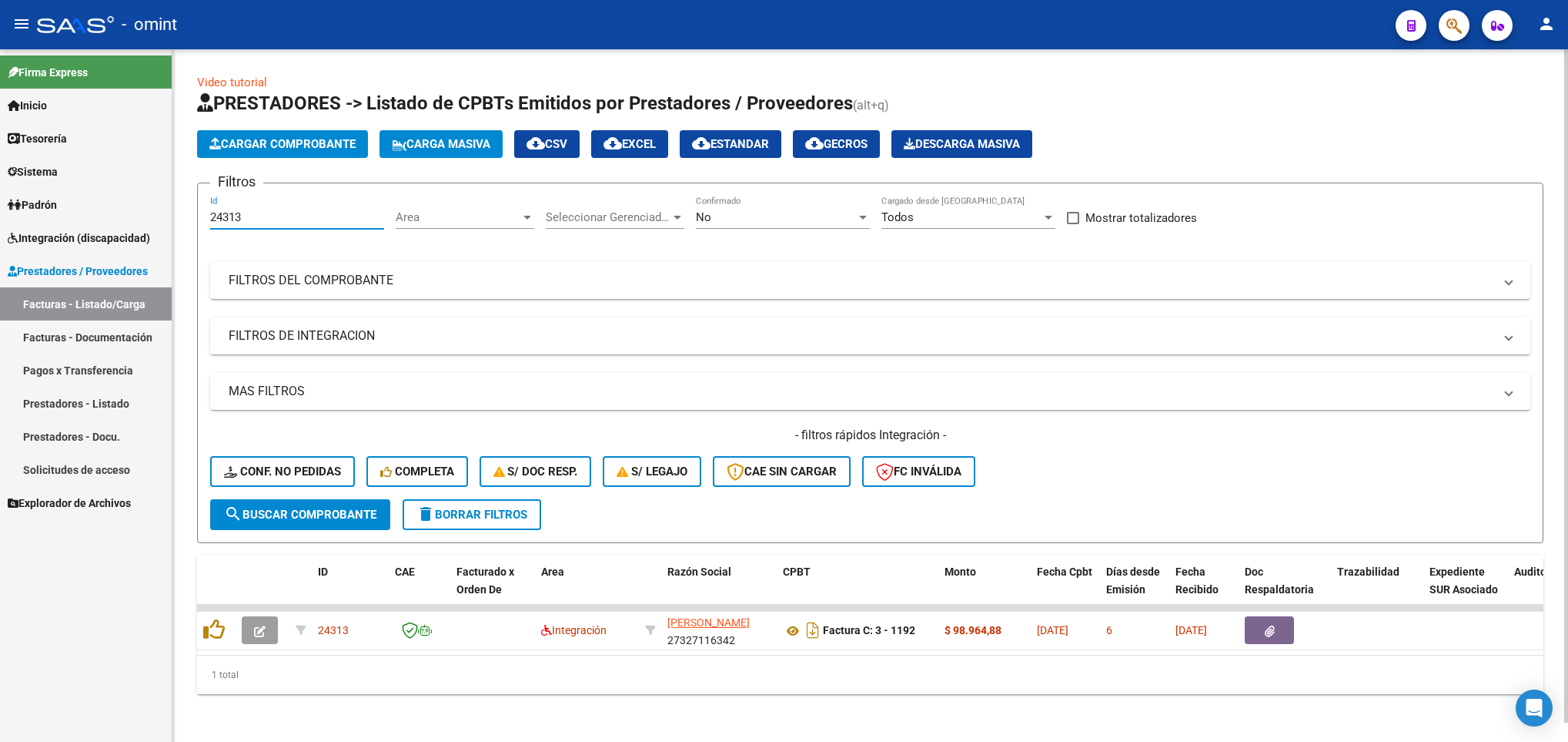
click at [326, 215] on input "24313" at bounding box center [297, 217] width 174 height 14
type input "2"
paste input "23842"
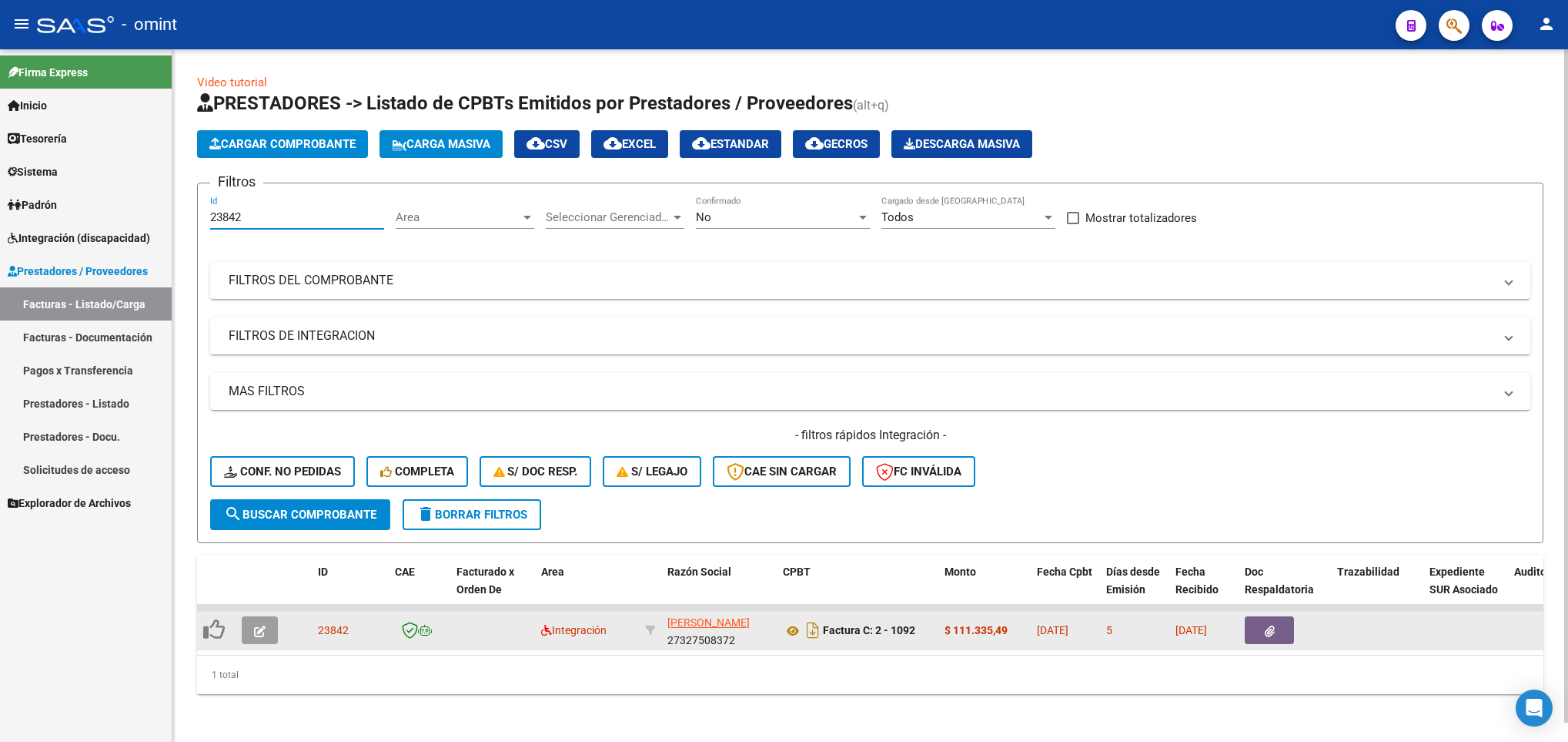
type input "23842"
click at [259, 629] on icon "button" at bounding box center [259, 631] width 11 height 11
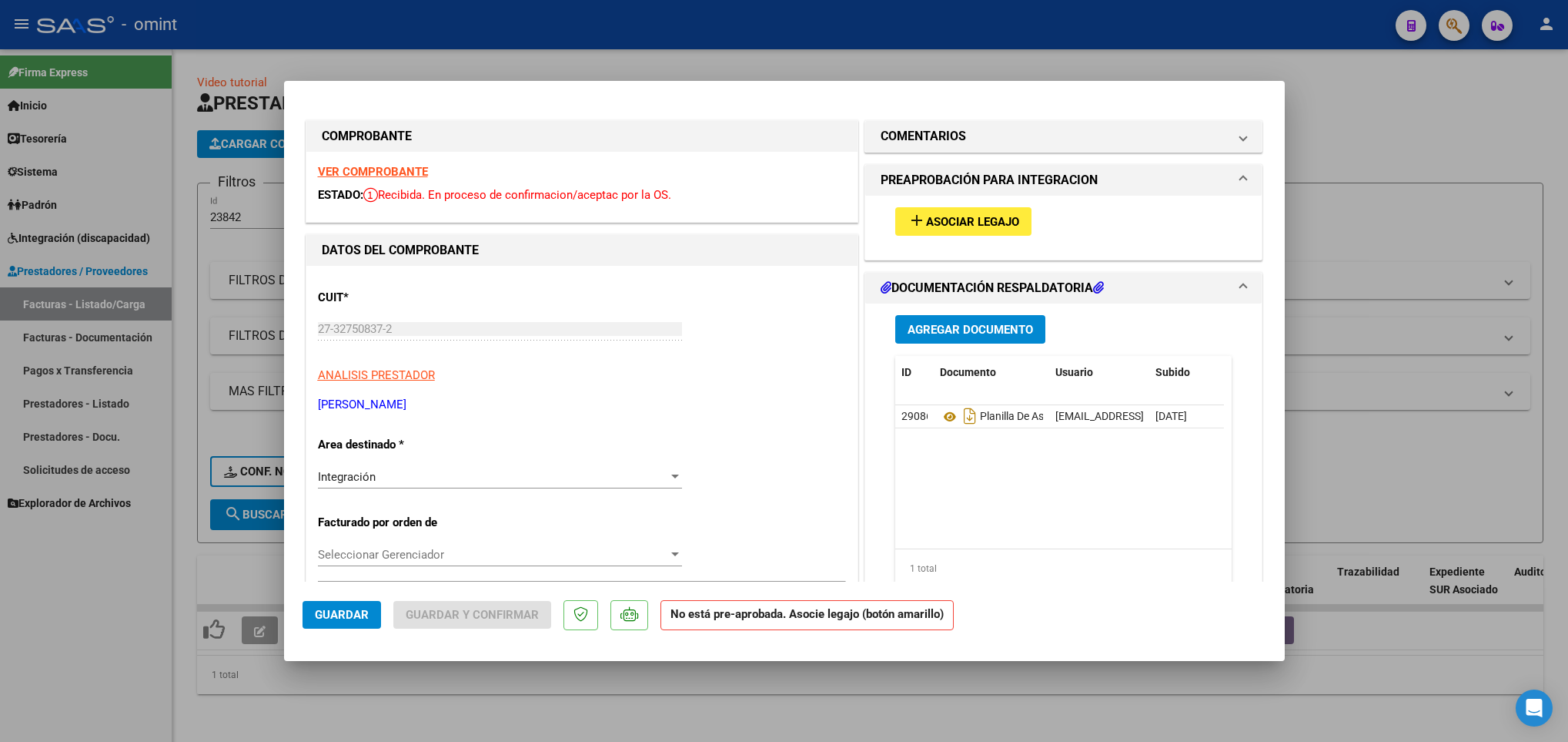
click at [365, 173] on strong "VER COMPROBANTE" at bounding box center [373, 171] width 110 height 14
click at [961, 215] on span "Asociar Legajo" at bounding box center [972, 221] width 93 height 14
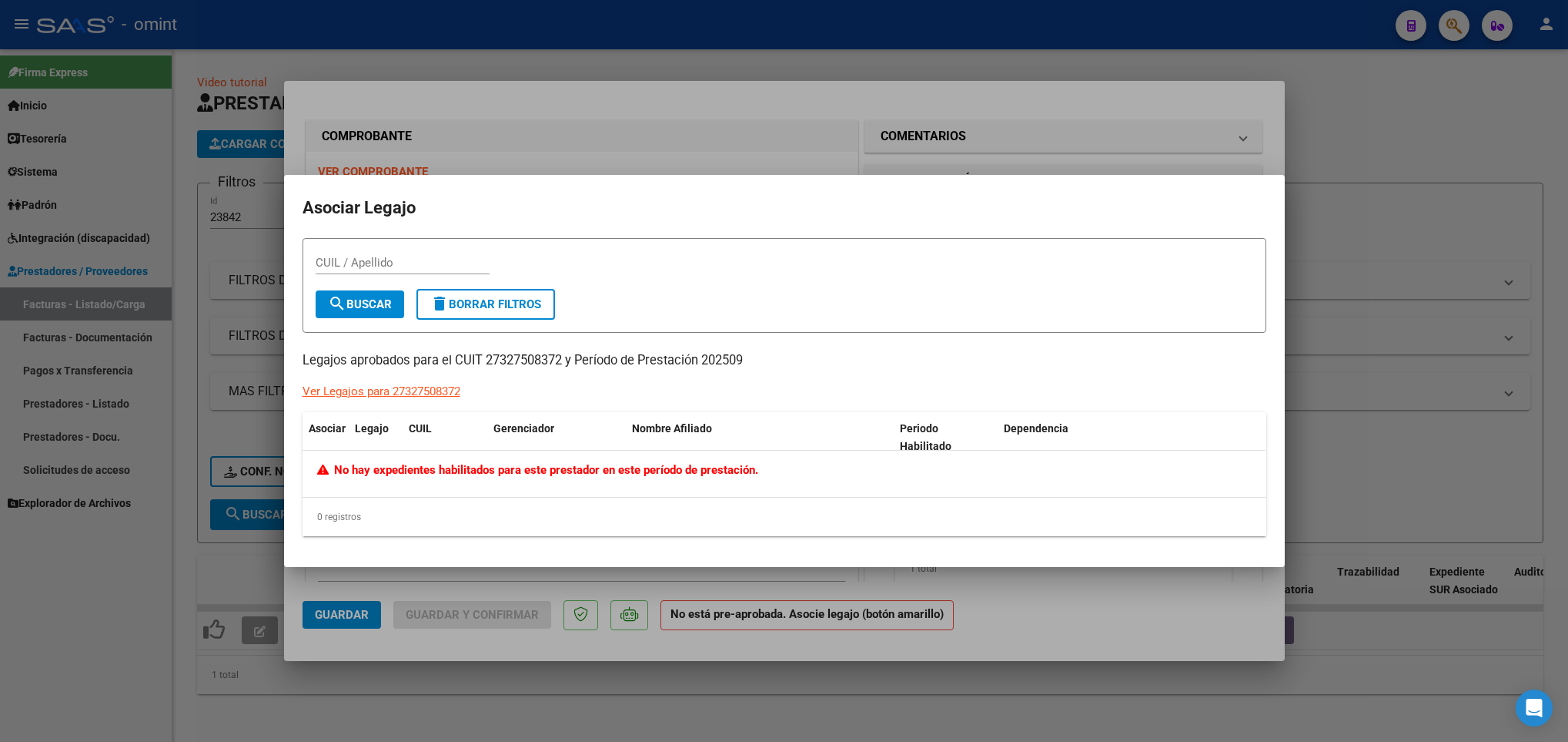
click at [725, 132] on div at bounding box center [784, 371] width 1568 height 742
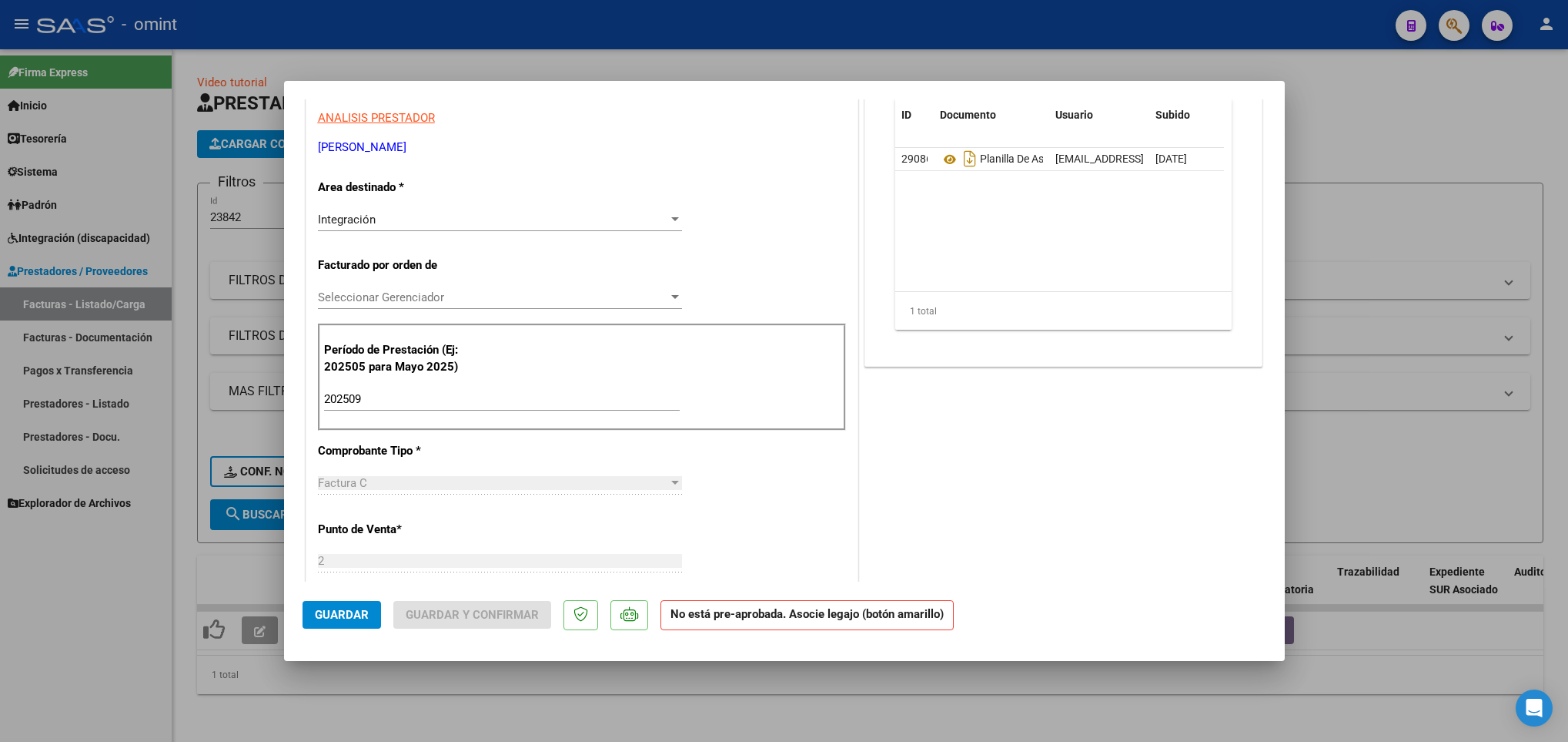
scroll to position [0, 0]
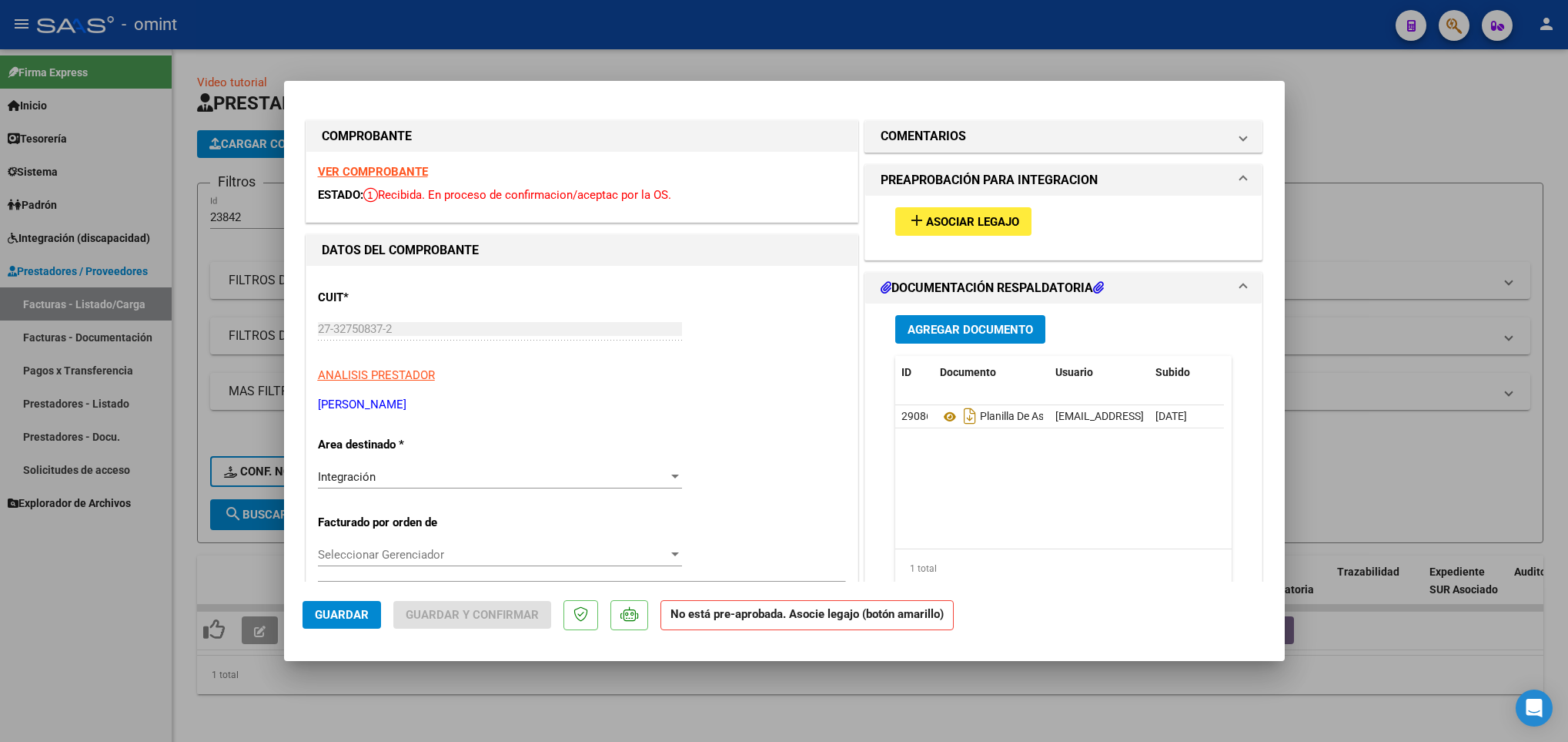
click at [534, 714] on div at bounding box center [784, 371] width 1568 height 742
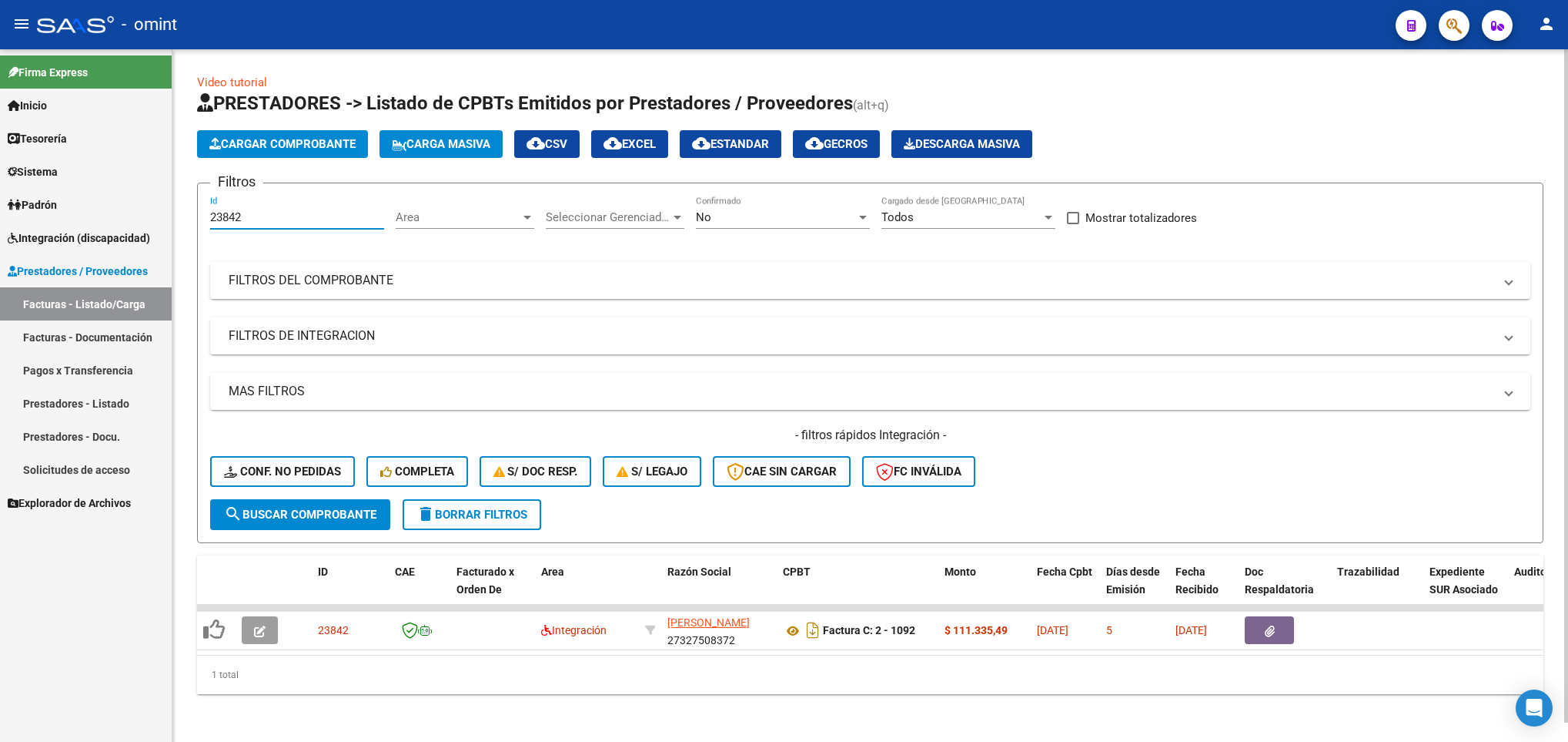
click at [324, 220] on input "23842" at bounding box center [297, 217] width 174 height 14
paste input "21446"
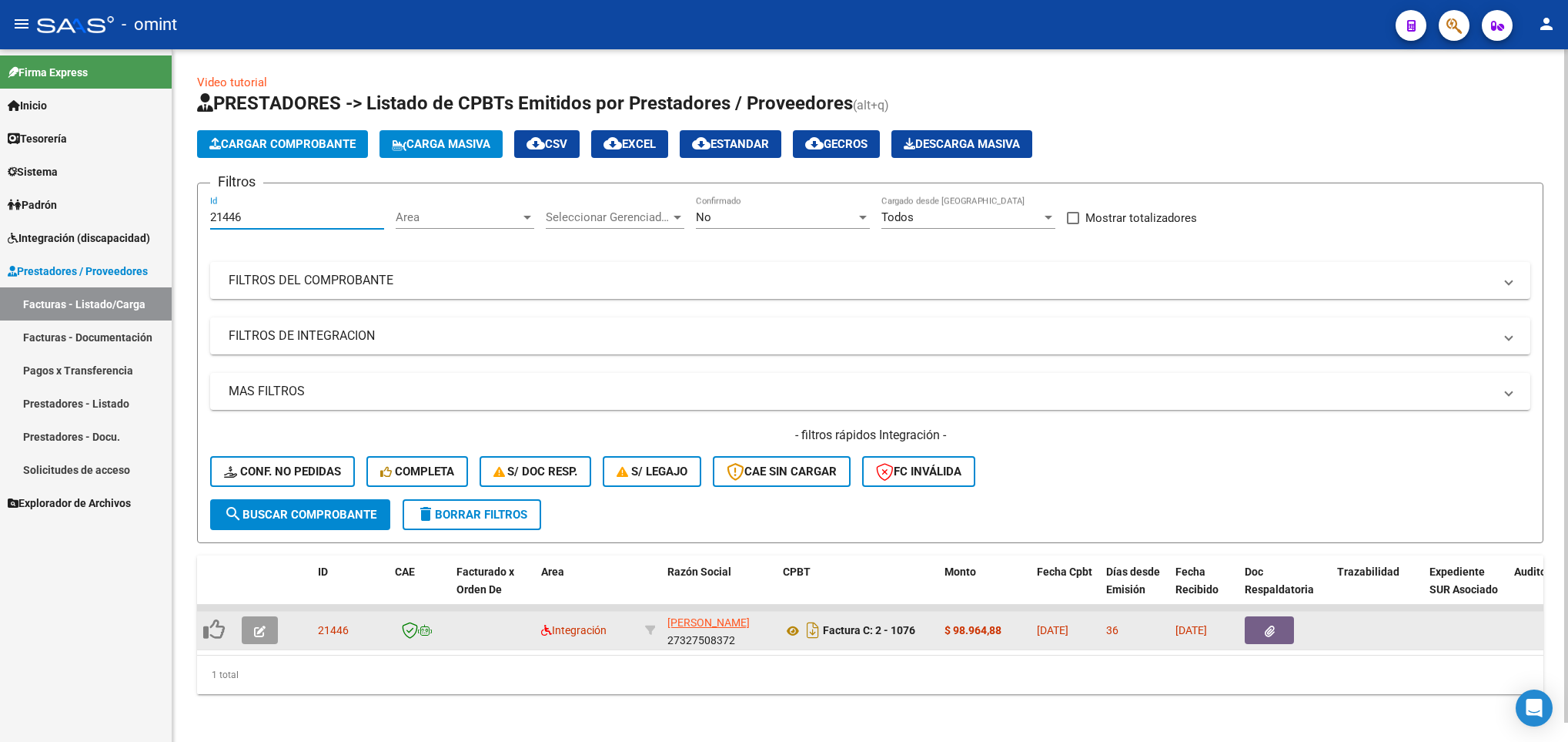
click at [259, 631] on icon "button" at bounding box center [259, 631] width 11 height 11
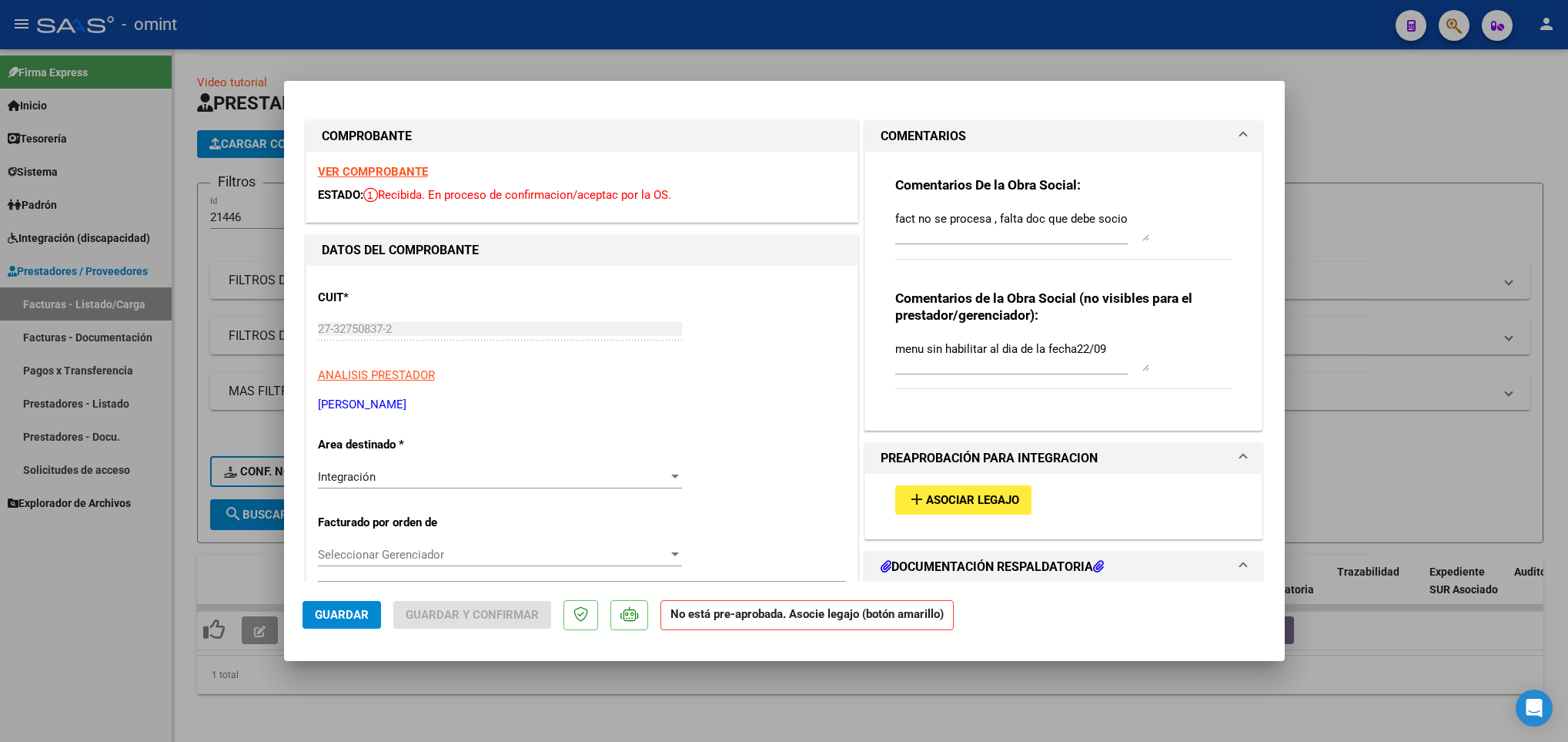
click at [407, 167] on strong "VER COMPROBANTE" at bounding box center [373, 171] width 110 height 14
click at [702, 716] on div at bounding box center [784, 371] width 1568 height 742
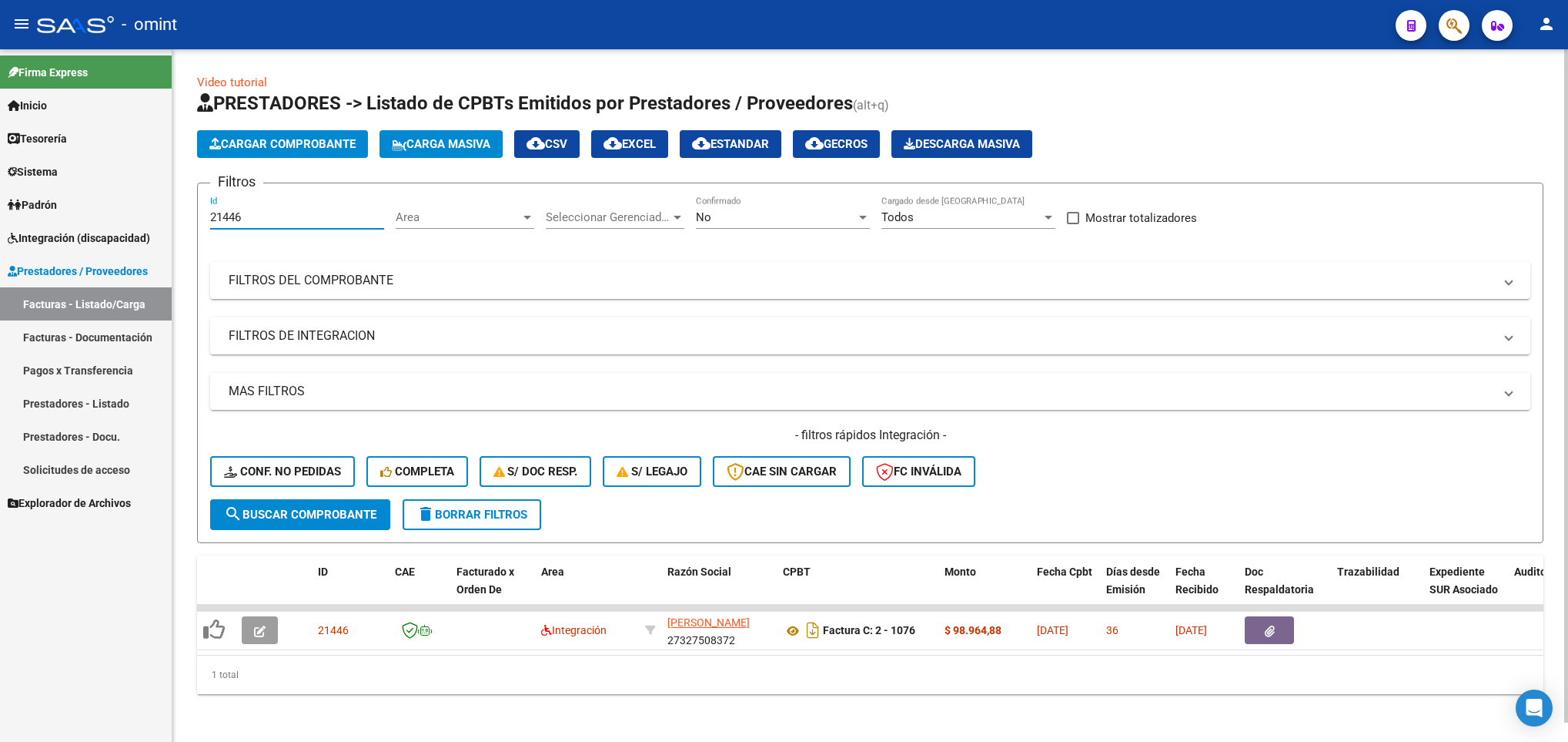
click at [264, 220] on input "21446" at bounding box center [297, 217] width 174 height 14
paste input "22110"
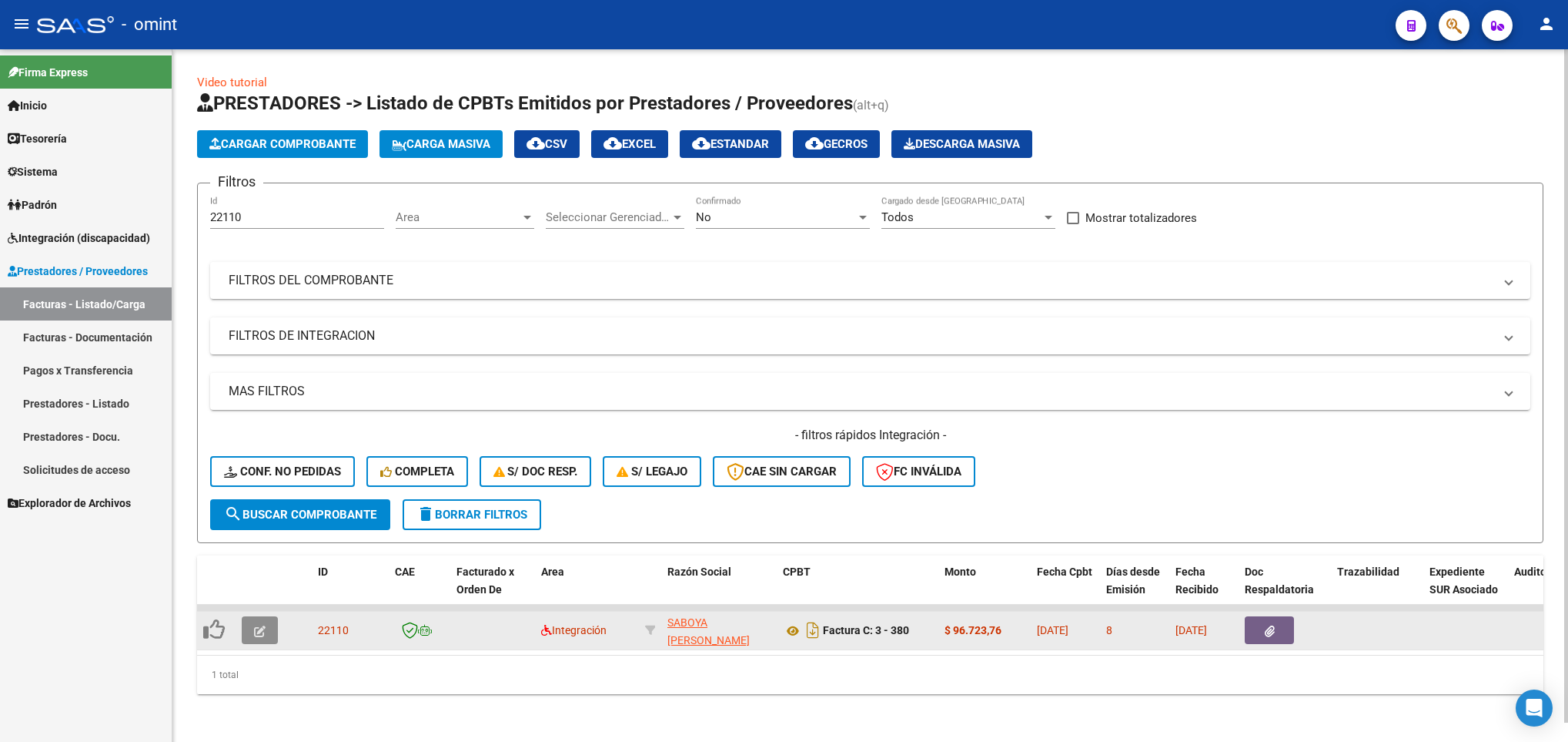
click at [256, 629] on icon "button" at bounding box center [259, 631] width 11 height 11
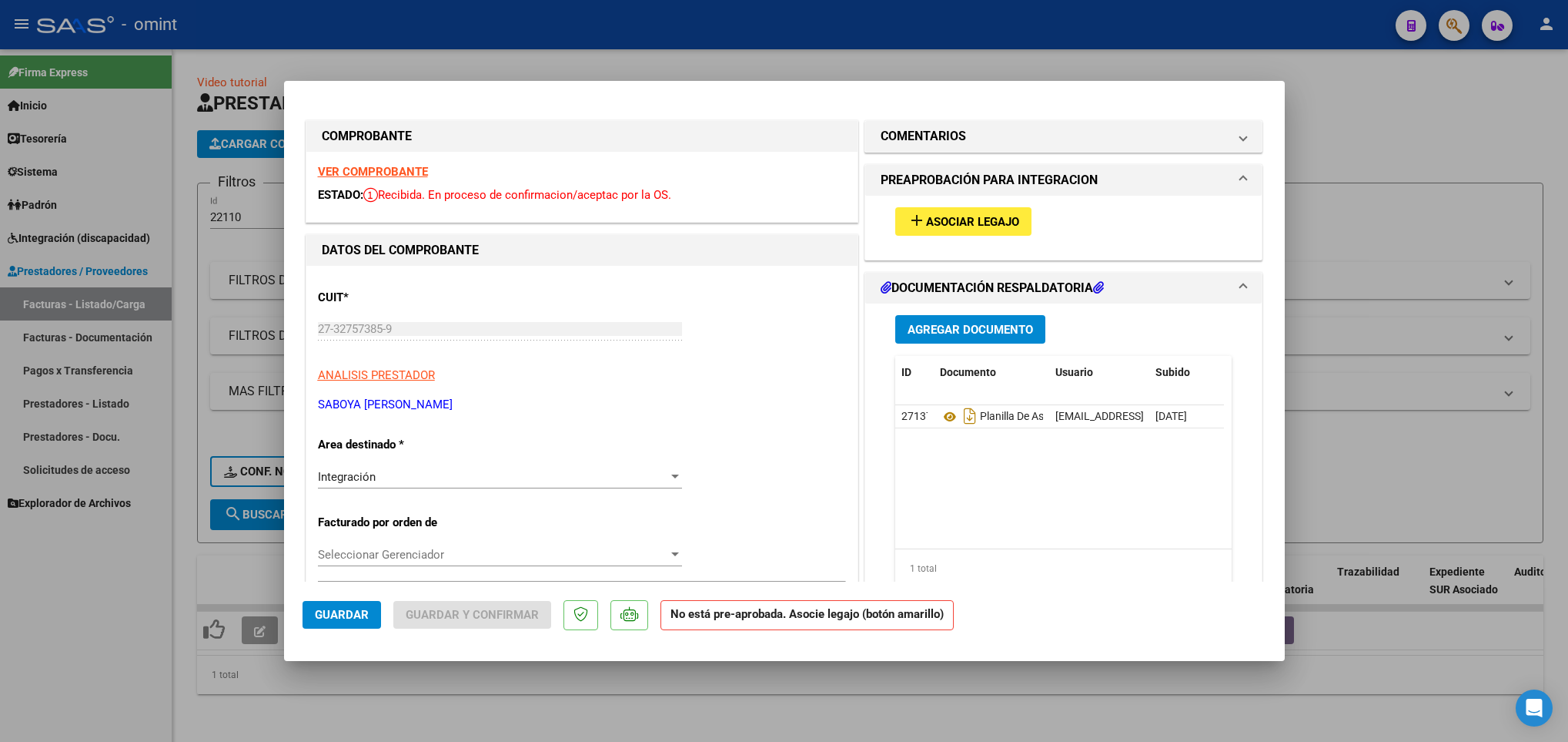
click at [345, 171] on strong "VER COMPROBANTE" at bounding box center [373, 171] width 110 height 14
click at [995, 227] on span "Asociar Legajo" at bounding box center [972, 221] width 93 height 14
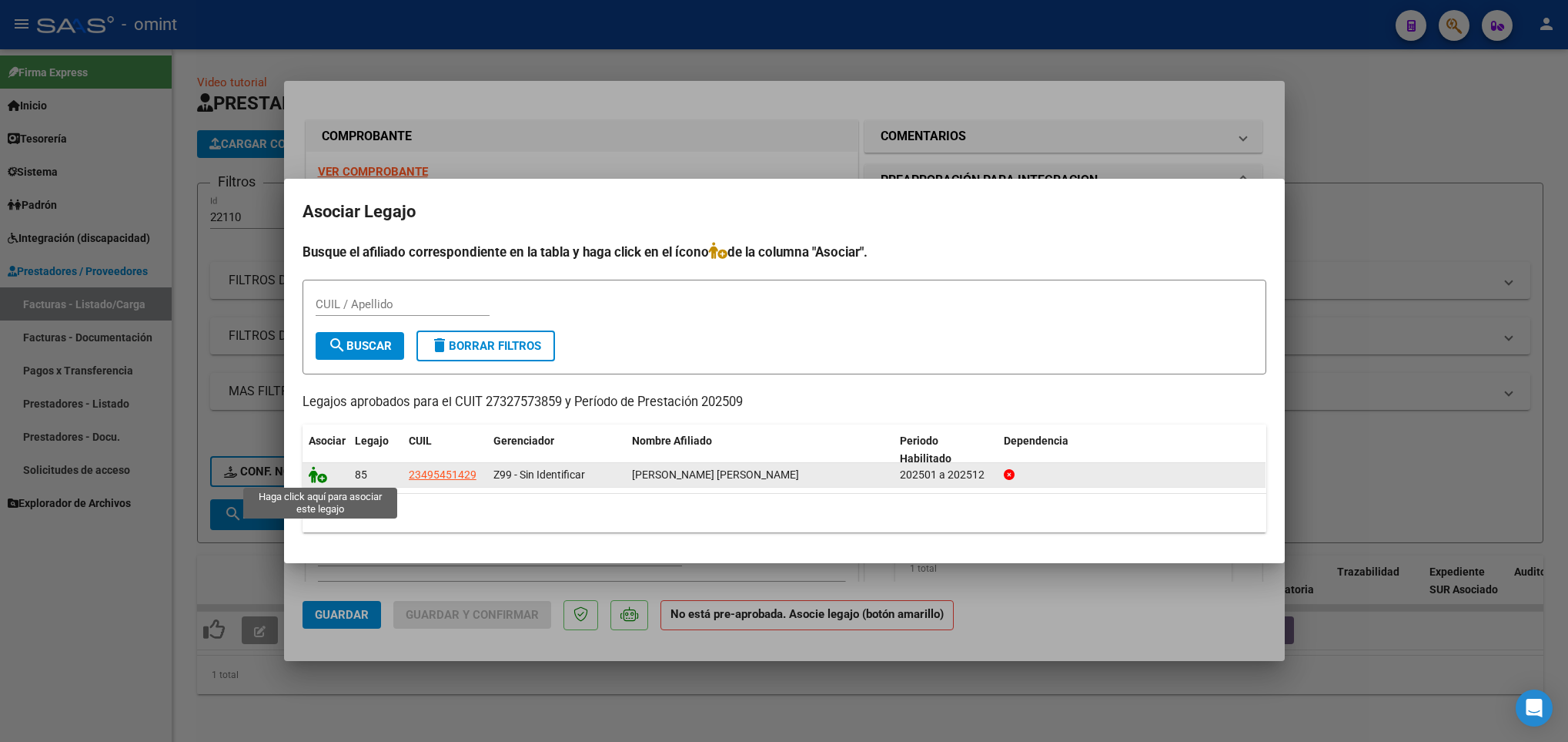
click at [310, 479] on icon at bounding box center [317, 474] width 19 height 17
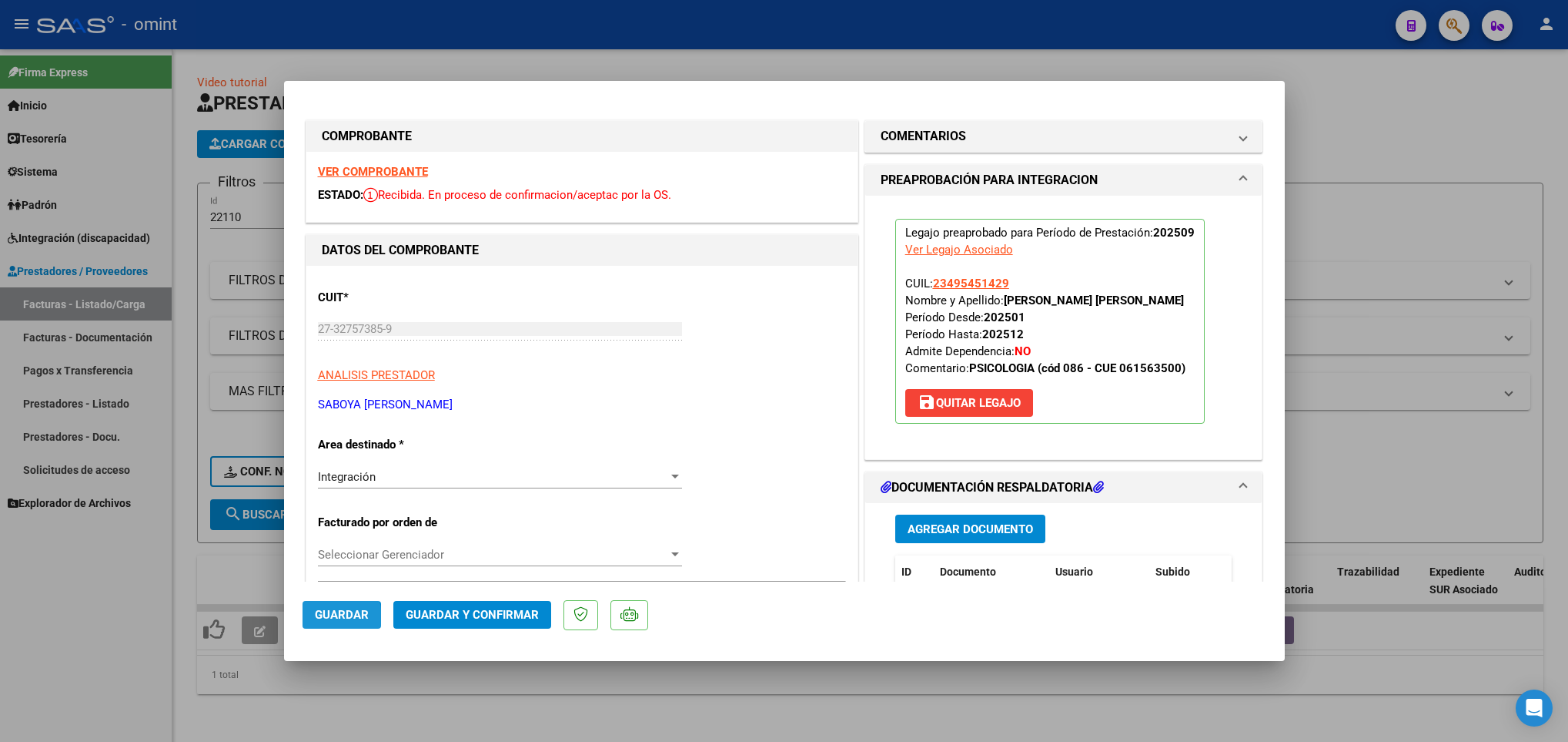
click at [321, 618] on span "Guardar" at bounding box center [342, 614] width 54 height 14
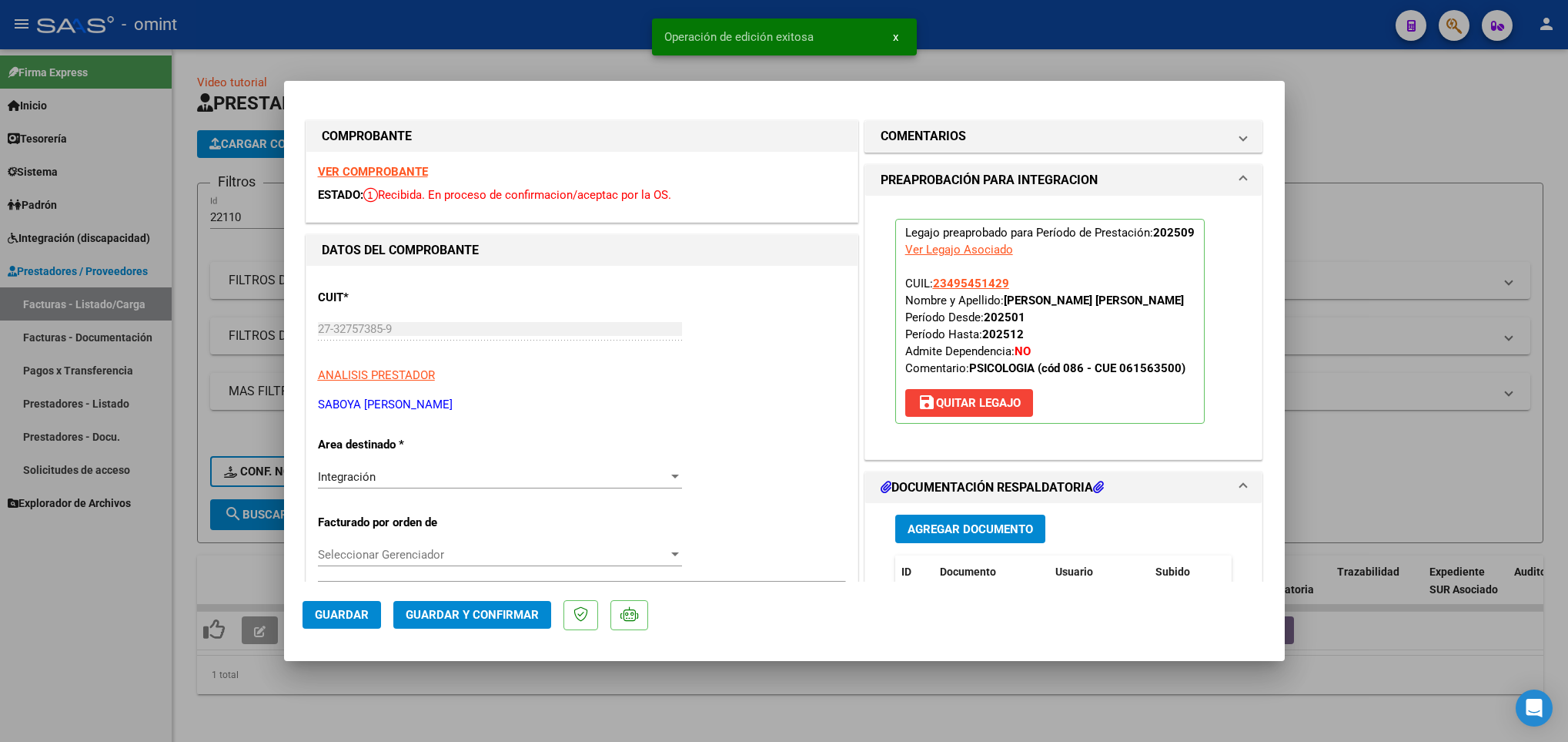
click at [324, 703] on div at bounding box center [784, 371] width 1568 height 742
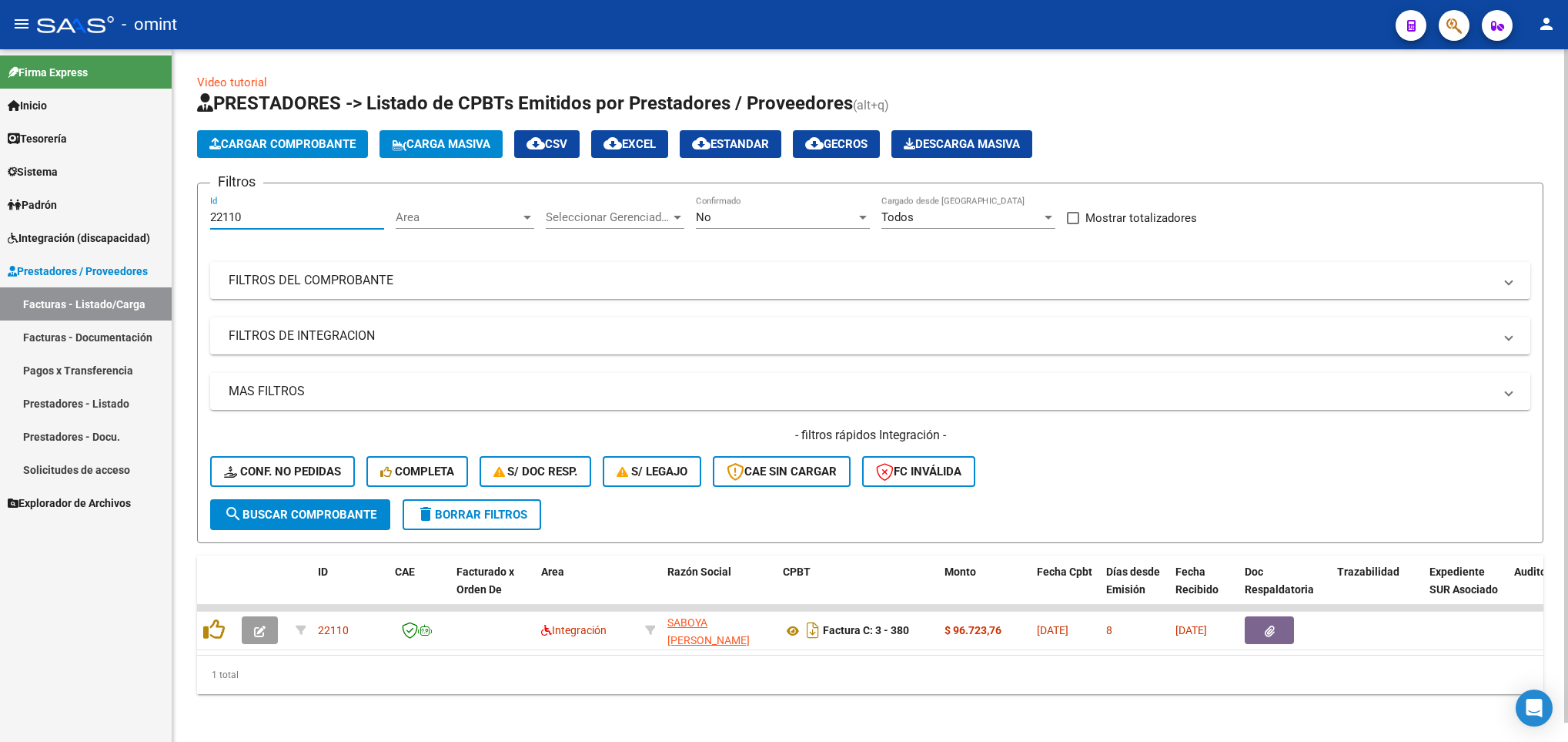
click at [308, 218] on input "22110" at bounding box center [297, 217] width 174 height 14
paste input "24323"
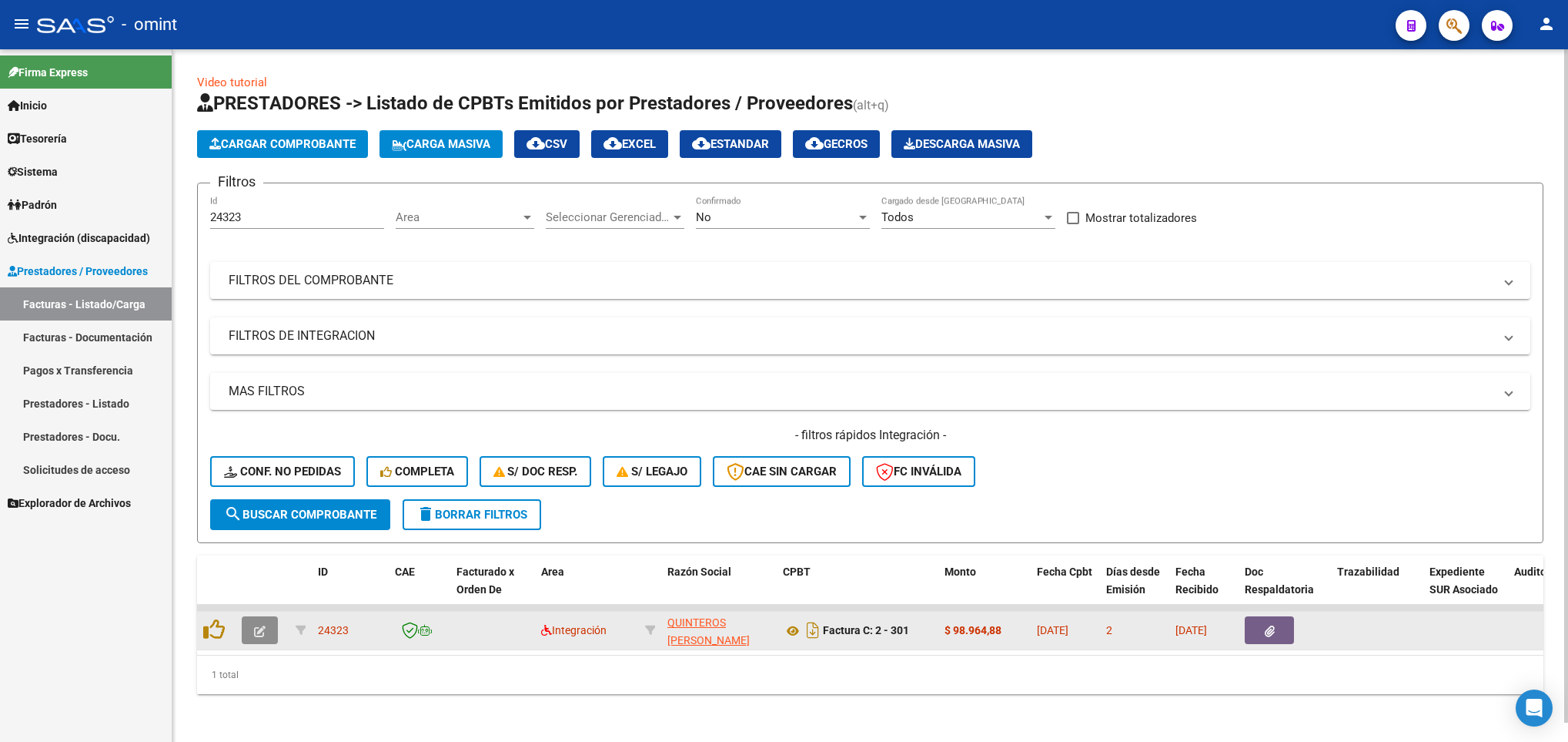
click at [257, 633] on icon "button" at bounding box center [259, 631] width 11 height 11
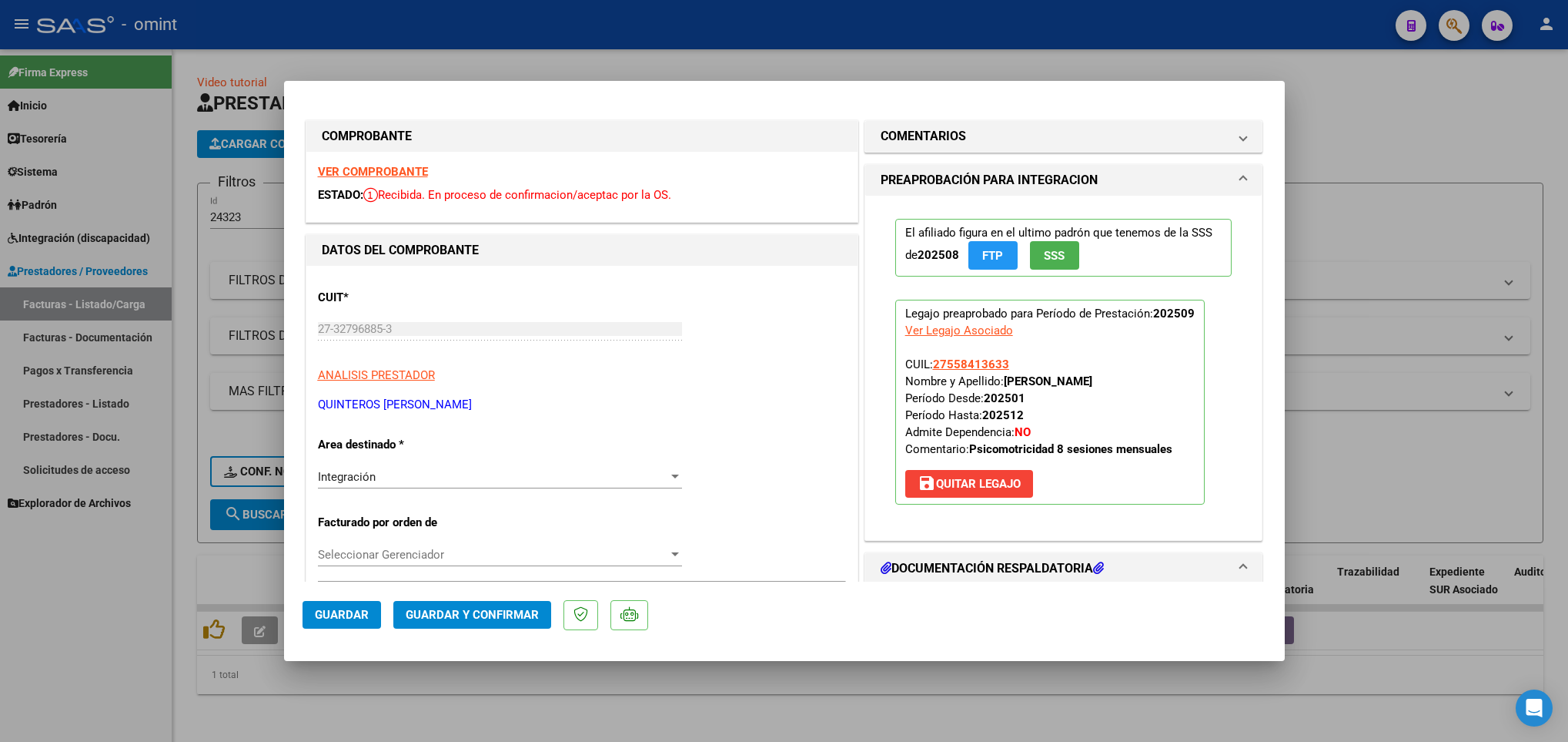
click at [255, 703] on div at bounding box center [784, 371] width 1568 height 742
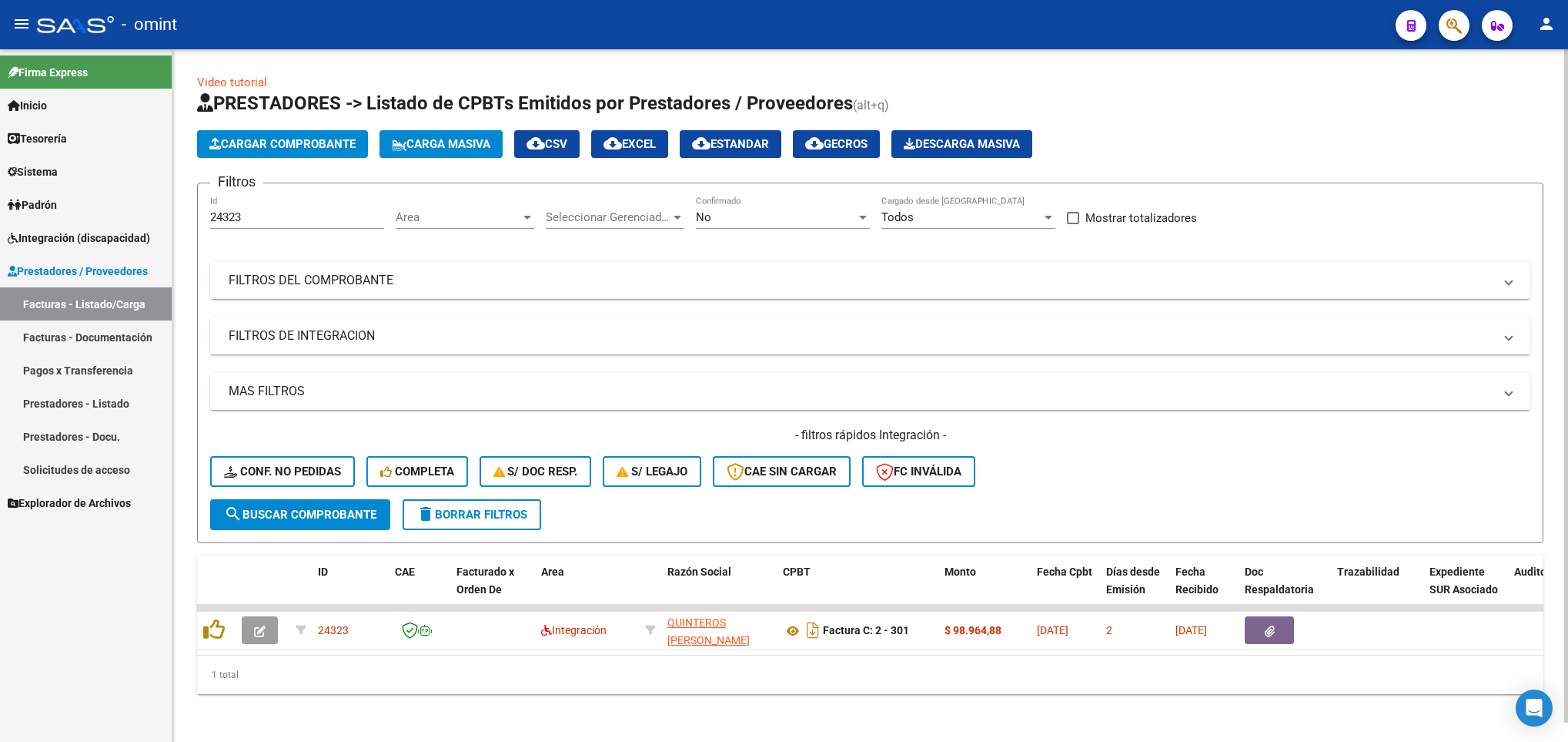
drag, startPoint x: 259, startPoint y: 203, endPoint x: 252, endPoint y: 215, distance: 13.9
click at [252, 215] on div "24323 Id" at bounding box center [297, 212] width 174 height 33
click at [252, 215] on input "24323" at bounding box center [297, 217] width 174 height 14
paste input "23982"
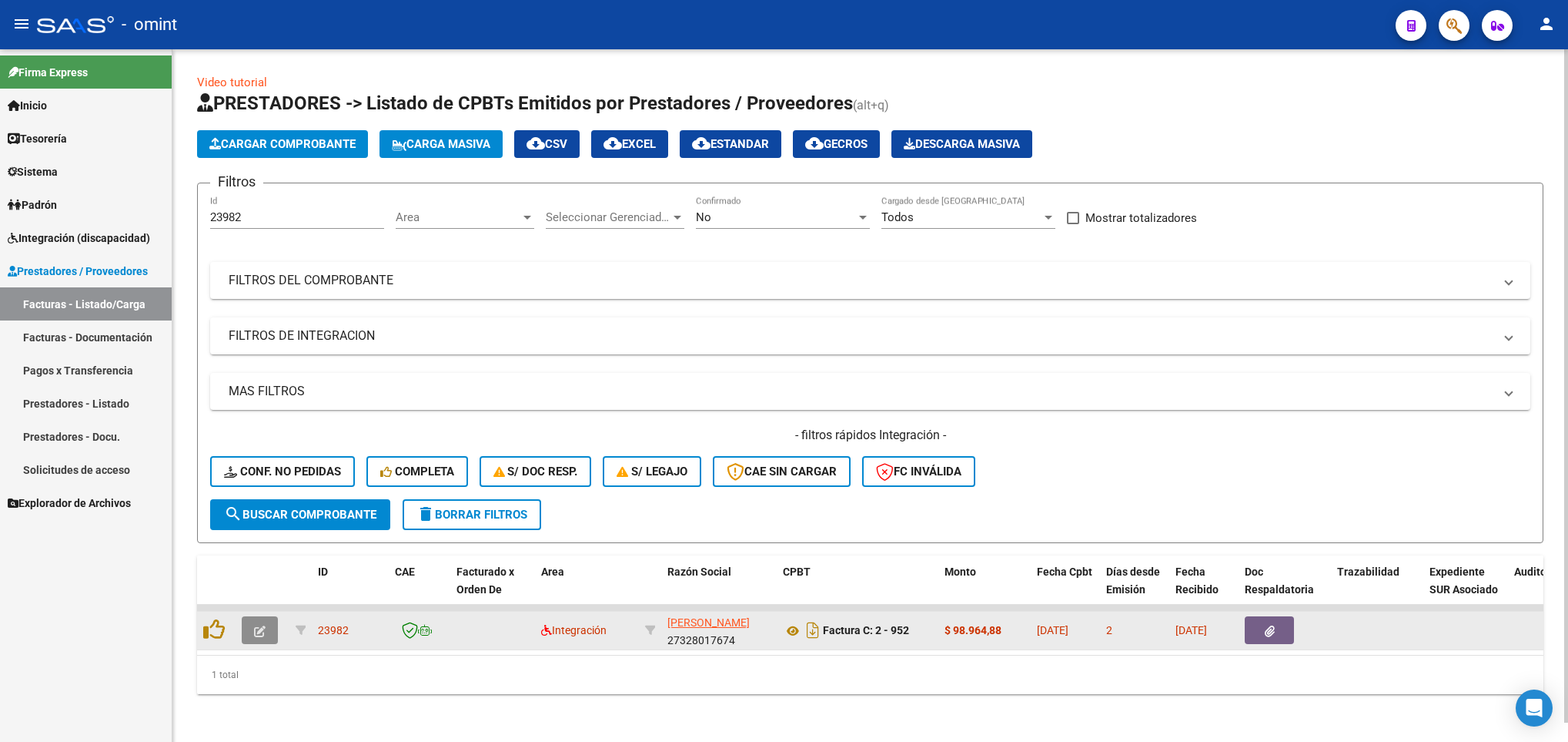
click at [252, 631] on button "button" at bounding box center [259, 630] width 36 height 28
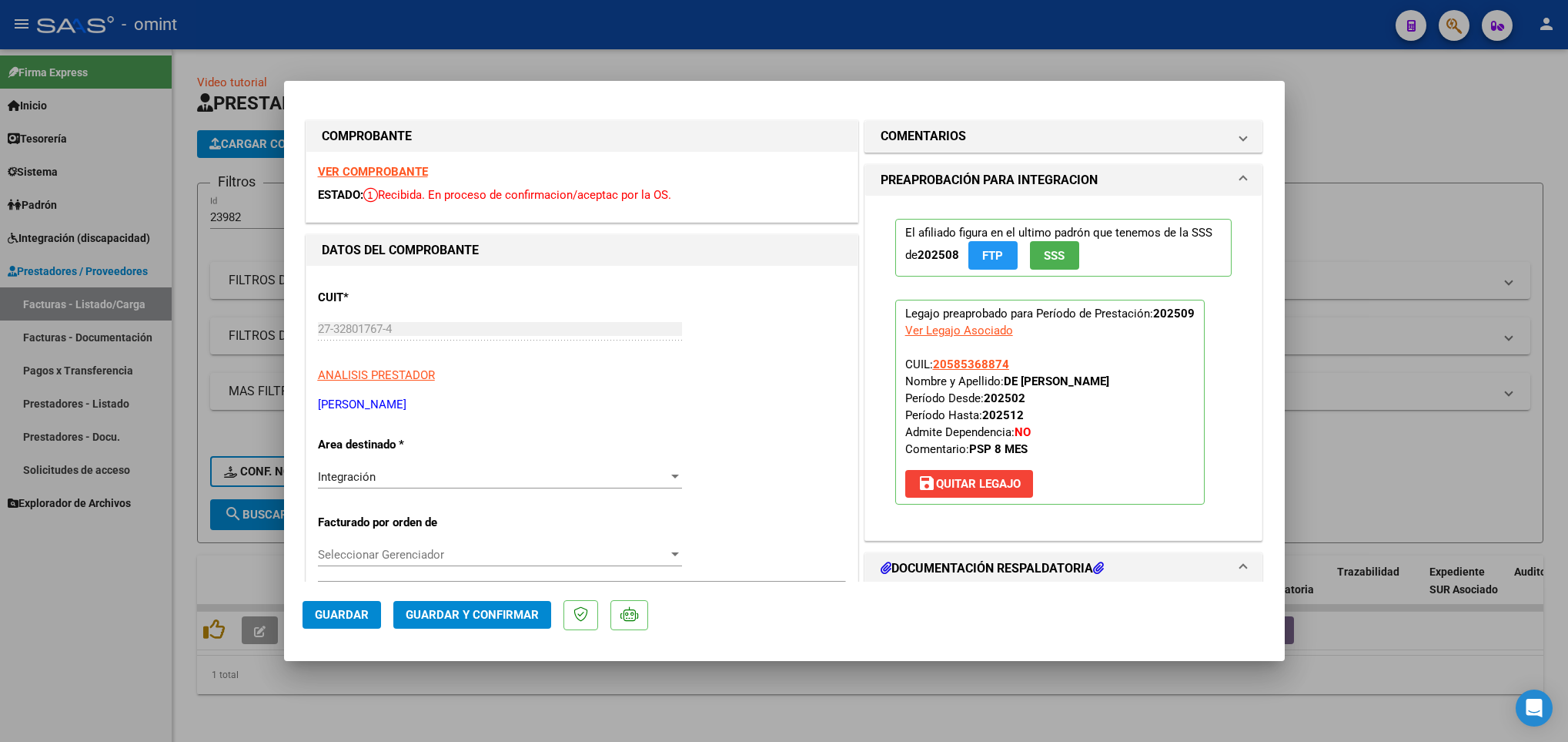
click at [444, 723] on div at bounding box center [784, 371] width 1568 height 742
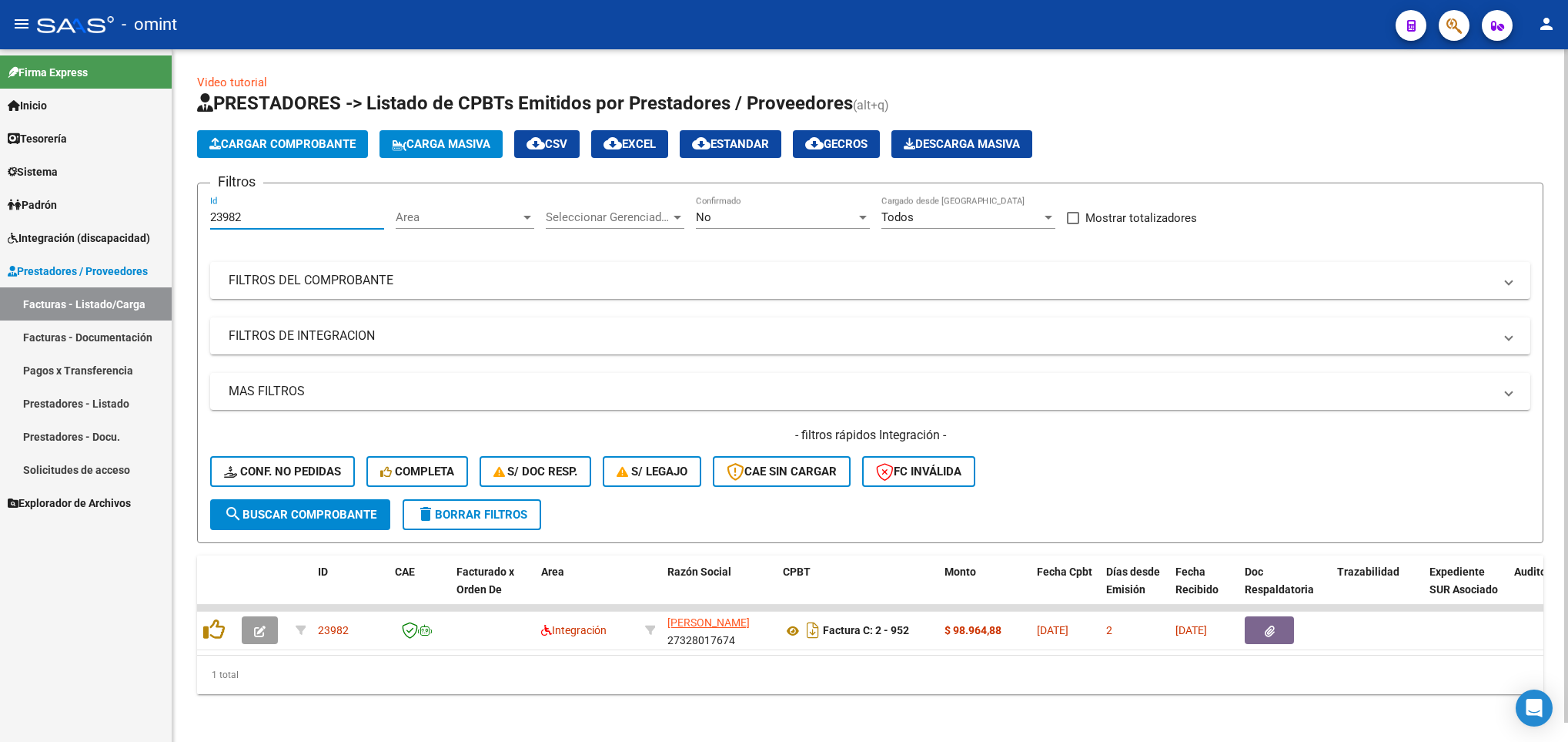
click at [337, 211] on input "23982" at bounding box center [297, 217] width 174 height 14
paste input "22810"
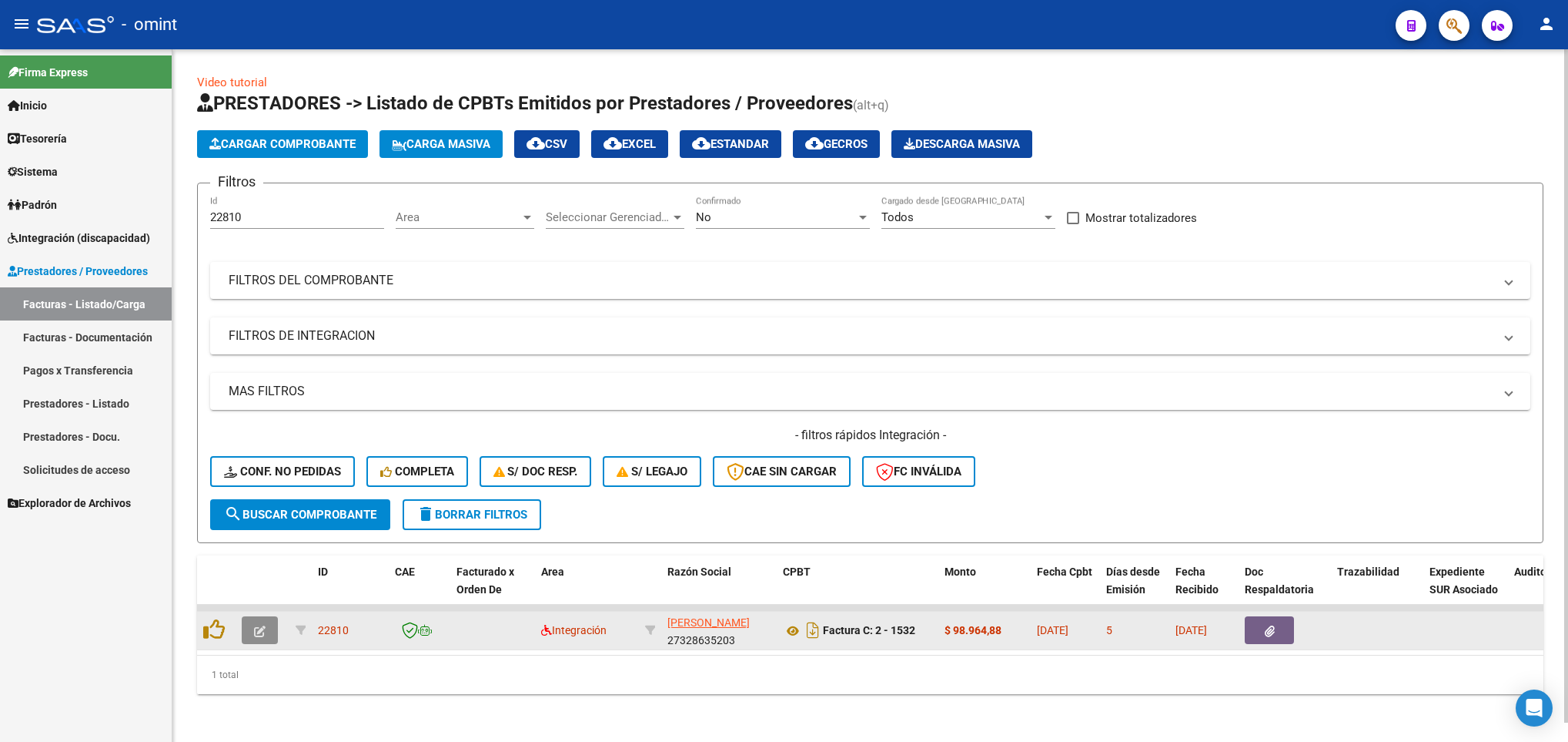
click at [261, 636] on span "button" at bounding box center [259, 629] width 11 height 14
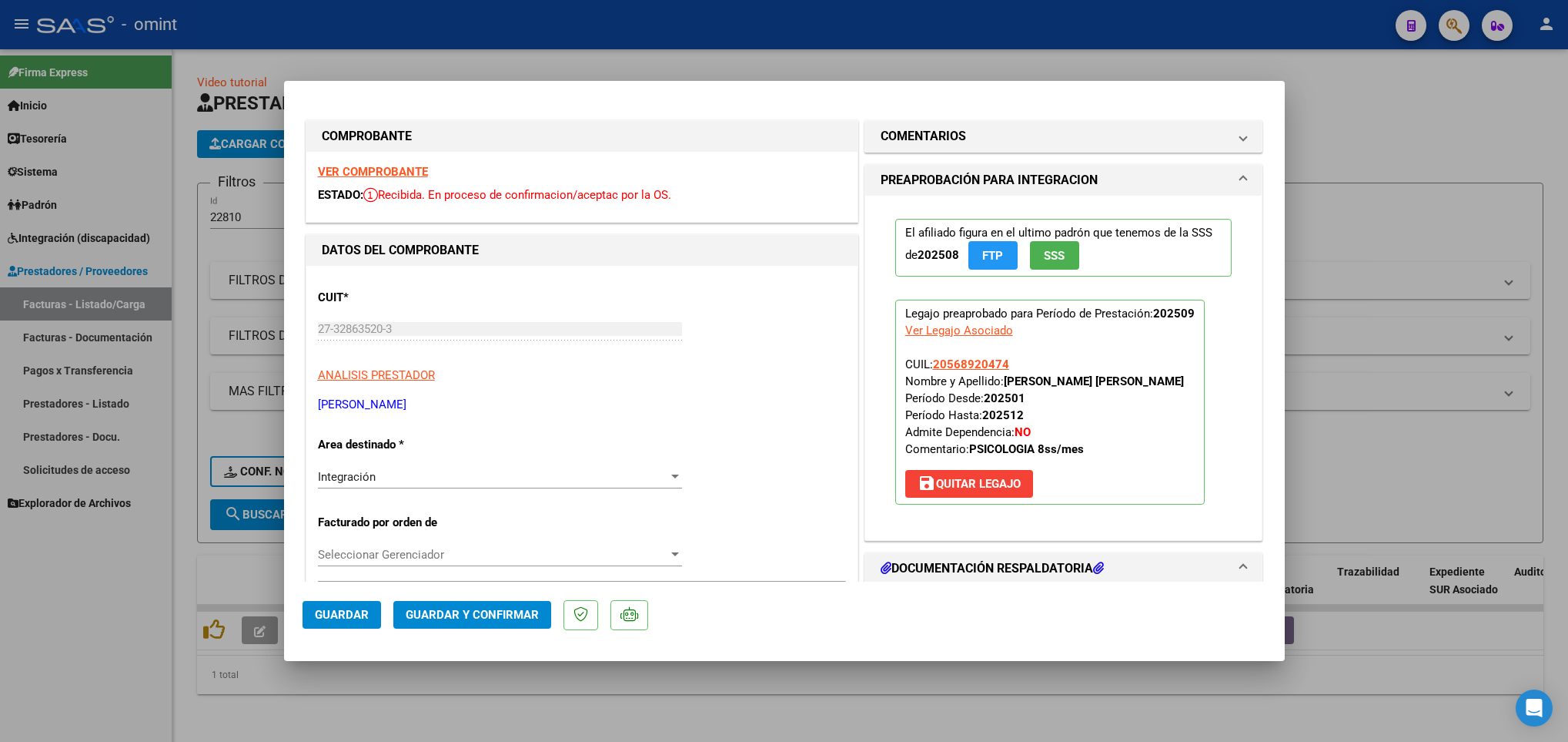
click at [363, 726] on div at bounding box center [784, 371] width 1568 height 742
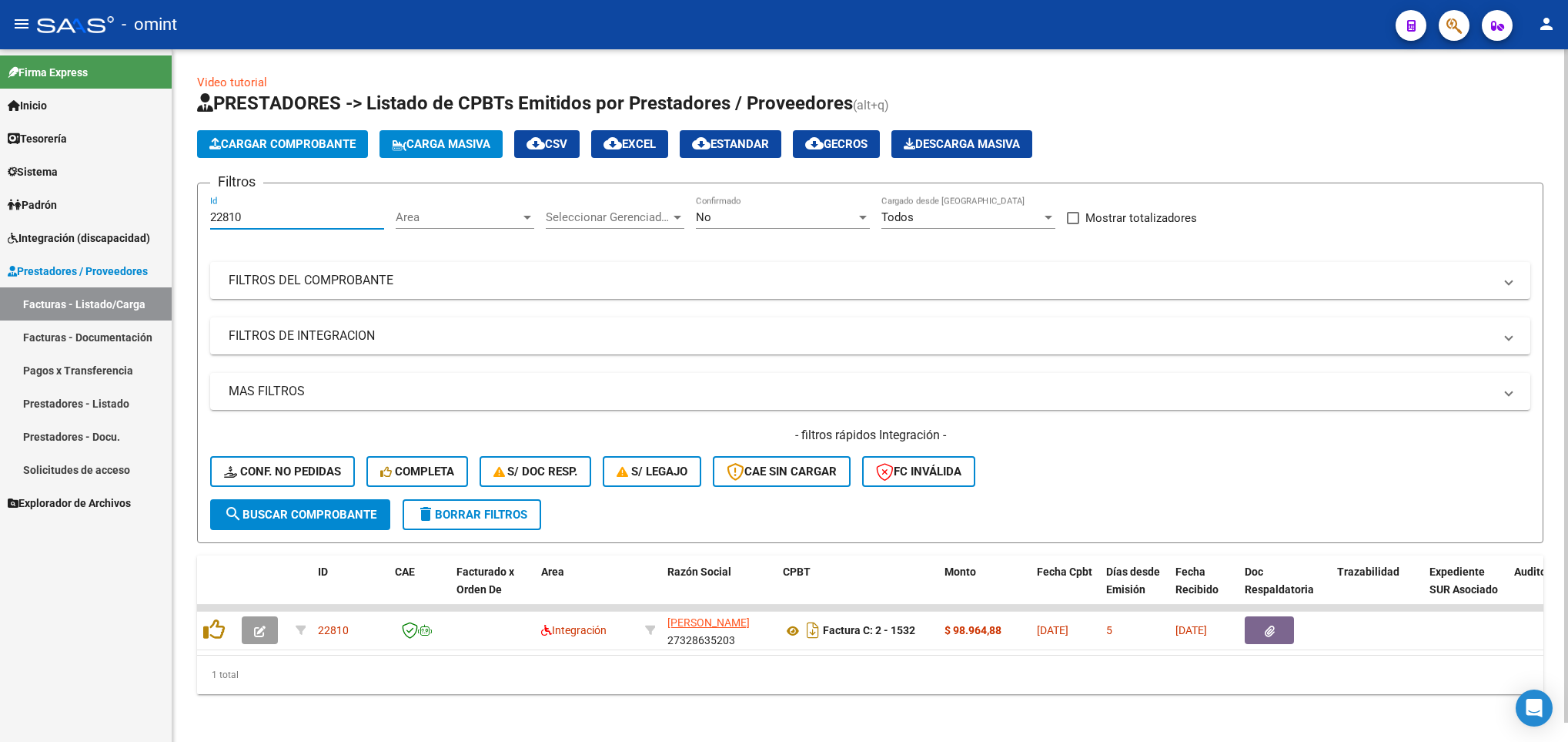
click at [320, 212] on input "22810" at bounding box center [297, 217] width 174 height 14
paste input "23976"
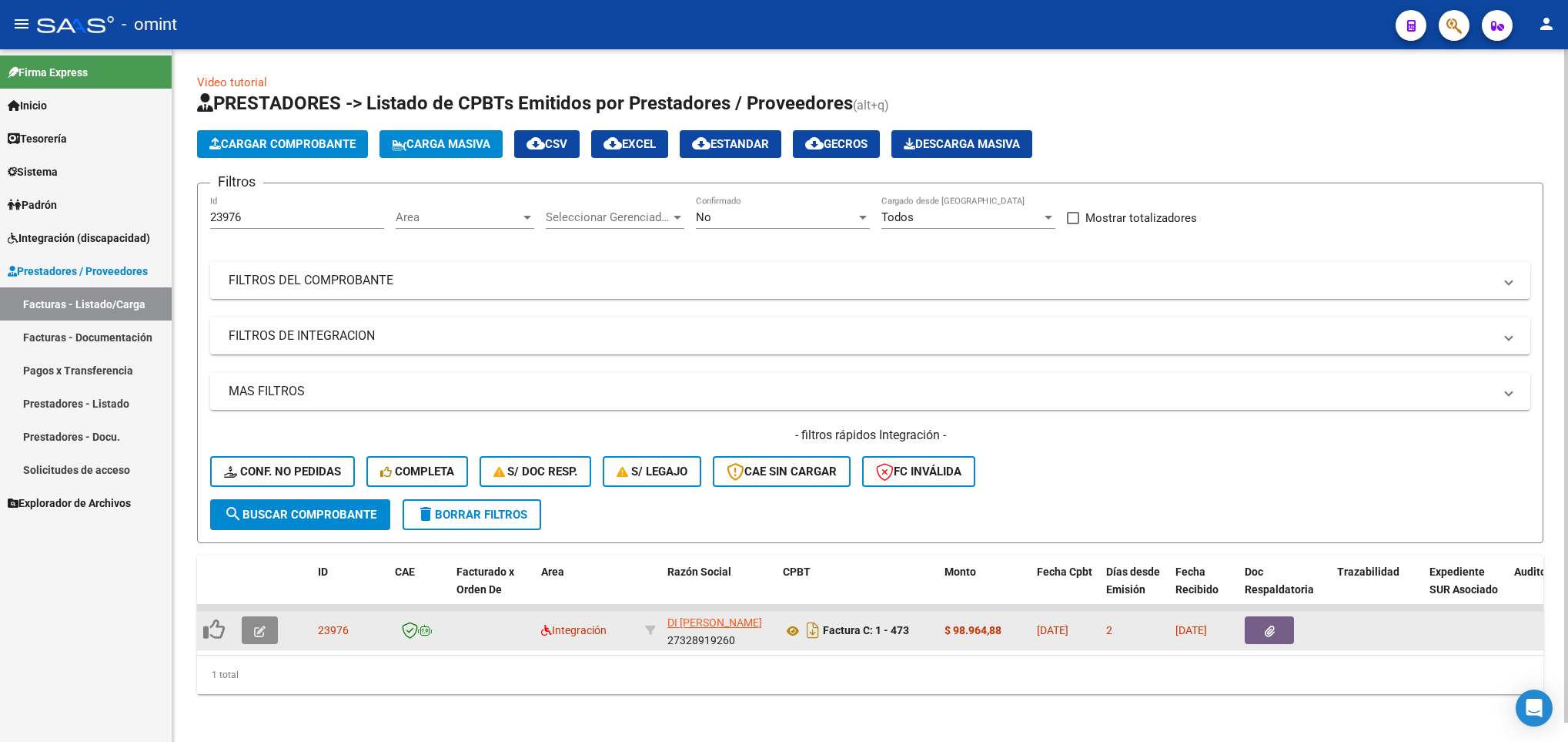
click at [264, 626] on icon "button" at bounding box center [259, 631] width 11 height 11
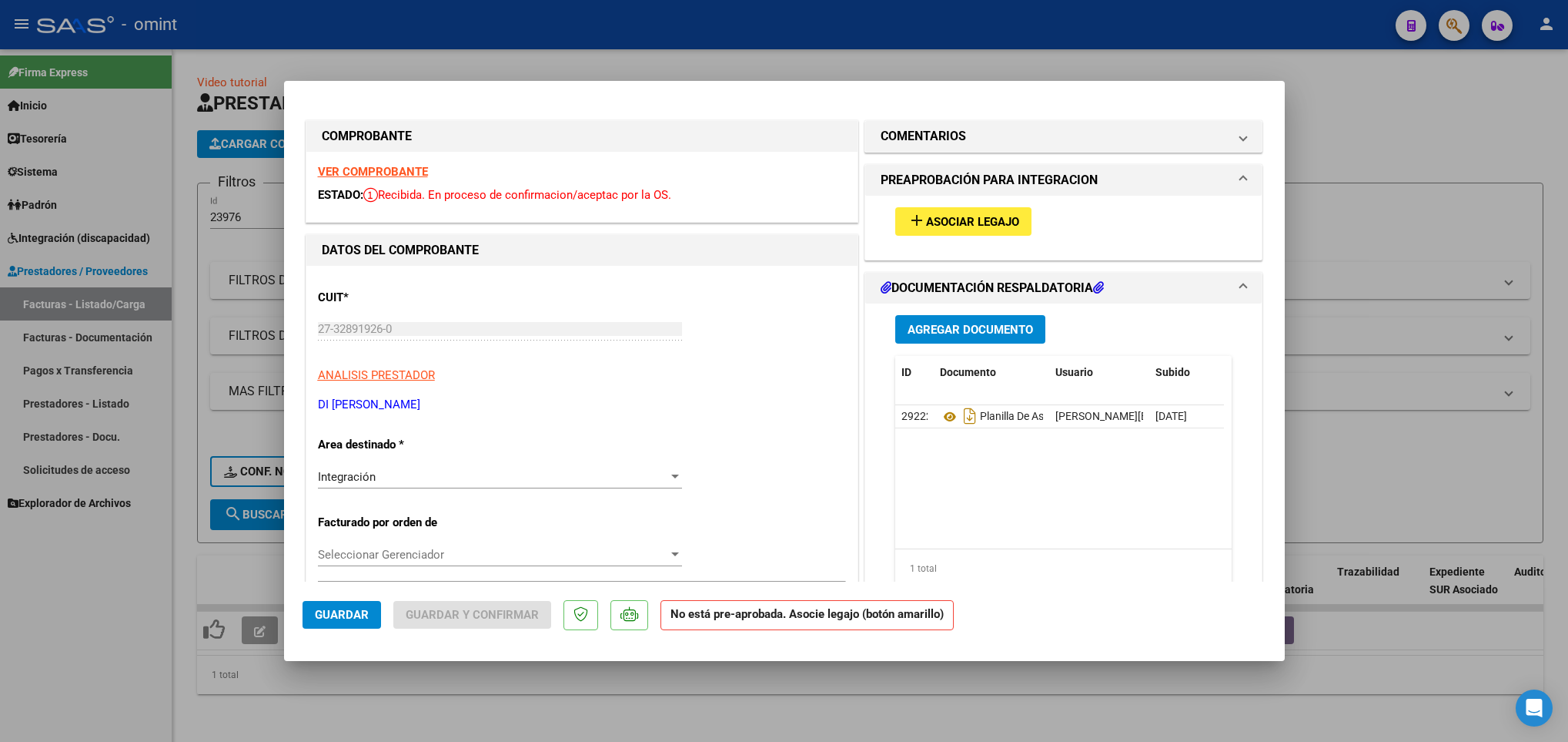
click at [335, 167] on strong "VER COMPROBANTE" at bounding box center [373, 171] width 110 height 14
click at [950, 232] on button "add Asociar Legajo" at bounding box center [963, 221] width 136 height 29
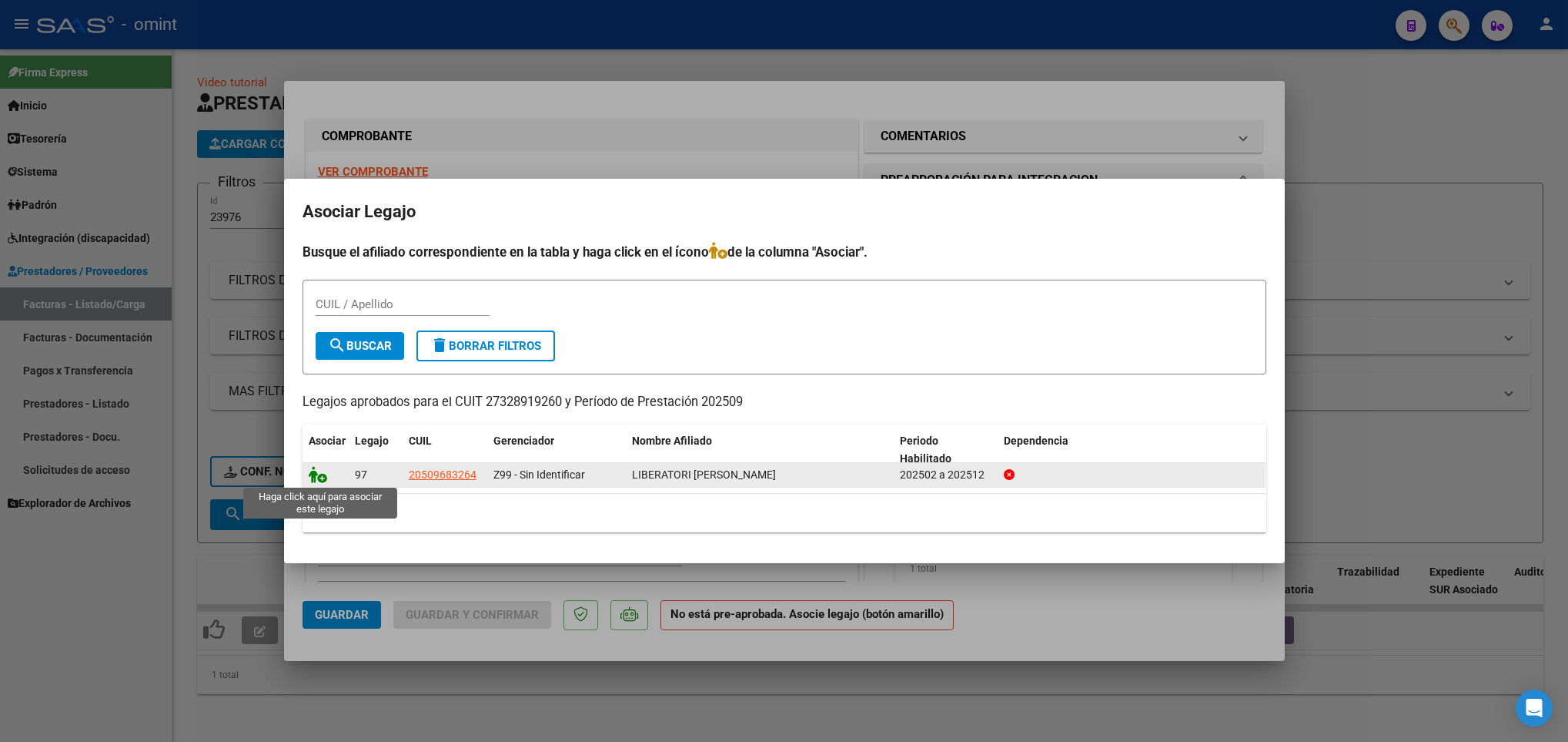
click at [312, 471] on icon at bounding box center [317, 474] width 19 height 17
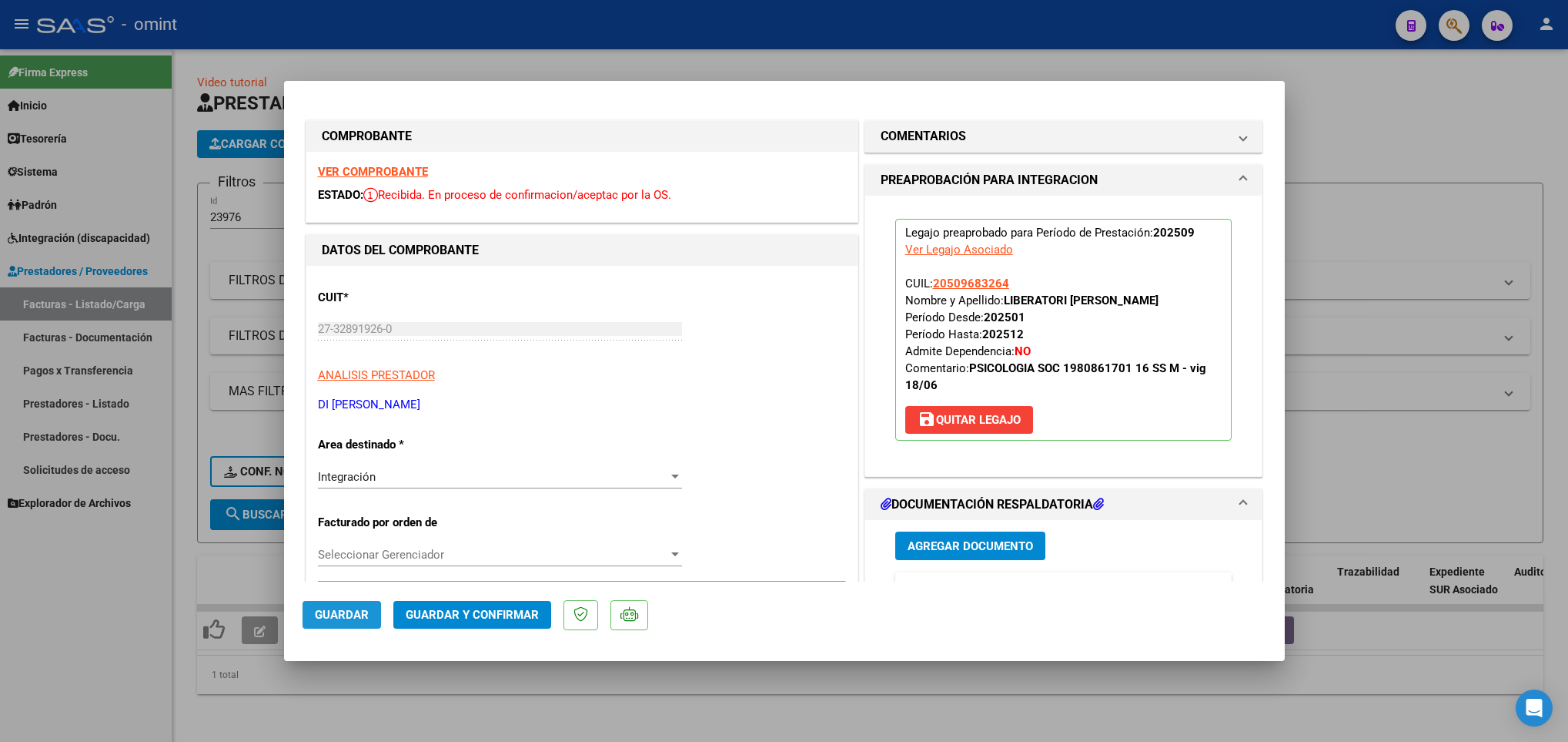
click at [317, 621] on span "Guardar" at bounding box center [342, 614] width 54 height 14
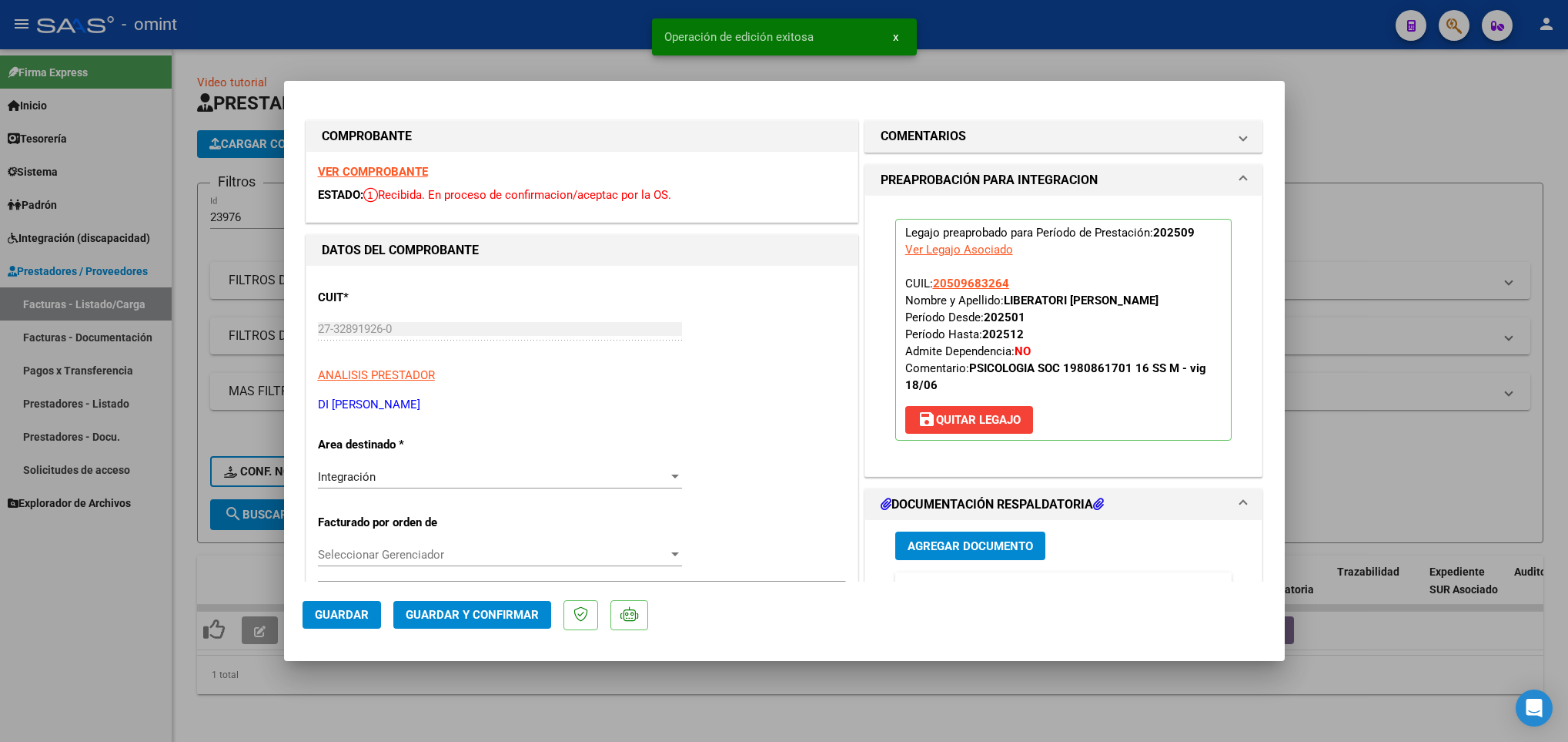
click at [334, 702] on div at bounding box center [784, 371] width 1568 height 742
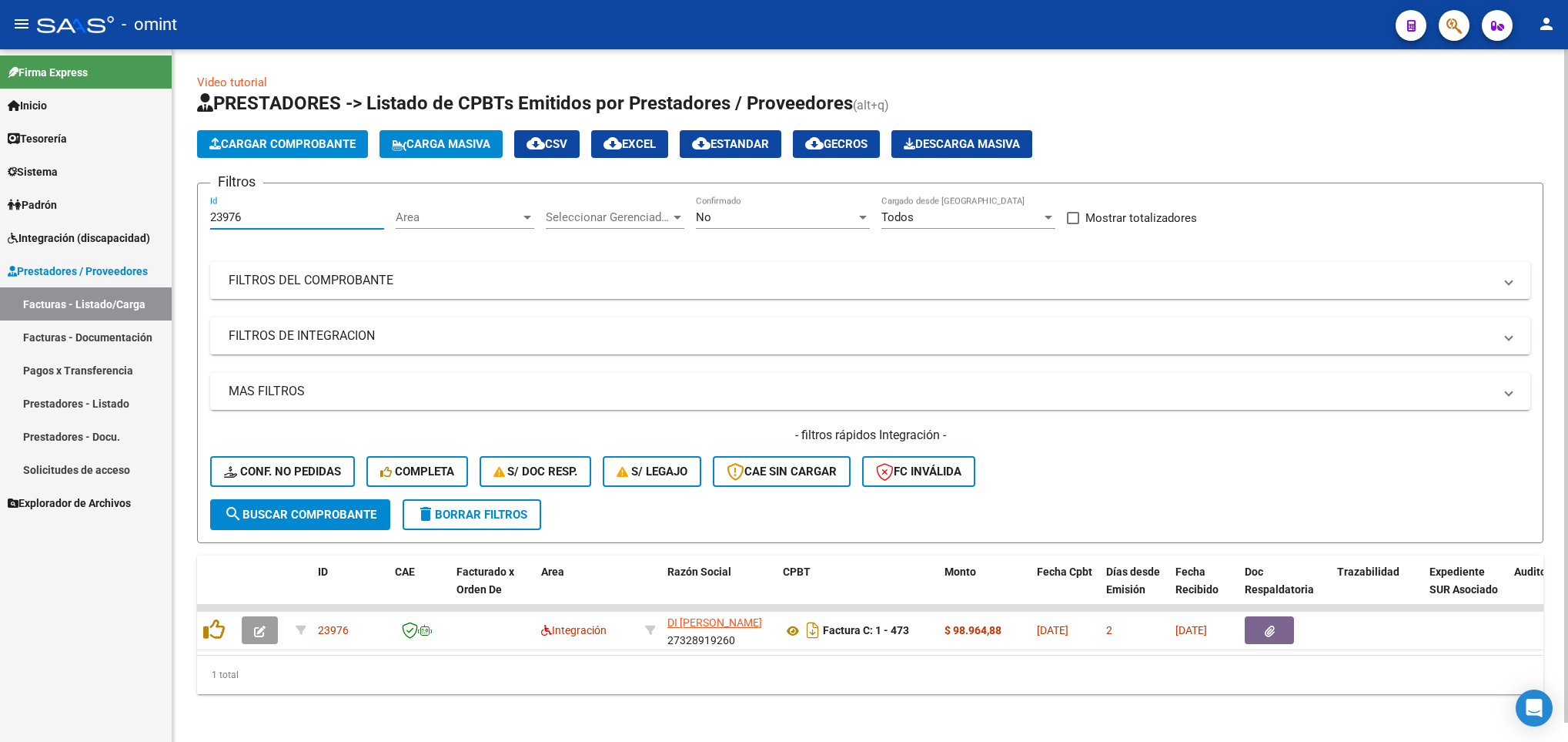
click at [284, 213] on input "23976" at bounding box center [297, 217] width 174 height 14
paste input "24110"
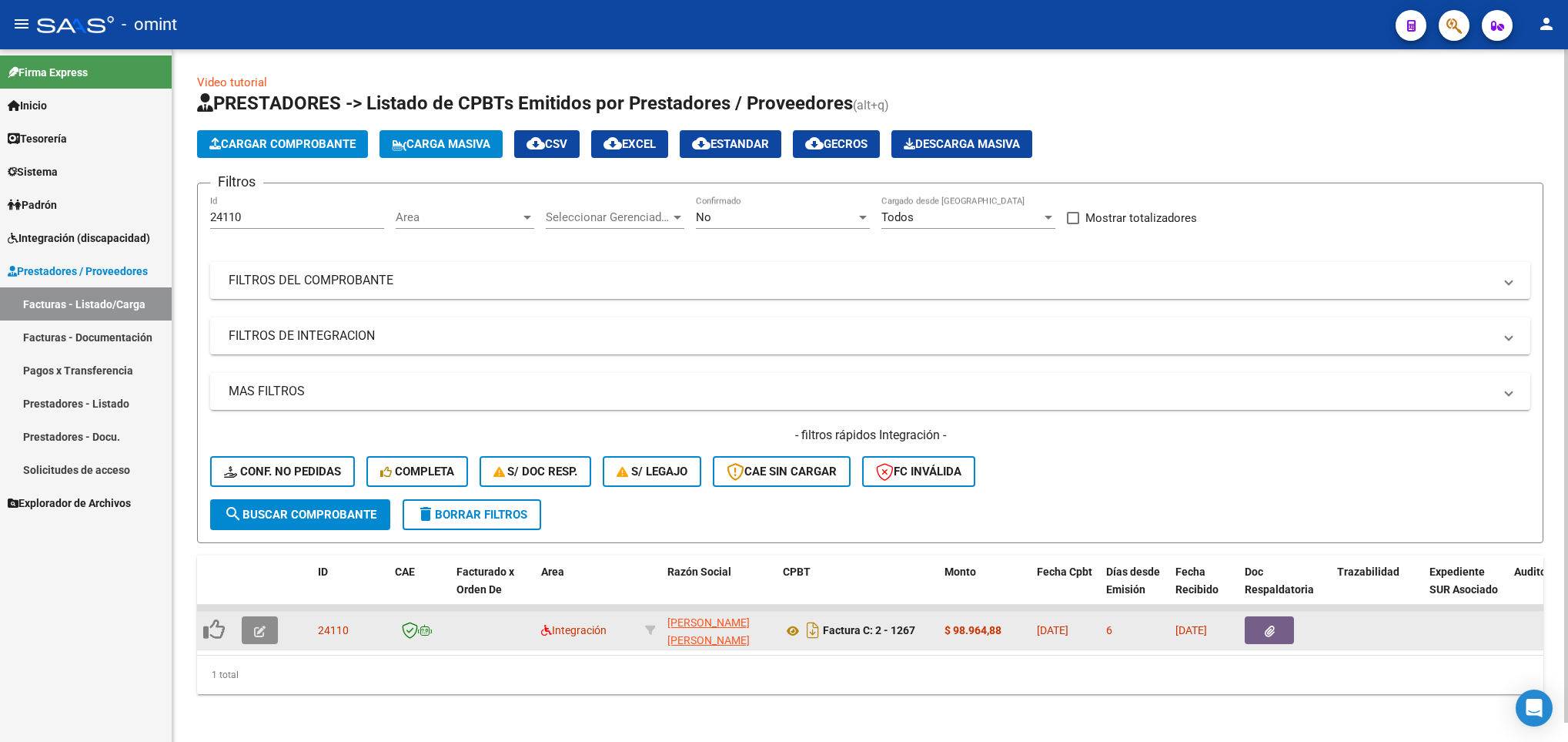
click at [259, 640] on button "button" at bounding box center [259, 630] width 36 height 28
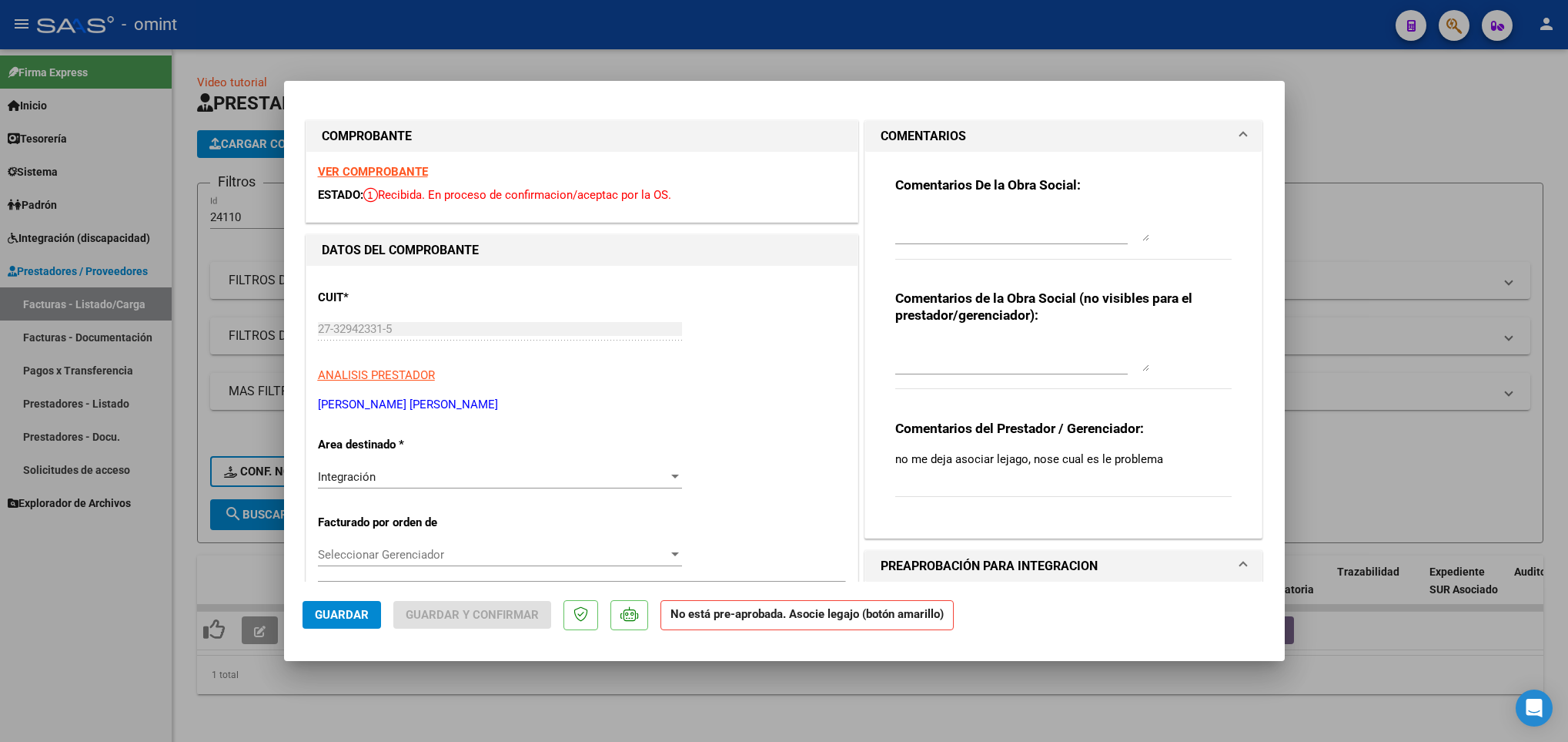
click at [345, 167] on strong "VER COMPROBANTE" at bounding box center [373, 171] width 110 height 14
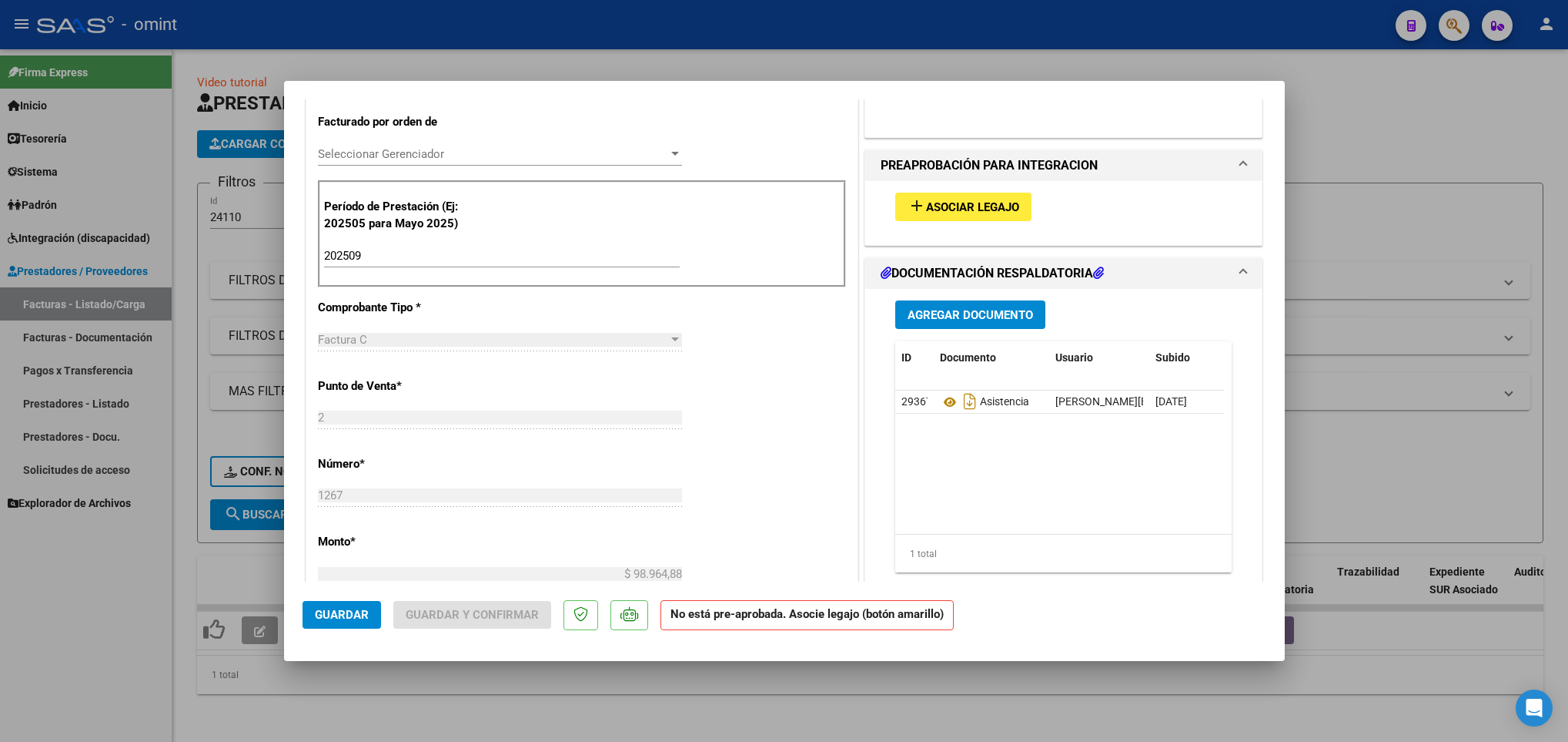
scroll to position [420, 0]
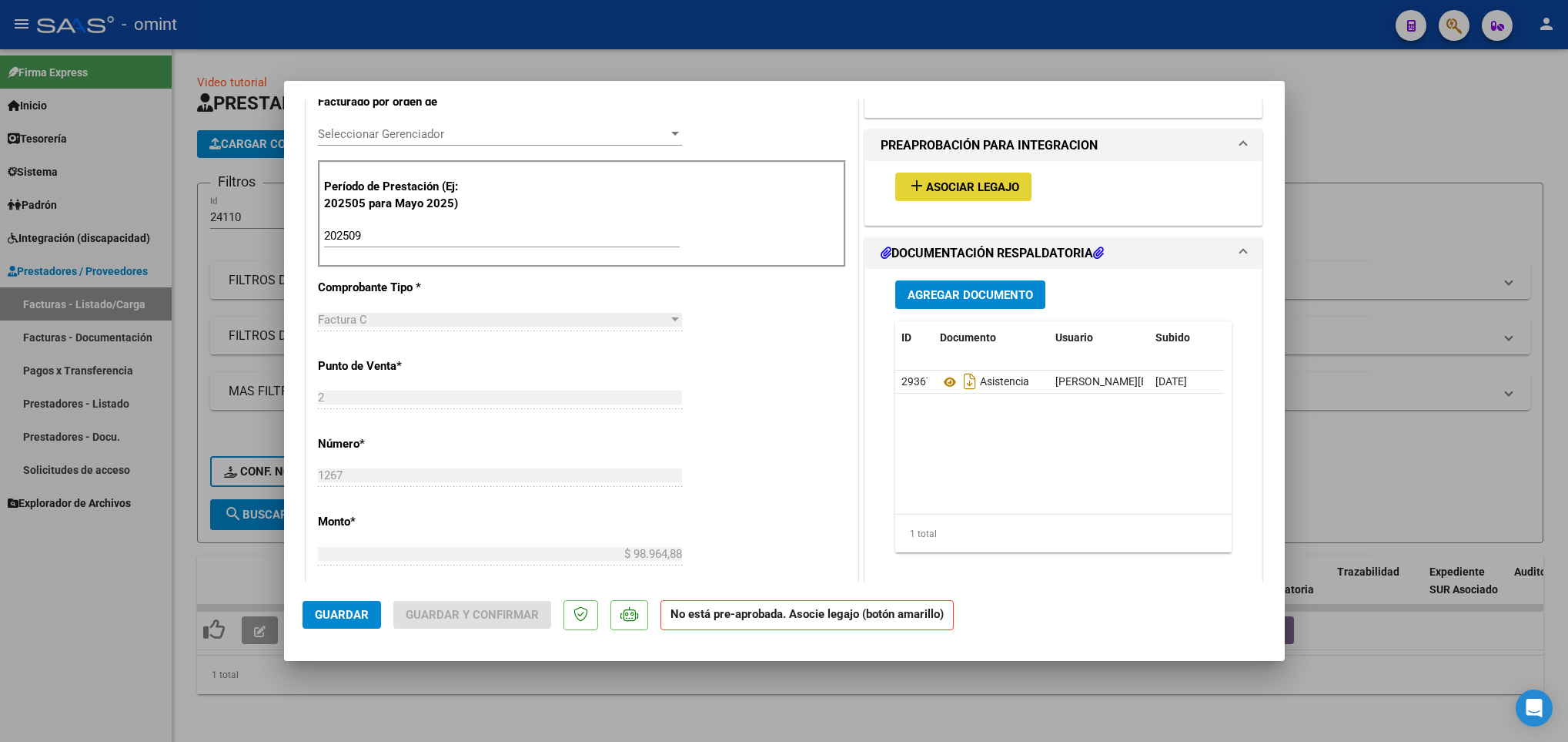
click at [977, 192] on span "Asociar Legajo" at bounding box center [972, 187] width 93 height 14
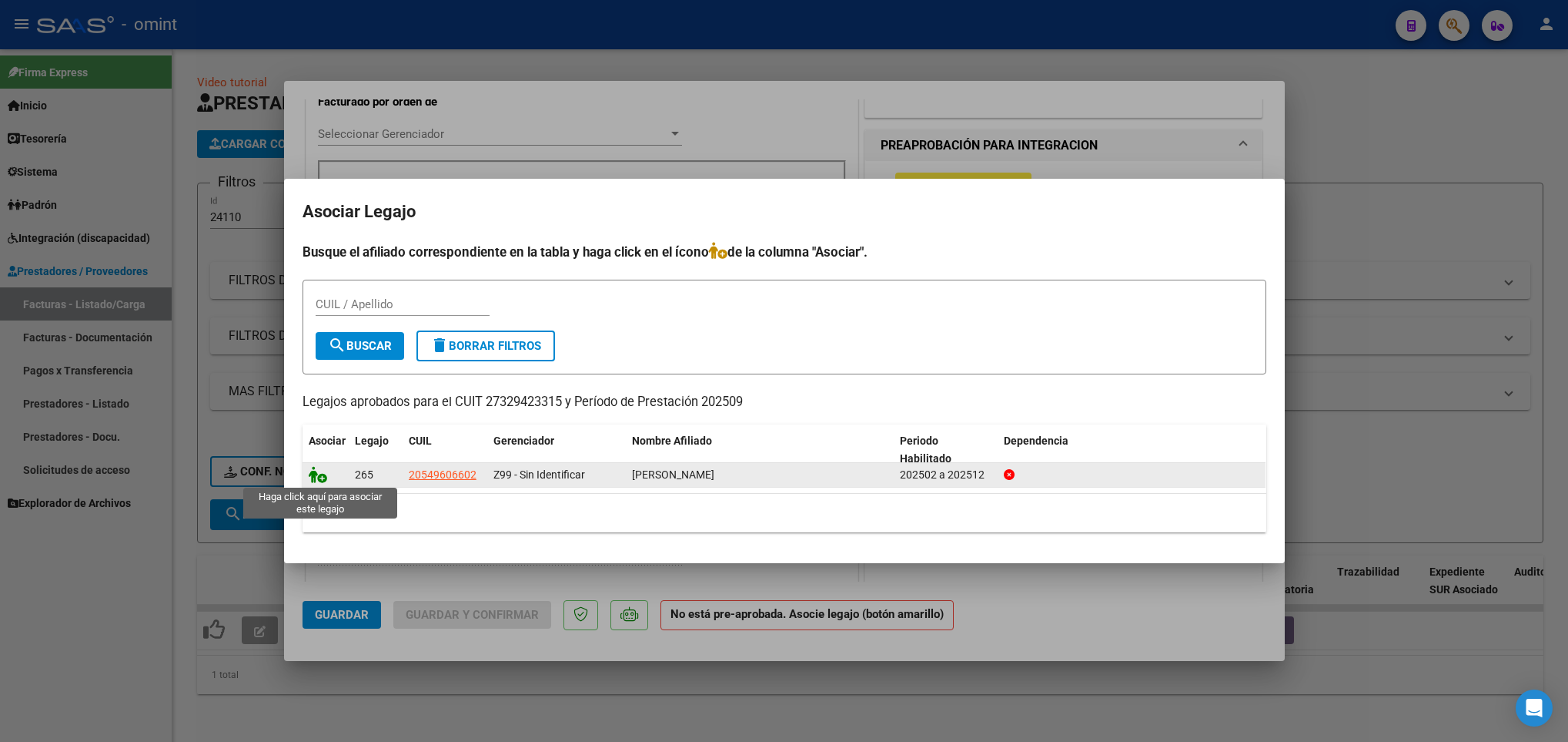
click at [315, 477] on icon at bounding box center [317, 474] width 19 height 17
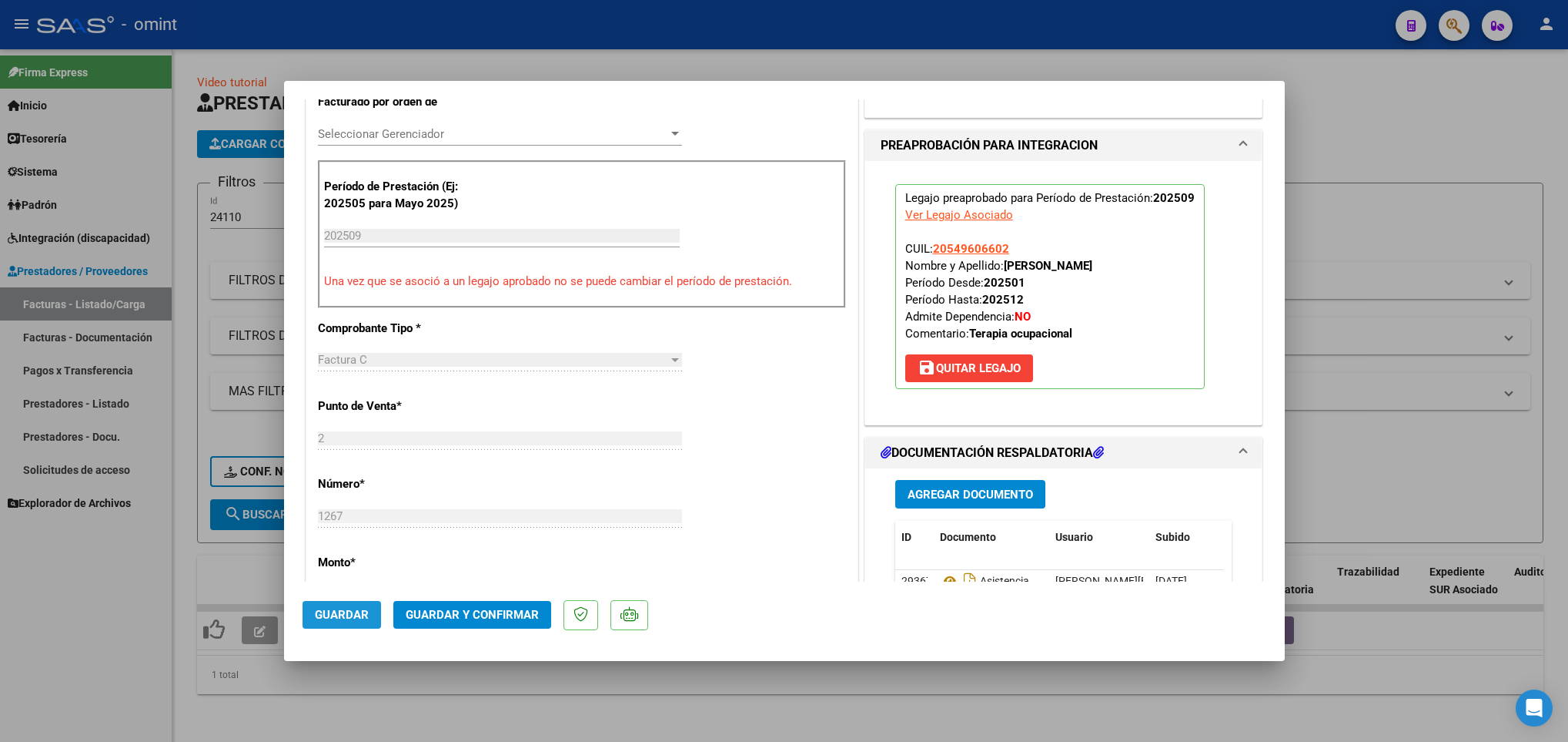
click at [317, 608] on span "Guardar" at bounding box center [342, 614] width 54 height 14
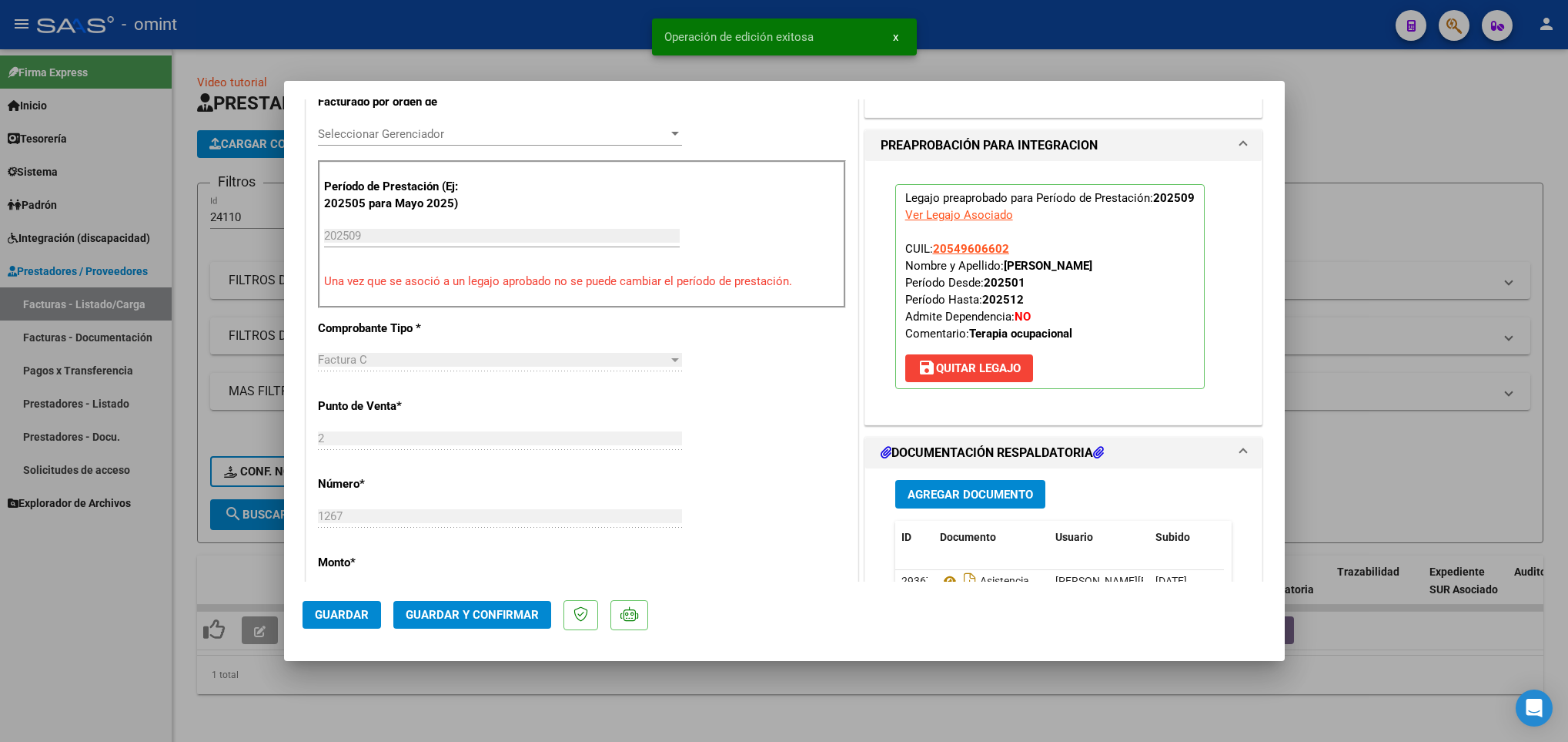
click at [321, 684] on div at bounding box center [784, 371] width 1568 height 742
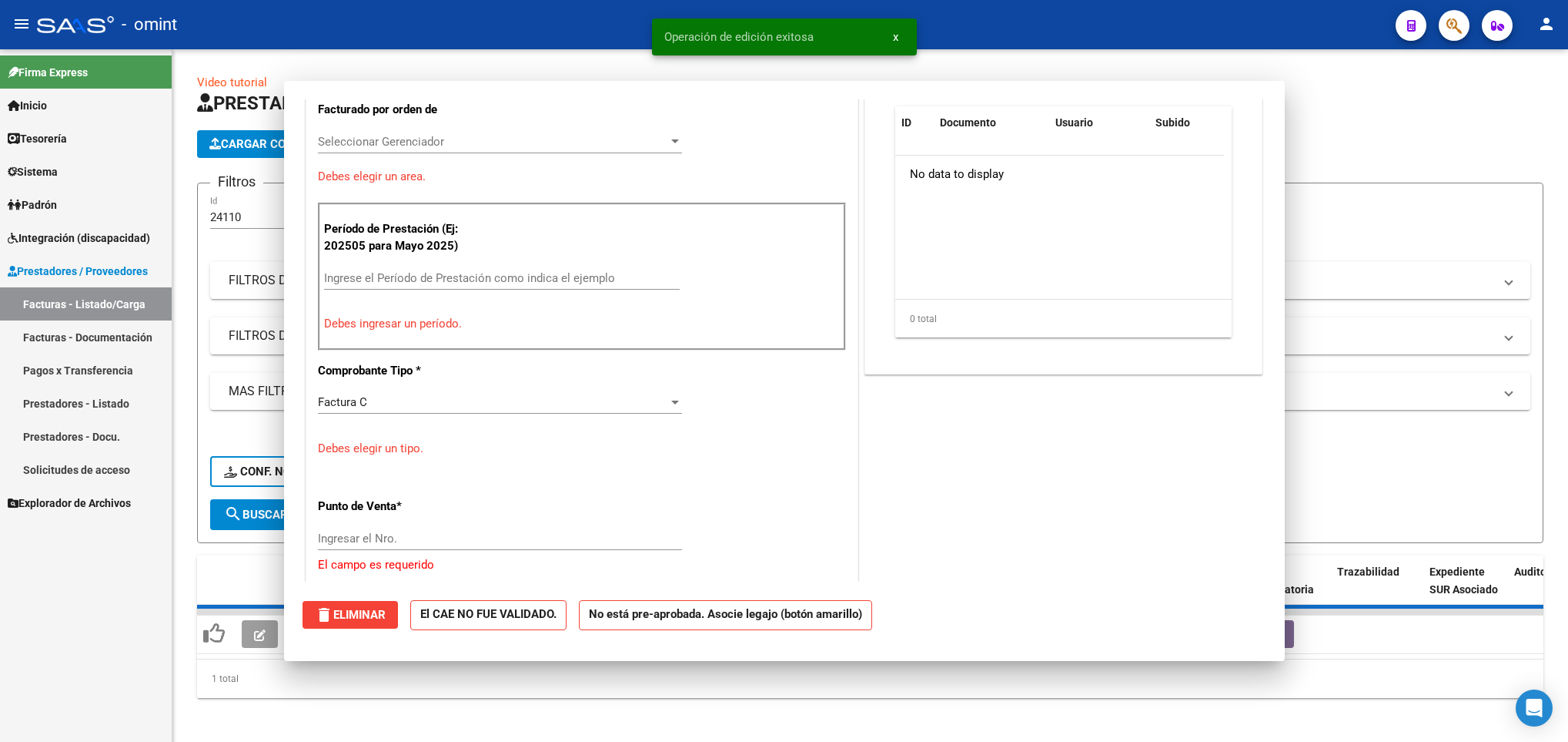
scroll to position [428, 0]
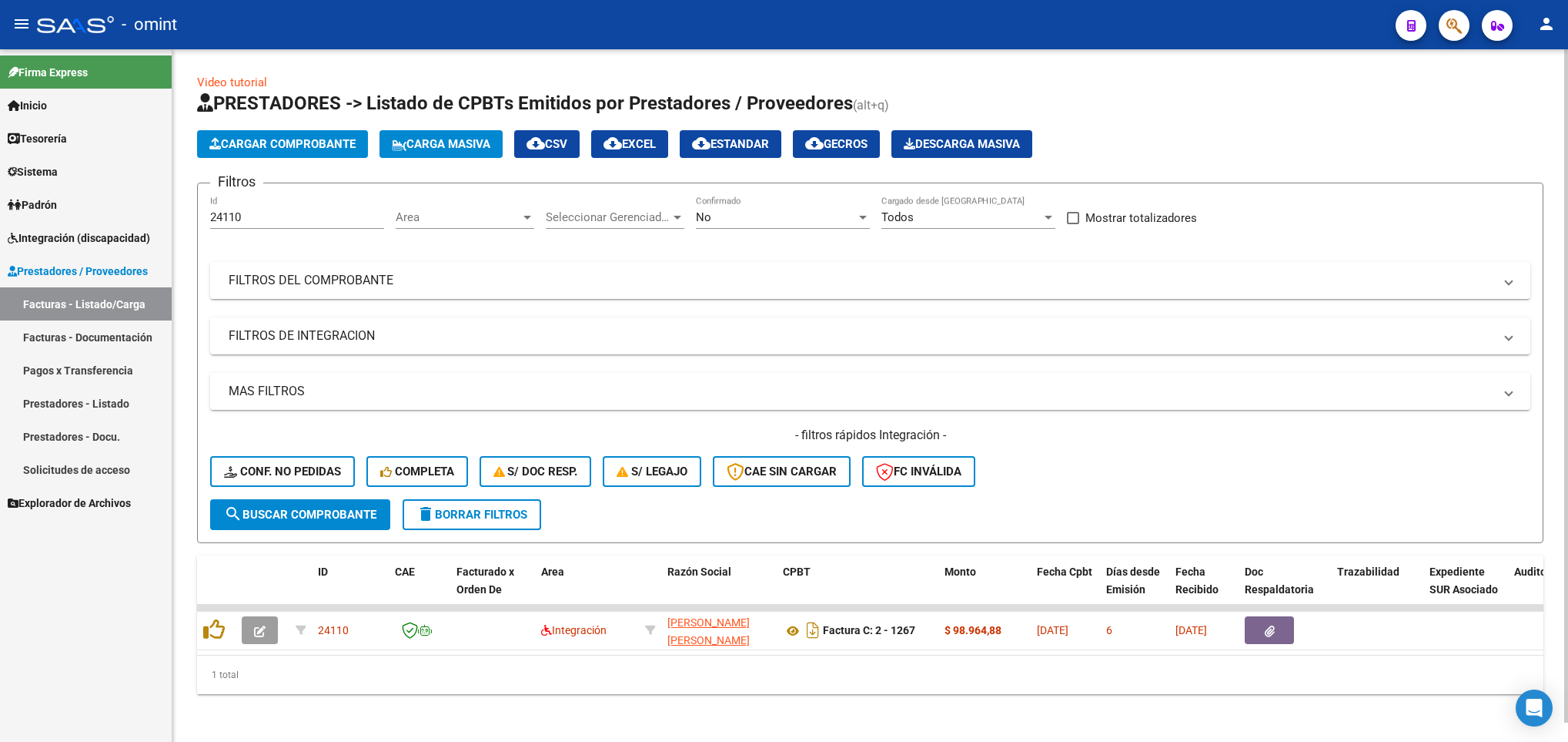
click at [286, 227] on div "24110 Id" at bounding box center [297, 212] width 174 height 33
paste input "23214"
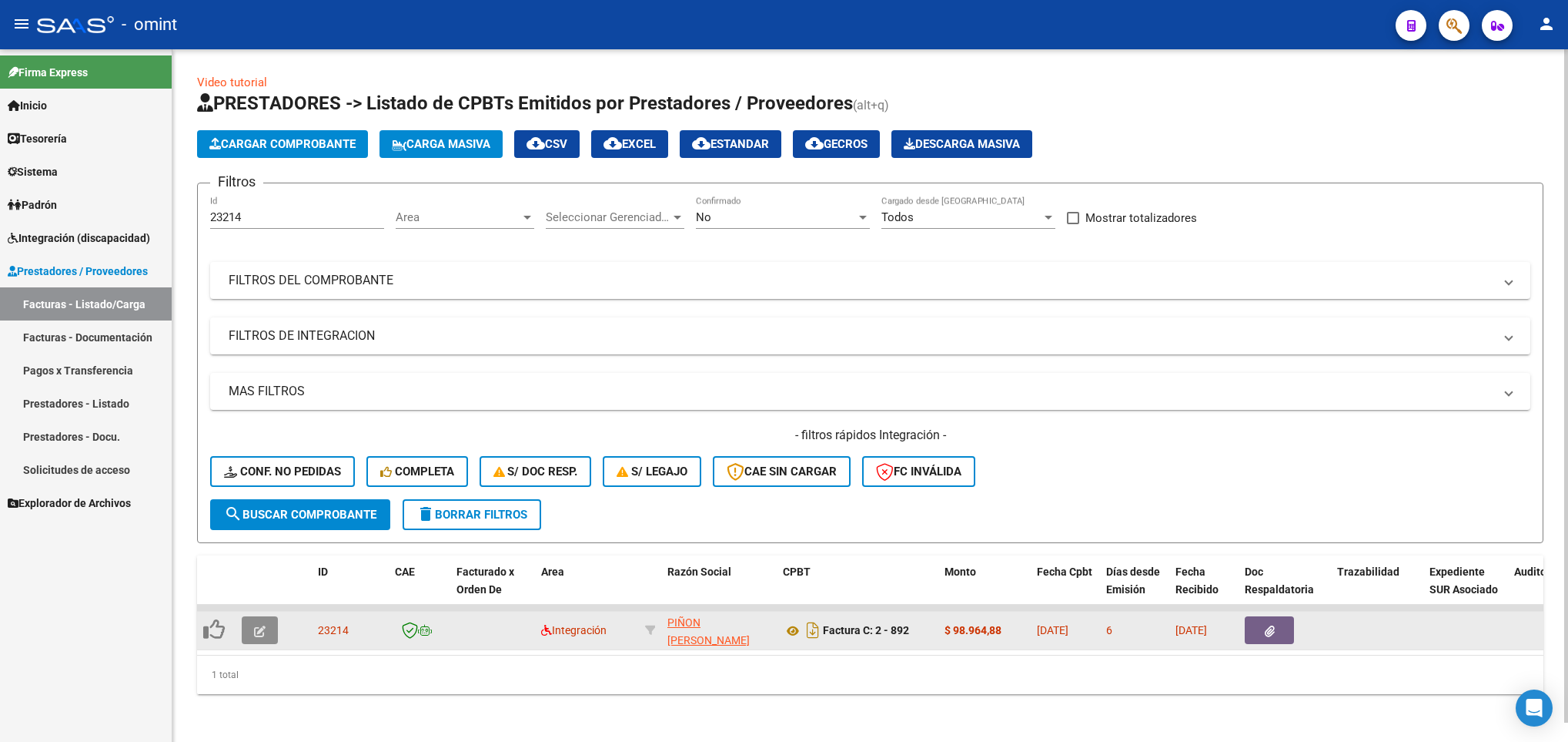
click at [250, 635] on button "button" at bounding box center [259, 630] width 36 height 28
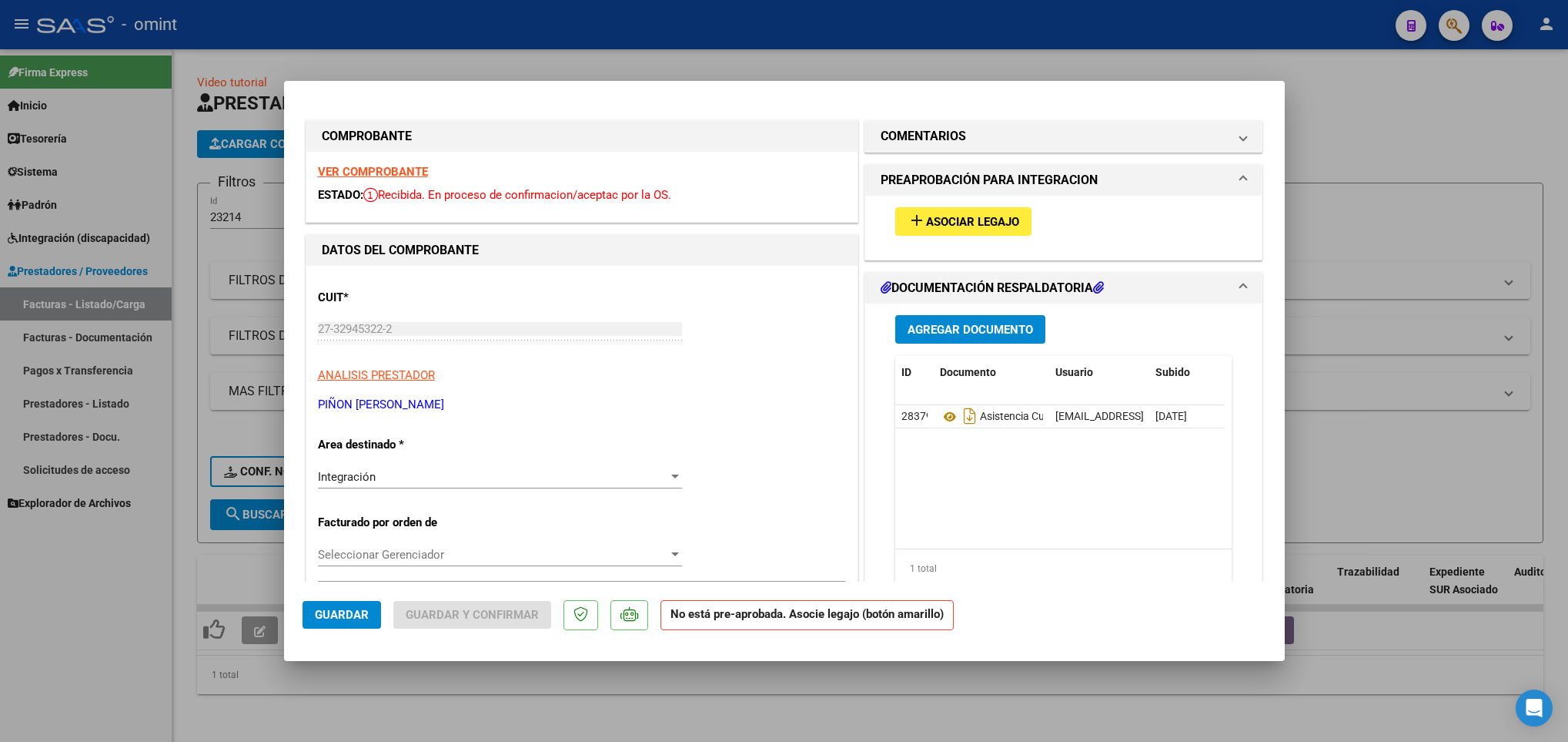
click at [357, 169] on strong "VER COMPROBANTE" at bounding box center [373, 171] width 110 height 14
click at [993, 231] on button "add Asociar Legajo" at bounding box center [963, 221] width 136 height 29
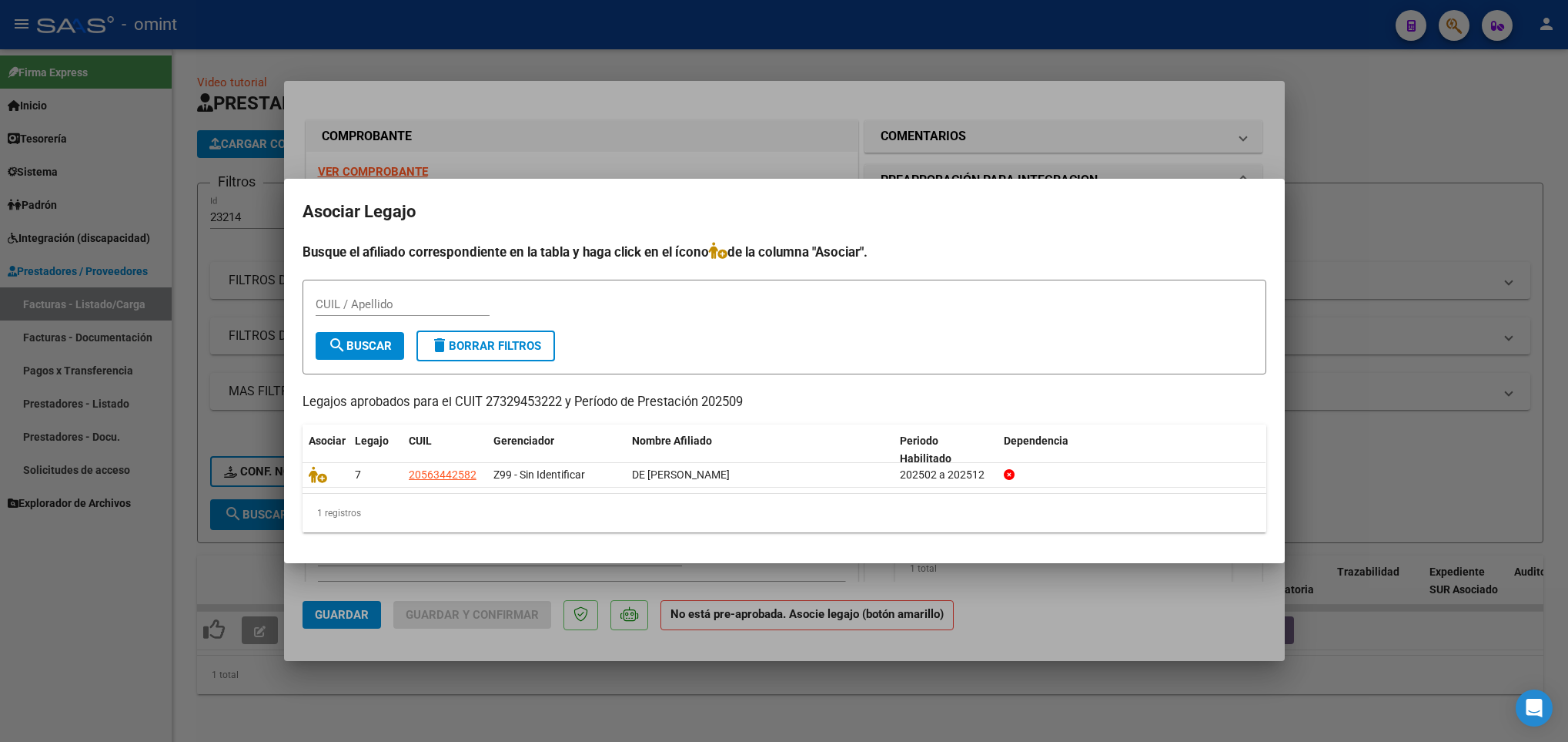
click at [1068, 594] on div at bounding box center [784, 371] width 1568 height 742
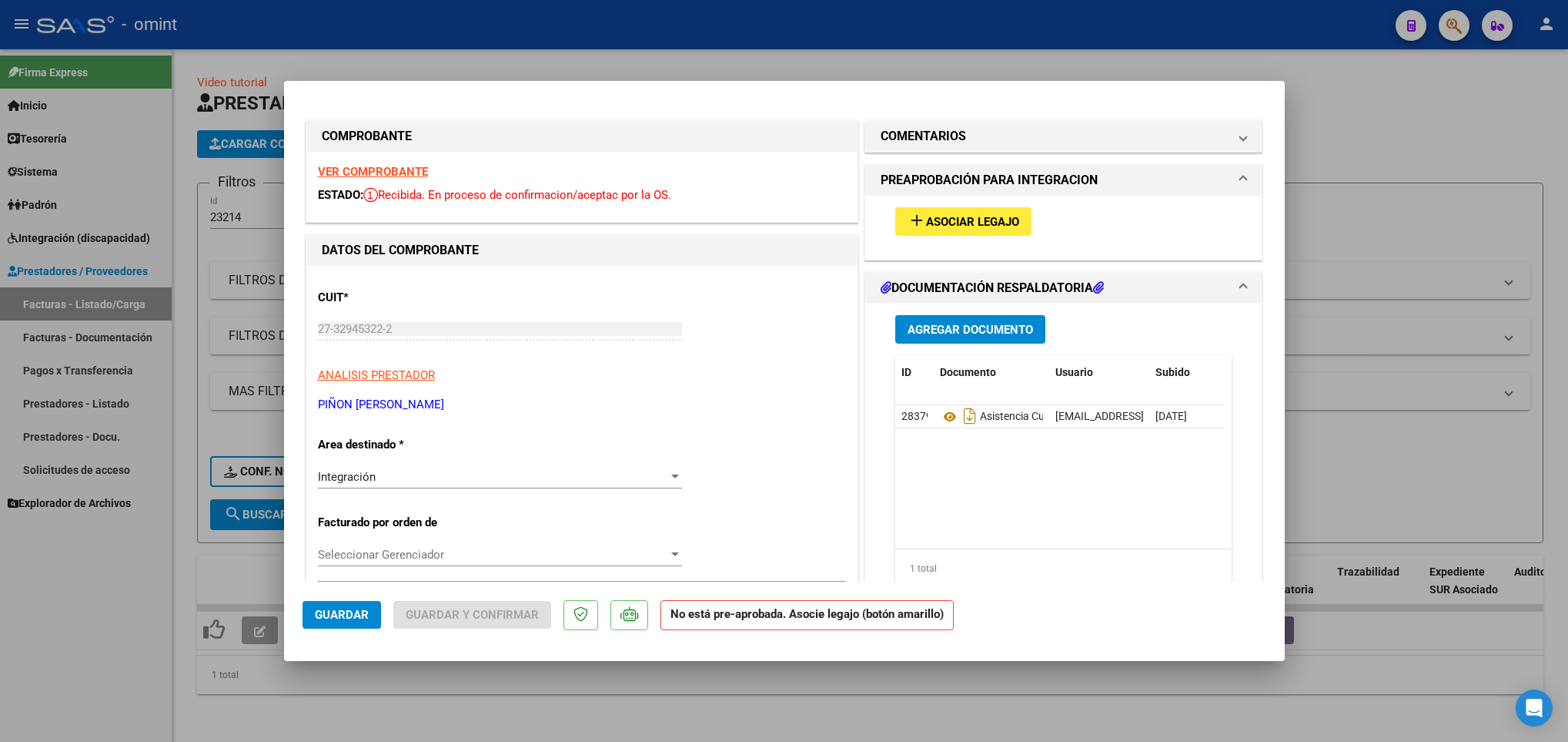
click at [209, 252] on div at bounding box center [784, 371] width 1568 height 742
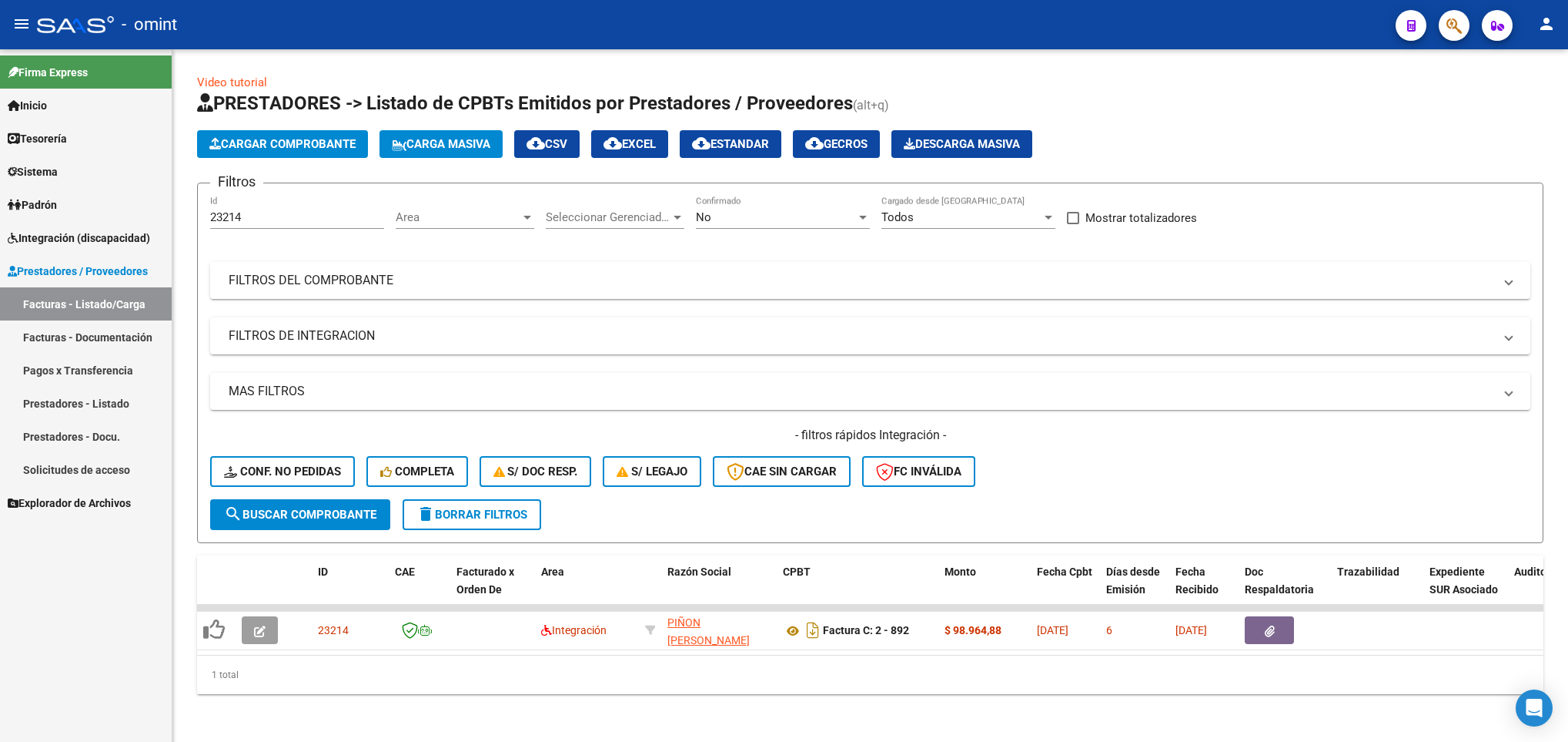
click at [210, 252] on div "Filtros 23214 Id Area Area Seleccionar Gerenciador Seleccionar Gerenciador No C…" at bounding box center [870, 348] width 1320 height 304
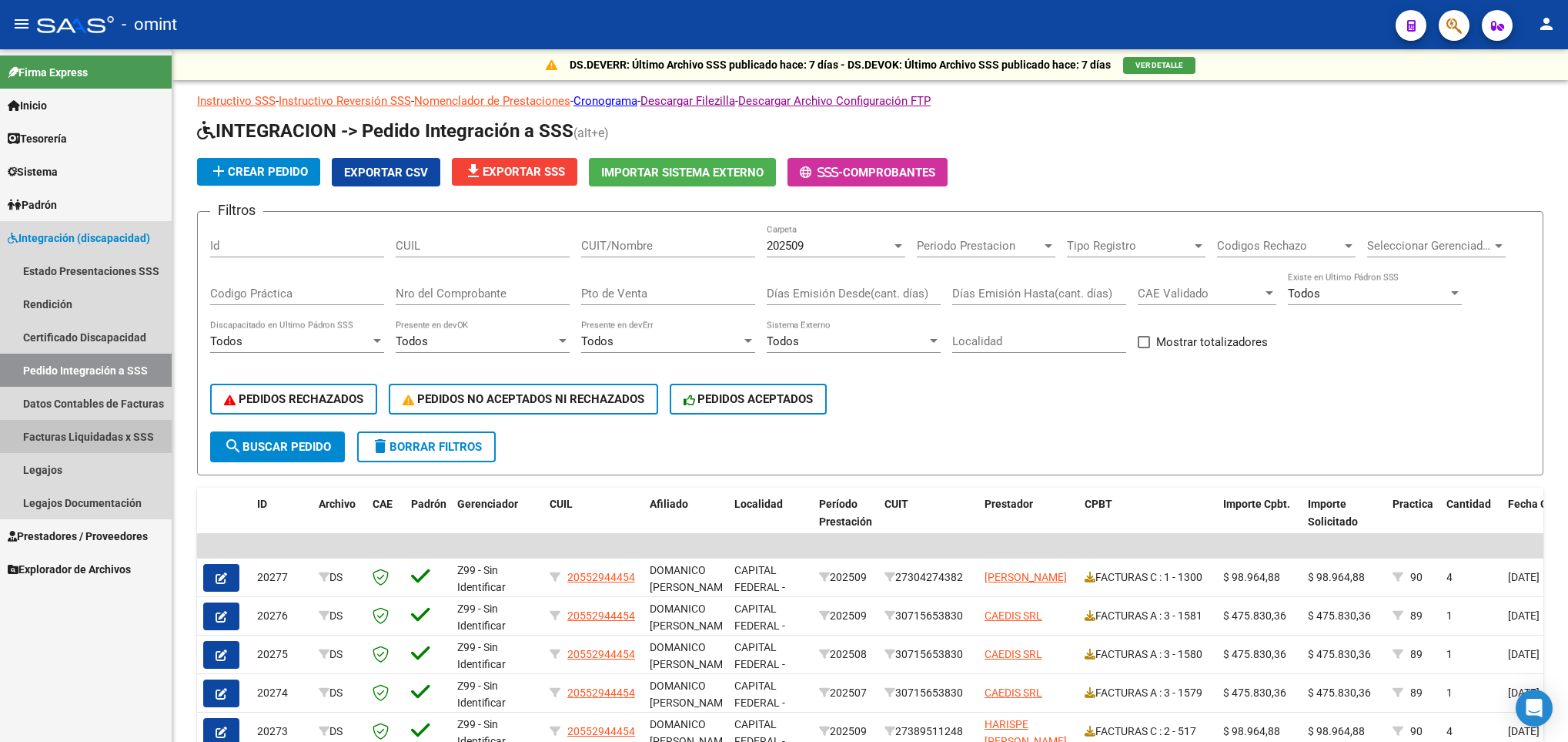
click at [90, 442] on link "Facturas Liquidadas x SSS" at bounding box center [86, 436] width 171 height 33
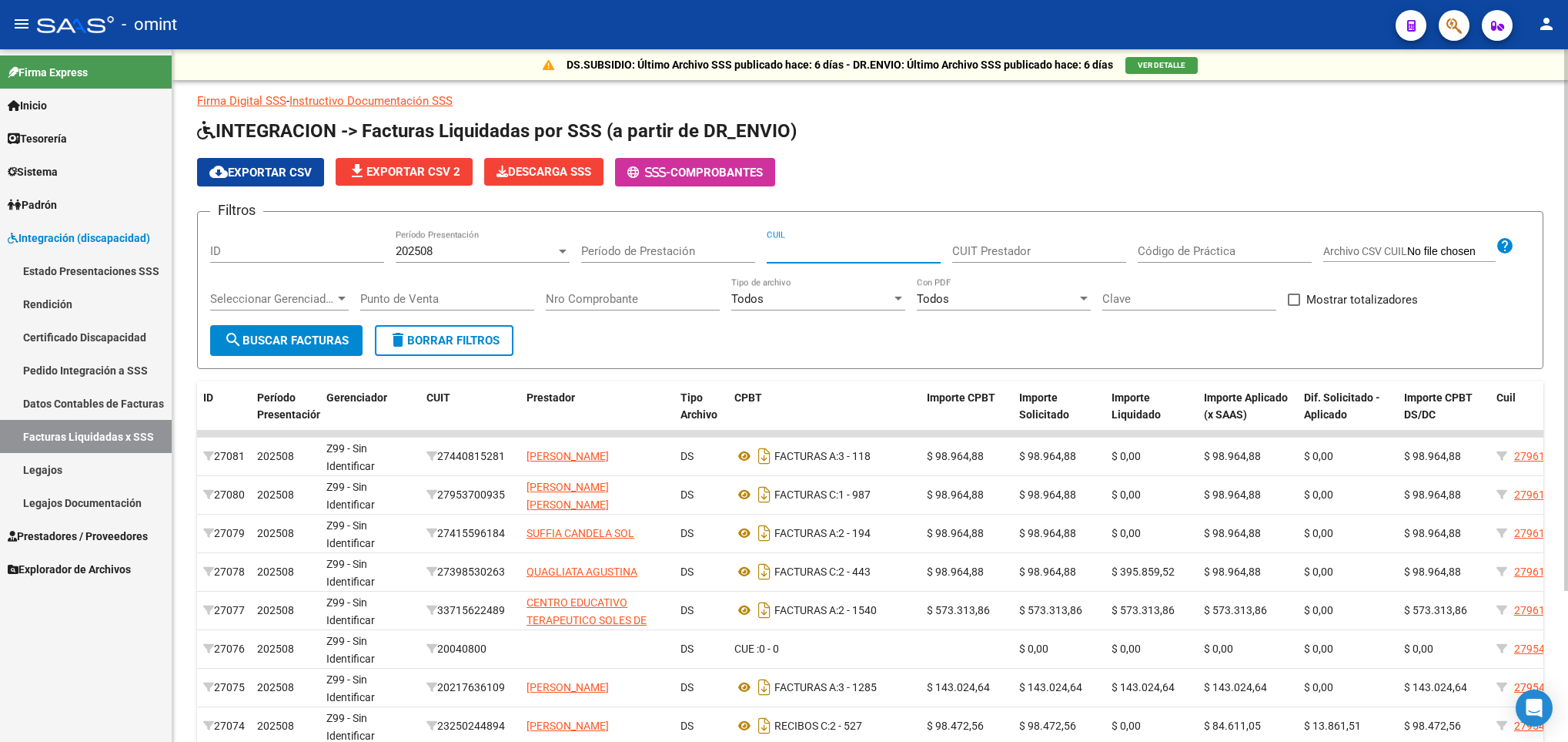
click at [811, 254] on input "CUIL" at bounding box center [853, 251] width 174 height 14
paste input "52-681105"
type input "5"
paste input "-52681105"
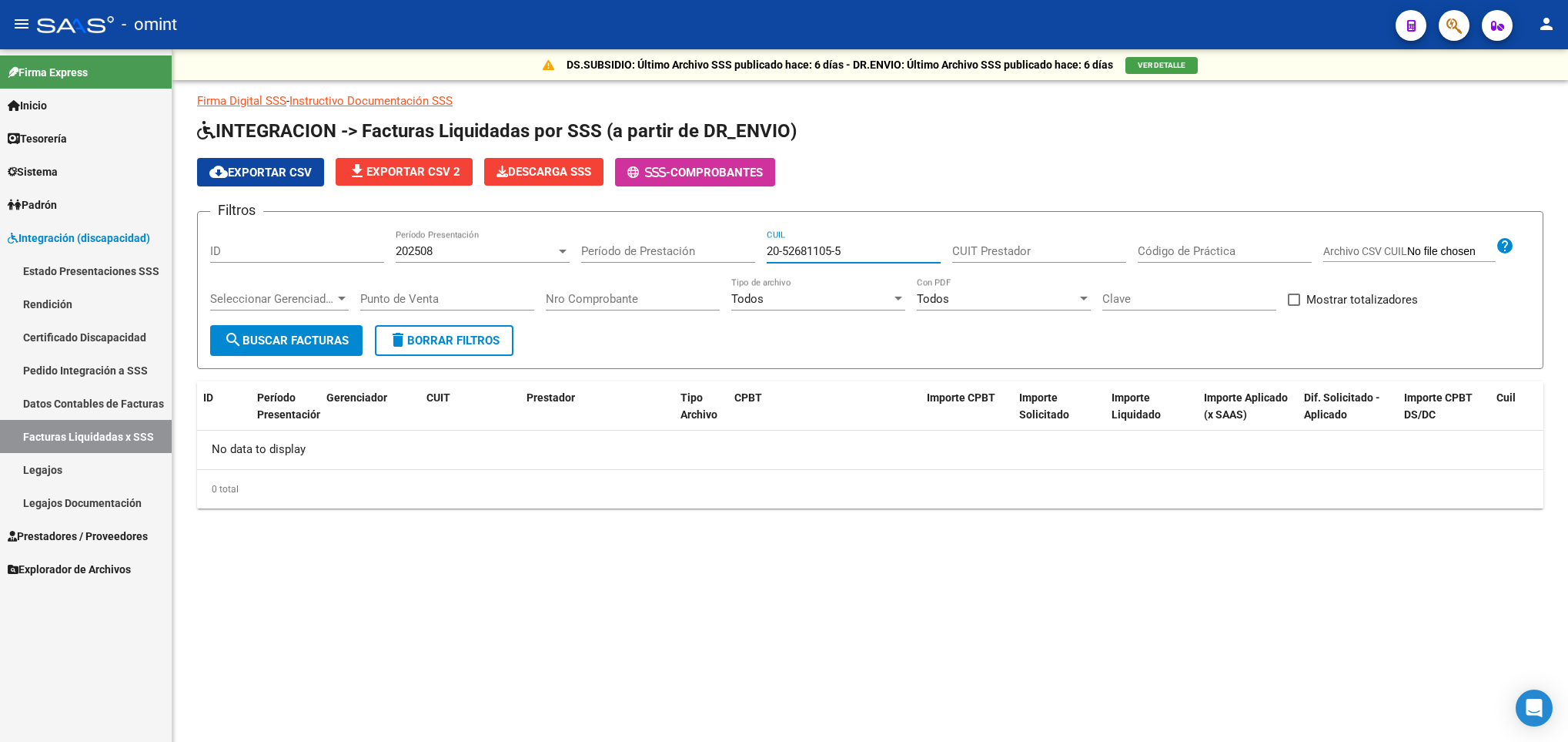
type input "20-52681105-5"
click at [440, 246] on div "202508" at bounding box center [476, 251] width 160 height 14
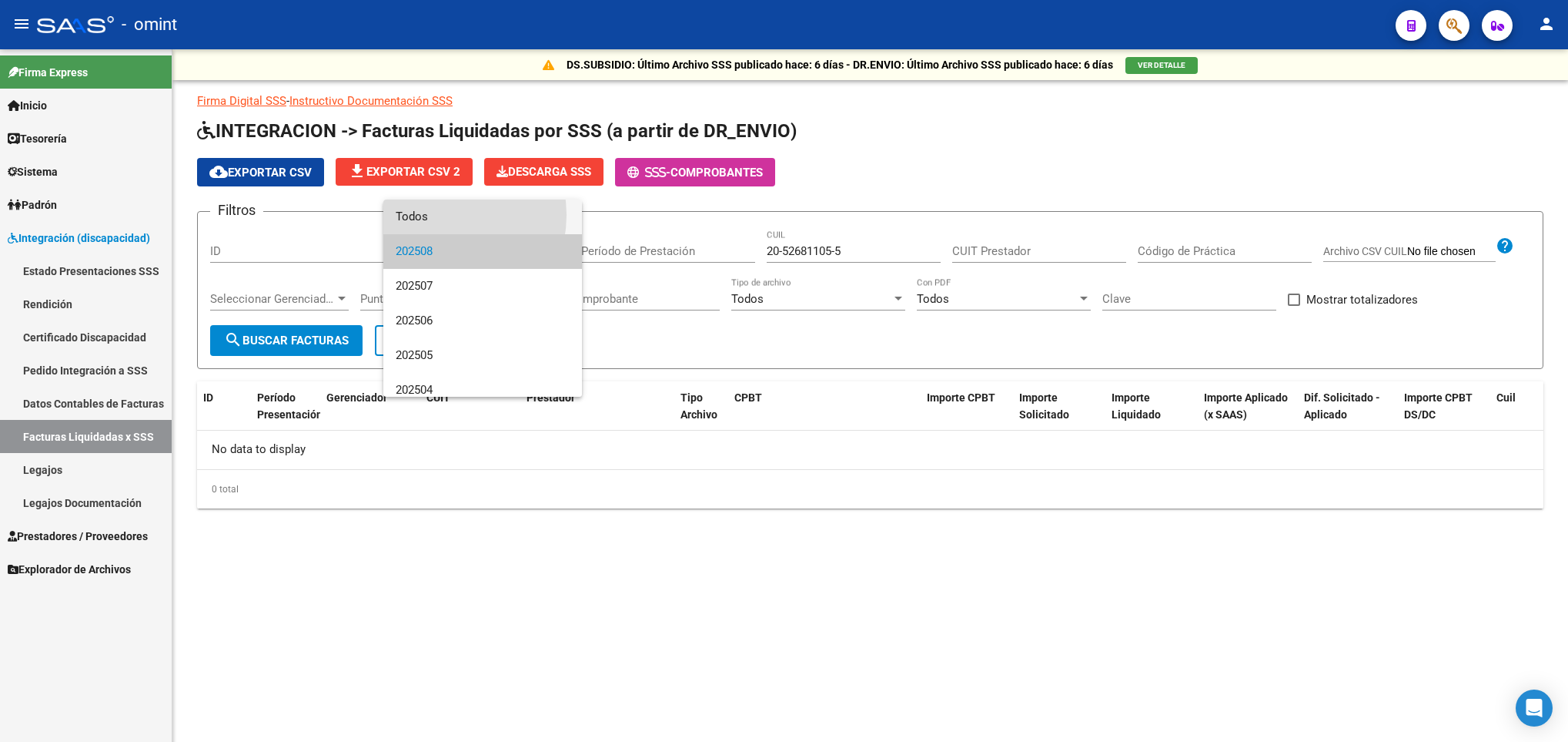
click at [435, 215] on span "Todos" at bounding box center [482, 216] width 174 height 34
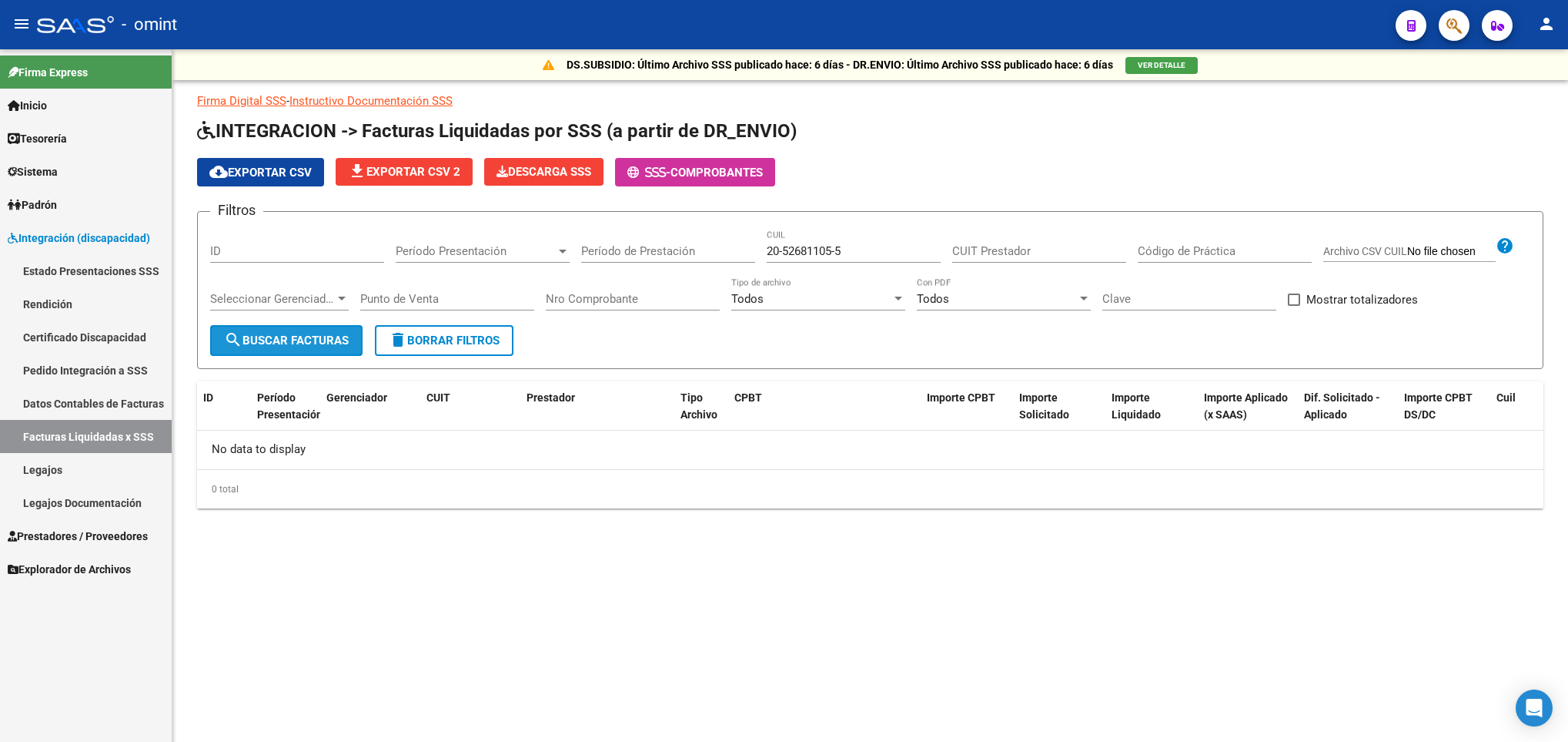
click at [287, 345] on span "search Buscar Facturas" at bounding box center [286, 340] width 125 height 14
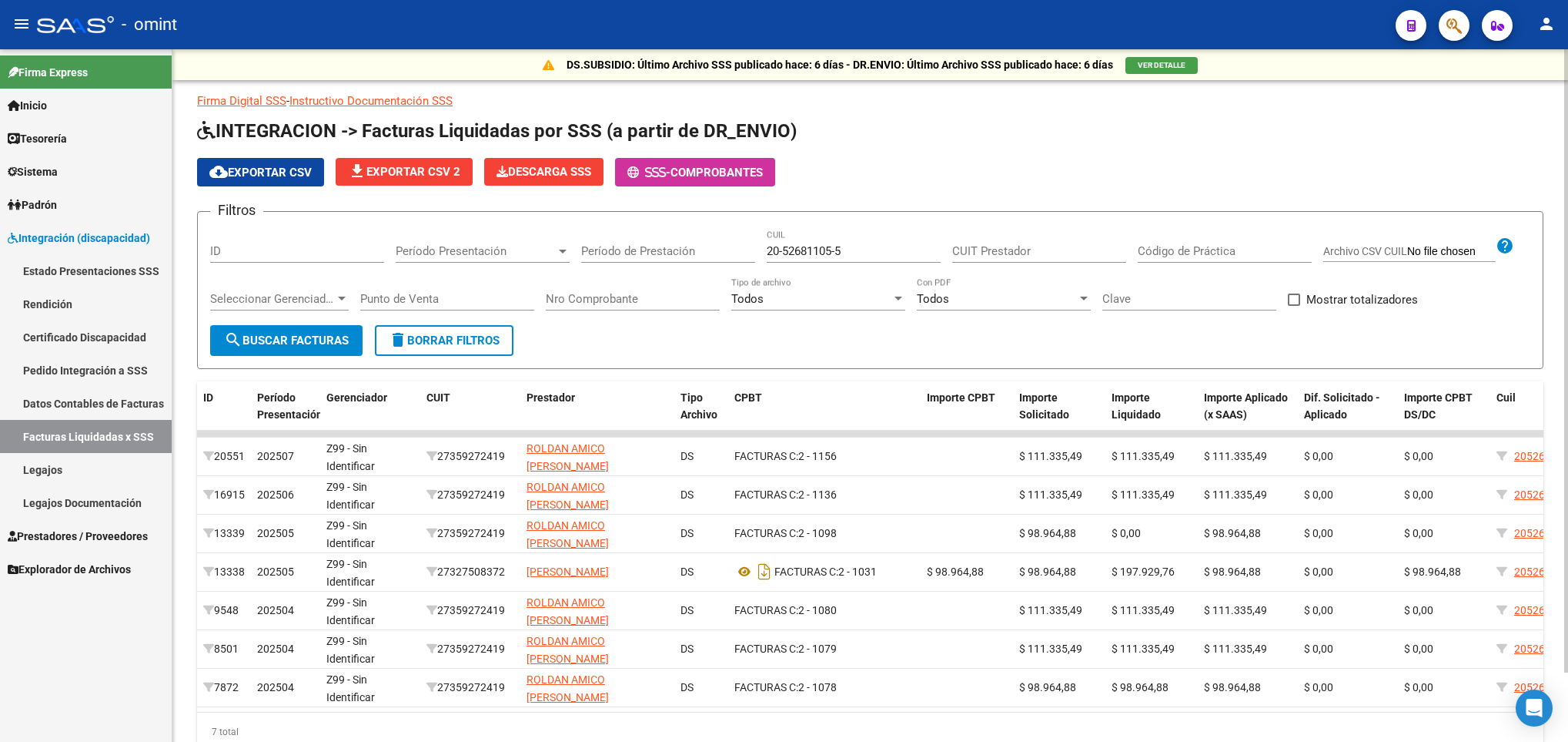
scroll to position [77, 0]
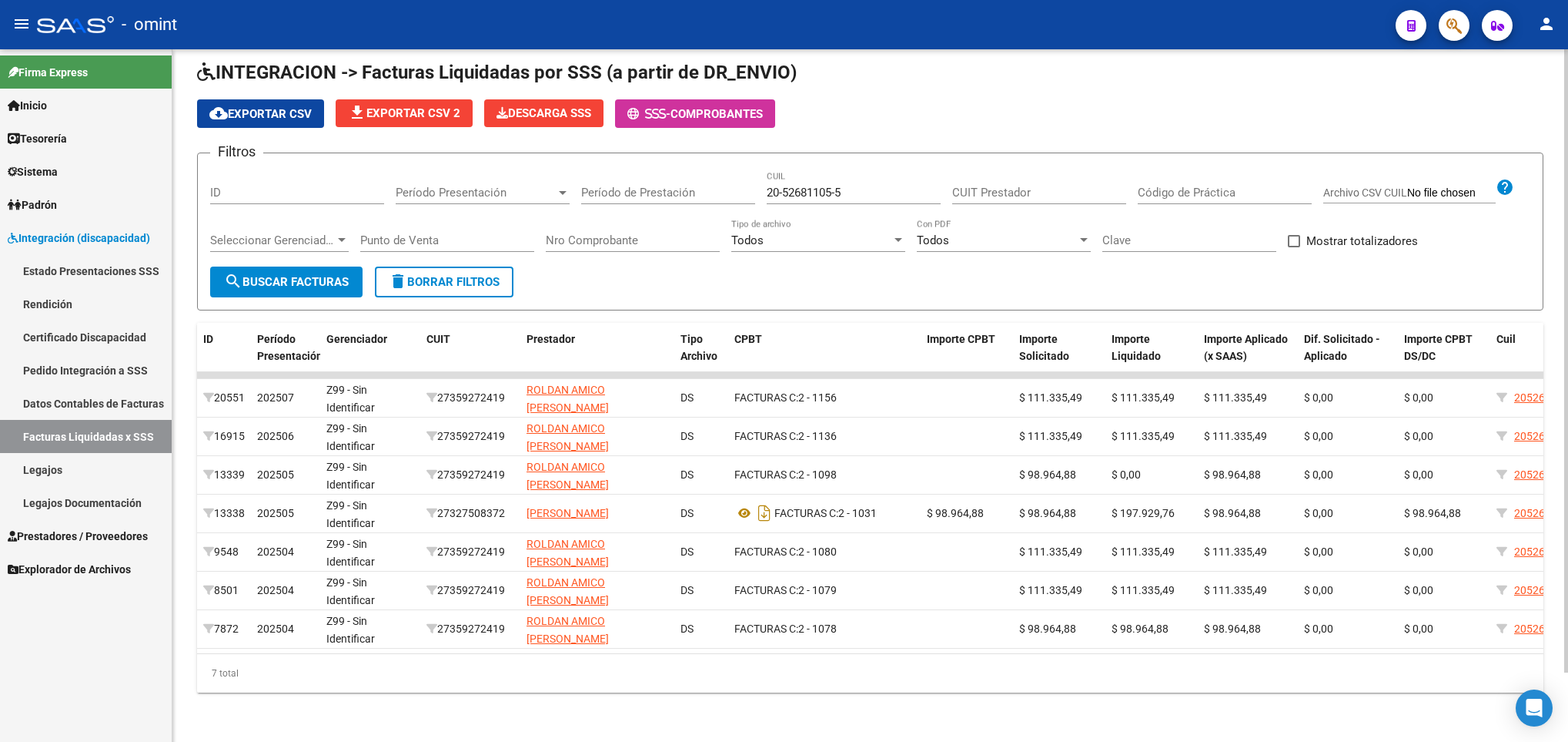
click at [1566, 688] on div at bounding box center [1566, 395] width 4 height 692
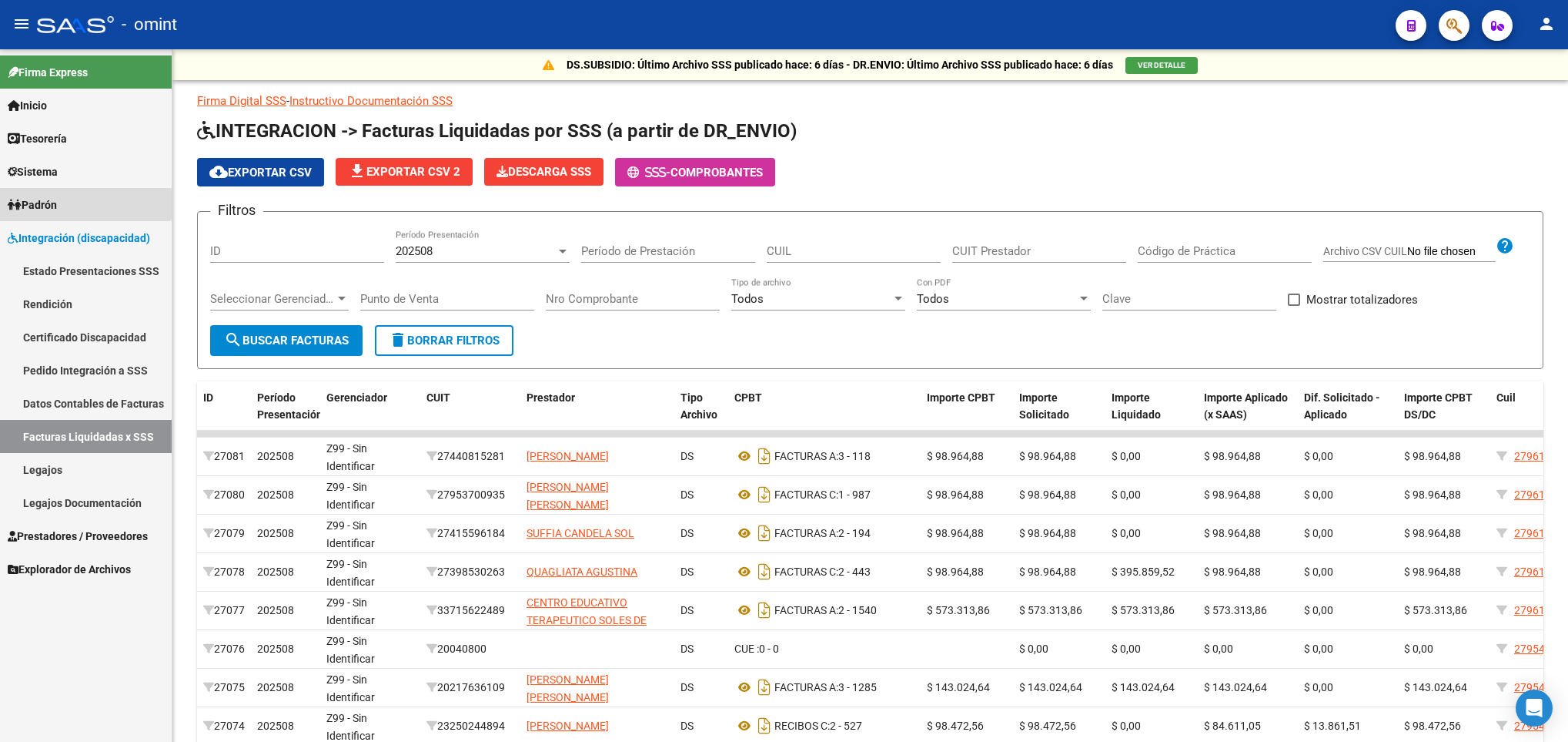
click at [58, 189] on link "Padrón" at bounding box center [86, 204] width 171 height 33
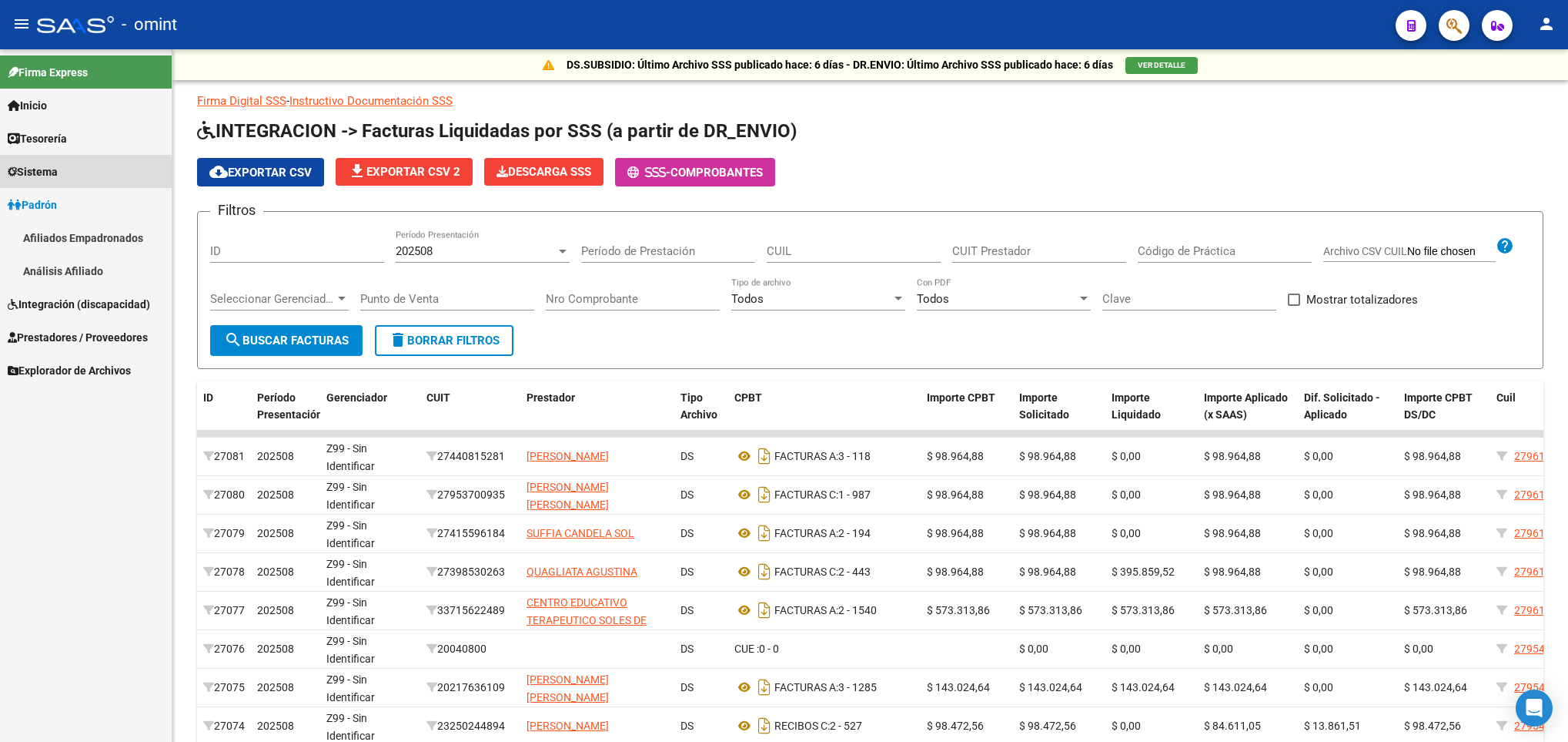
click at [58, 171] on span "Sistema" at bounding box center [32, 171] width 50 height 17
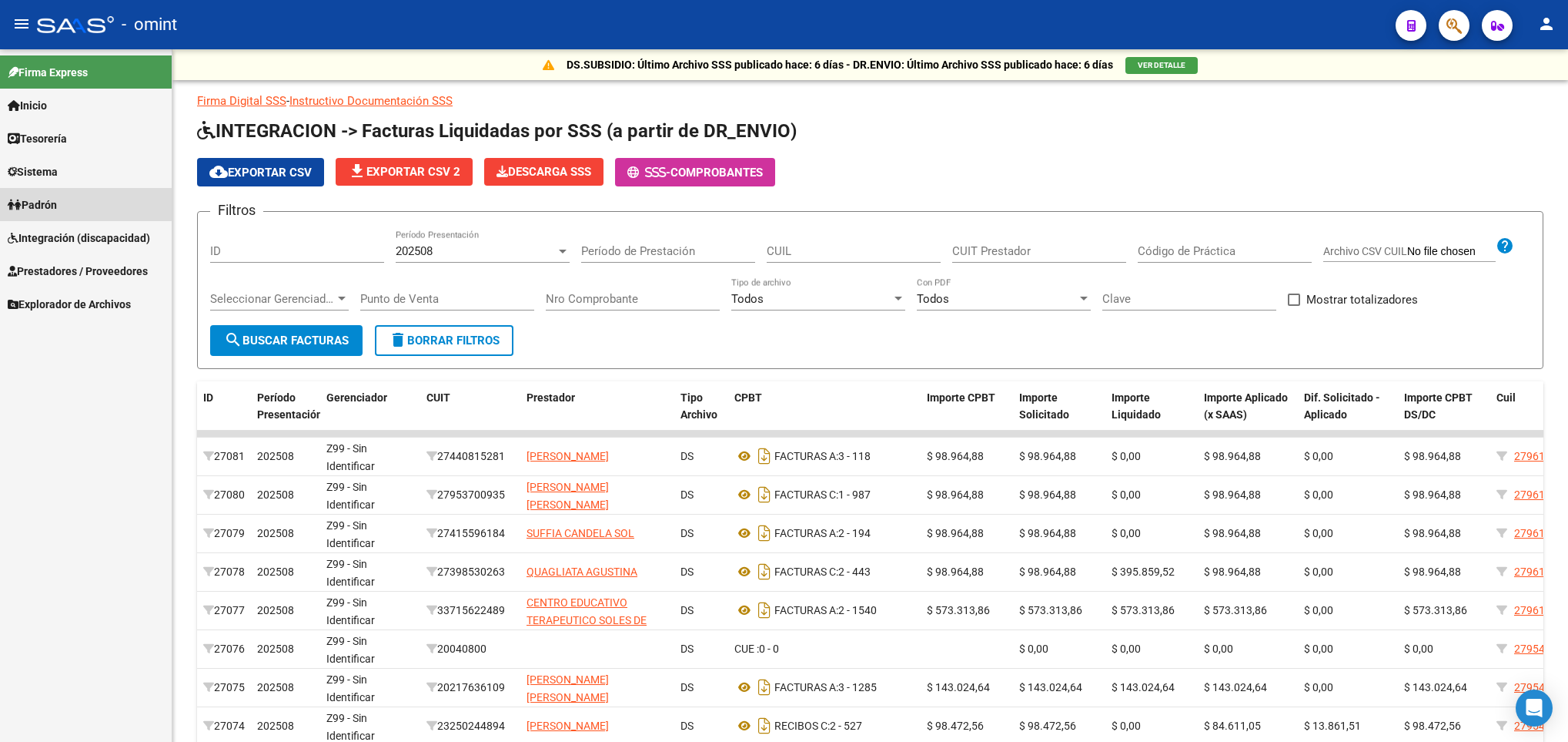
click at [58, 194] on link "Padrón" at bounding box center [86, 204] width 171 height 33
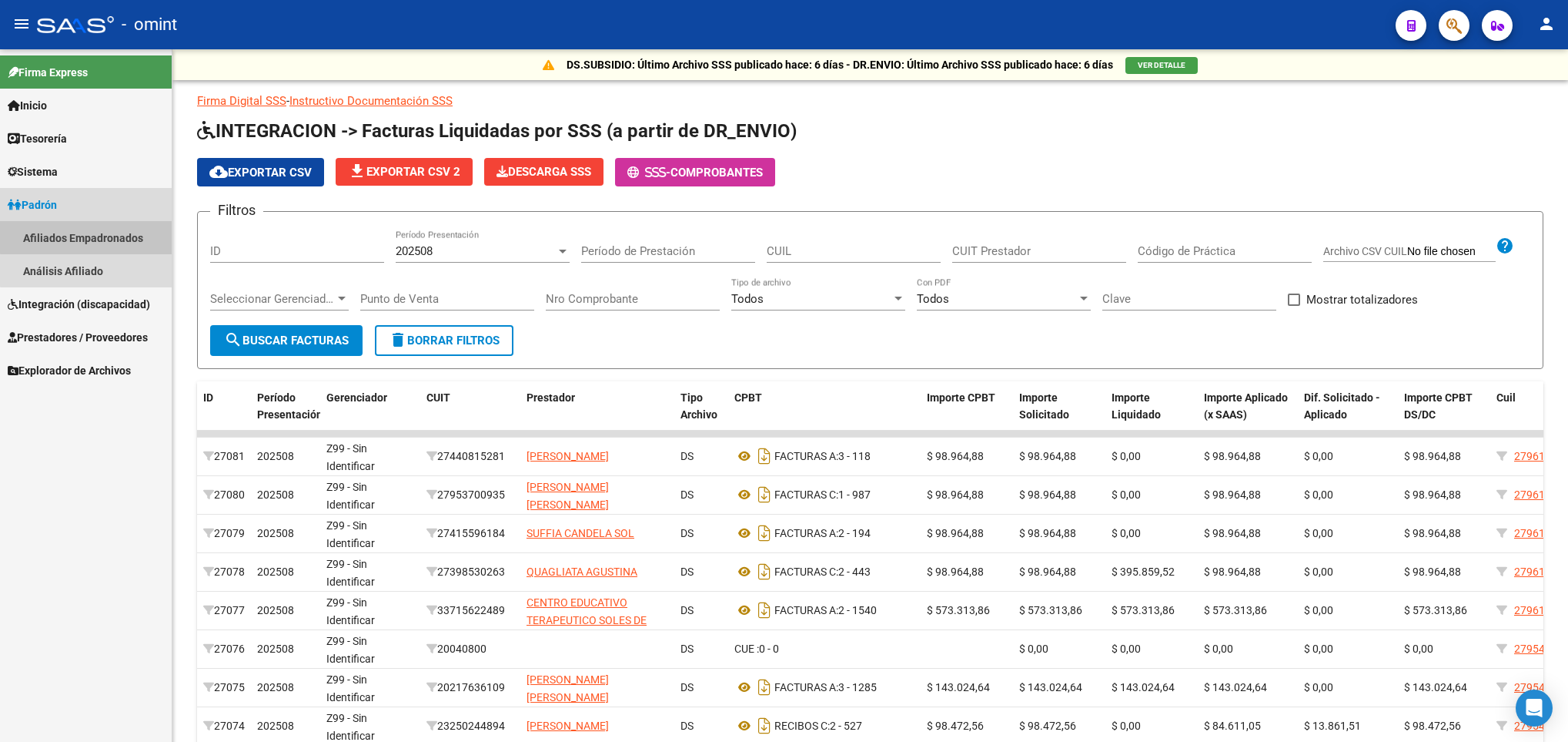
click at [93, 229] on link "Afiliados Empadronados" at bounding box center [86, 238] width 171 height 33
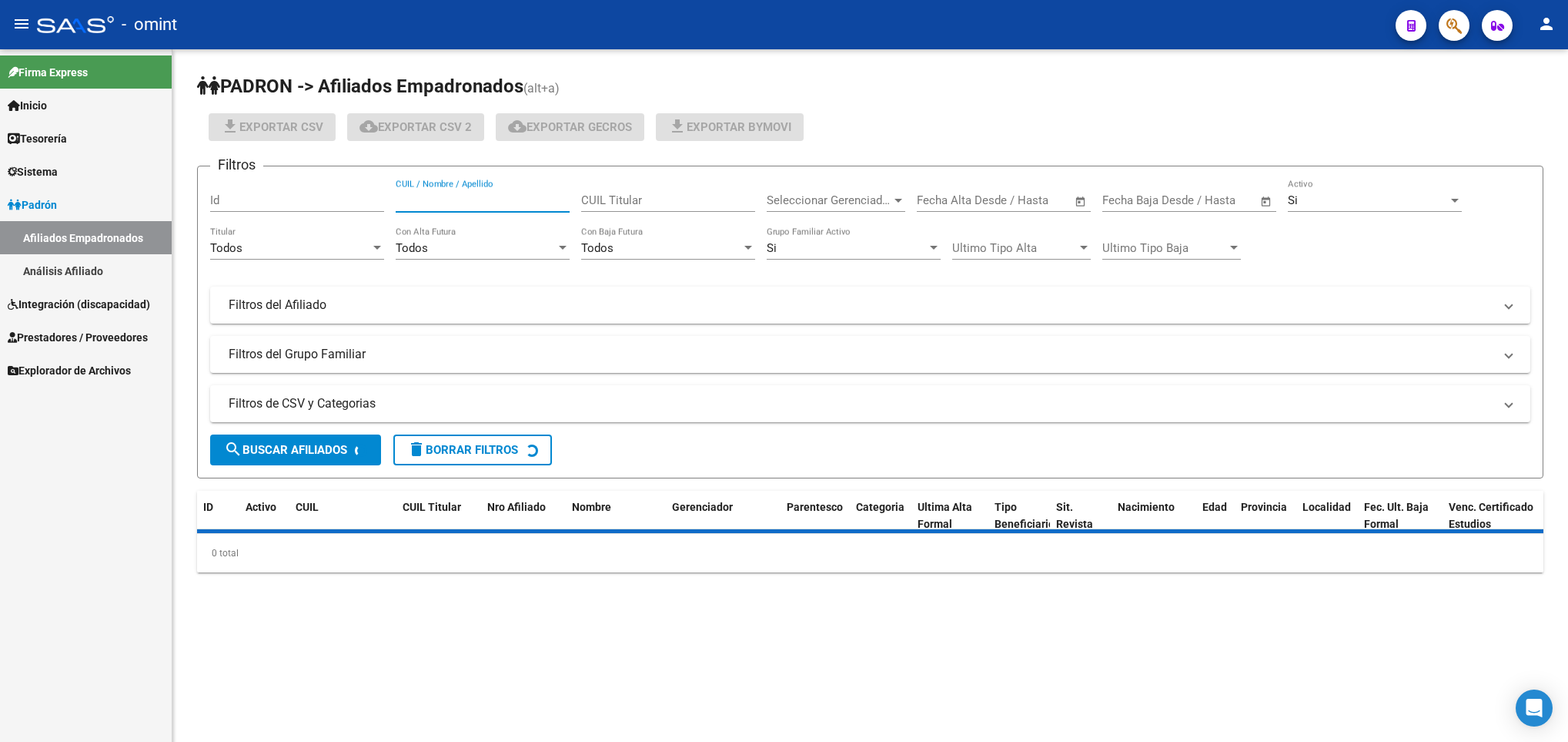
click at [450, 207] on input "CUIL / Nombre / Apellido" at bounding box center [482, 200] width 174 height 14
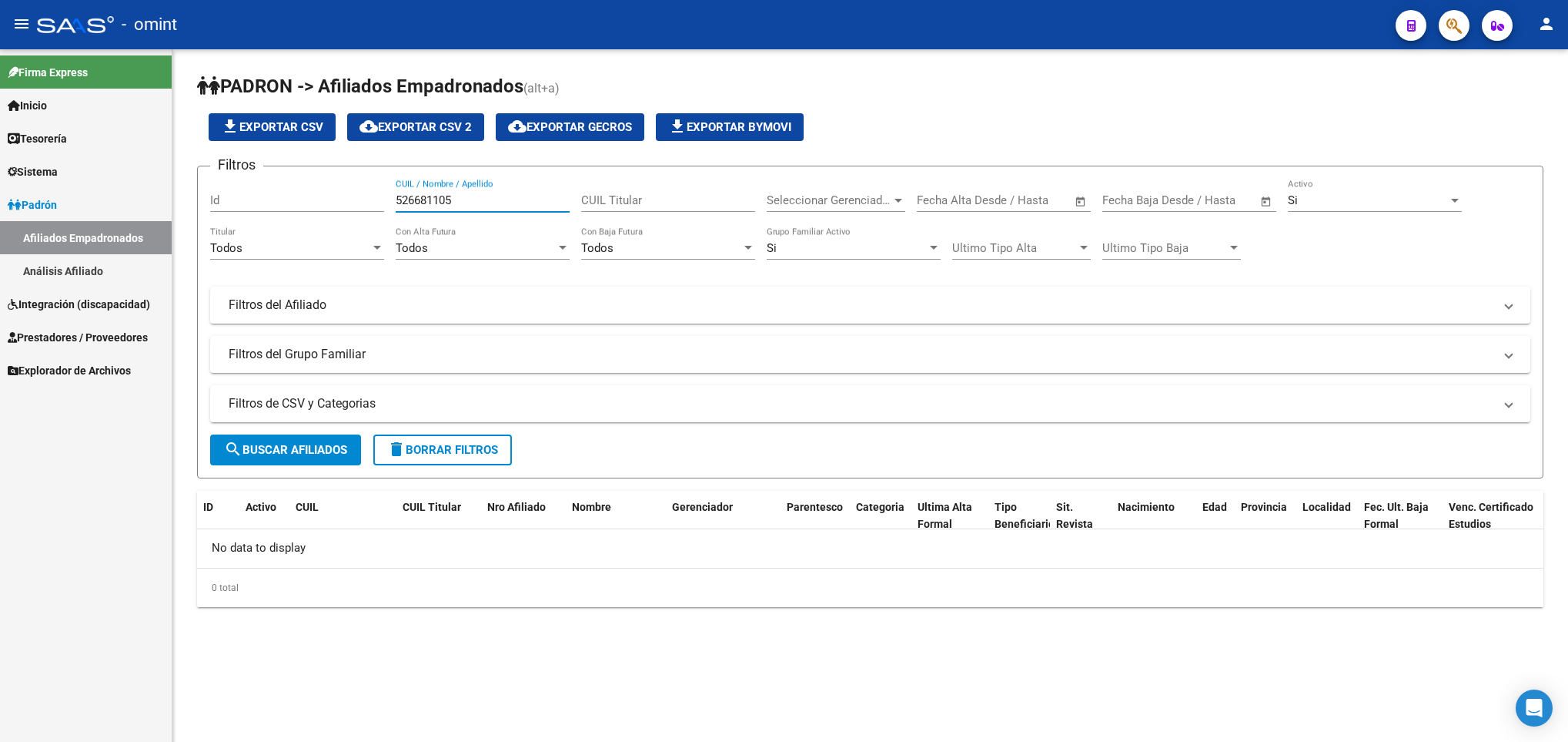
click at [434, 198] on input "526681105" at bounding box center [482, 200] width 174 height 14
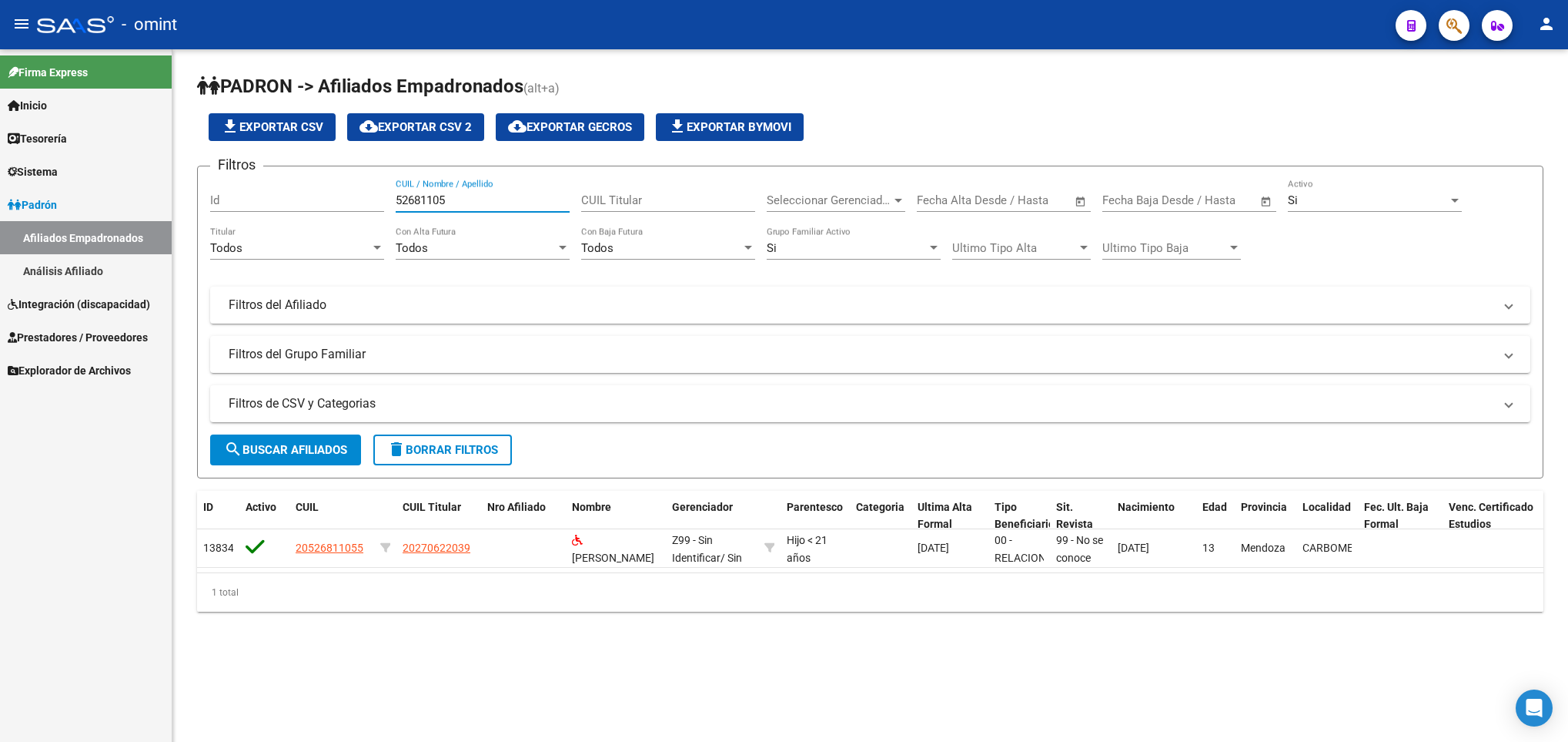
type input "52681105"
click at [411, 193] on div "52681105 CUIL / Nombre / Apellido" at bounding box center [482, 195] width 174 height 33
click at [426, 203] on input "52681105" at bounding box center [482, 200] width 174 height 14
